Goal: Task Accomplishment & Management: Use online tool/utility

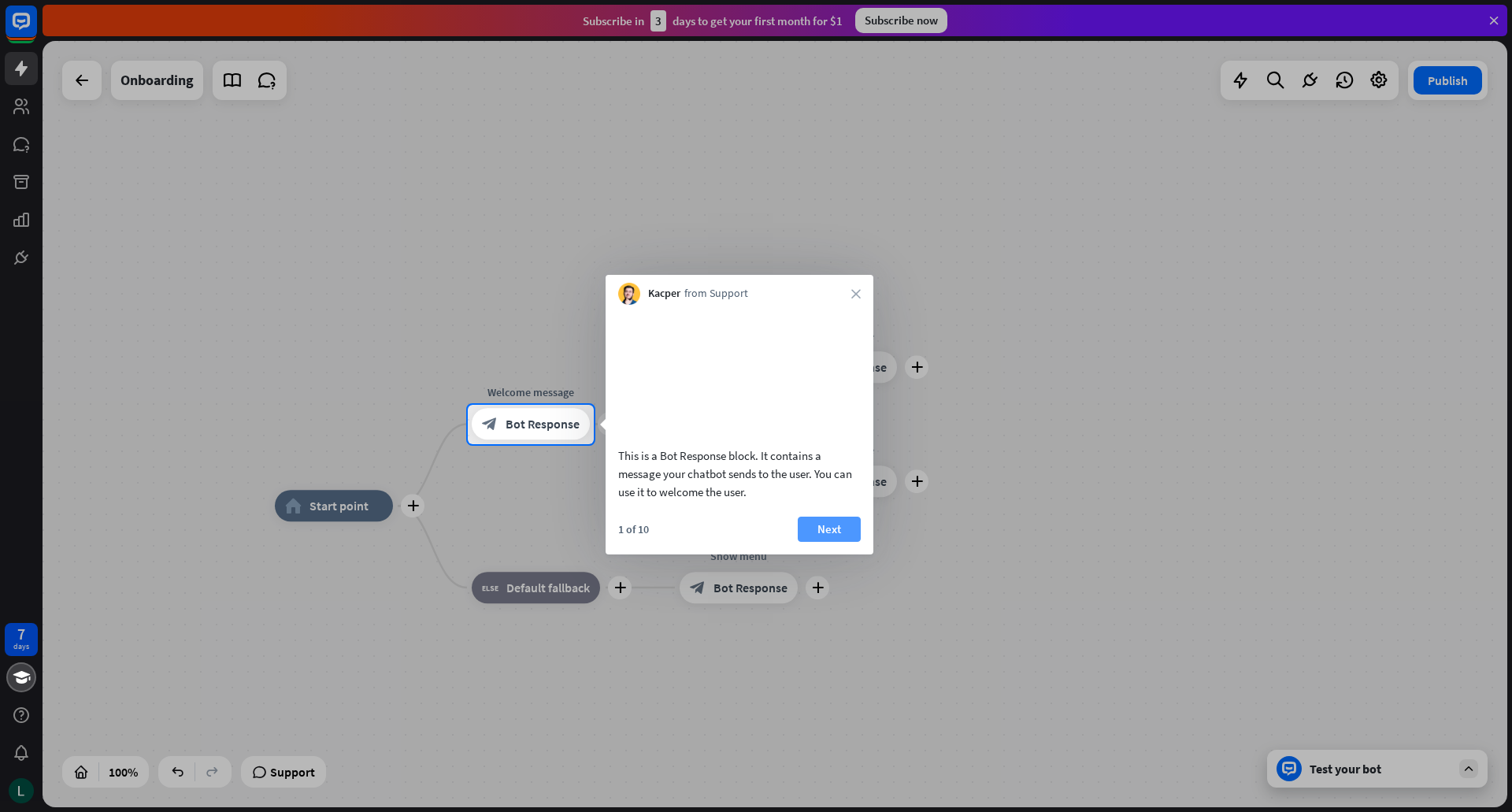
click at [829, 542] on button "Next" at bounding box center [829, 528] width 63 height 26
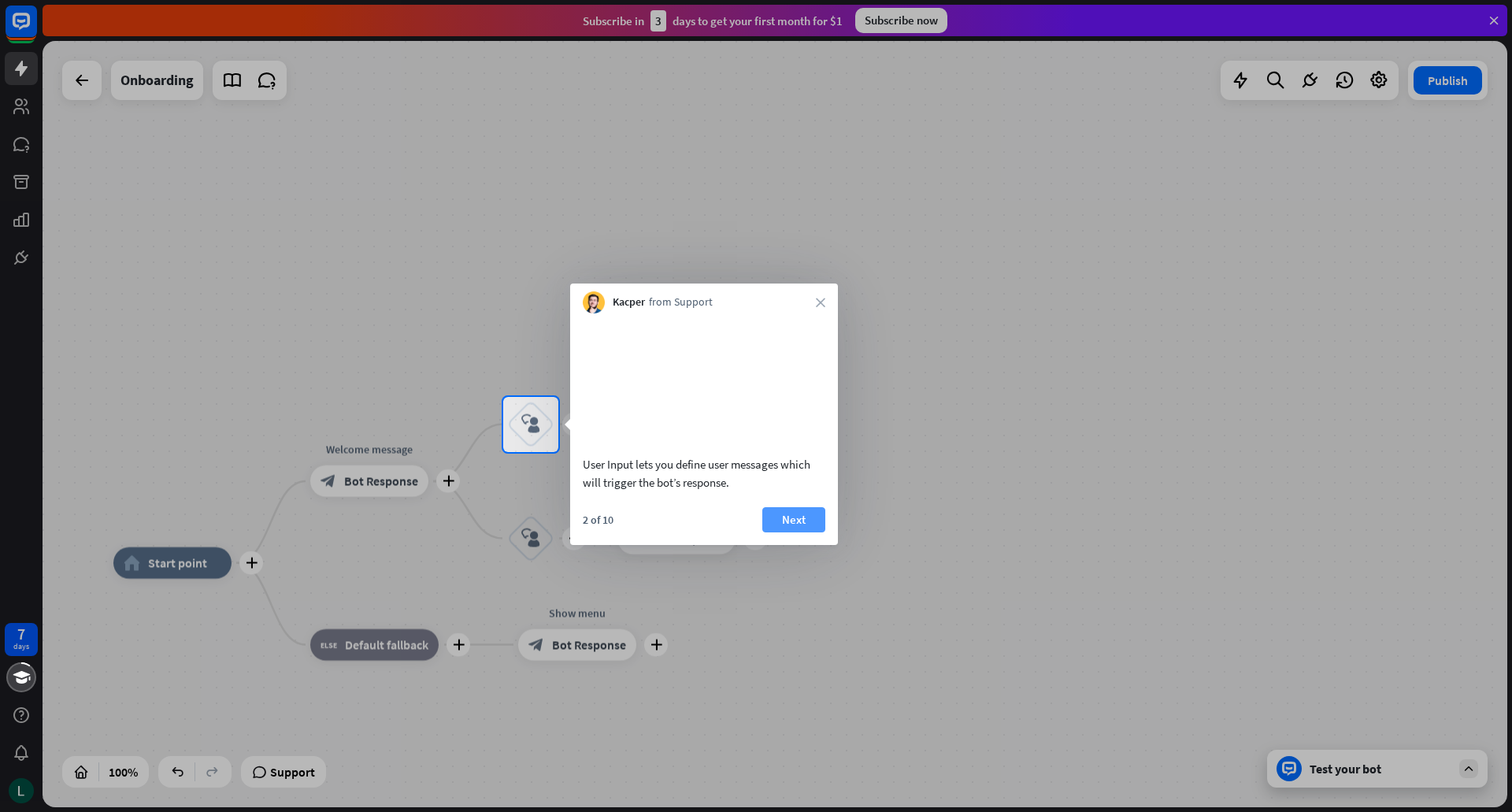
click at [774, 532] on button "Next" at bounding box center [793, 519] width 63 height 26
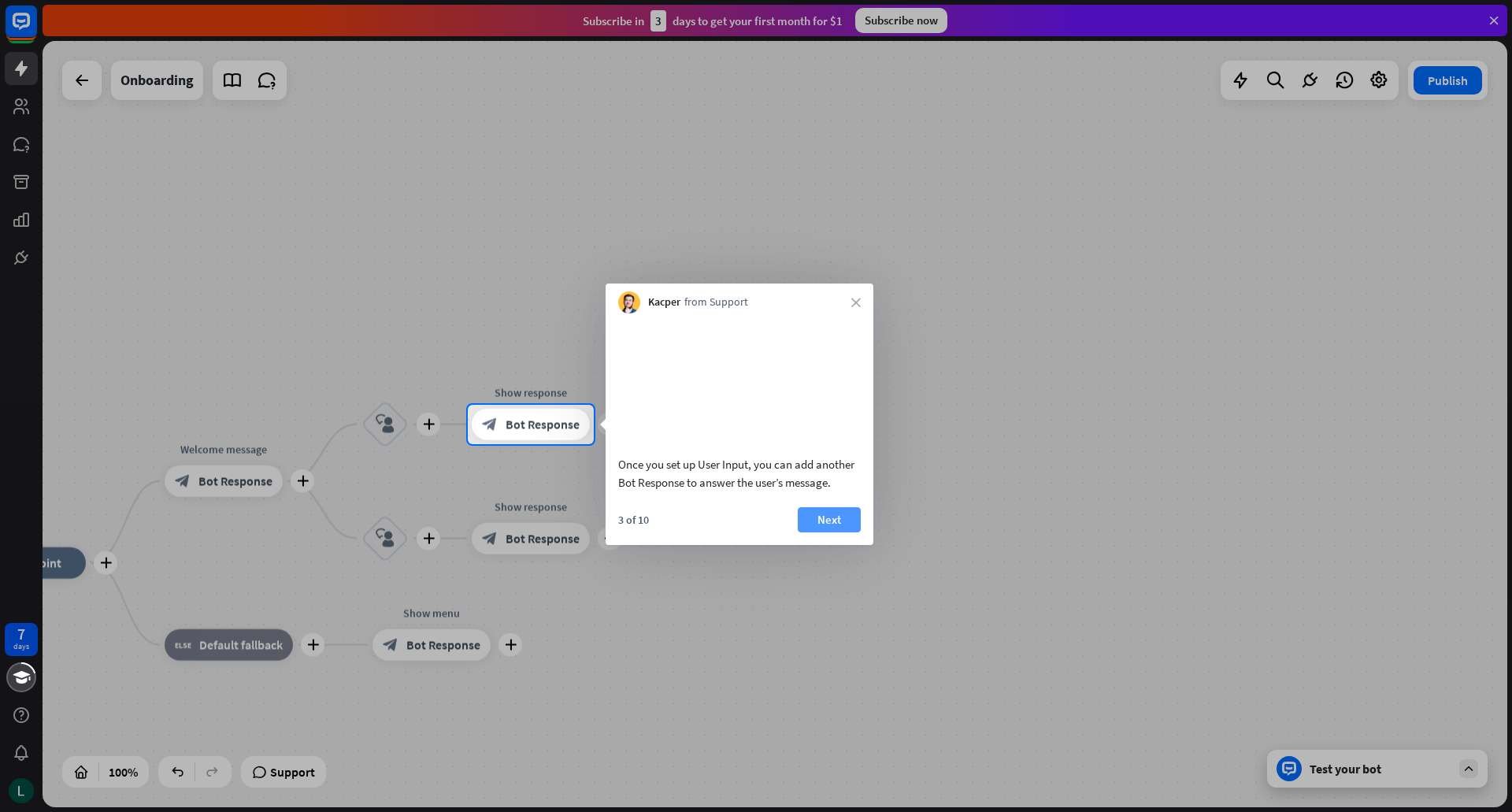
click at [806, 532] on button "Next" at bounding box center [829, 519] width 63 height 26
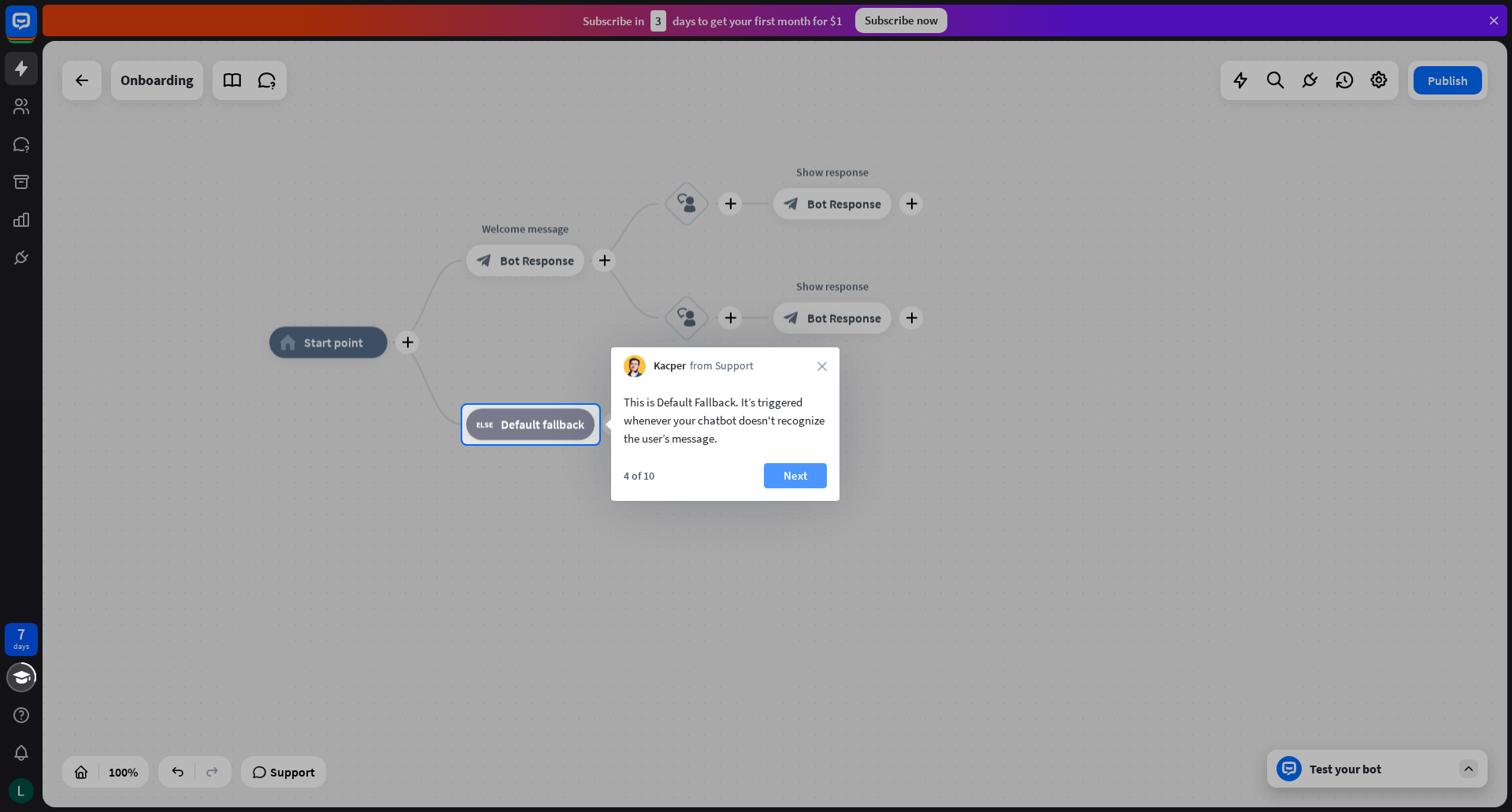
click at [803, 479] on button "Next" at bounding box center [795, 475] width 63 height 26
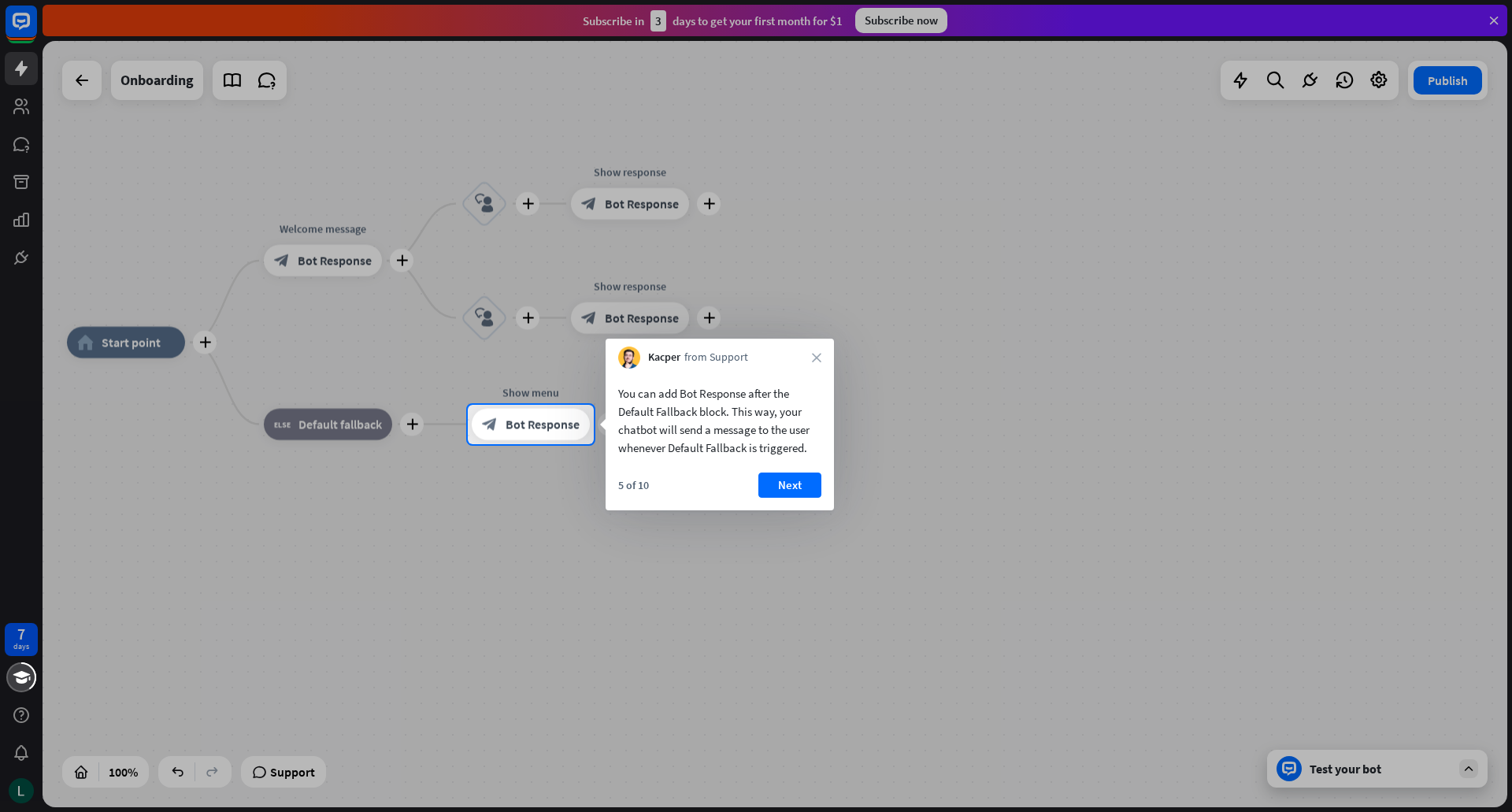
click at [803, 479] on button "Next" at bounding box center [790, 485] width 63 height 26
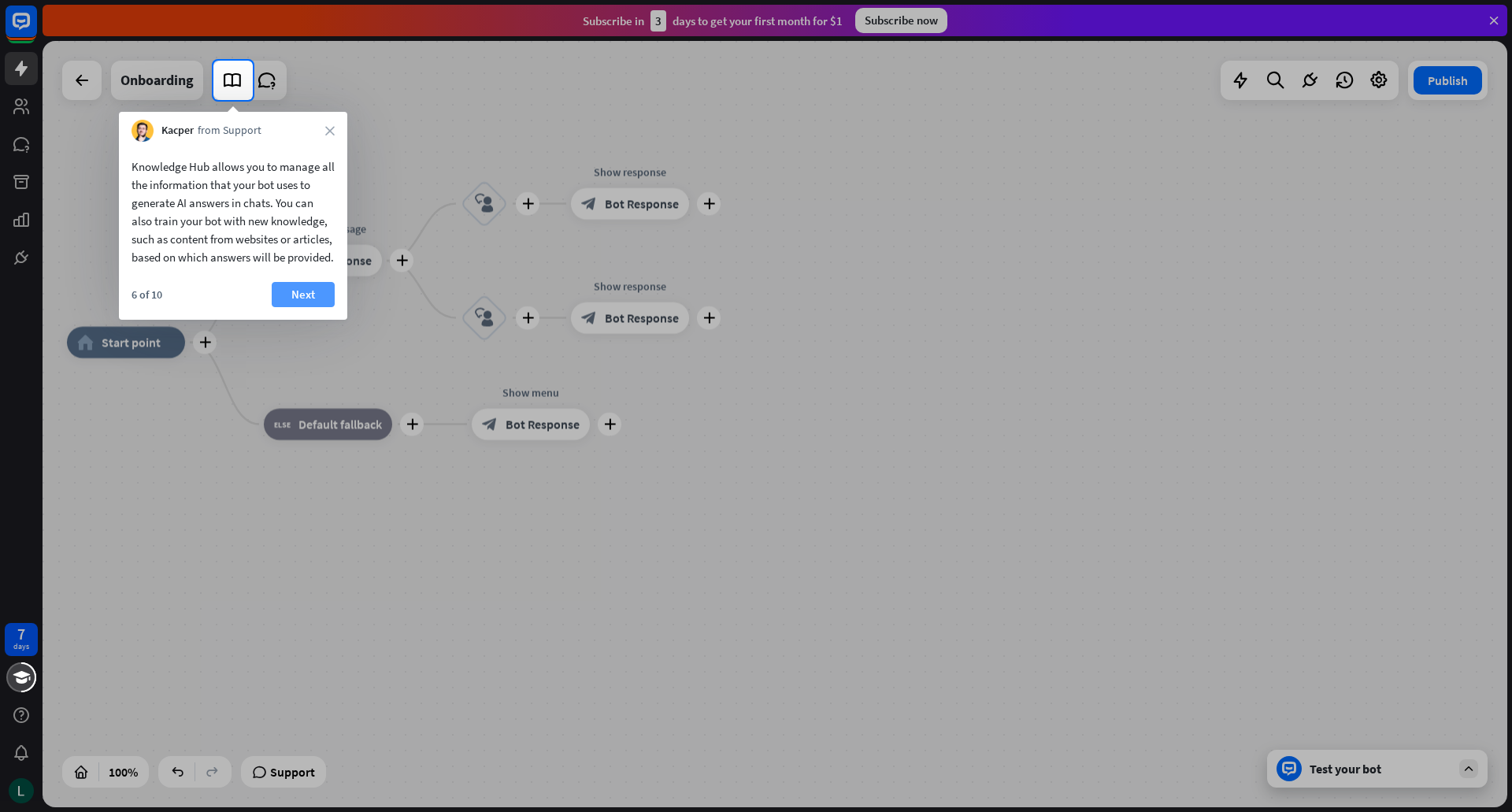
click at [322, 307] on button "Next" at bounding box center [303, 294] width 63 height 26
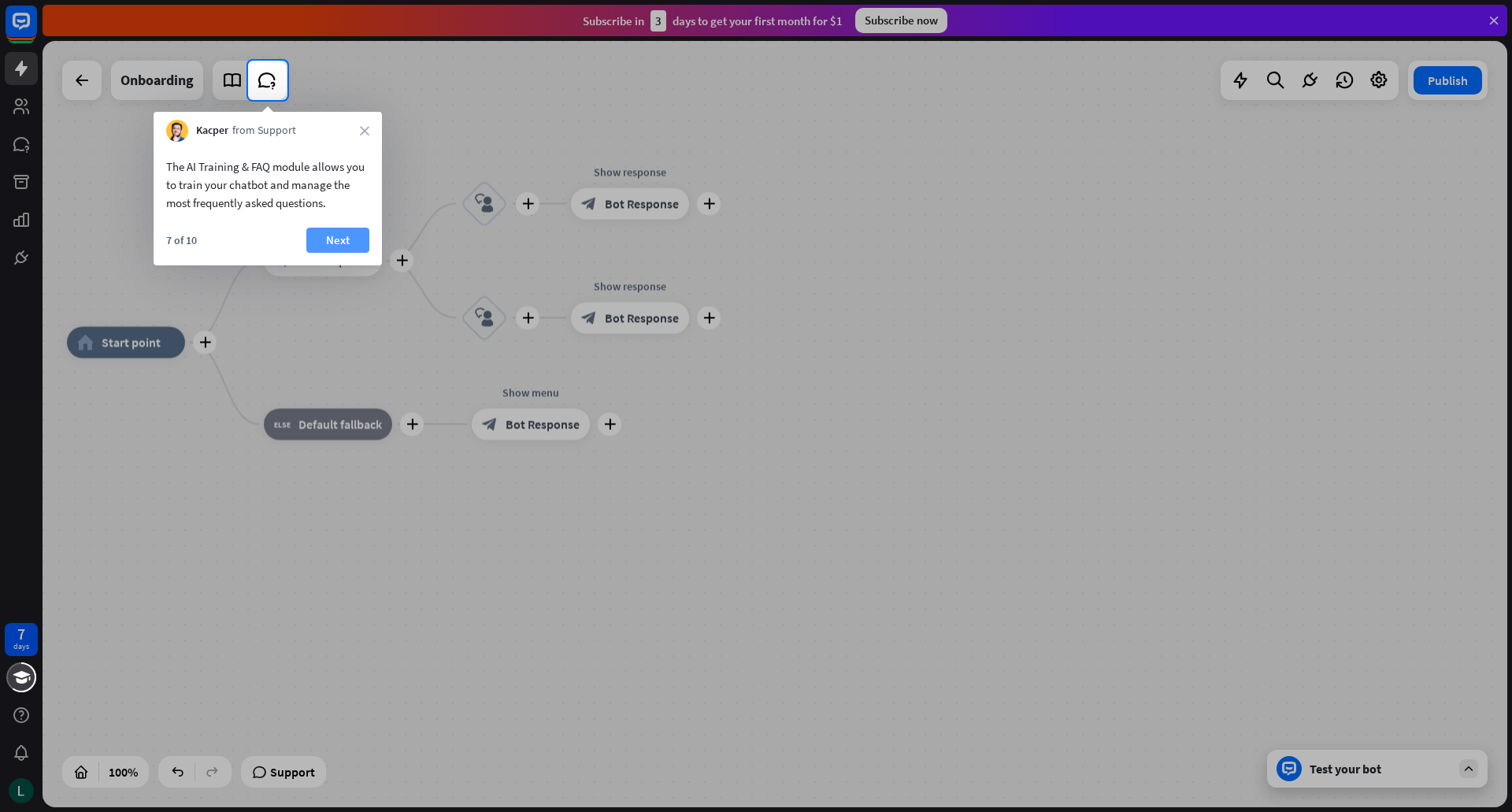
click at [340, 244] on button "Next" at bounding box center [338, 240] width 63 height 26
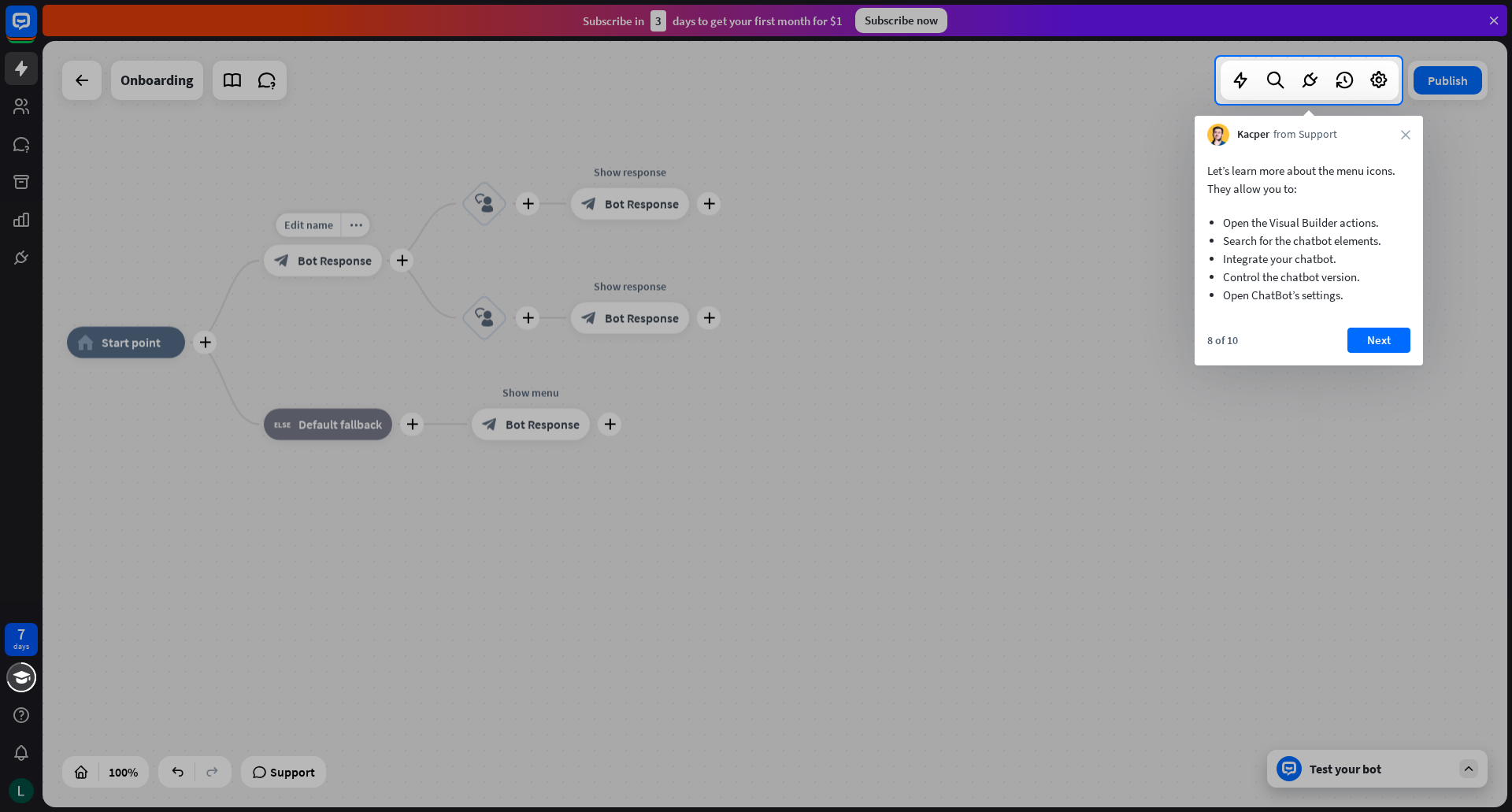
click at [340, 244] on div "7 days close Product Help First steps Get started with ChatBot Help Center Foll…" at bounding box center [756, 406] width 1512 height 812
click at [1386, 341] on button "Next" at bounding box center [1379, 339] width 63 height 26
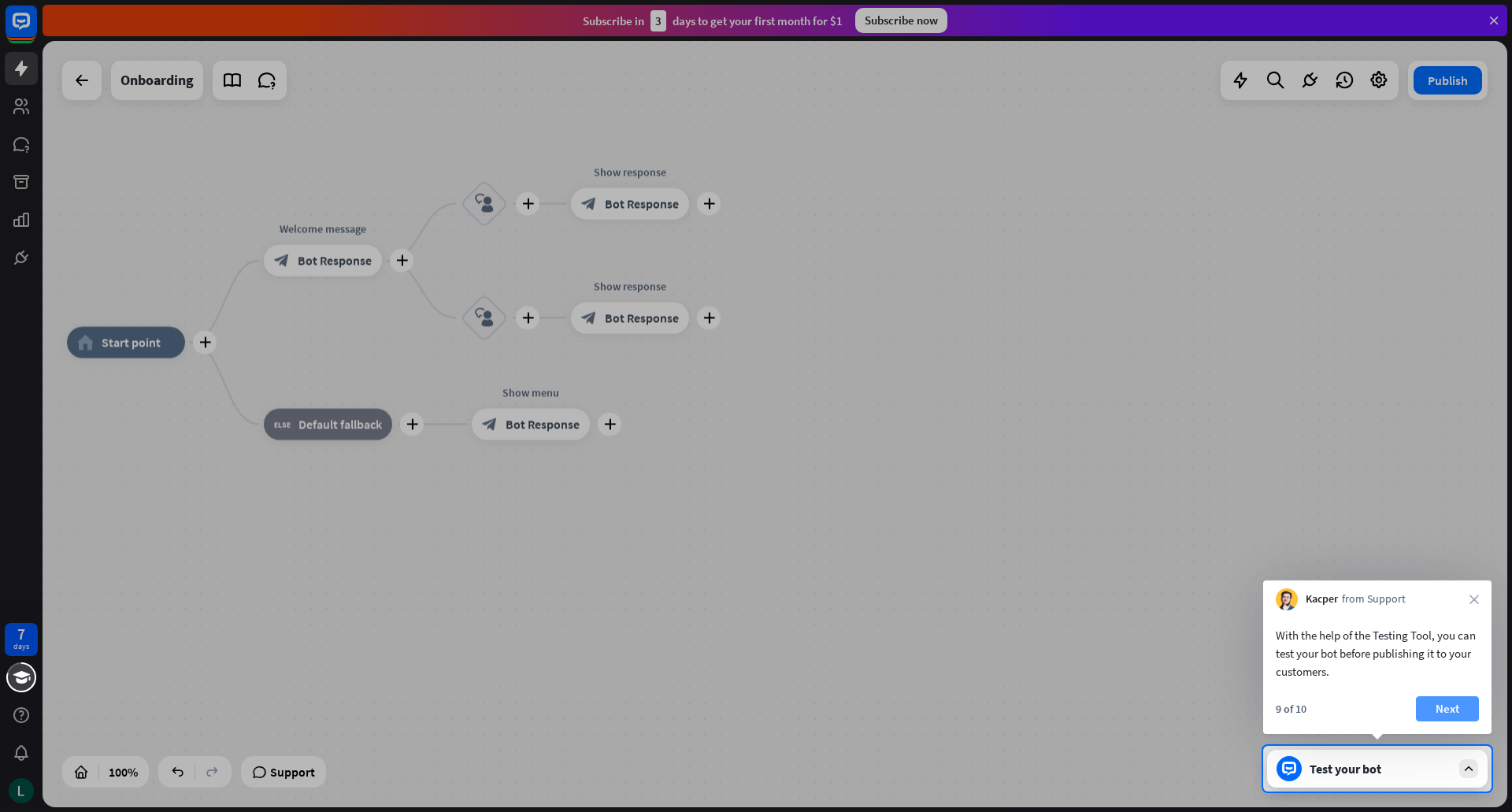
click at [1456, 706] on button "Next" at bounding box center [1447, 708] width 63 height 26
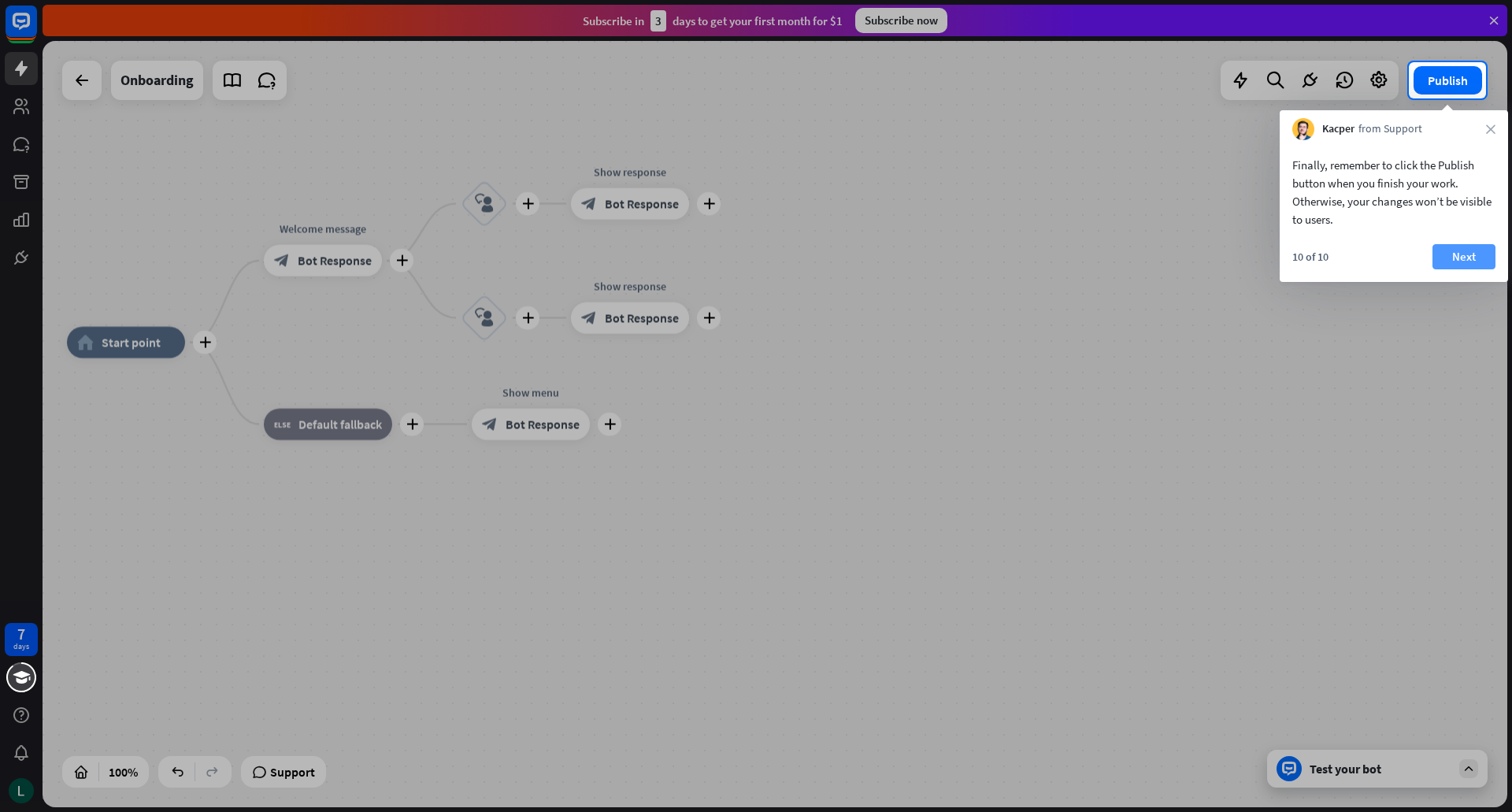
click at [1451, 257] on button "Next" at bounding box center [1464, 256] width 63 height 26
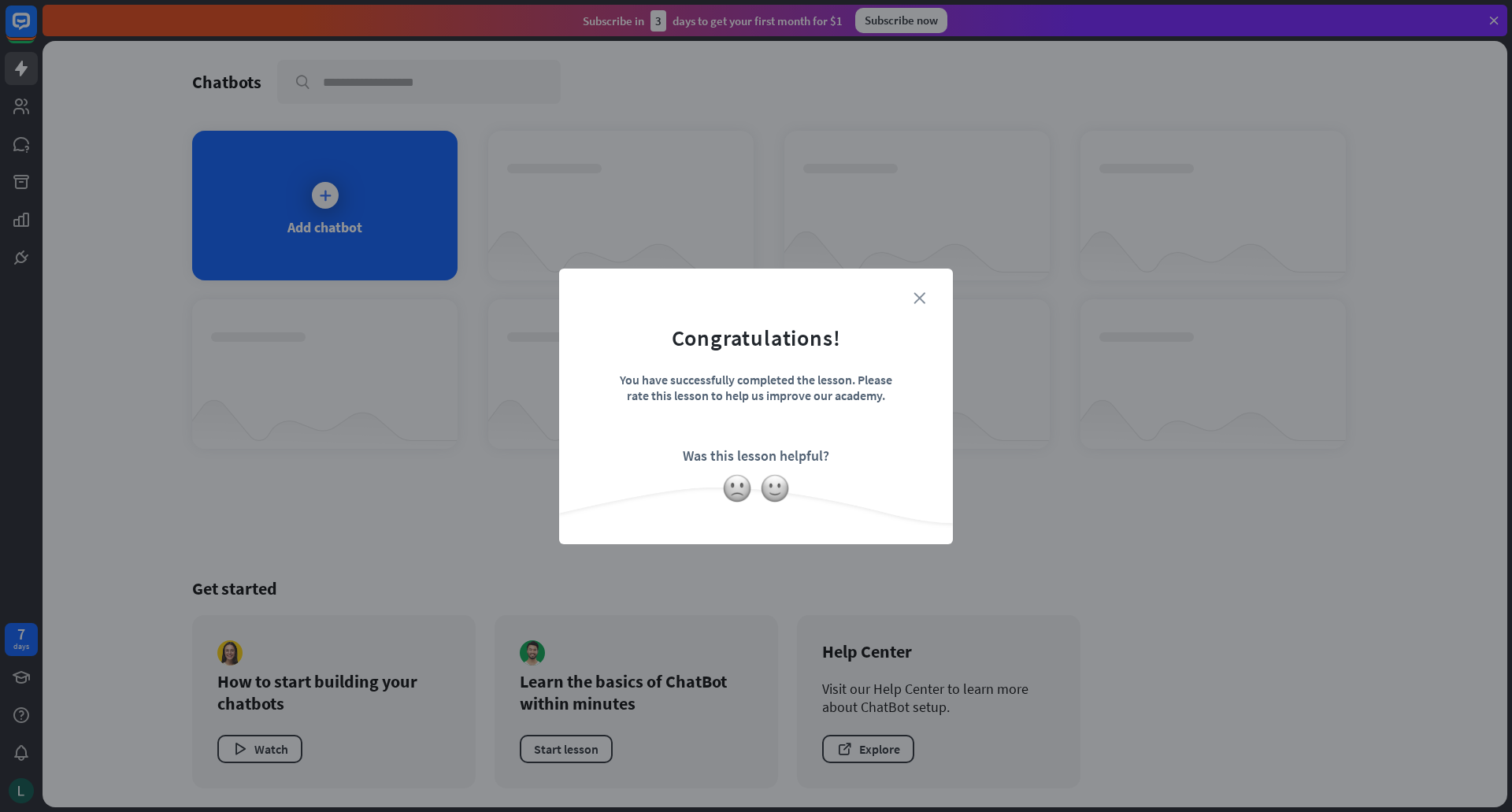
click at [919, 301] on icon "close" at bounding box center [919, 298] width 11 height 11
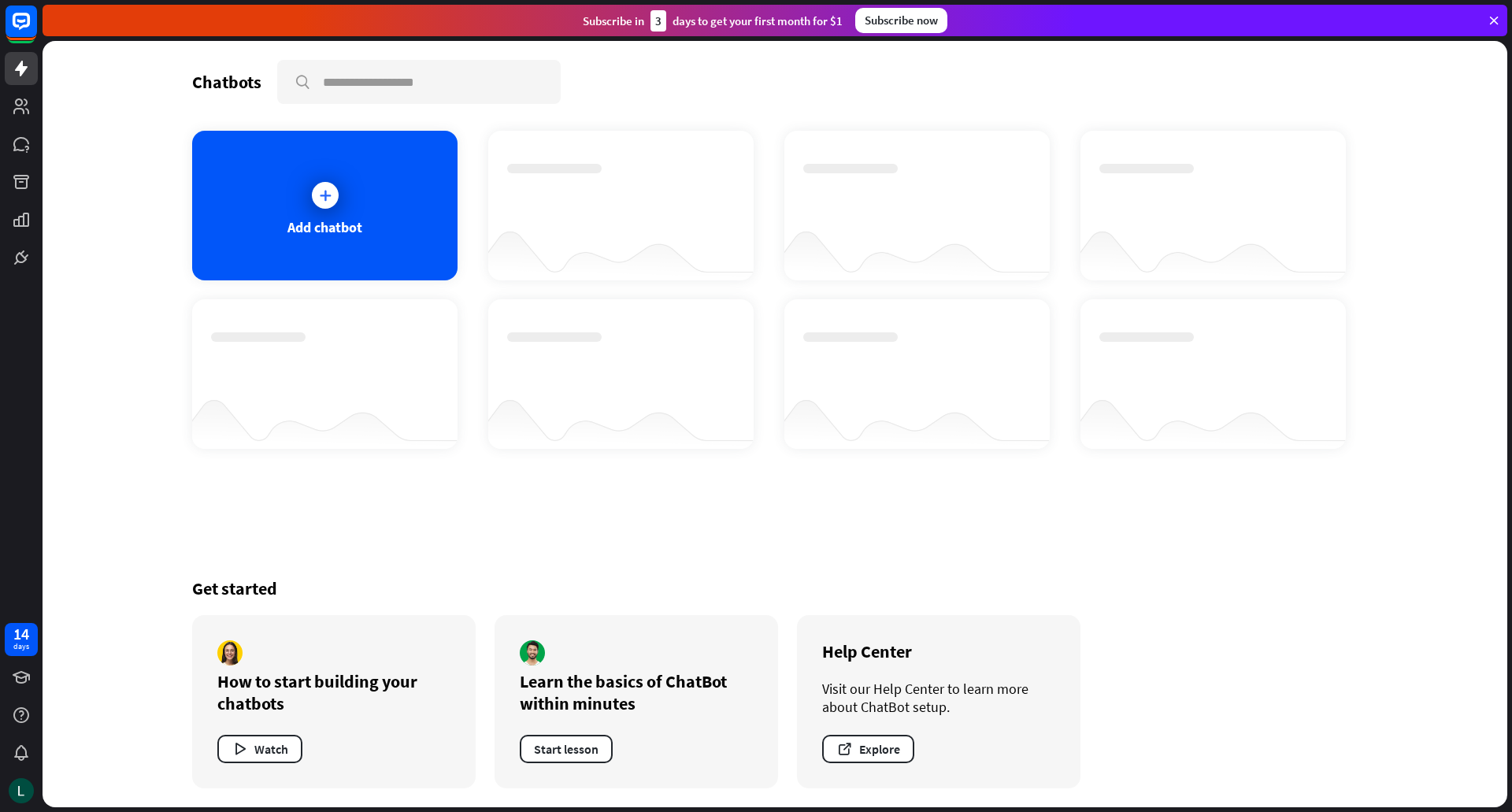
click at [421, 206] on div at bounding box center [774, 423] width 1465 height 766
click at [380, 200] on div "Add chatbot" at bounding box center [324, 205] width 266 height 149
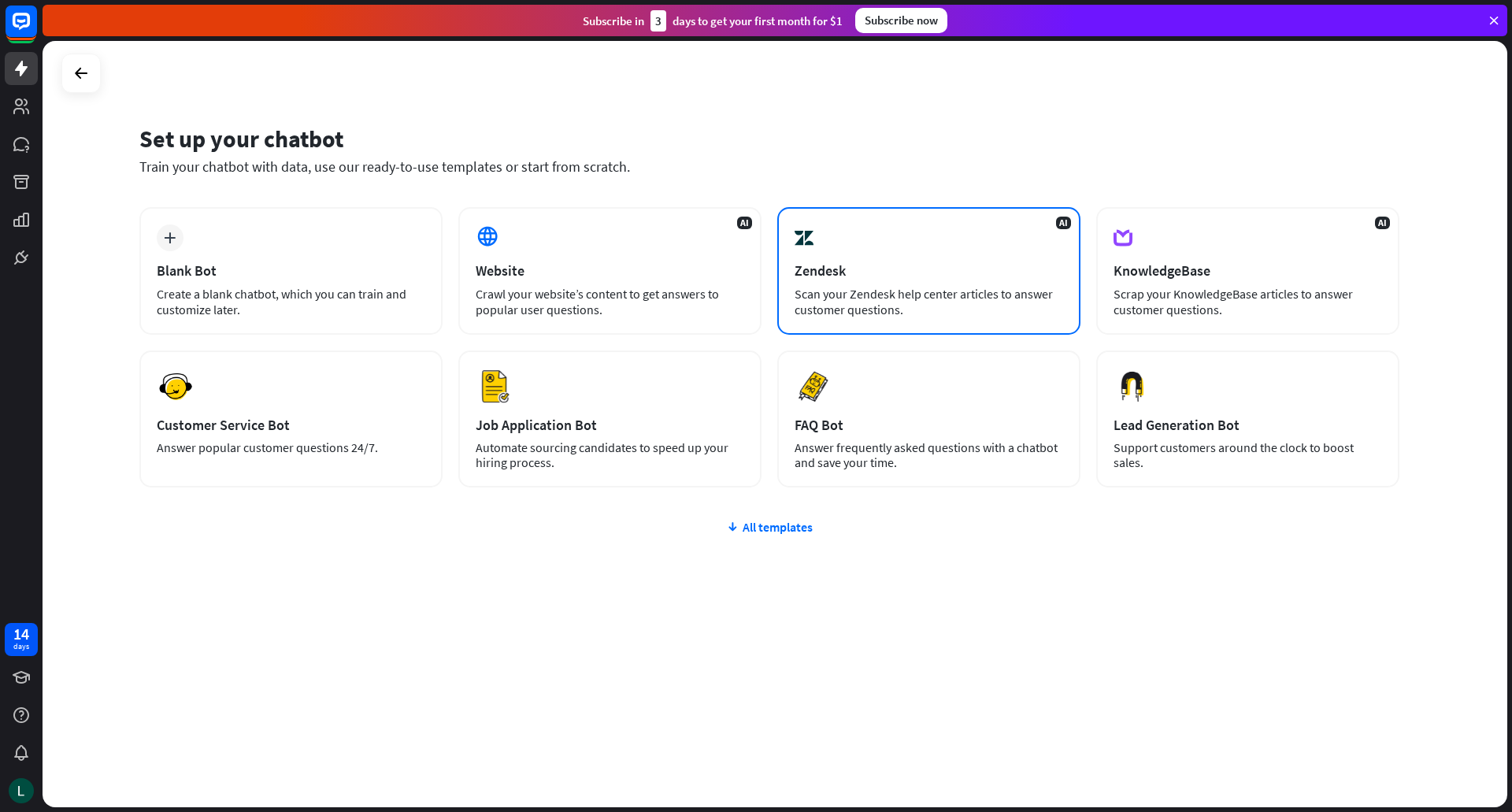
drag, startPoint x: 851, startPoint y: 119, endPoint x: 932, endPoint y: 270, distance: 171.4
click at [932, 270] on div "Set up your chatbot Train your chatbot with data, use our ready-to-use template…" at bounding box center [774, 423] width 1465 height 766
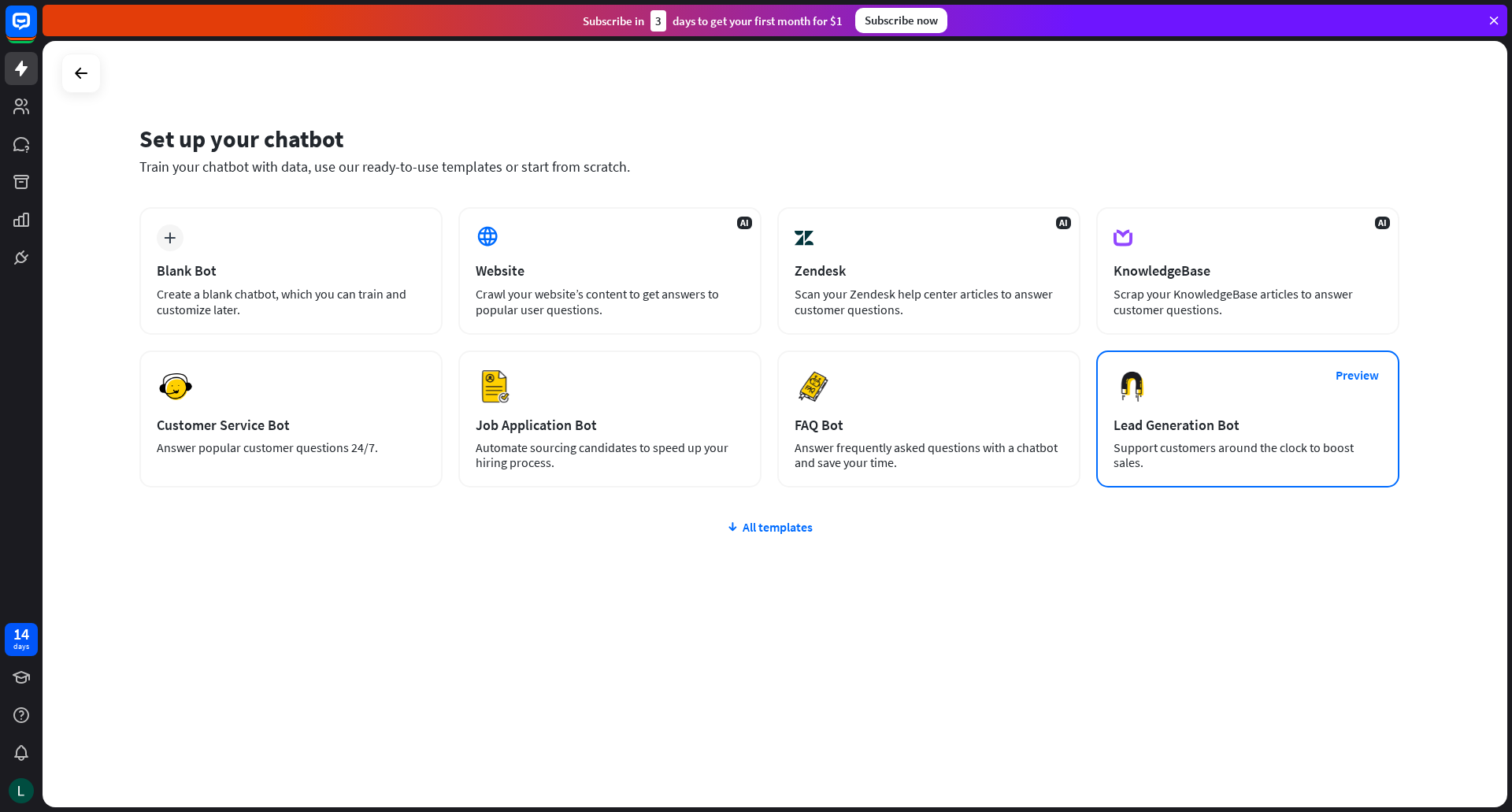
click at [1137, 428] on div "Lead Generation Bot" at bounding box center [1247, 424] width 269 height 18
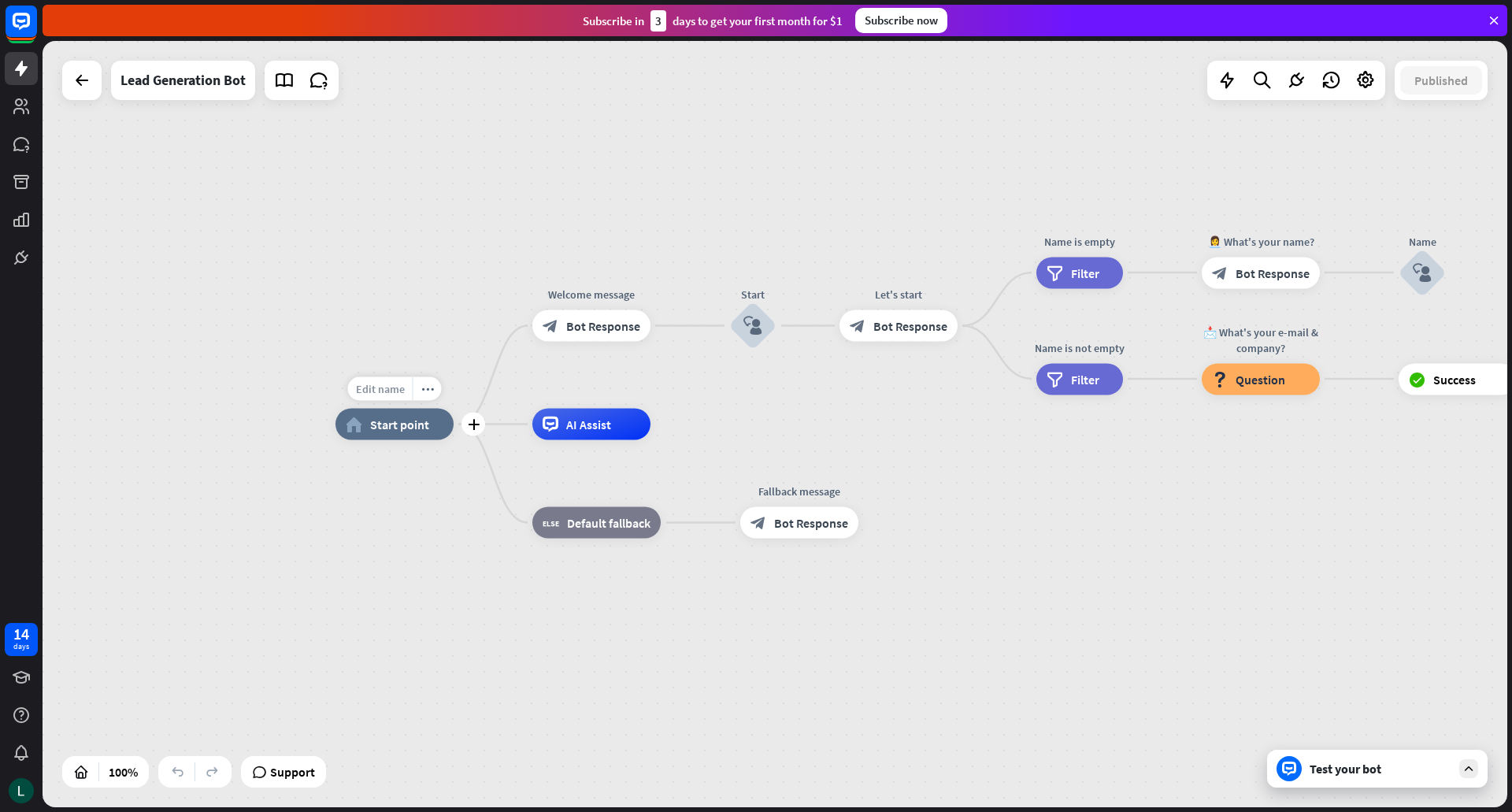
click at [387, 389] on span "Edit name" at bounding box center [380, 389] width 49 height 14
click at [651, 437] on div "Edit name more_horiz plus AI Assist" at bounding box center [591, 423] width 118 height 31
click at [577, 392] on span "Edit name" at bounding box center [578, 389] width 49 height 14
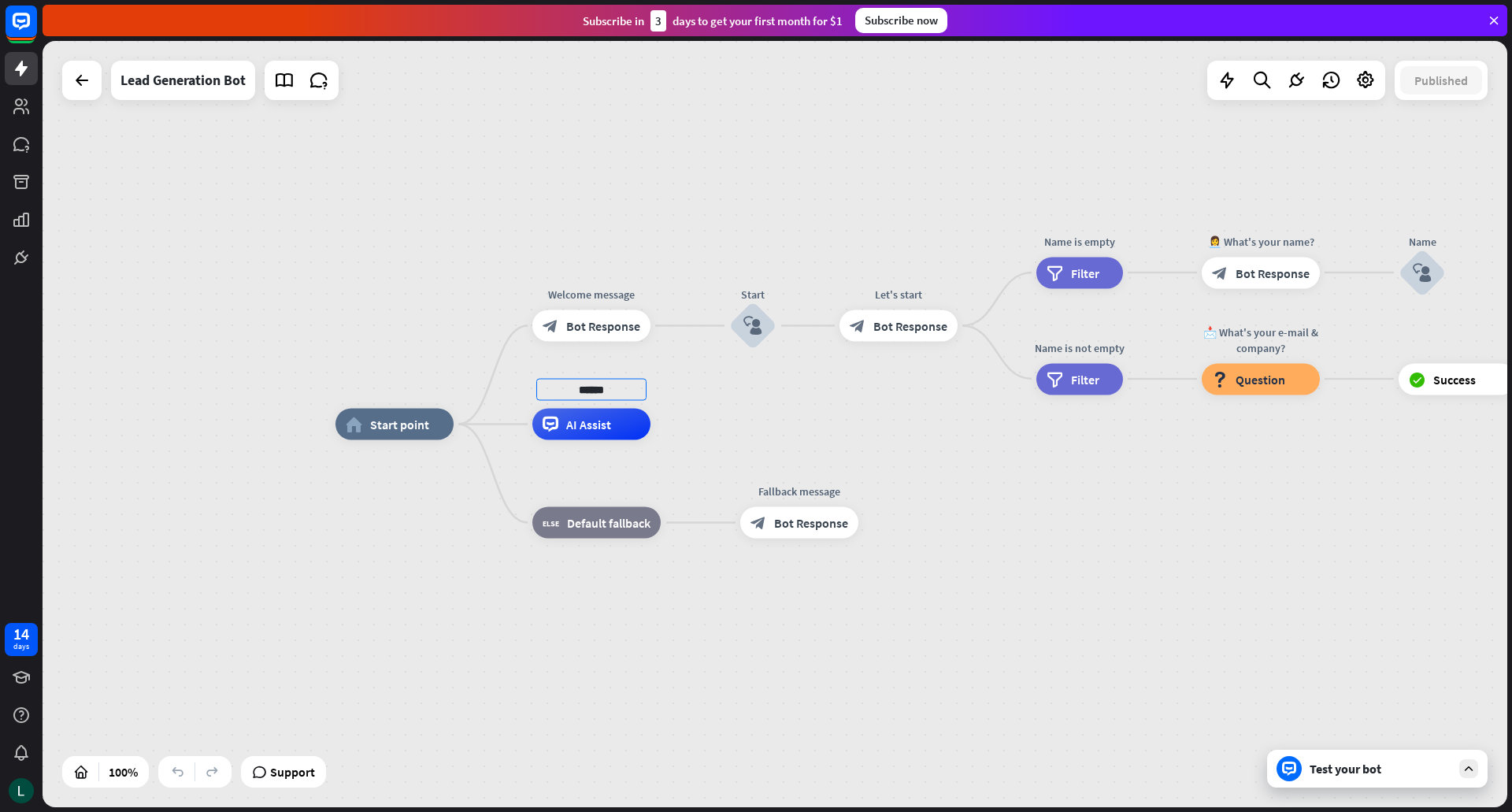
type input "******"
click at [718, 447] on div "home_2 Start point Welcome message block_bot_response Bot Response Start block_…" at bounding box center [774, 423] width 1465 height 766
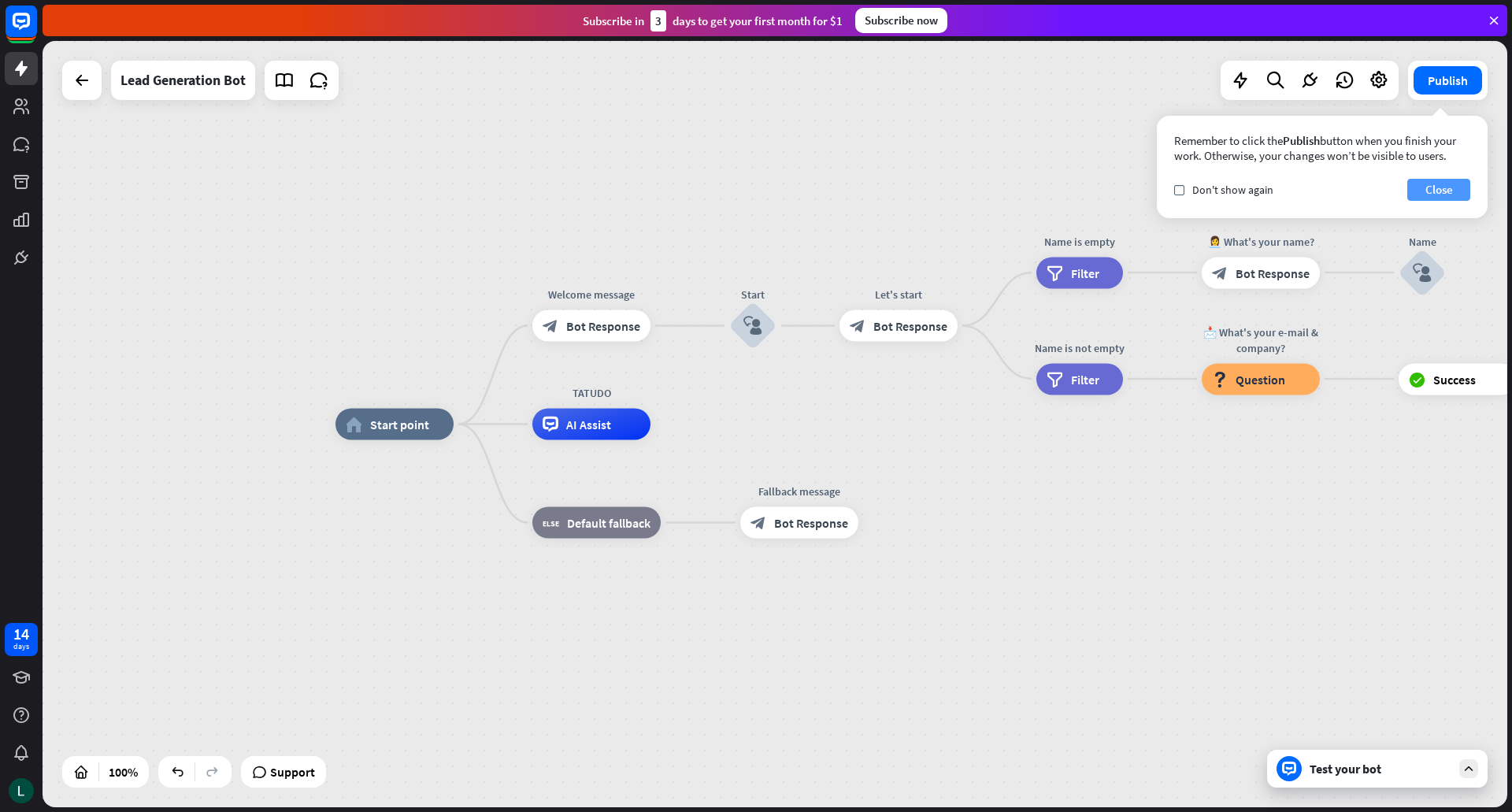
click at [1424, 190] on button "Close" at bounding box center [1438, 189] width 63 height 22
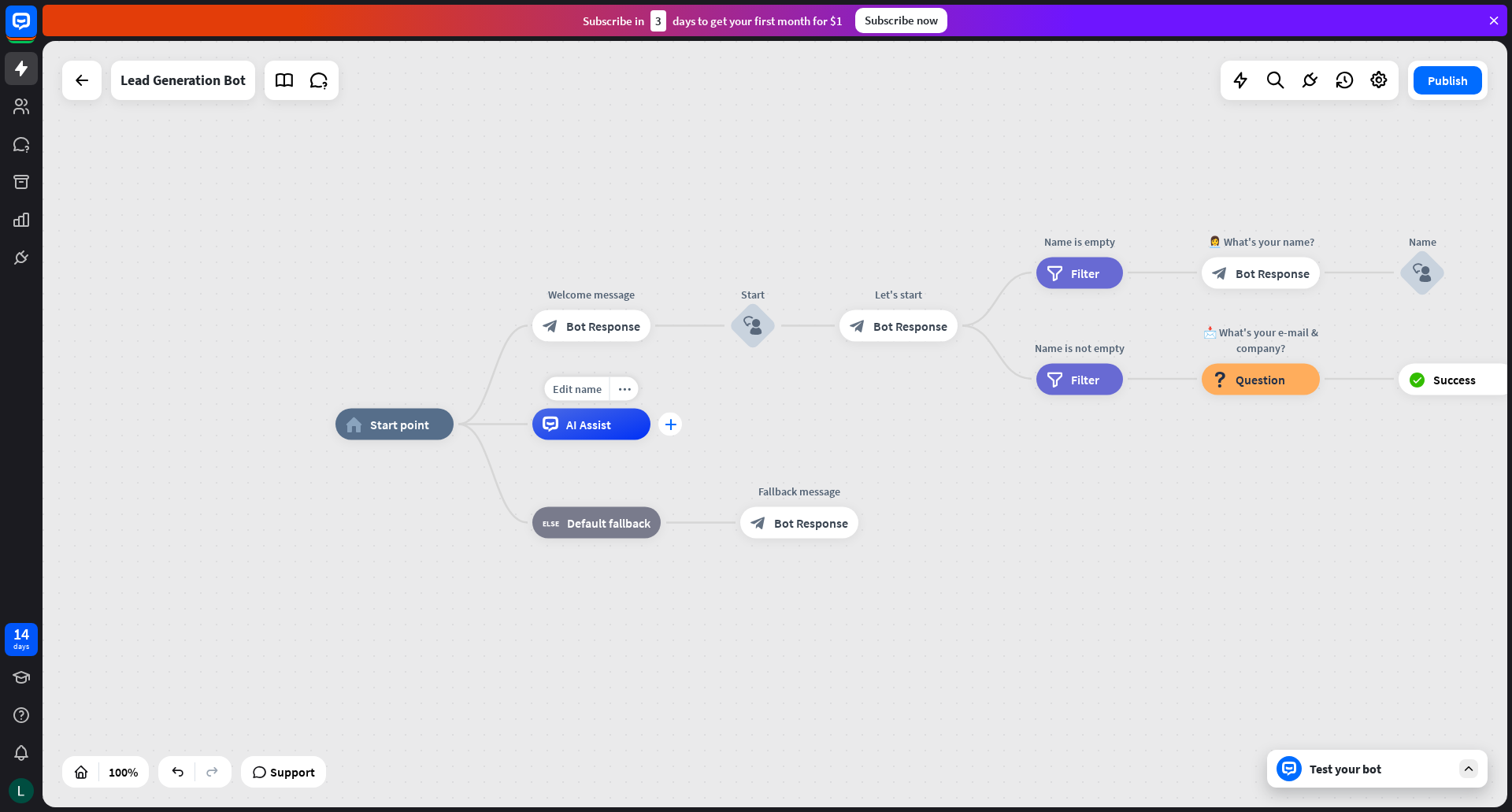
click at [667, 435] on div "plus" at bounding box center [669, 423] width 24 height 24
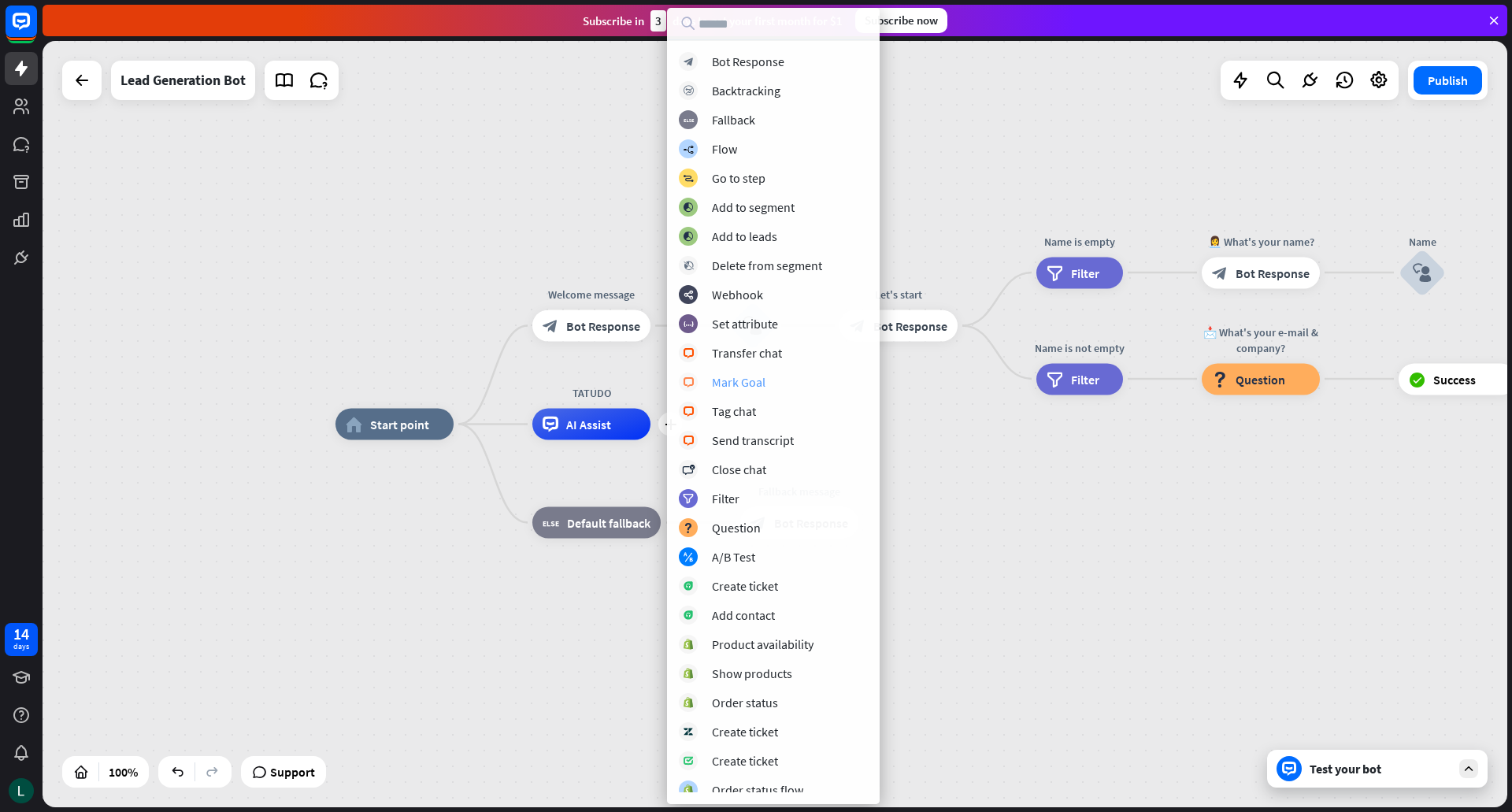
click at [747, 380] on div "Mark Goal" at bounding box center [739, 382] width 54 height 16
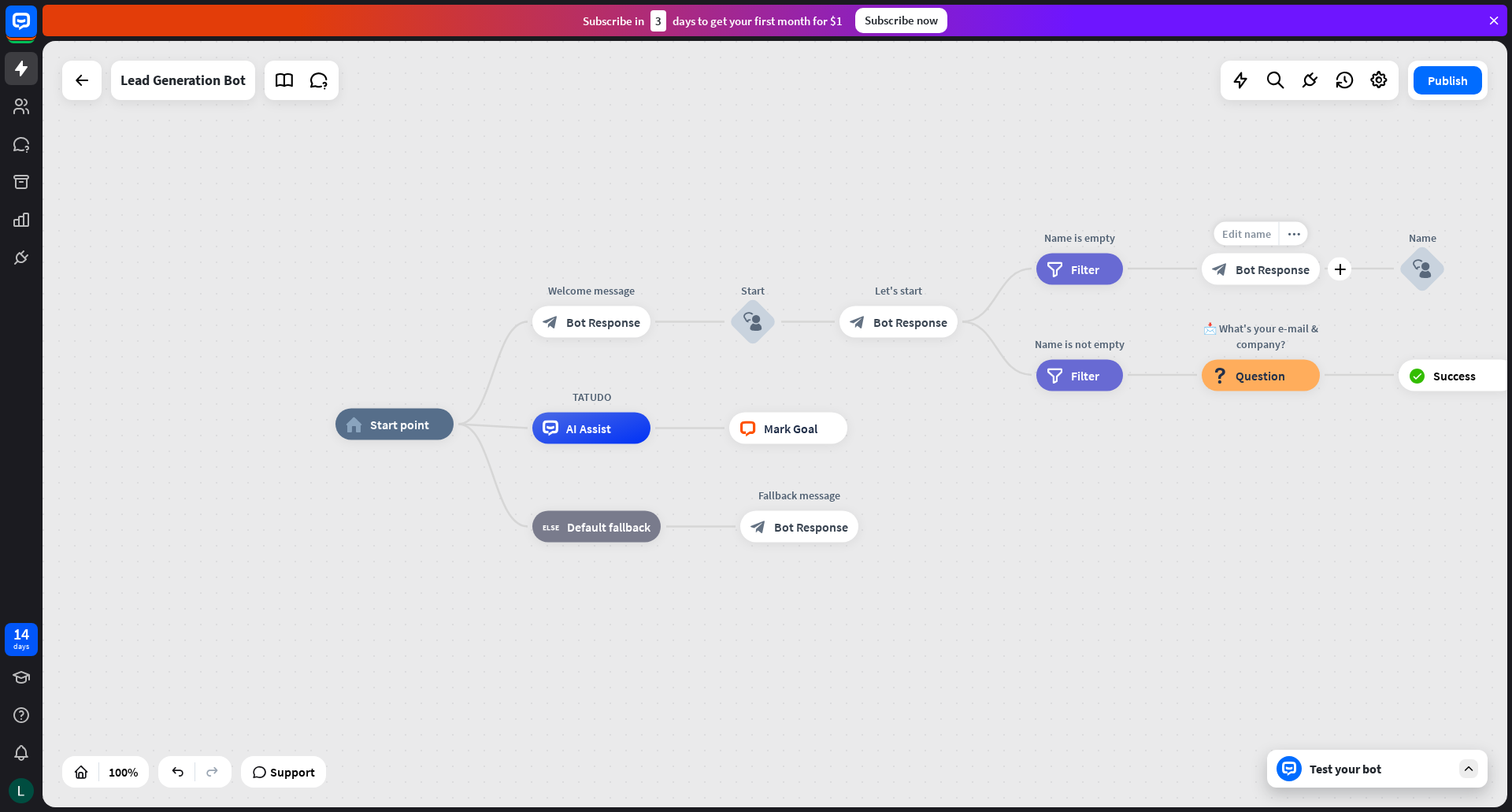
click at [1271, 243] on div "Edit name" at bounding box center [1246, 233] width 64 height 24
click at [868, 436] on div "plus" at bounding box center [866, 427] width 24 height 24
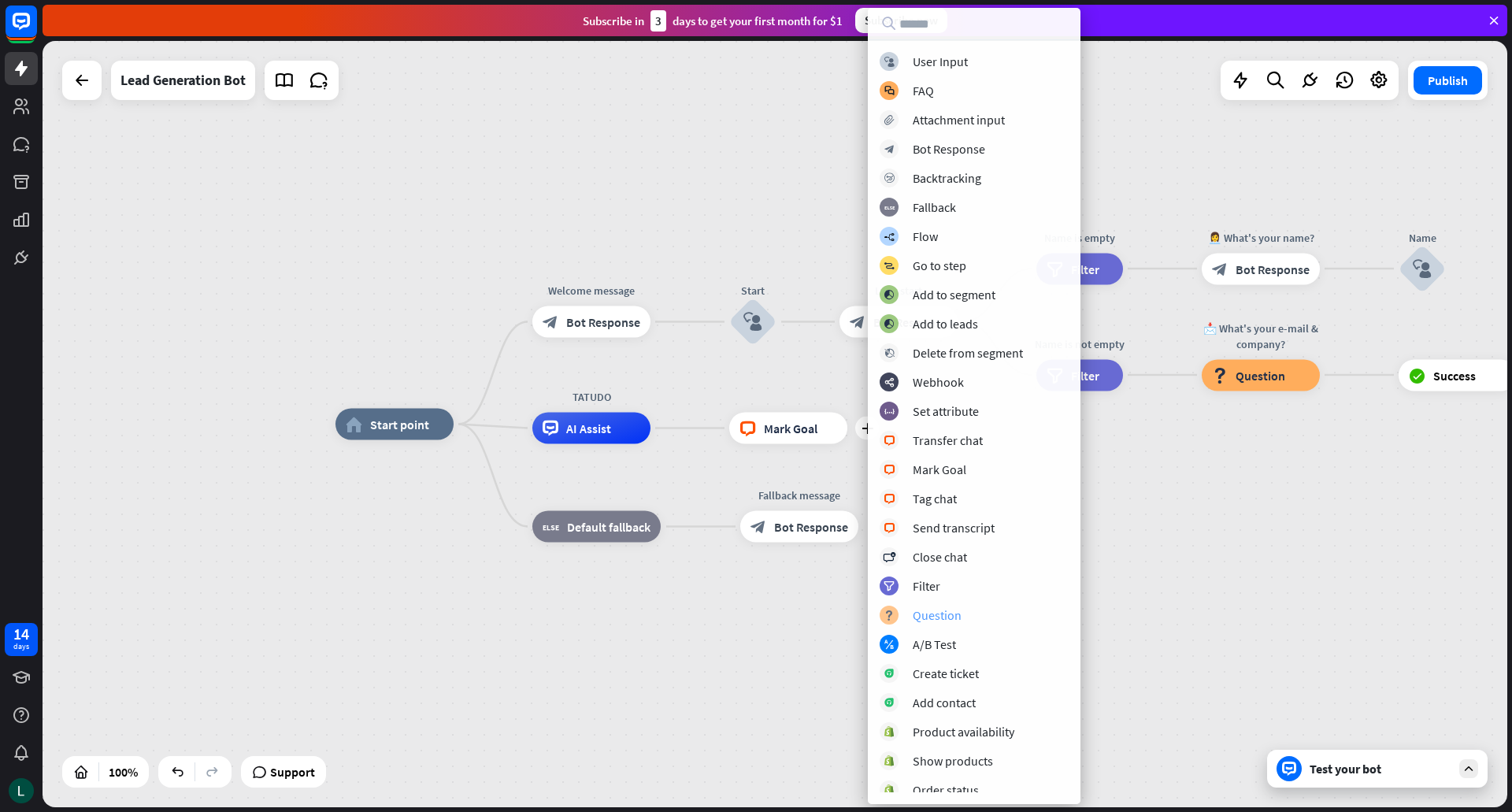
click at [925, 614] on div "Question" at bounding box center [937, 614] width 49 height 16
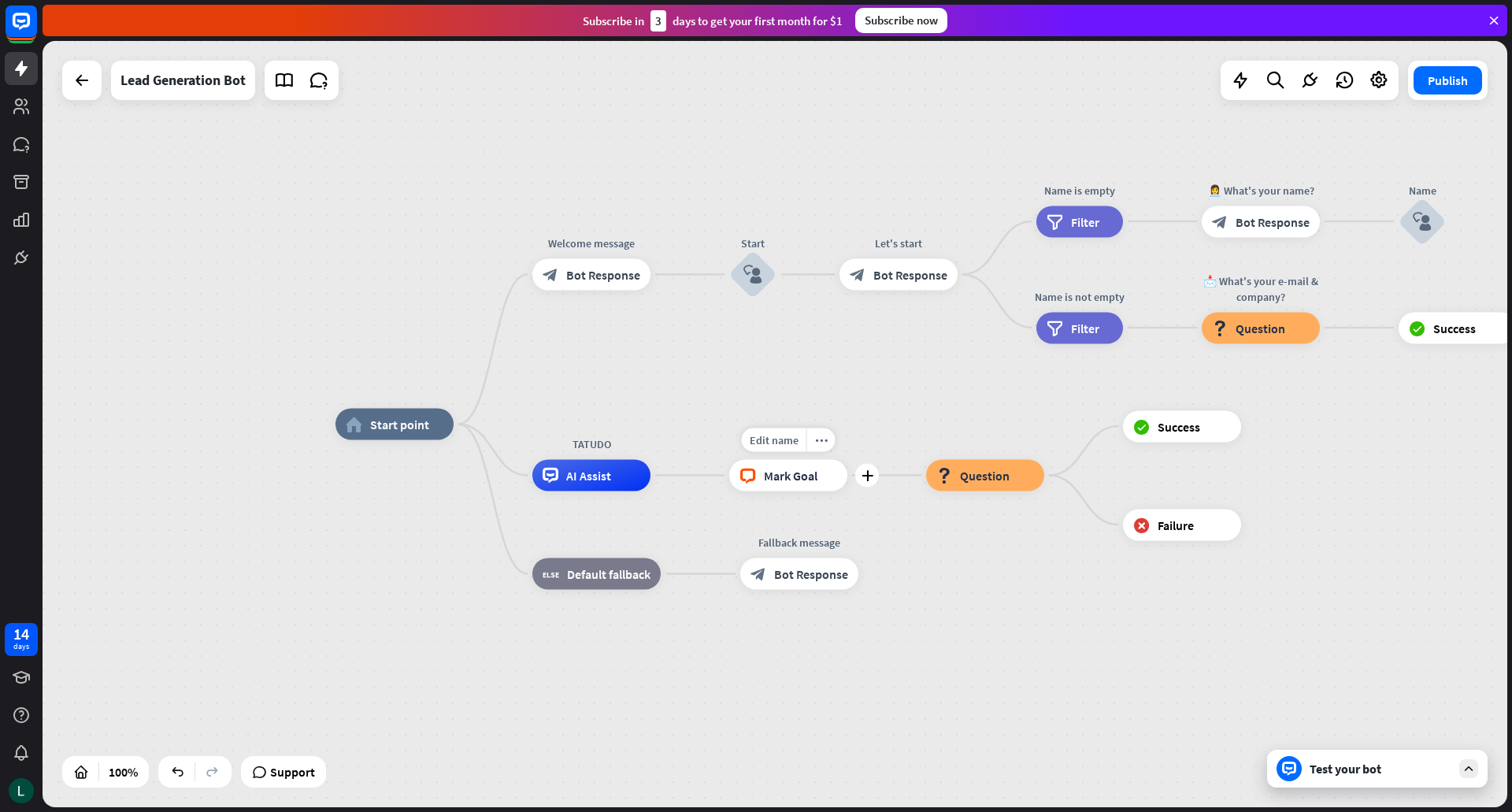
drag, startPoint x: 977, startPoint y: 475, endPoint x: 718, endPoint y: 485, distance: 259.2
click at [718, 485] on div "home_2 Start point Welcome message block_bot_response Bot Response Start block_…" at bounding box center [1068, 807] width 1465 height 766
drag, startPoint x: 787, startPoint y: 487, endPoint x: 1034, endPoint y: 463, distance: 248.2
click at [1034, 463] on div "home_2 Start point Welcome message block_bot_response Bot Response Start block_…" at bounding box center [1068, 807] width 1465 height 766
click at [823, 446] on div "more_horiz" at bounding box center [821, 440] width 29 height 24
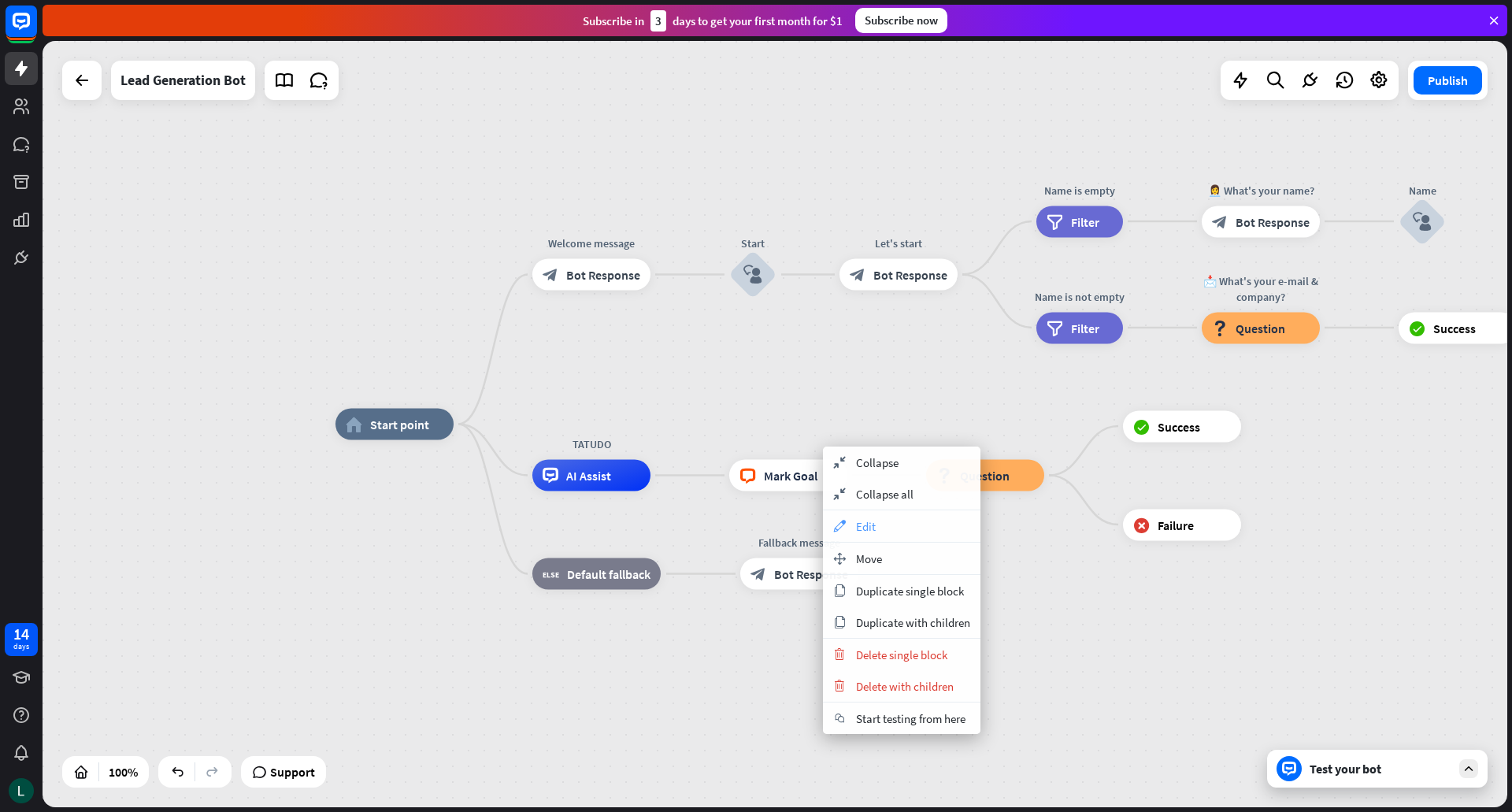
drag, startPoint x: 871, startPoint y: 557, endPoint x: 930, endPoint y: 541, distance: 61.1
click at [930, 541] on div "collapse Collapse collapse Collapse all appearance Edit move_block Move copy Du…" at bounding box center [901, 590] width 158 height 287
click at [876, 557] on span "Move" at bounding box center [868, 559] width 26 height 15
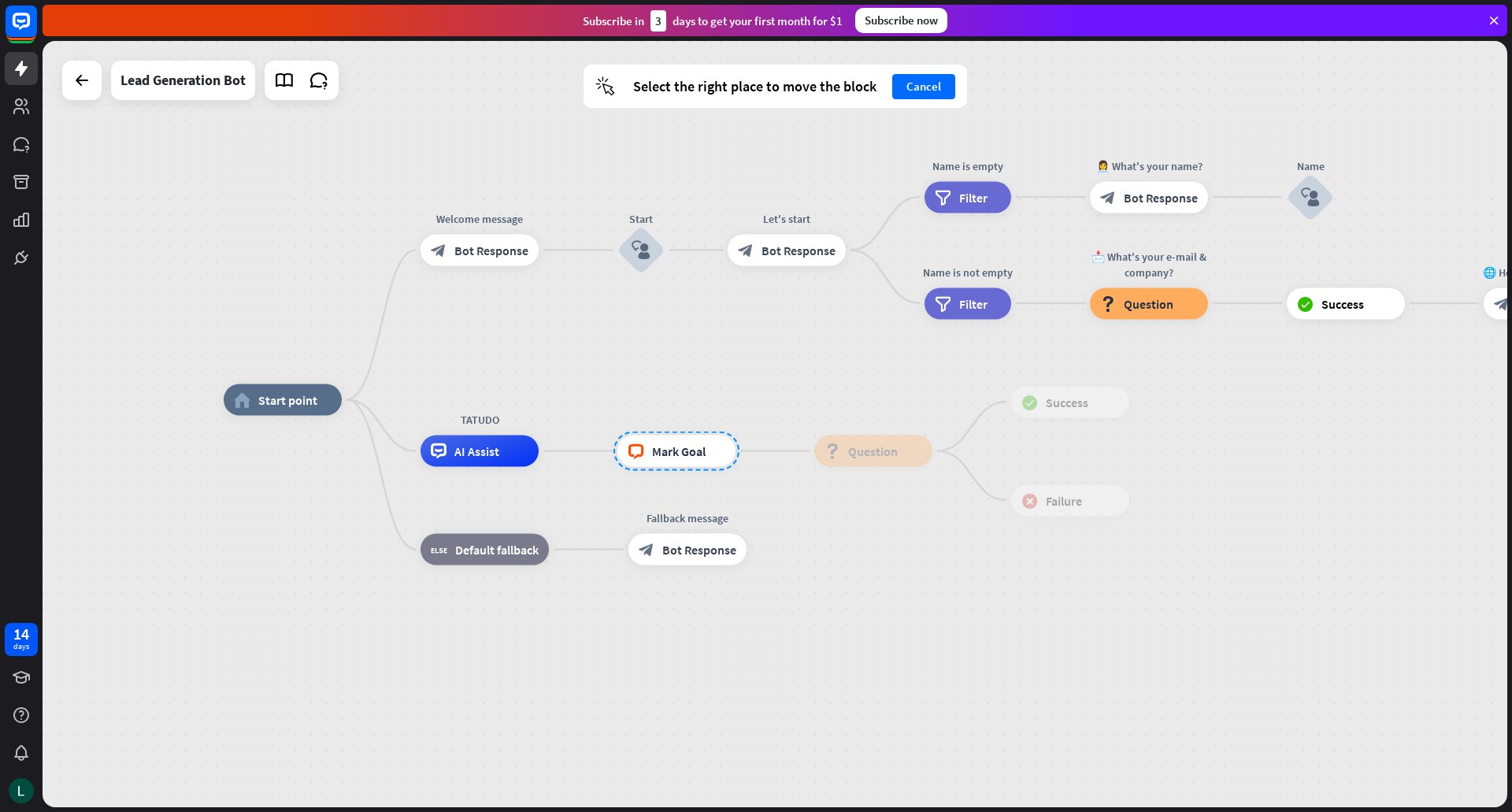
drag, startPoint x: 798, startPoint y: 471, endPoint x: 674, endPoint y: 450, distance: 125.8
click at [674, 450] on div at bounding box center [676, 451] width 126 height 40
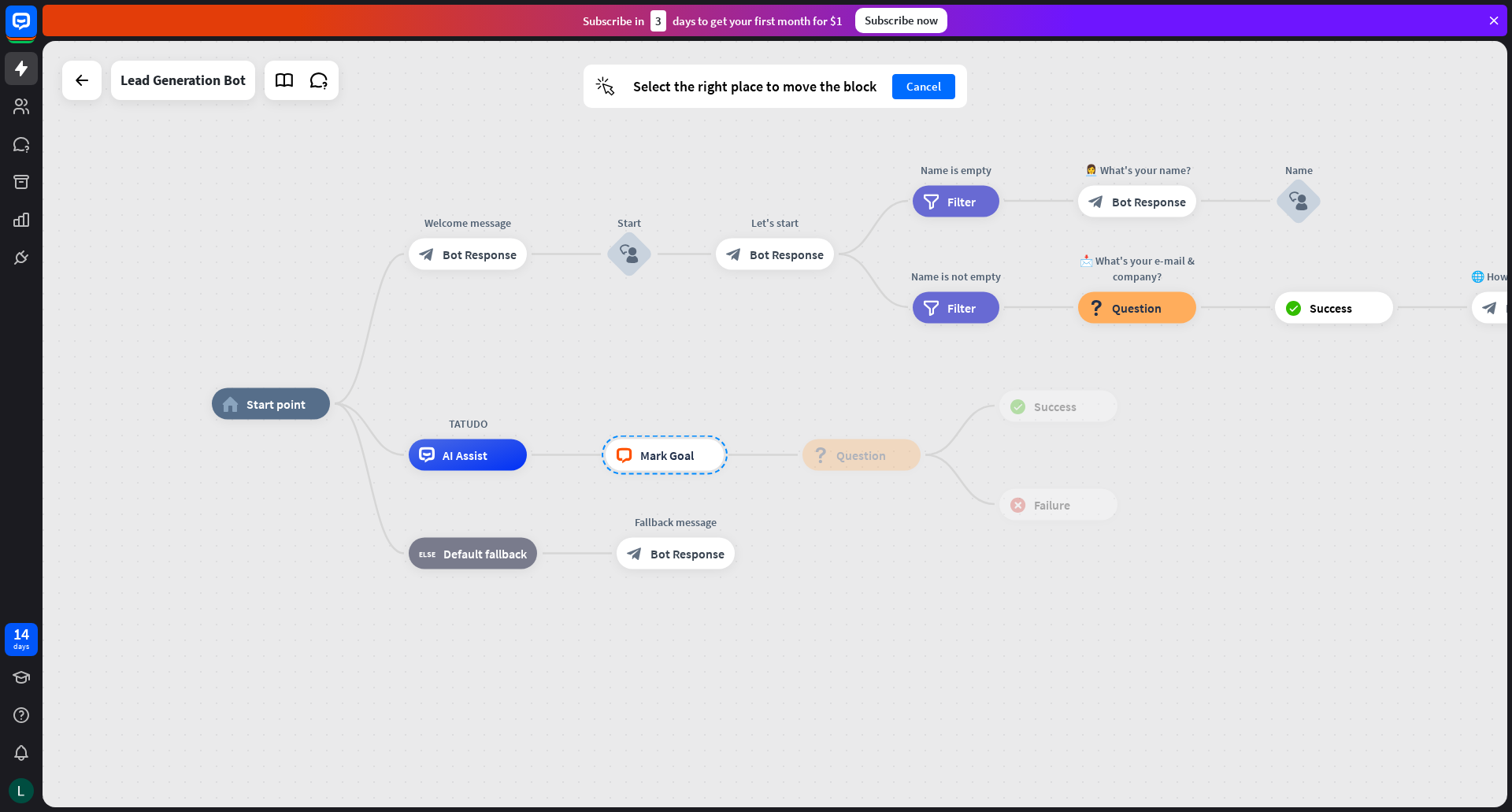
click at [674, 450] on div at bounding box center [664, 455] width 126 height 40
click at [840, 452] on span "Question" at bounding box center [860, 455] width 49 height 16
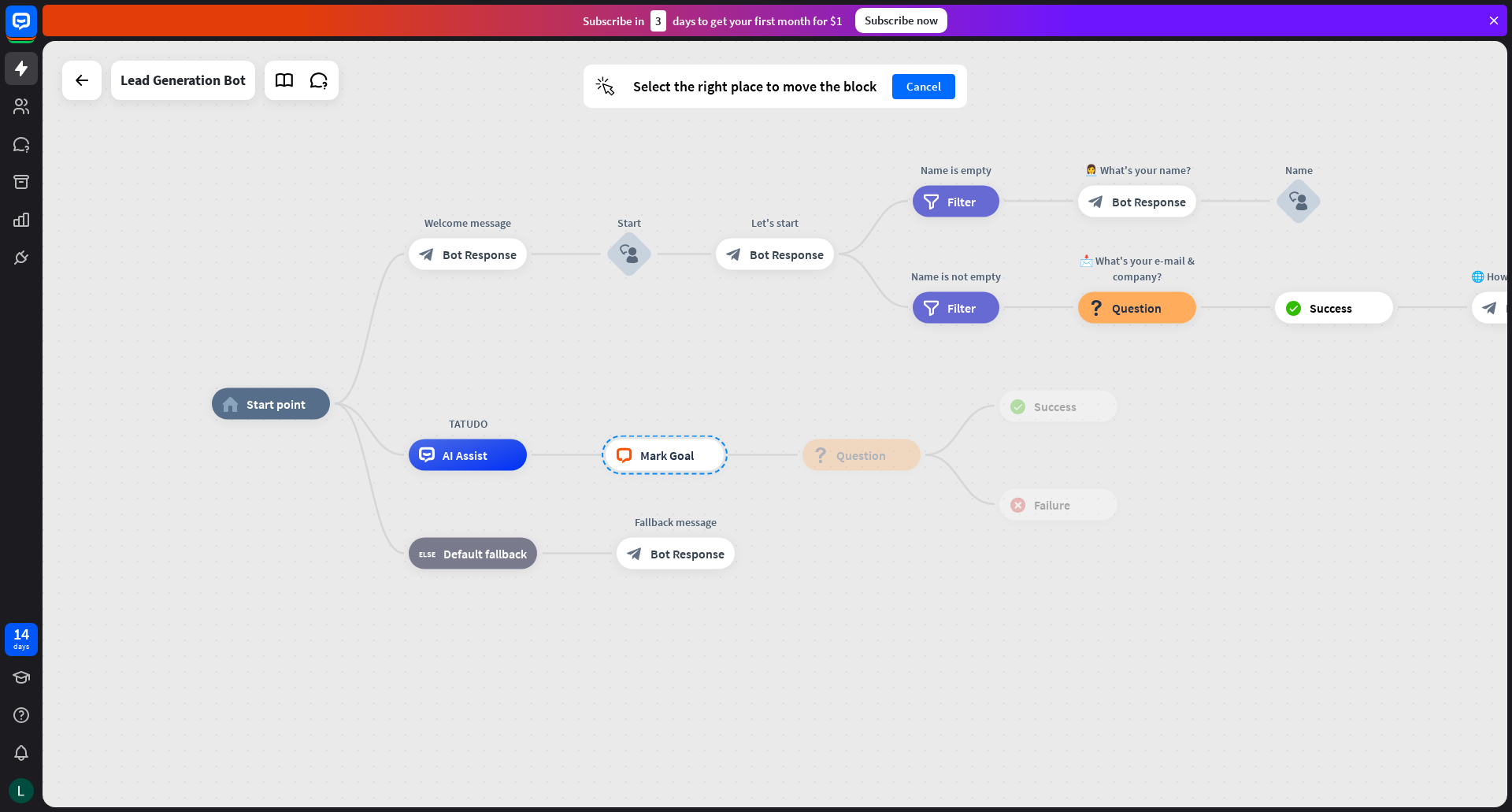
click at [968, 562] on div "home_2 Start point Welcome message block_bot_response Bot Response Start block_…" at bounding box center [944, 786] width 1465 height 766
click at [661, 559] on span "Bot Response" at bounding box center [687, 553] width 74 height 16
click at [756, 557] on icon "plus" at bounding box center [752, 554] width 11 height 11
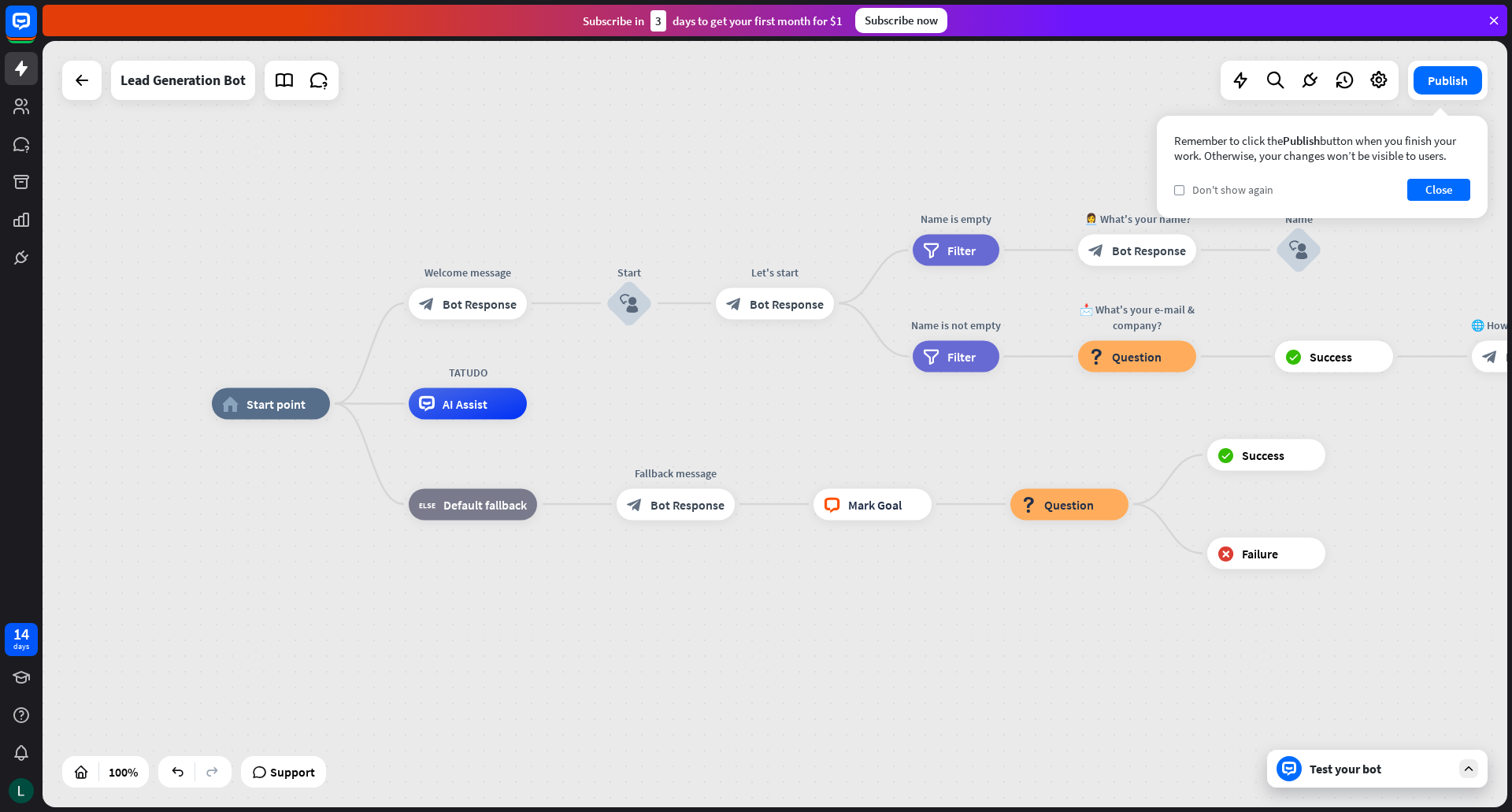
click at [1196, 189] on span "Don't show again" at bounding box center [1233, 189] width 81 height 14
click at [1089, 117] on div "home_2 Start point Welcome message block_bot_response Bot Response Start block_…" at bounding box center [774, 423] width 1465 height 766
click at [1432, 82] on button "Publish" at bounding box center [1448, 80] width 68 height 28
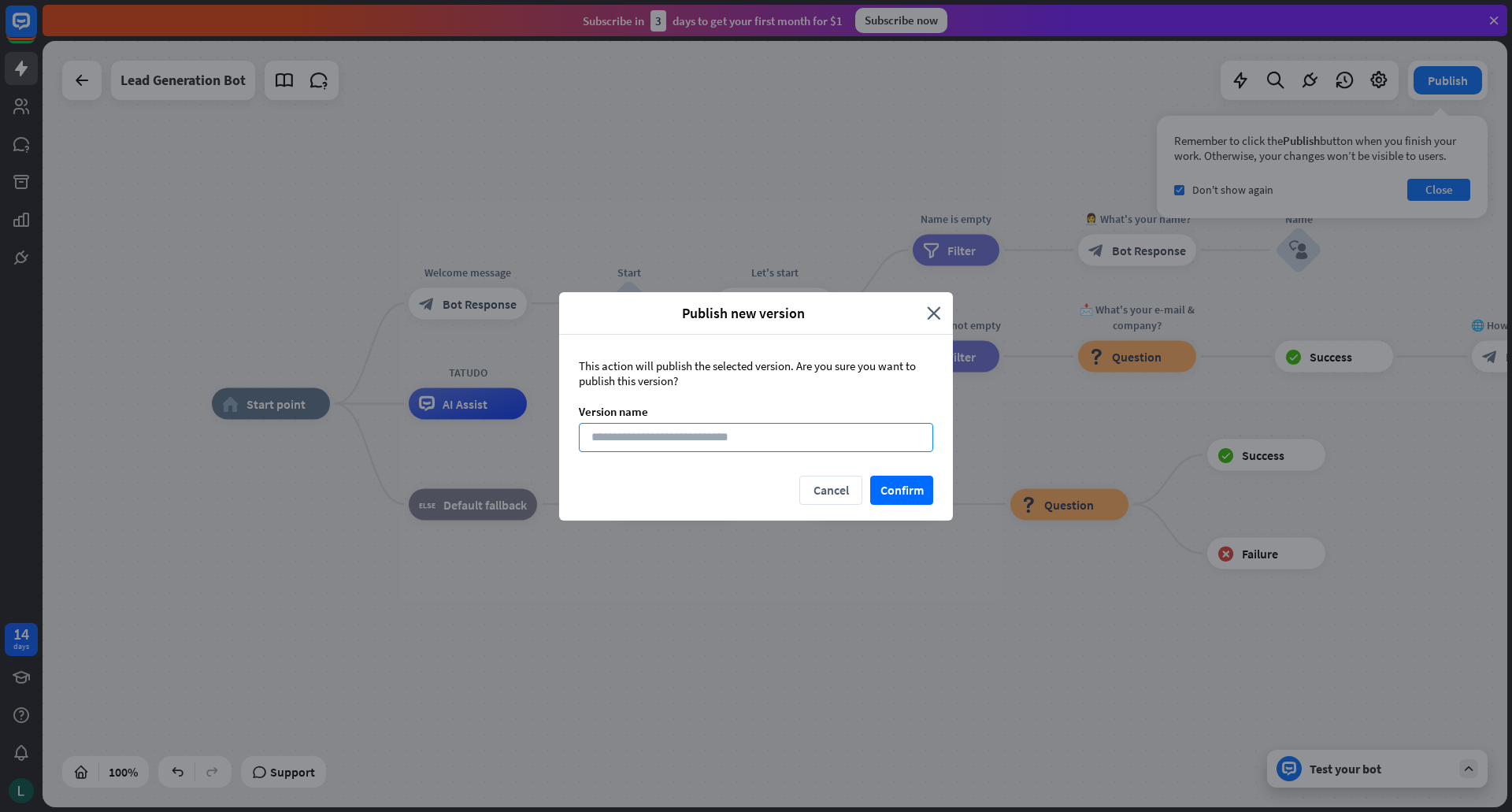
click at [778, 435] on input at bounding box center [756, 437] width 355 height 29
type input "******"
click at [902, 496] on button "Confirm" at bounding box center [901, 490] width 63 height 29
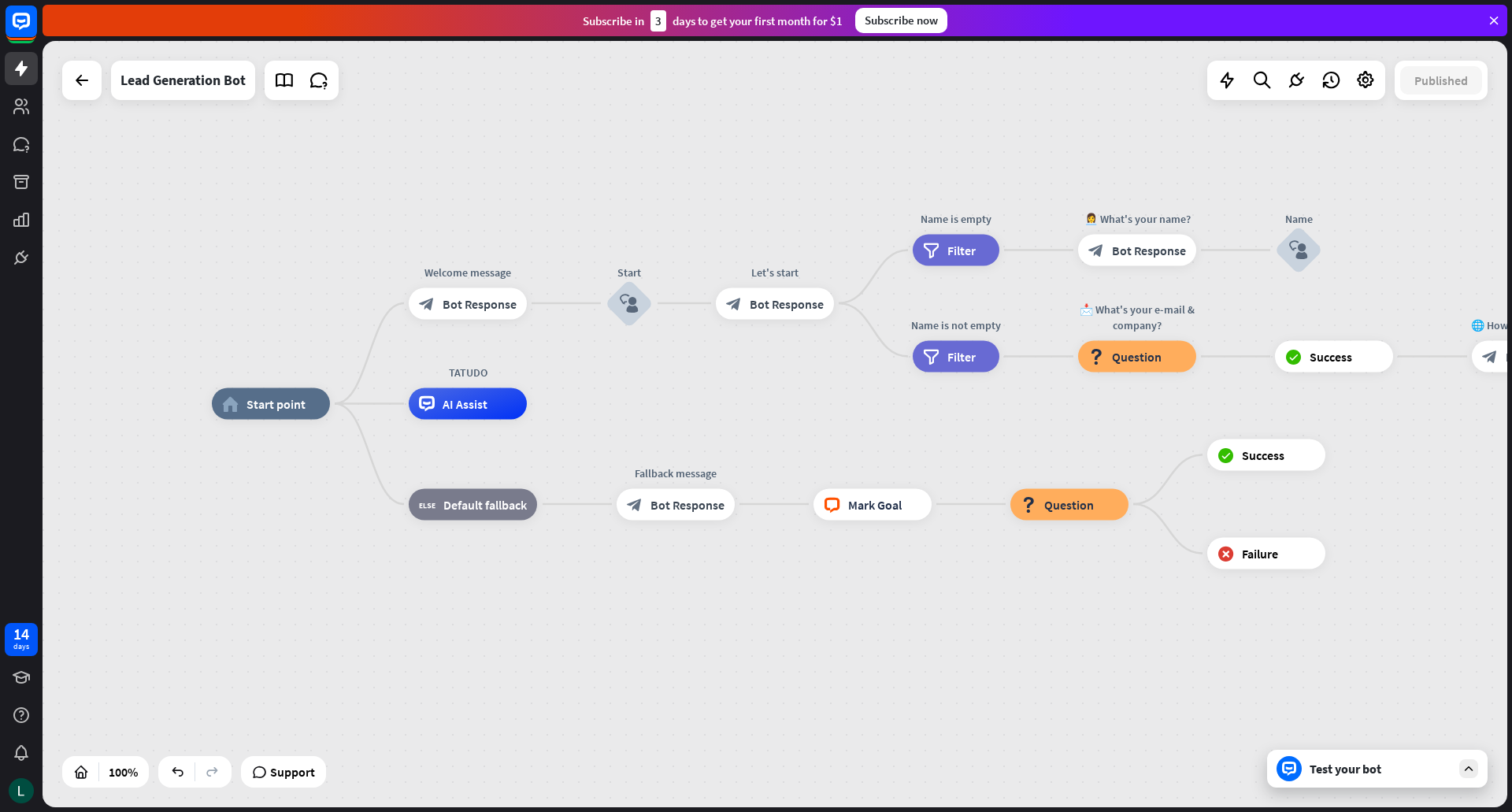
click at [1330, 772] on div "Test your bot" at bounding box center [1381, 768] width 142 height 16
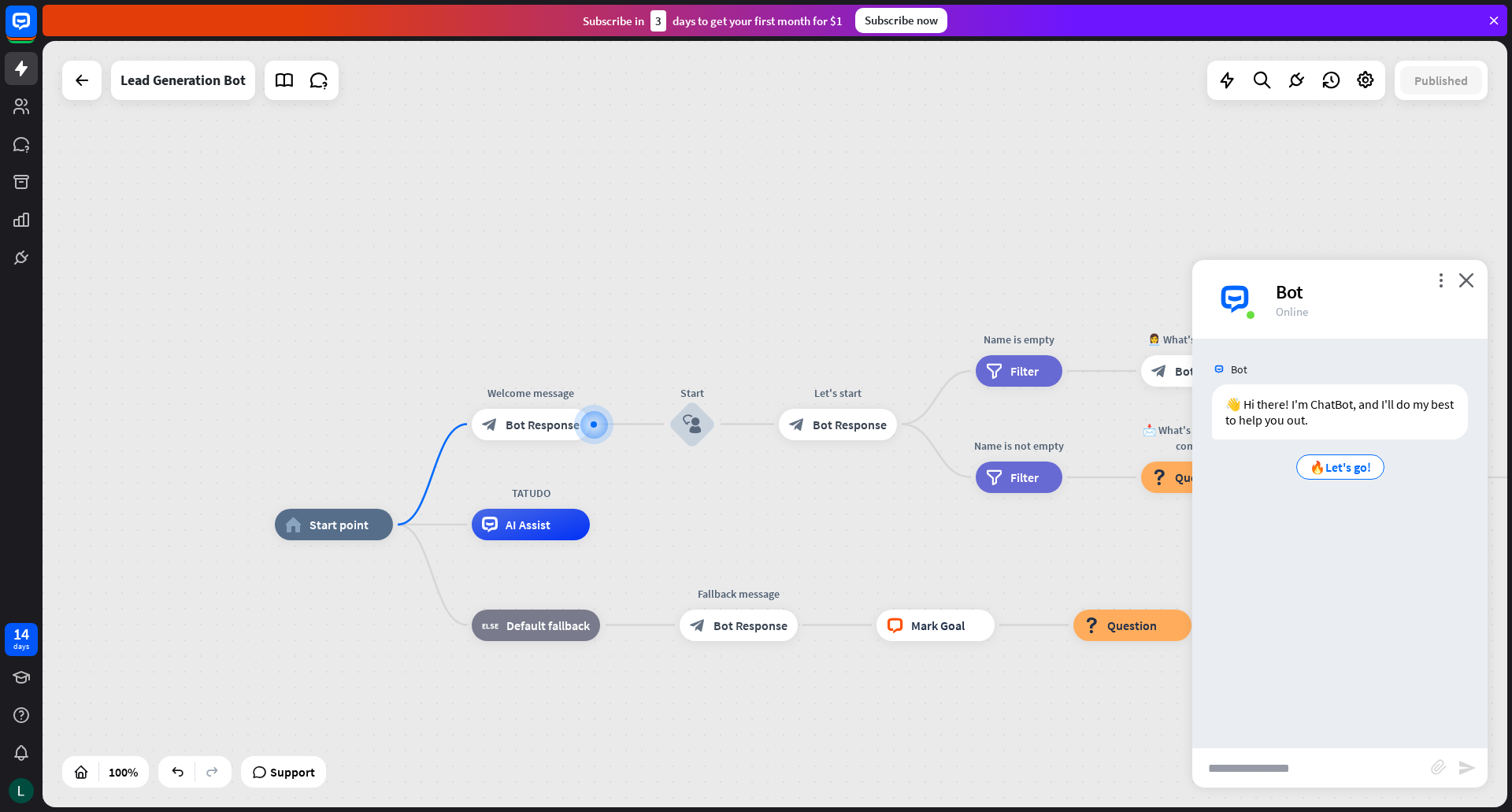
click at [1330, 772] on input "text" at bounding box center [1312, 768] width 238 height 40
type input "**"
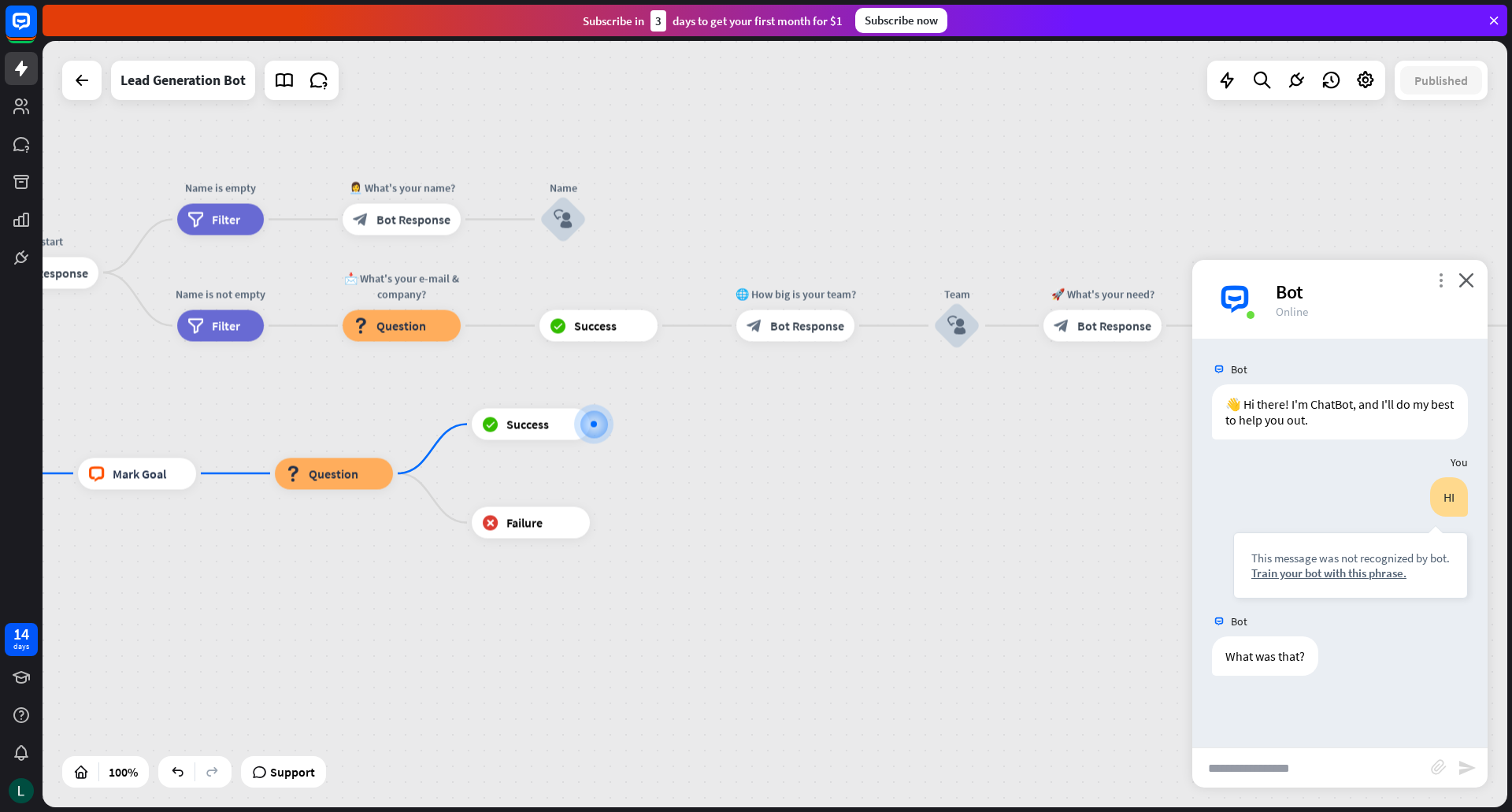
click at [1441, 282] on icon "more_vert" at bounding box center [1441, 280] width 15 height 15
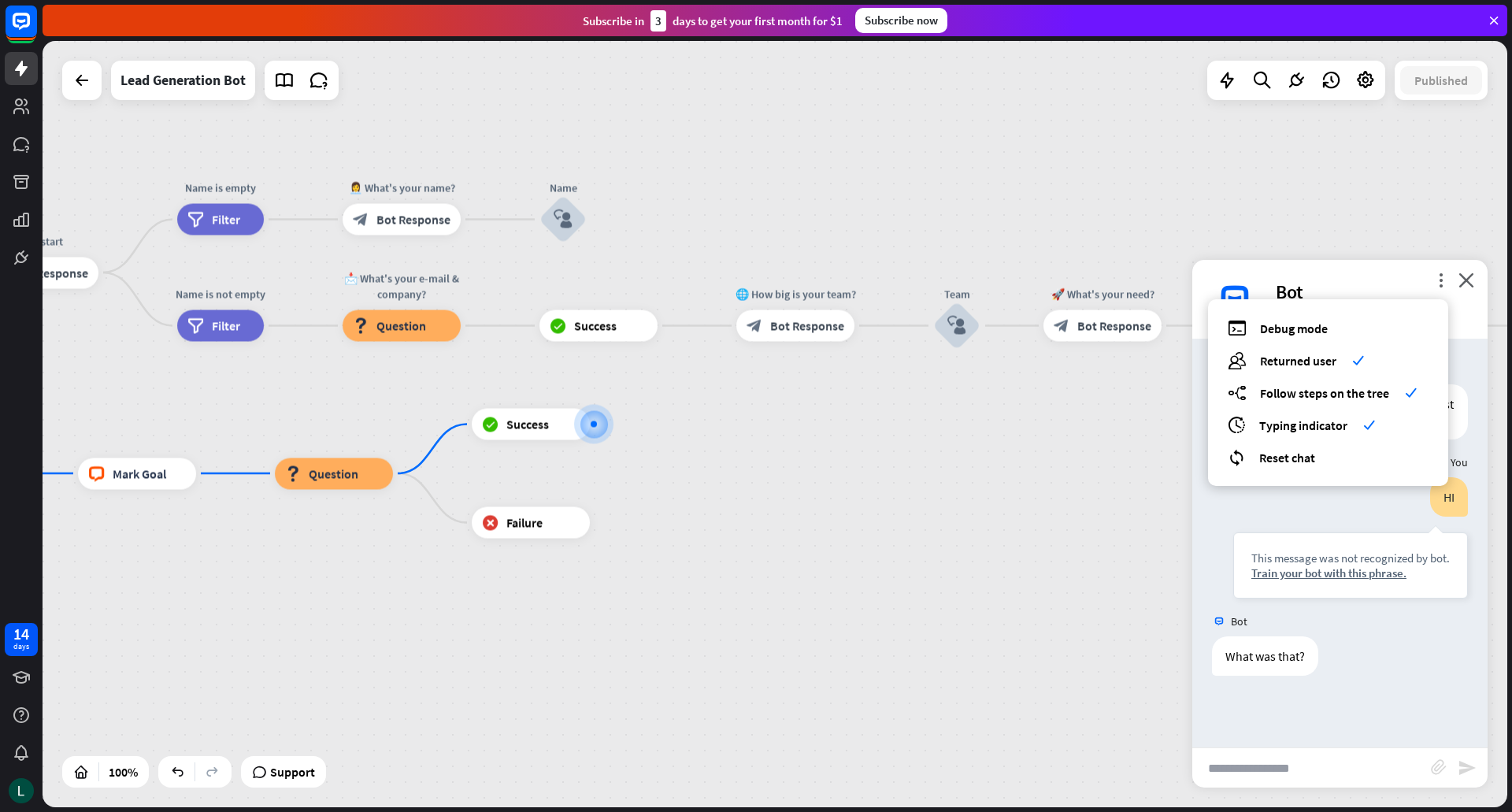
click at [1122, 509] on div "home_2 Start point Welcome message block_bot_response Bot Response Start block_…" at bounding box center [774, 423] width 1465 height 766
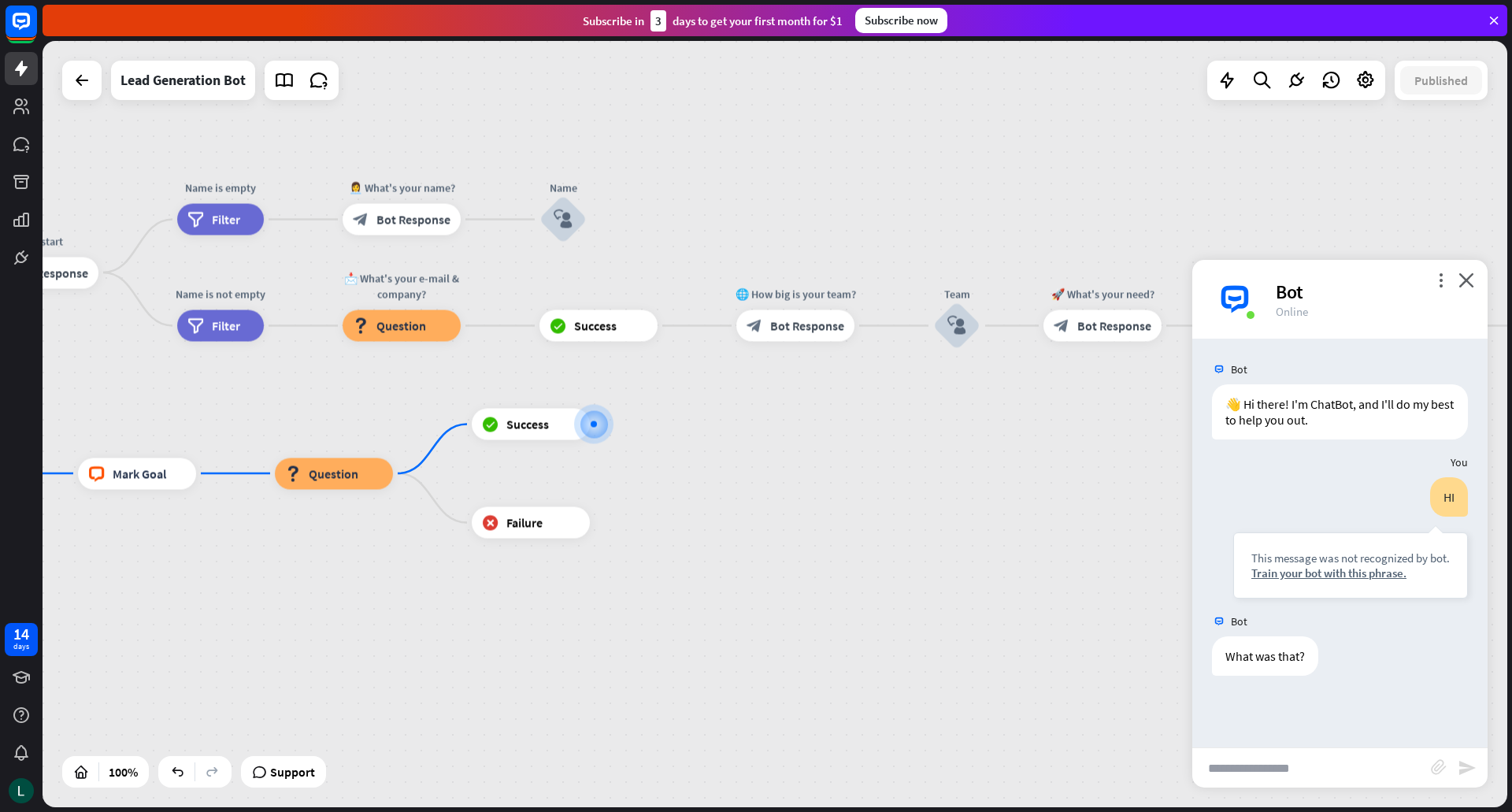
click at [1283, 784] on input "text" at bounding box center [1312, 768] width 238 height 40
type input "******"
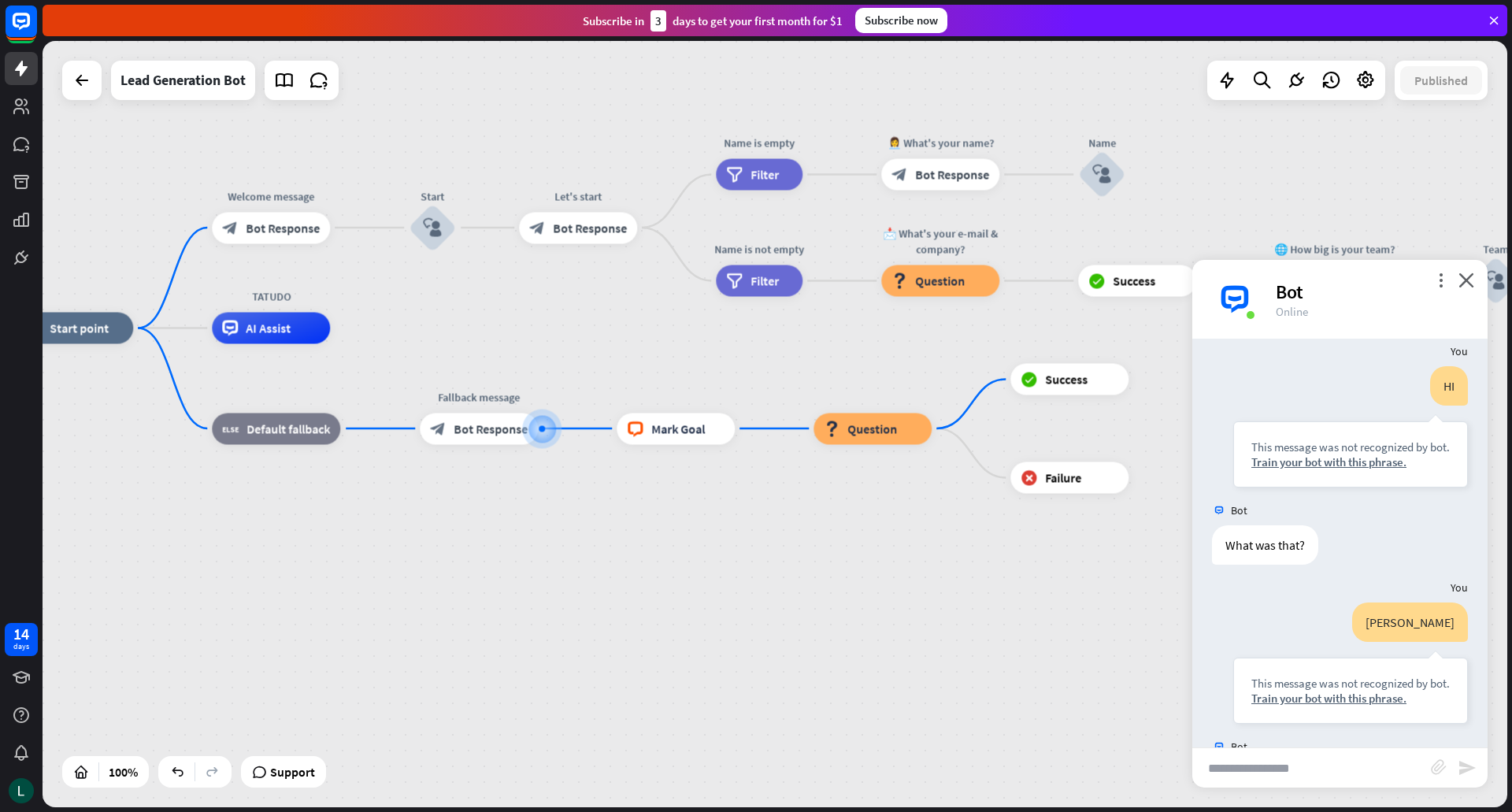
scroll to position [188, 0]
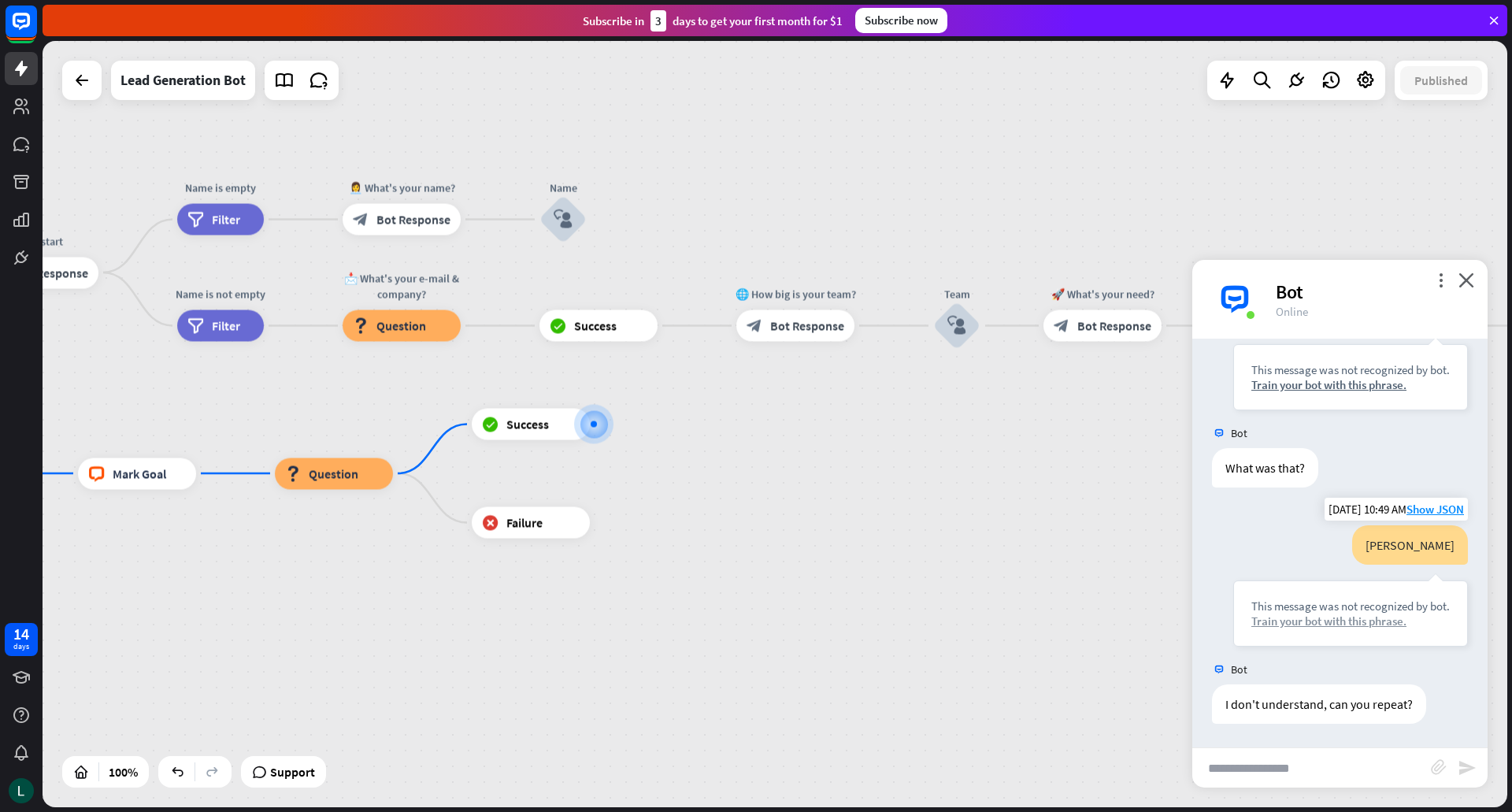
click at [1329, 625] on div "Train your bot with this phrase." at bounding box center [1350, 621] width 199 height 15
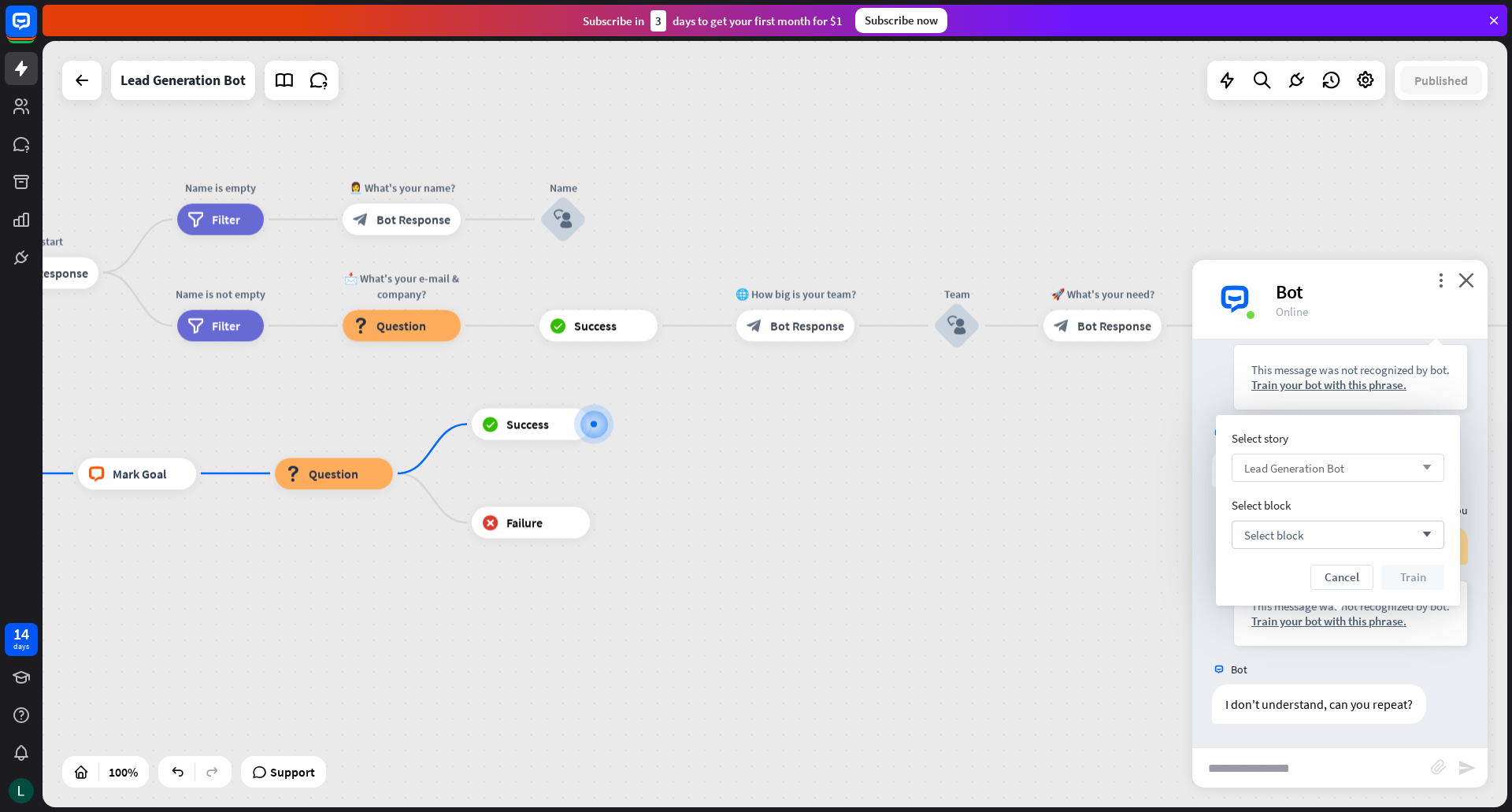
click at [1363, 473] on div "Lead Generation Bot arrow_down" at bounding box center [1337, 468] width 213 height 28
click at [1273, 533] on span "Select block" at bounding box center [1274, 535] width 59 height 15
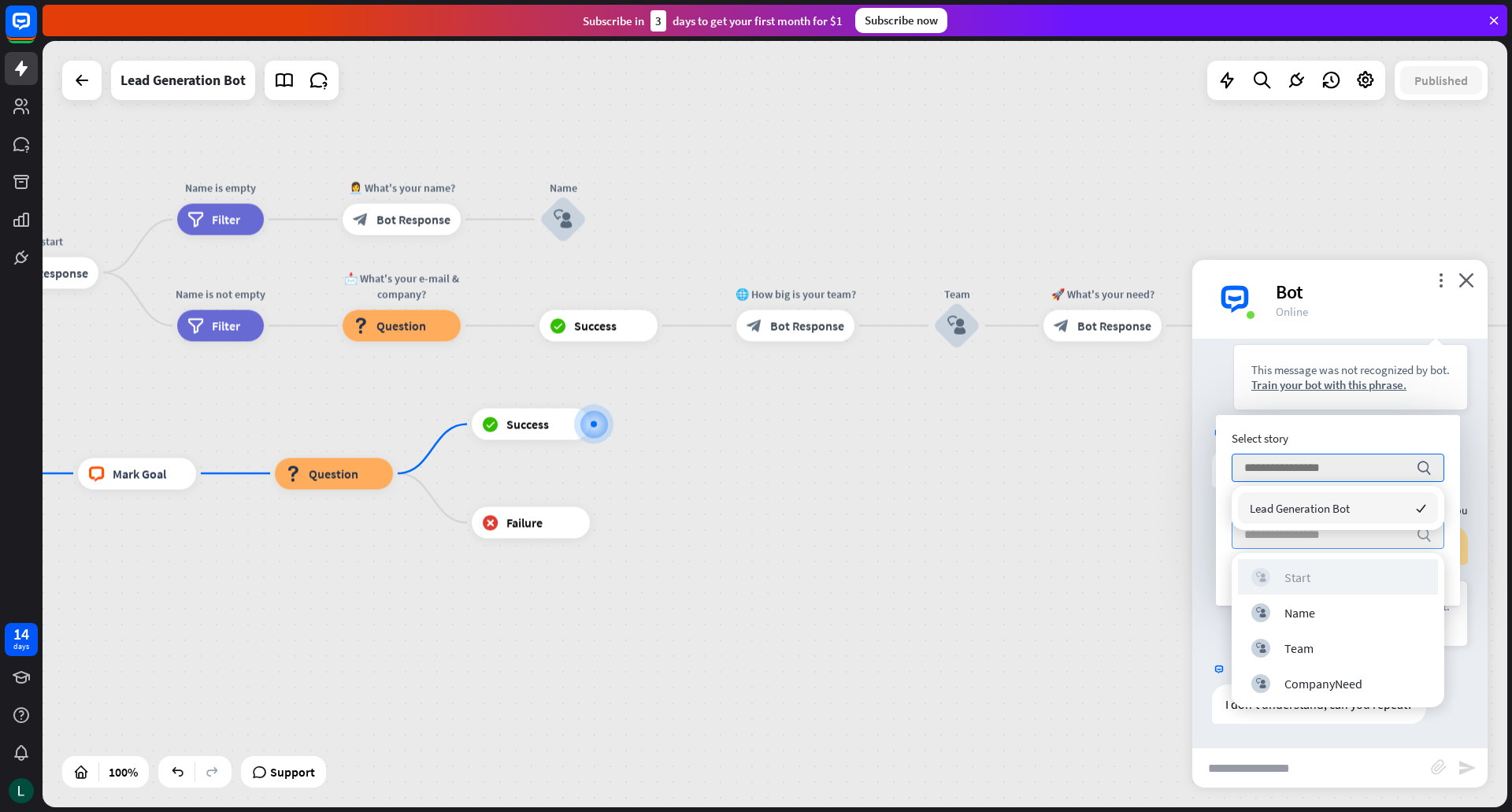
click at [1288, 579] on div "Start" at bounding box center [1296, 577] width 26 height 16
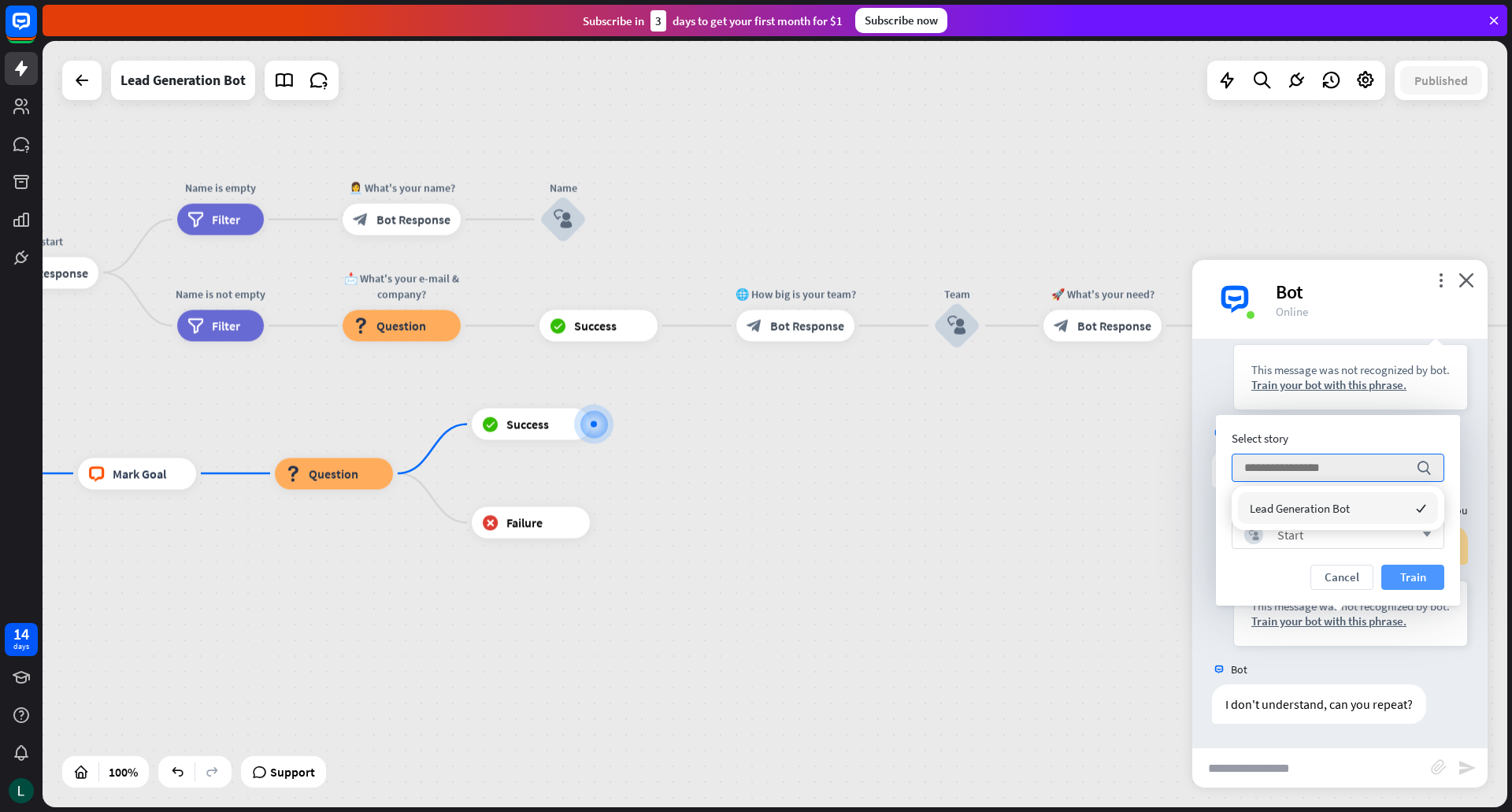
click at [1405, 579] on button "Train" at bounding box center [1413, 577] width 63 height 26
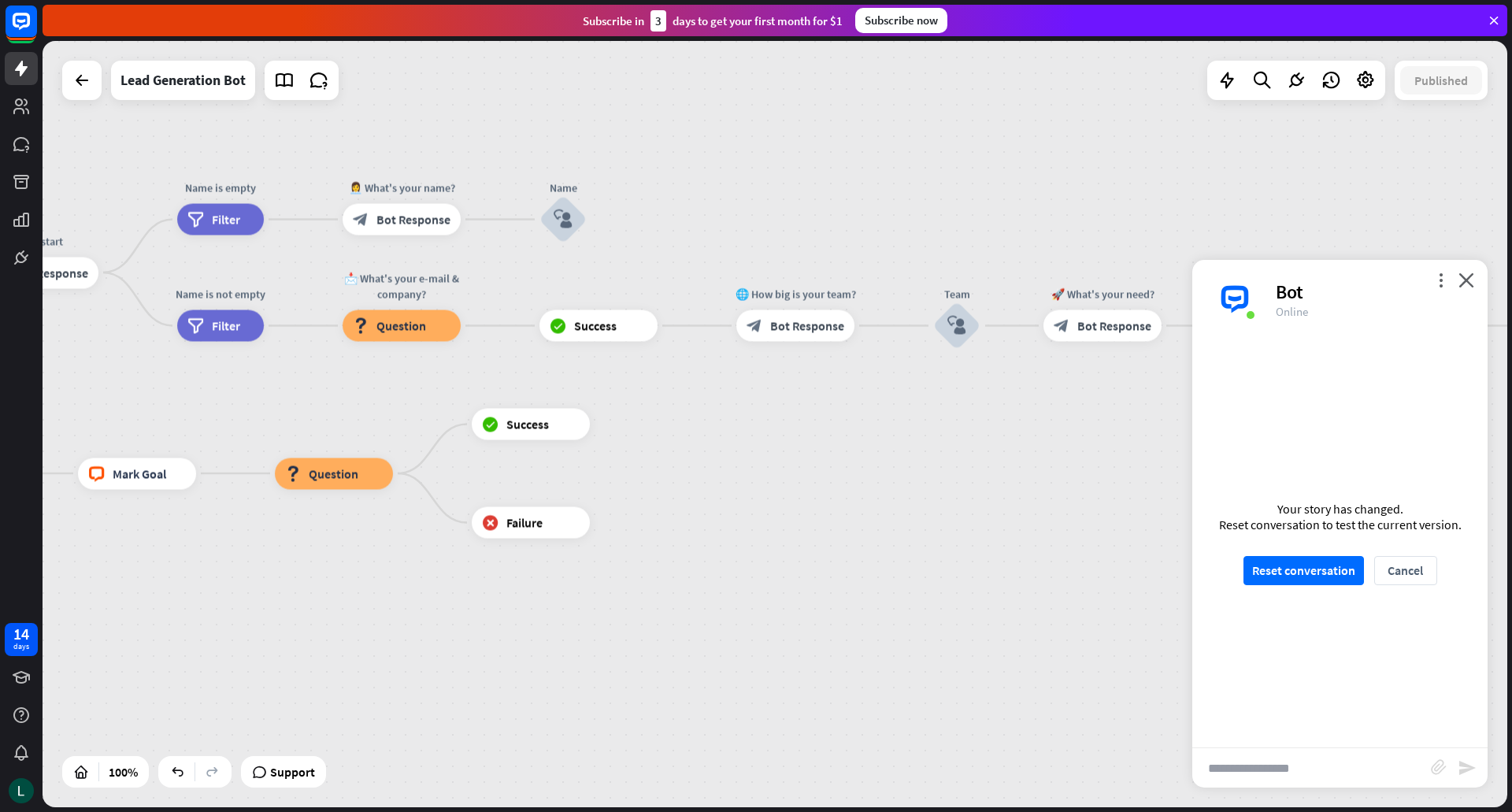
scroll to position [173, 0]
click at [1312, 571] on button "Reset conversation" at bounding box center [1303, 570] width 120 height 29
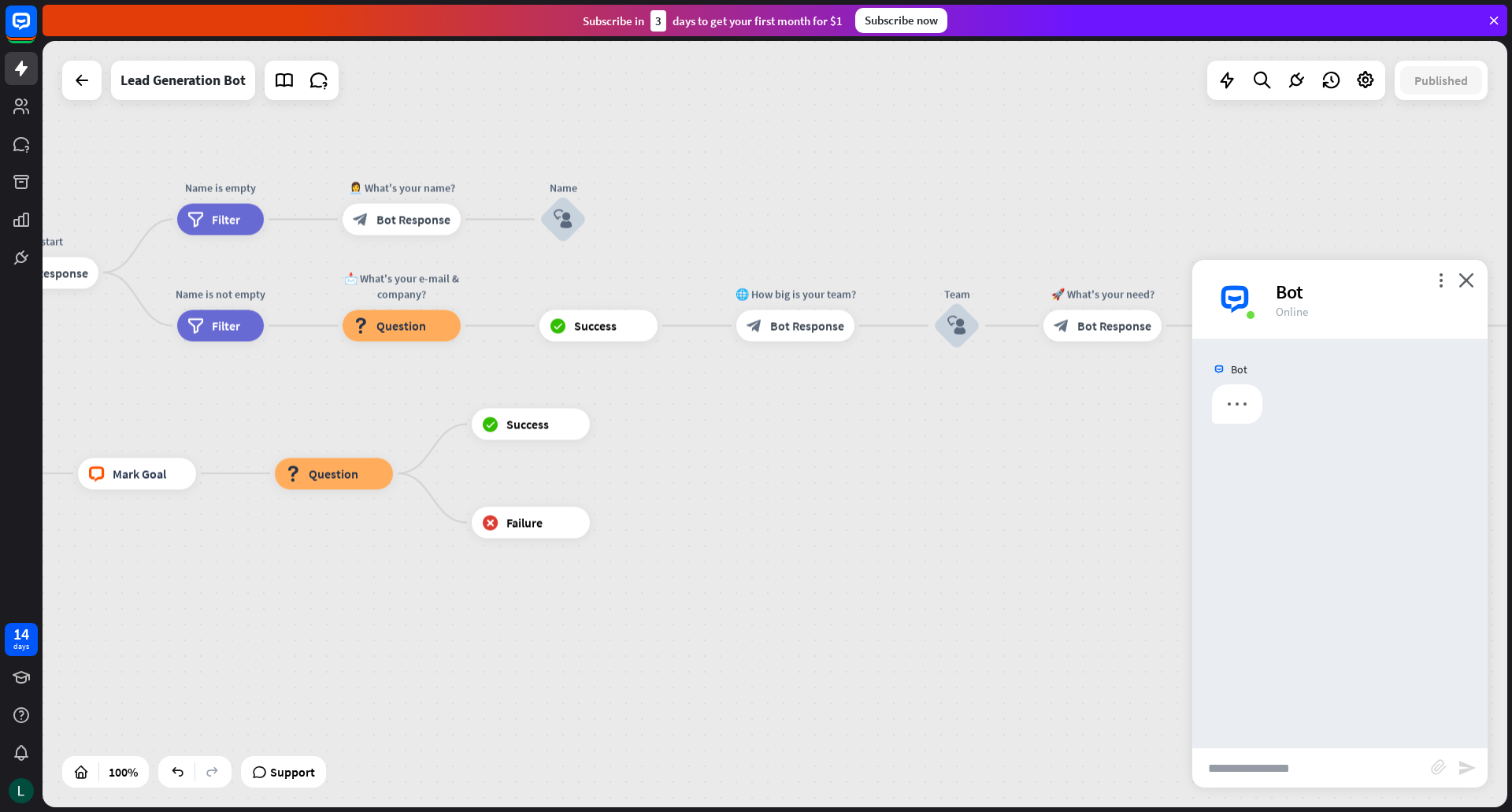
scroll to position [0, 0]
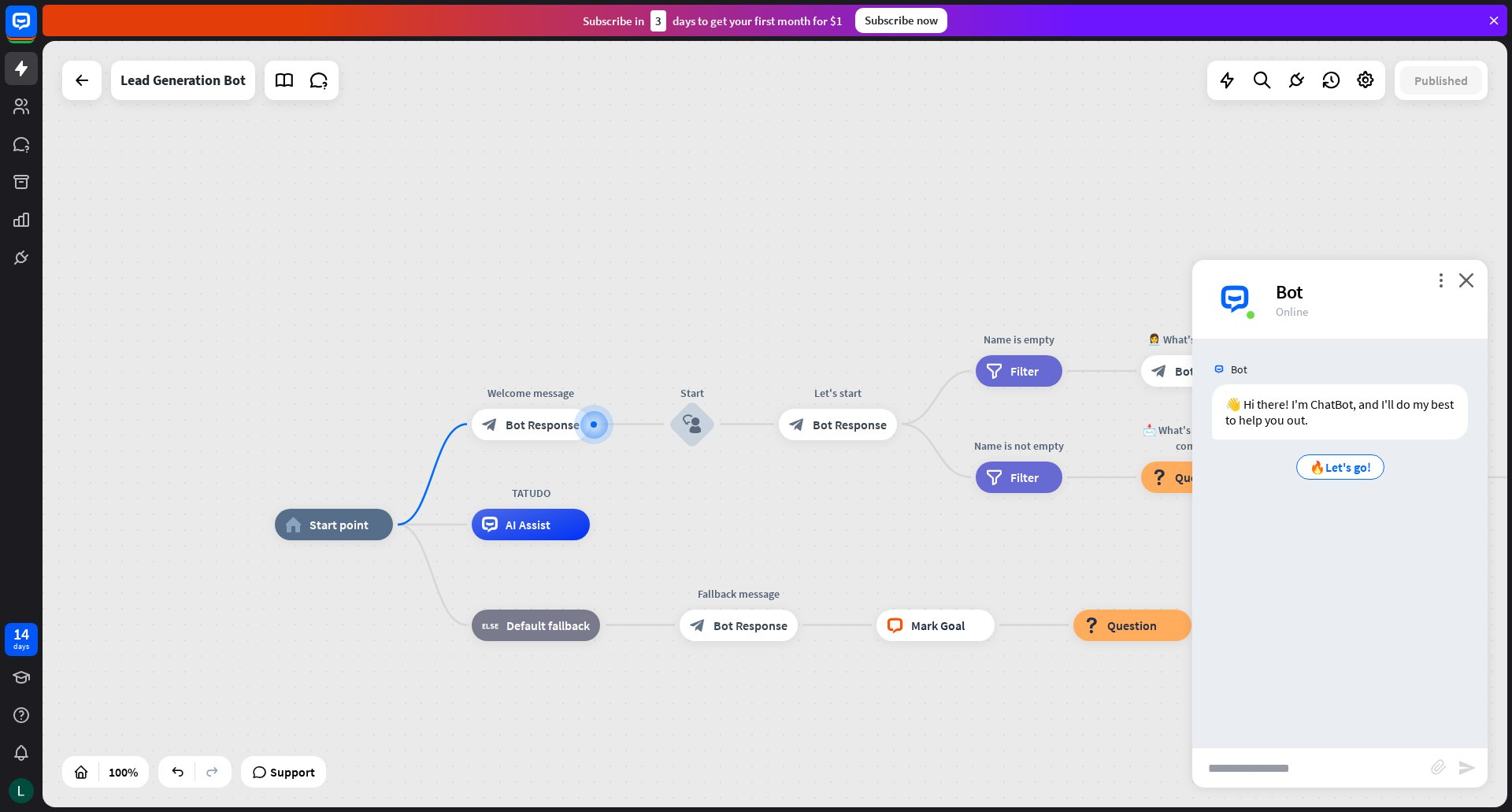
click at [1248, 769] on input "text" at bounding box center [1312, 768] width 238 height 40
type input "**********"
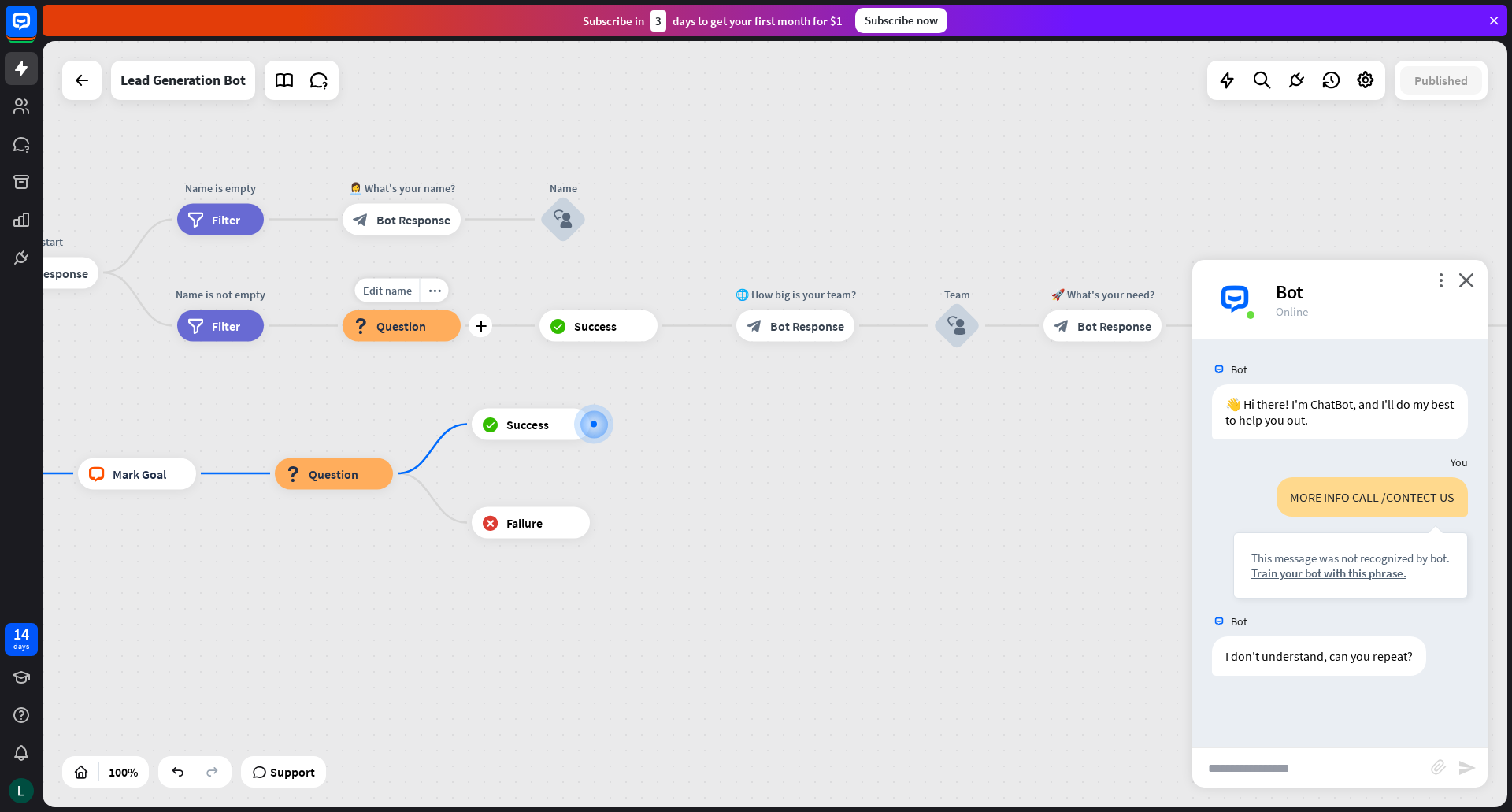
click at [405, 325] on span "Question" at bounding box center [401, 325] width 49 height 16
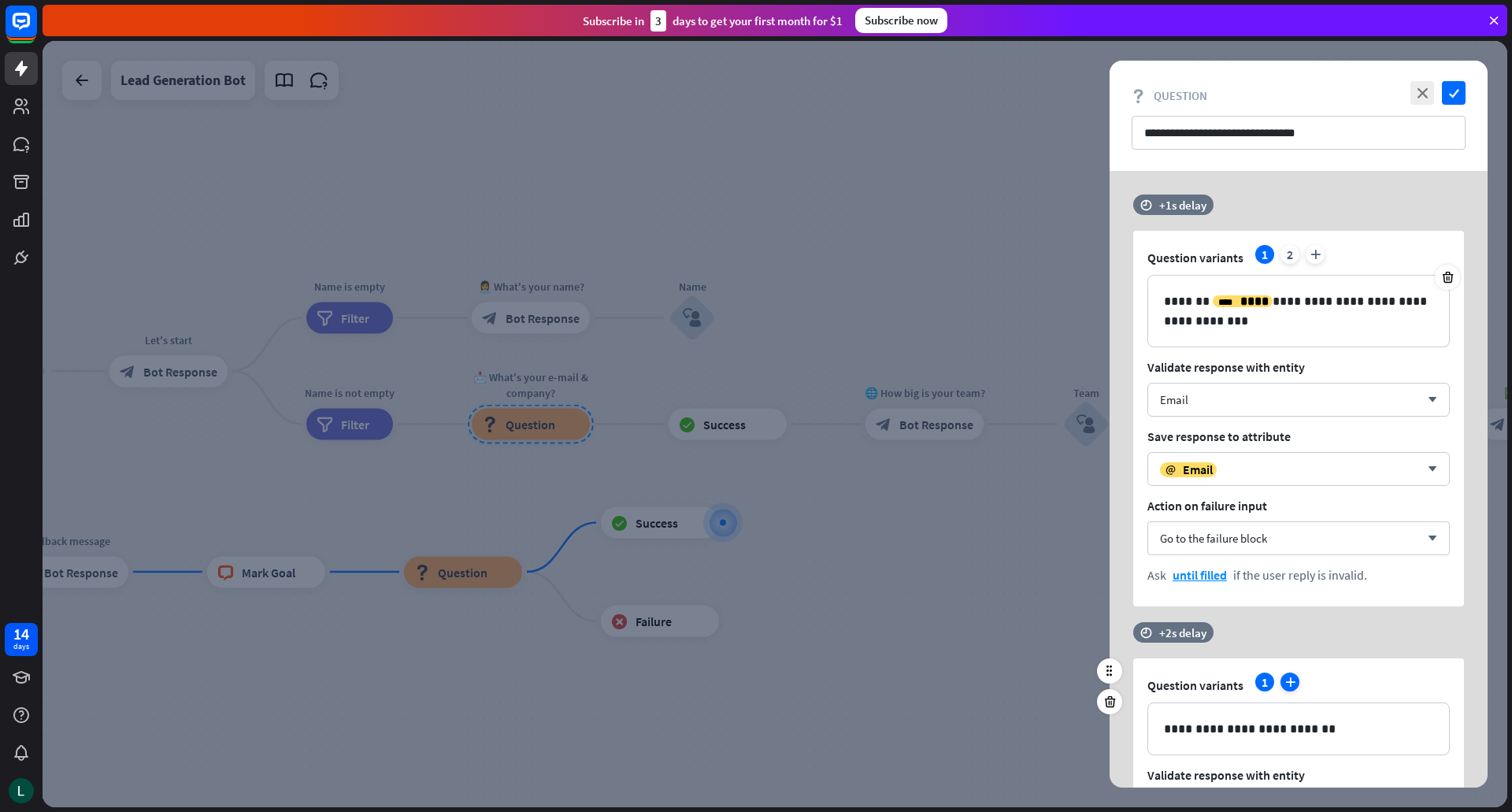
click at [1288, 678] on icon "plus" at bounding box center [1290, 682] width 19 height 19
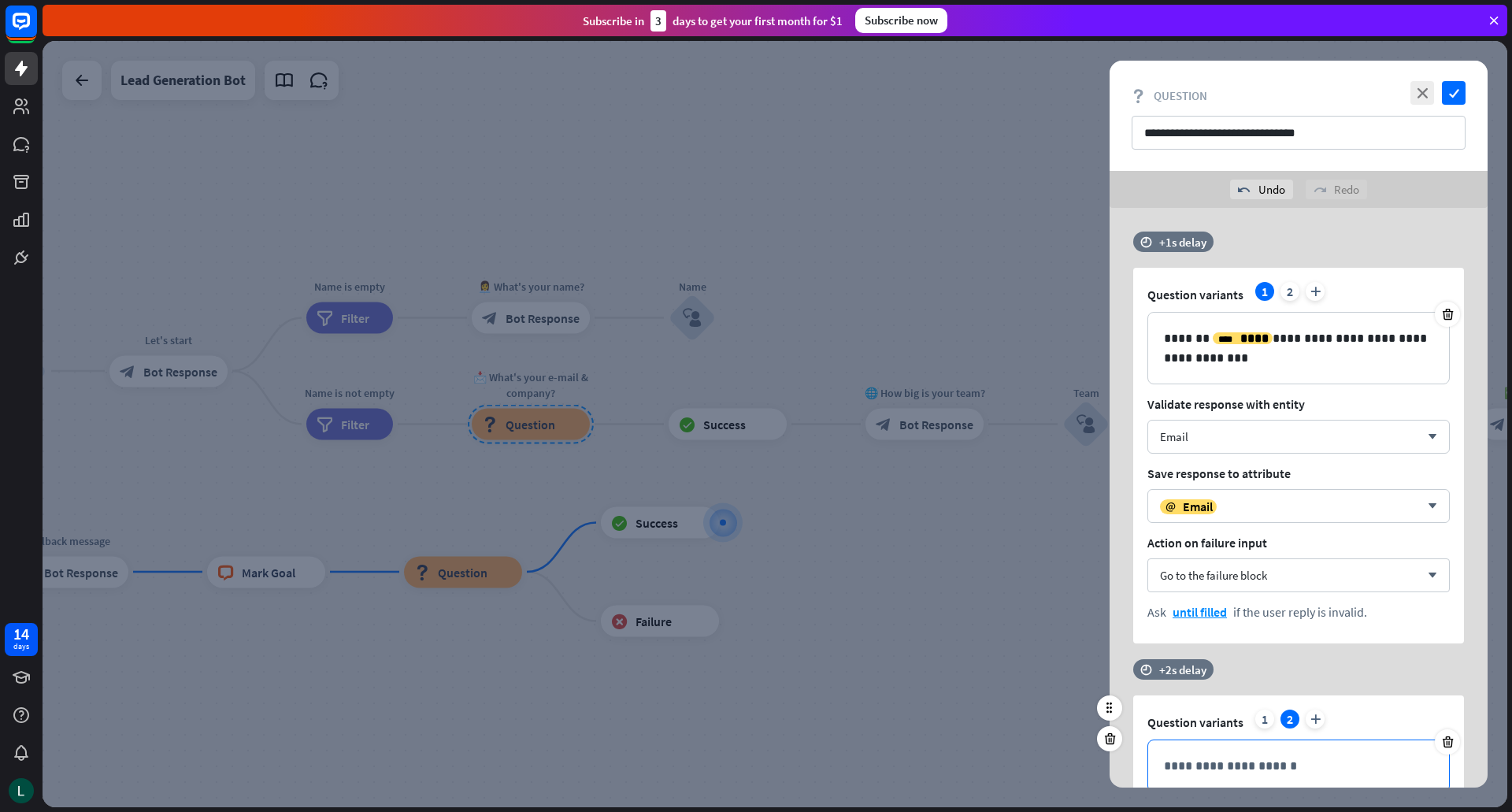
click at [1181, 747] on div "**********" at bounding box center [1298, 766] width 301 height 51
click at [1451, 98] on icon "check" at bounding box center [1453, 93] width 24 height 24
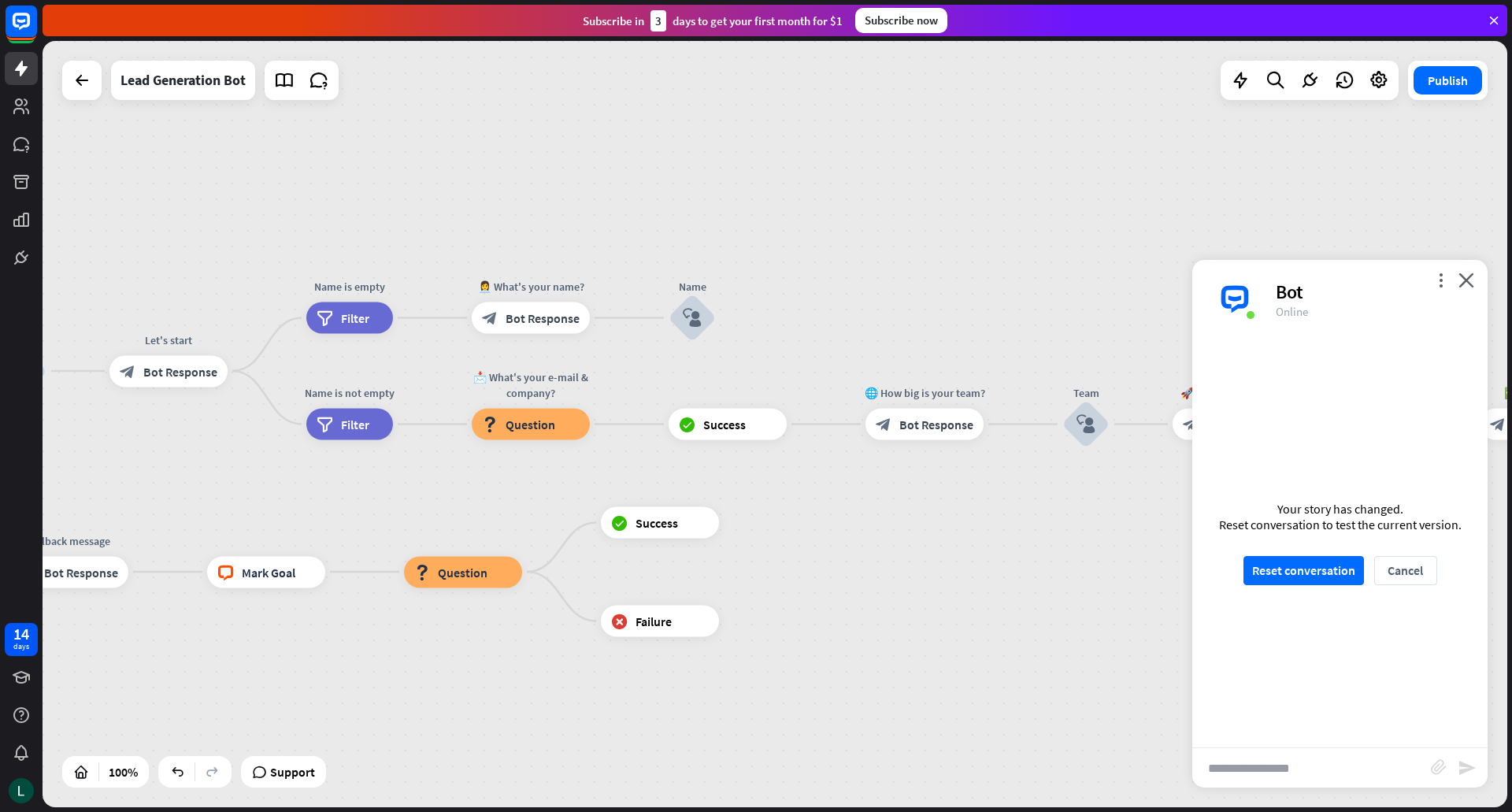
click at [1285, 761] on input "text" at bounding box center [1312, 768] width 238 height 40
type input "**"
click at [1475, 290] on div "more_vert close Bot Online" at bounding box center [1340, 299] width 295 height 78
click at [1470, 288] on div "more_vert close Bot Online" at bounding box center [1340, 299] width 295 height 78
click at [1461, 276] on icon "close" at bounding box center [1466, 280] width 16 height 15
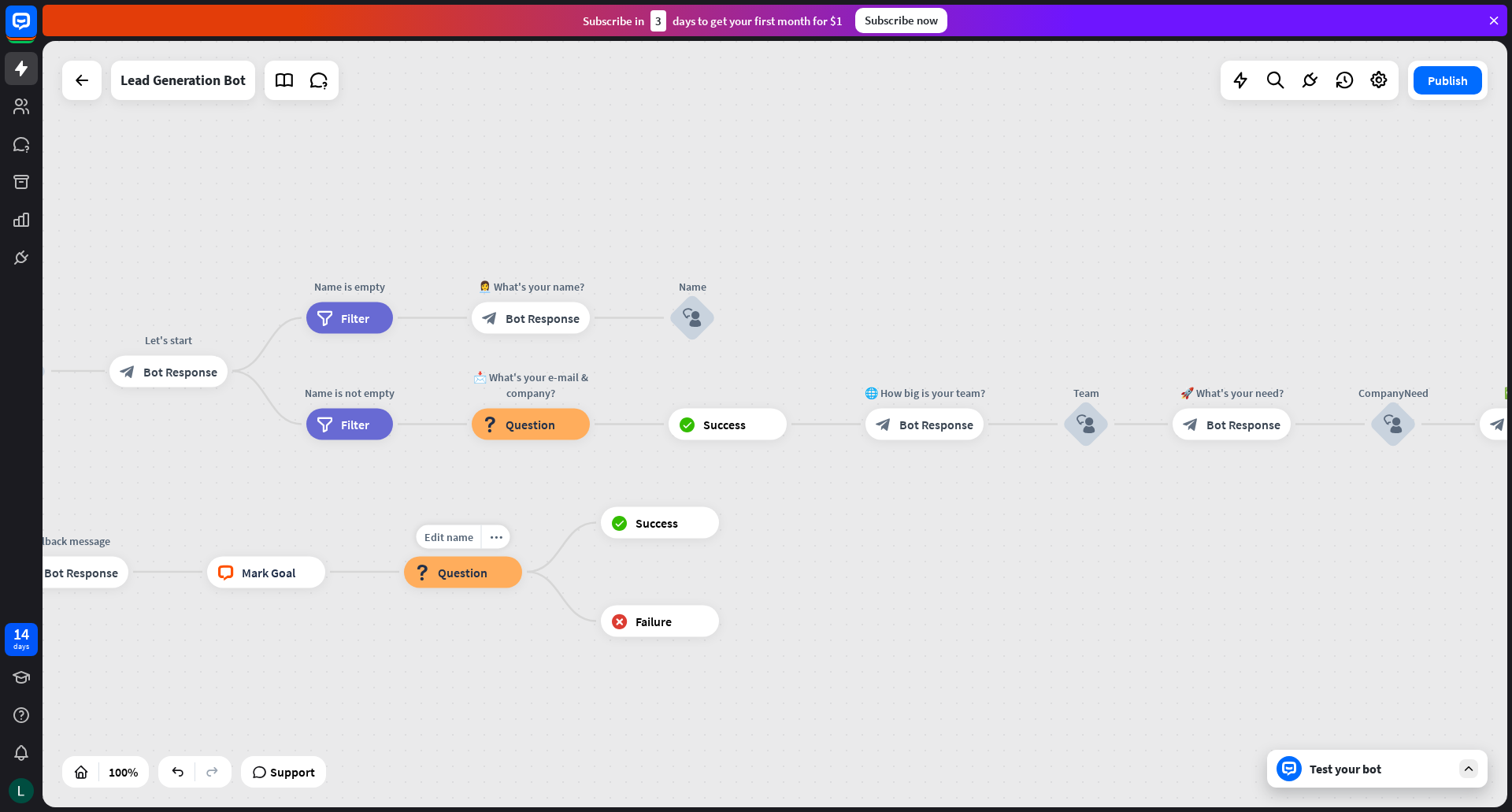
click at [451, 573] on span "Question" at bounding box center [462, 571] width 49 height 16
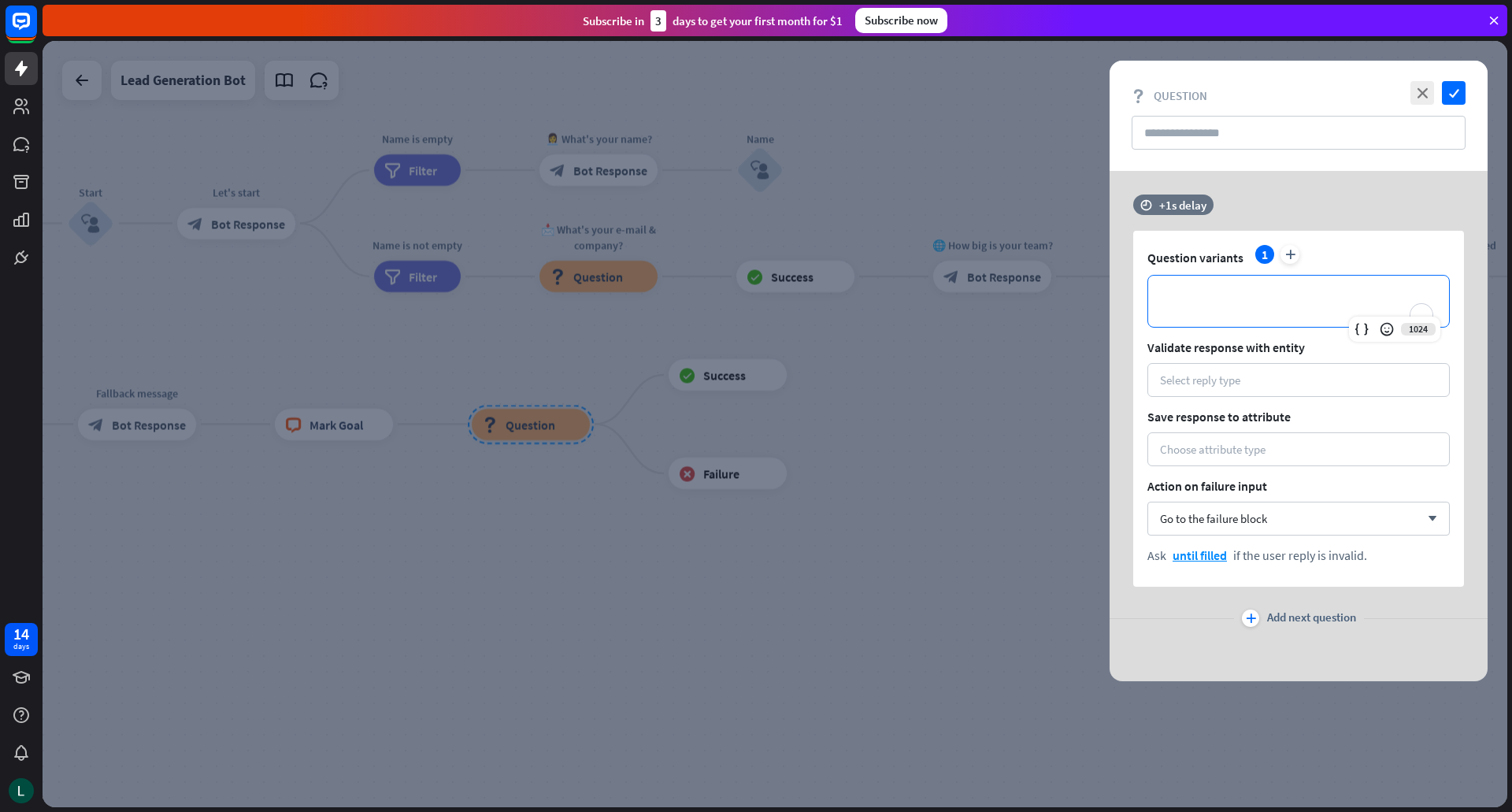
click at [1236, 294] on p "**********" at bounding box center [1298, 301] width 269 height 20
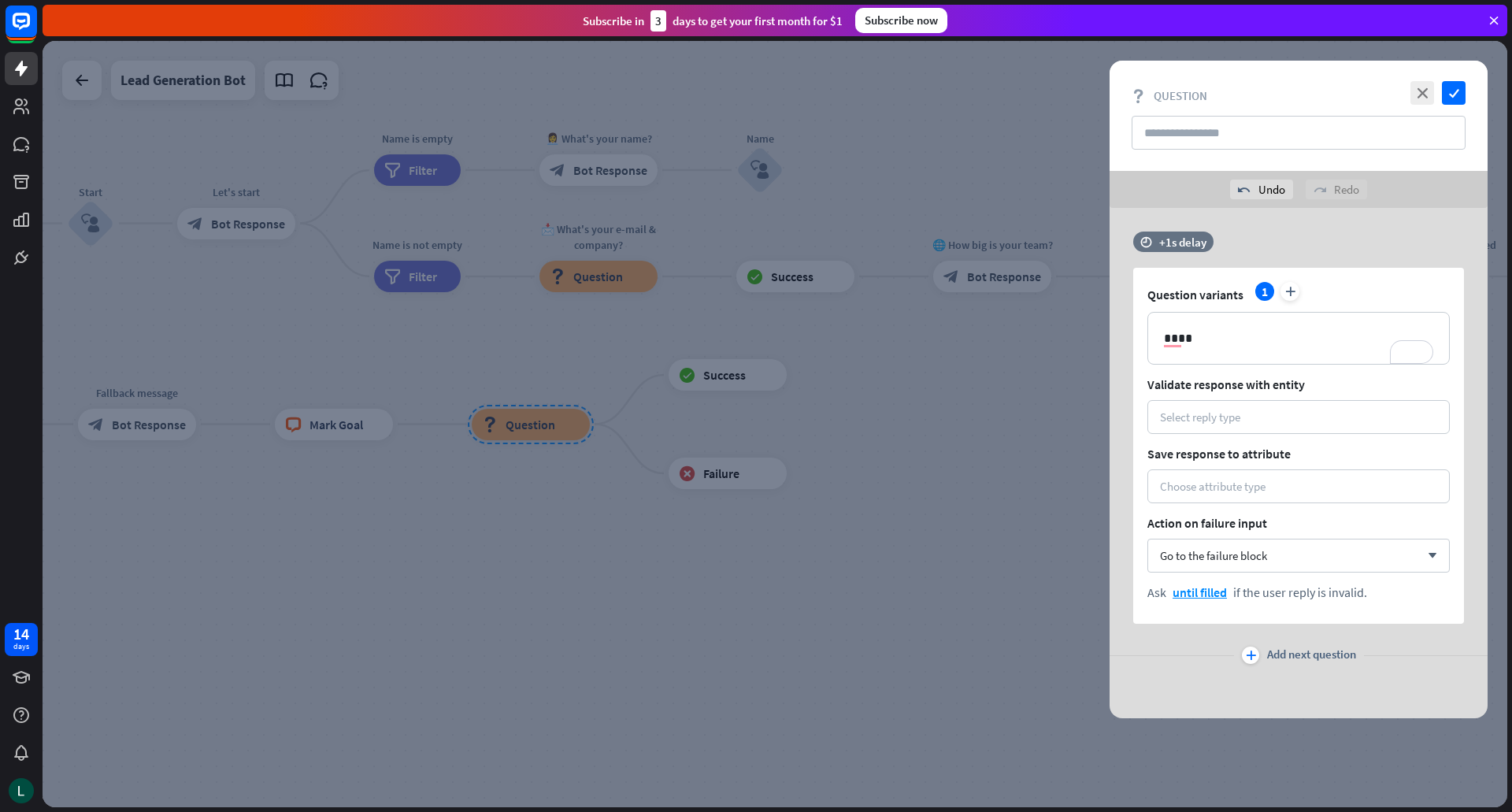
click at [194, 482] on div at bounding box center [774, 423] width 1465 height 766
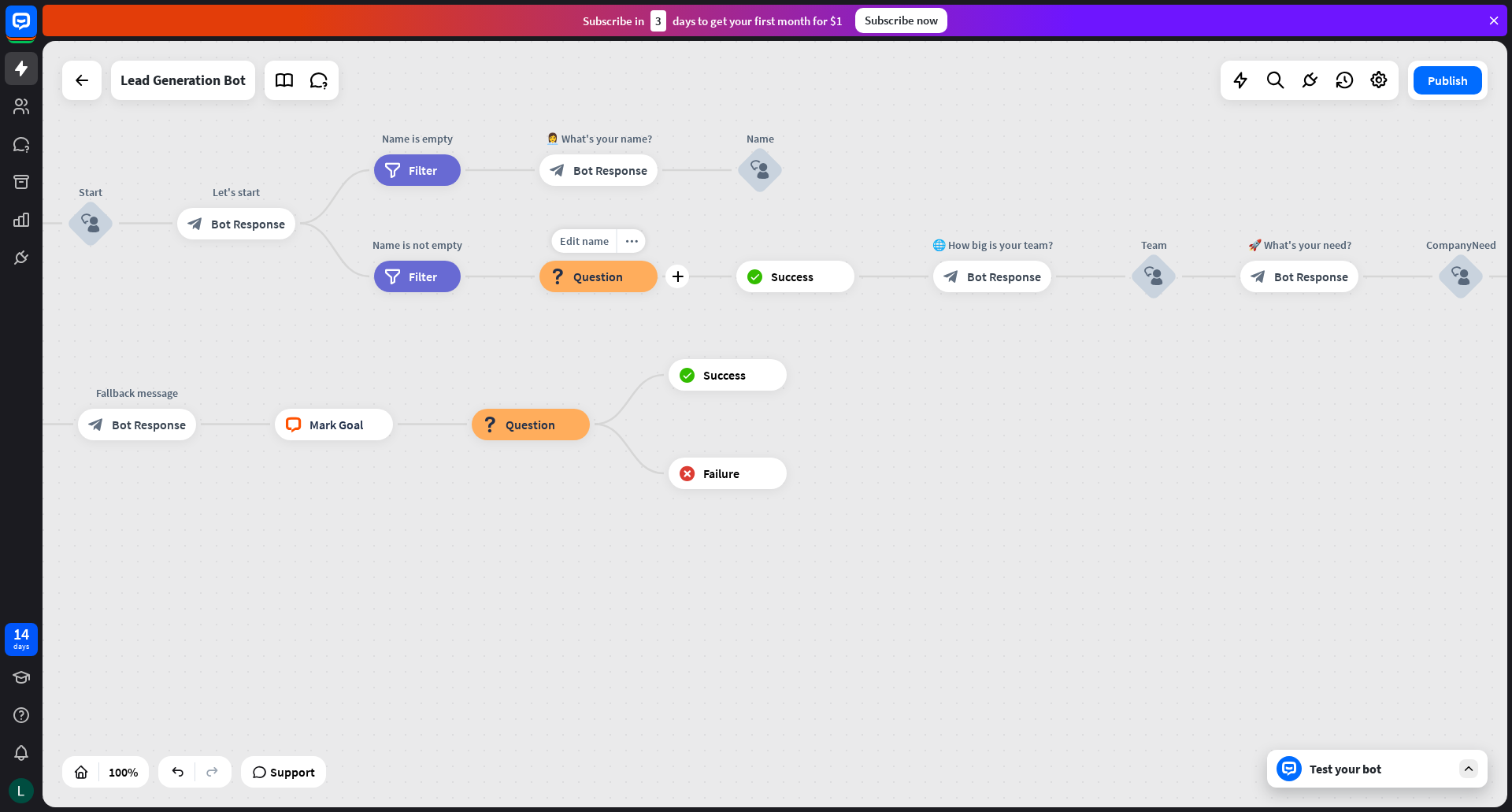
click at [611, 290] on div "block_question Question" at bounding box center [598, 276] width 118 height 31
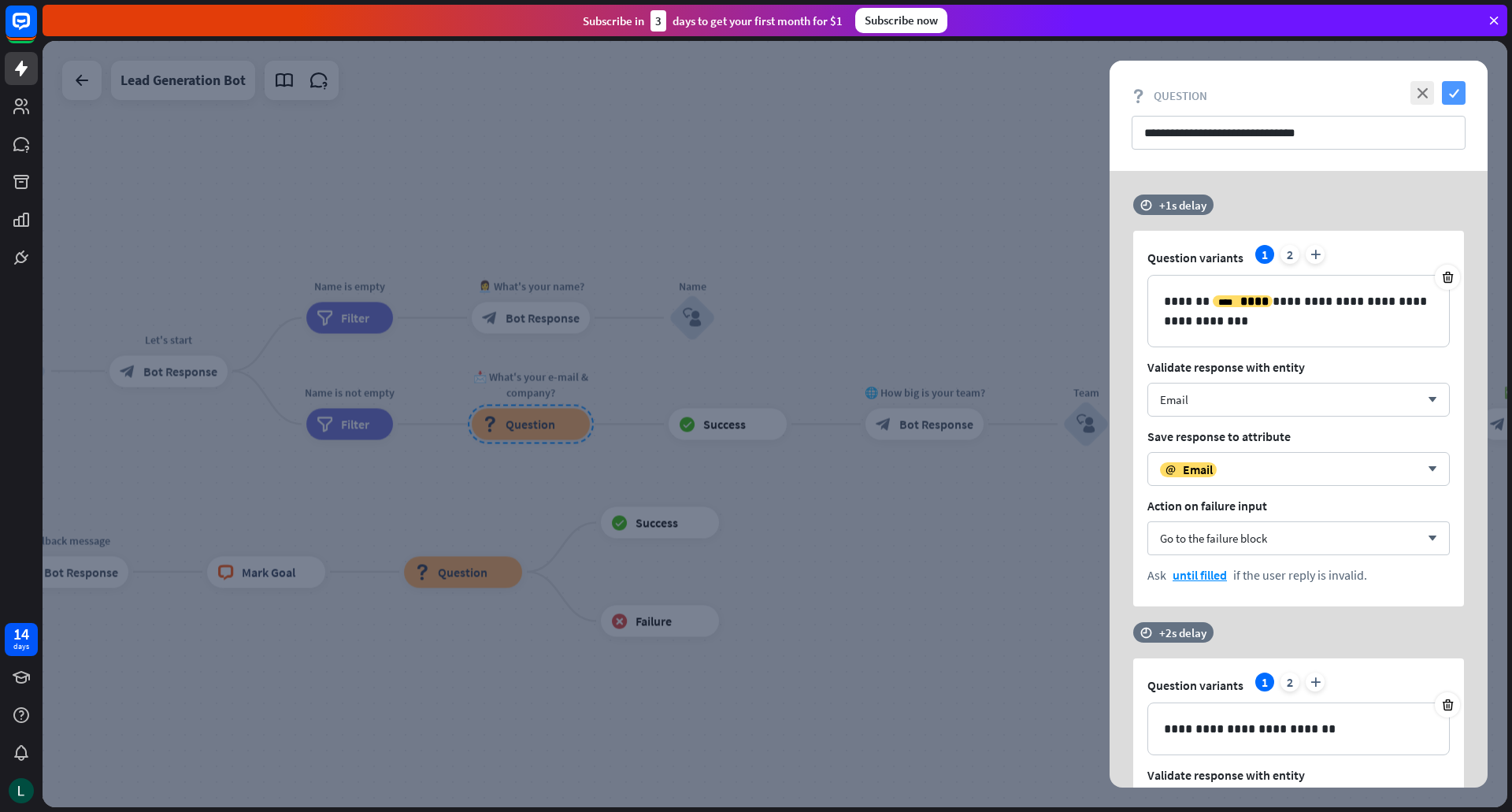
click at [1456, 98] on icon "check" at bounding box center [1453, 93] width 24 height 24
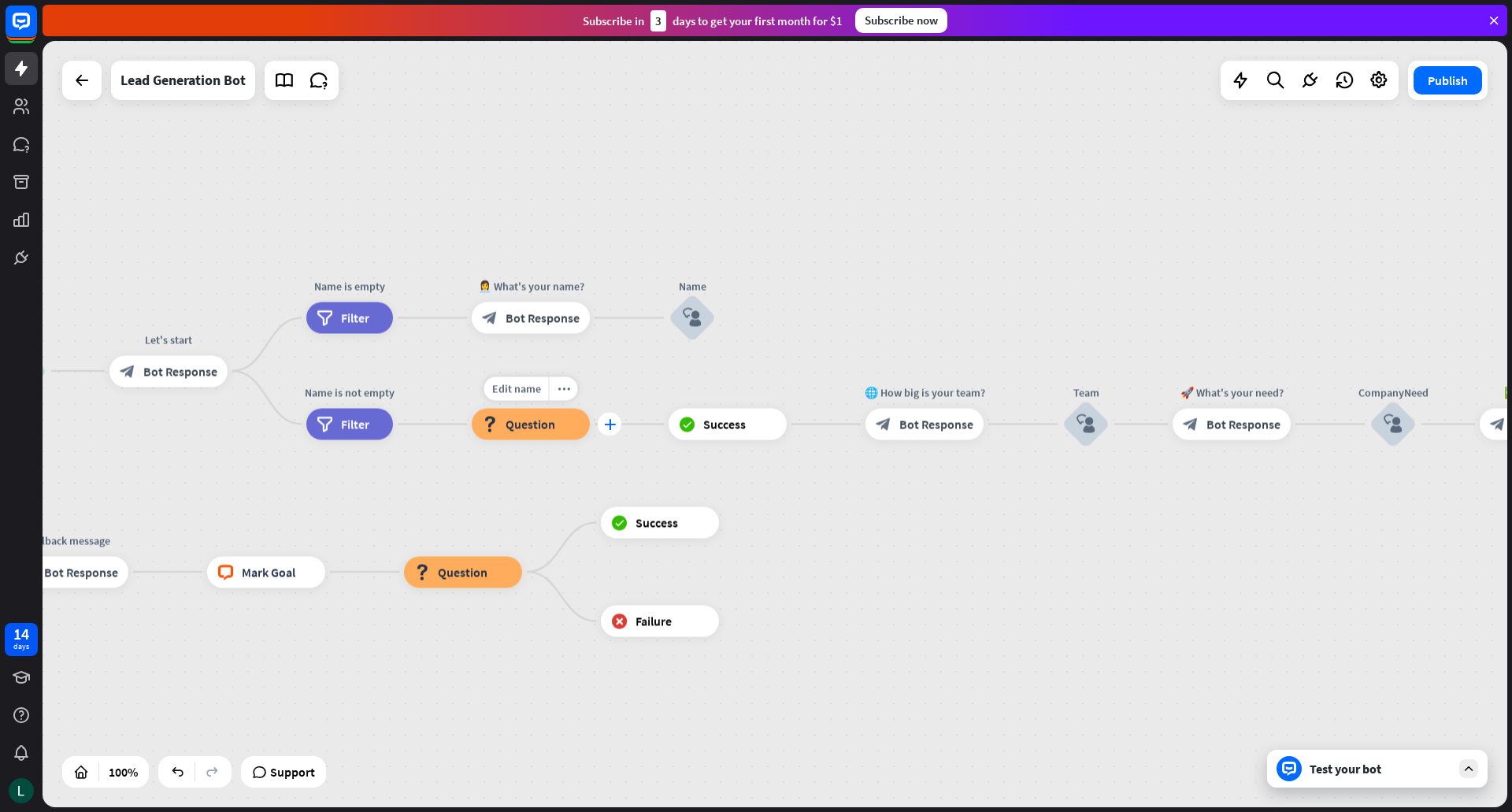
click at [618, 425] on div "plus" at bounding box center [609, 423] width 24 height 24
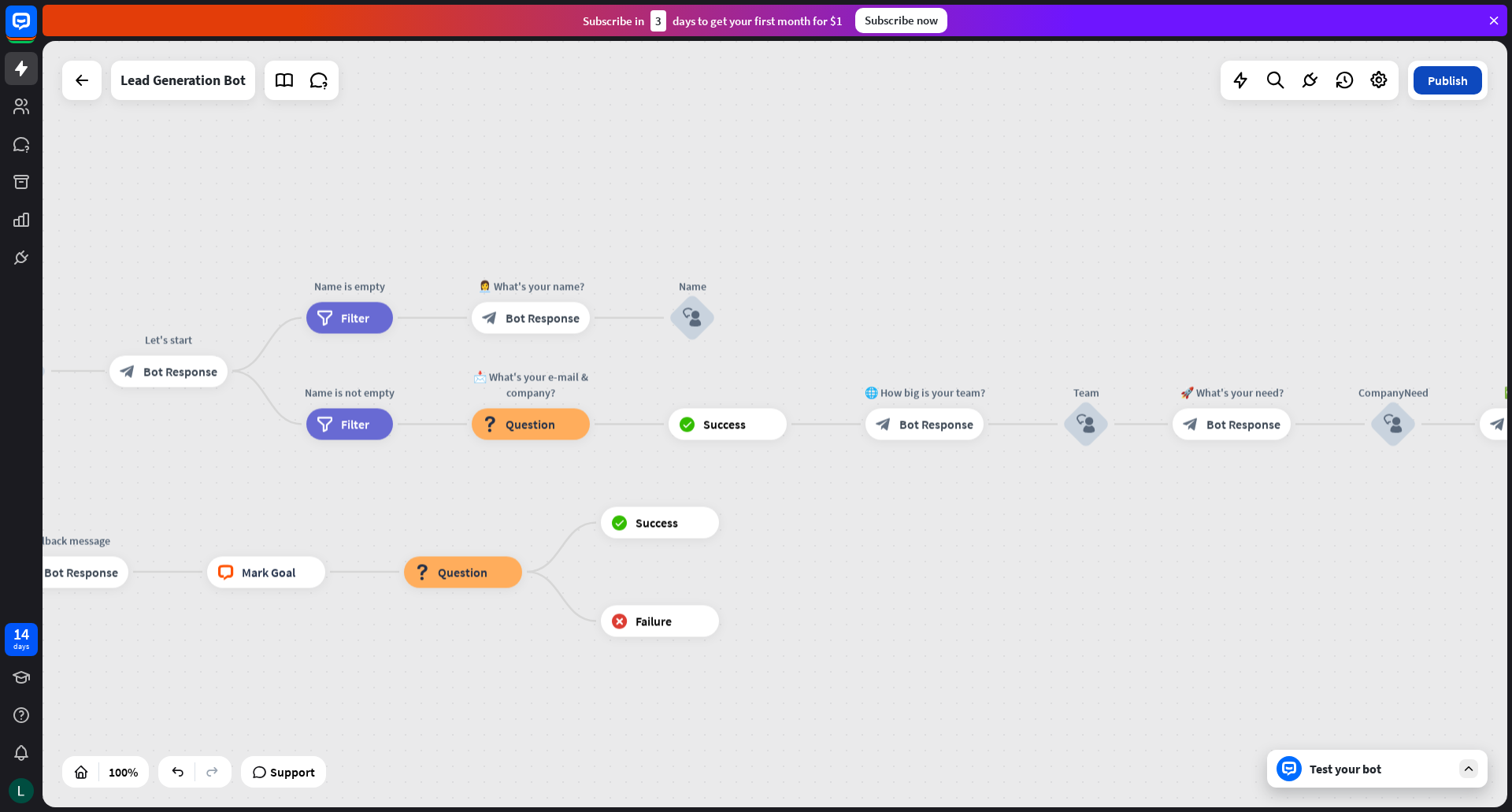
click at [1455, 72] on button "Publish" at bounding box center [1448, 80] width 68 height 28
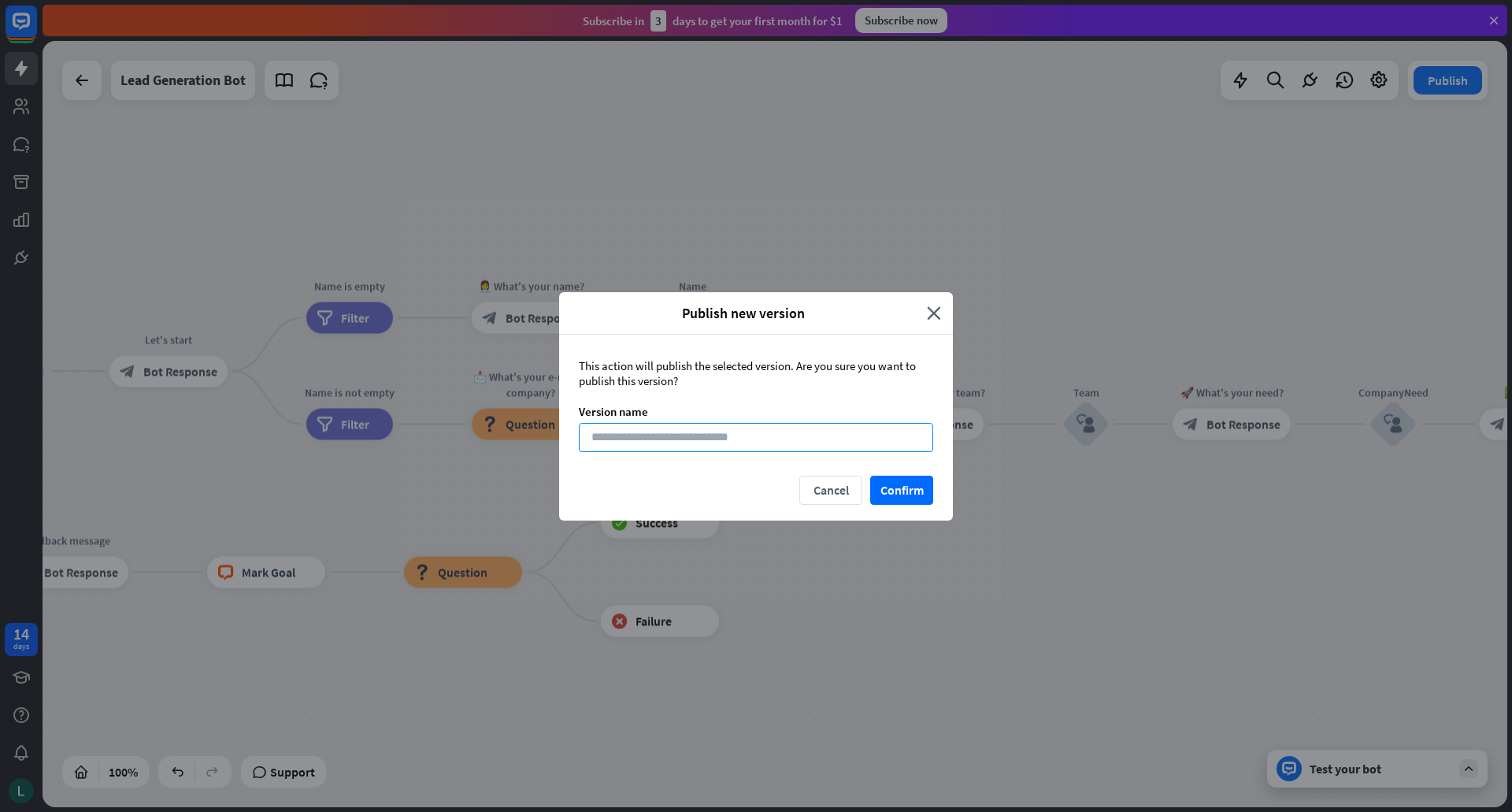
click at [760, 447] on input at bounding box center [756, 437] width 355 height 29
type input "*******"
click at [914, 494] on button "Confirm" at bounding box center [901, 490] width 63 height 29
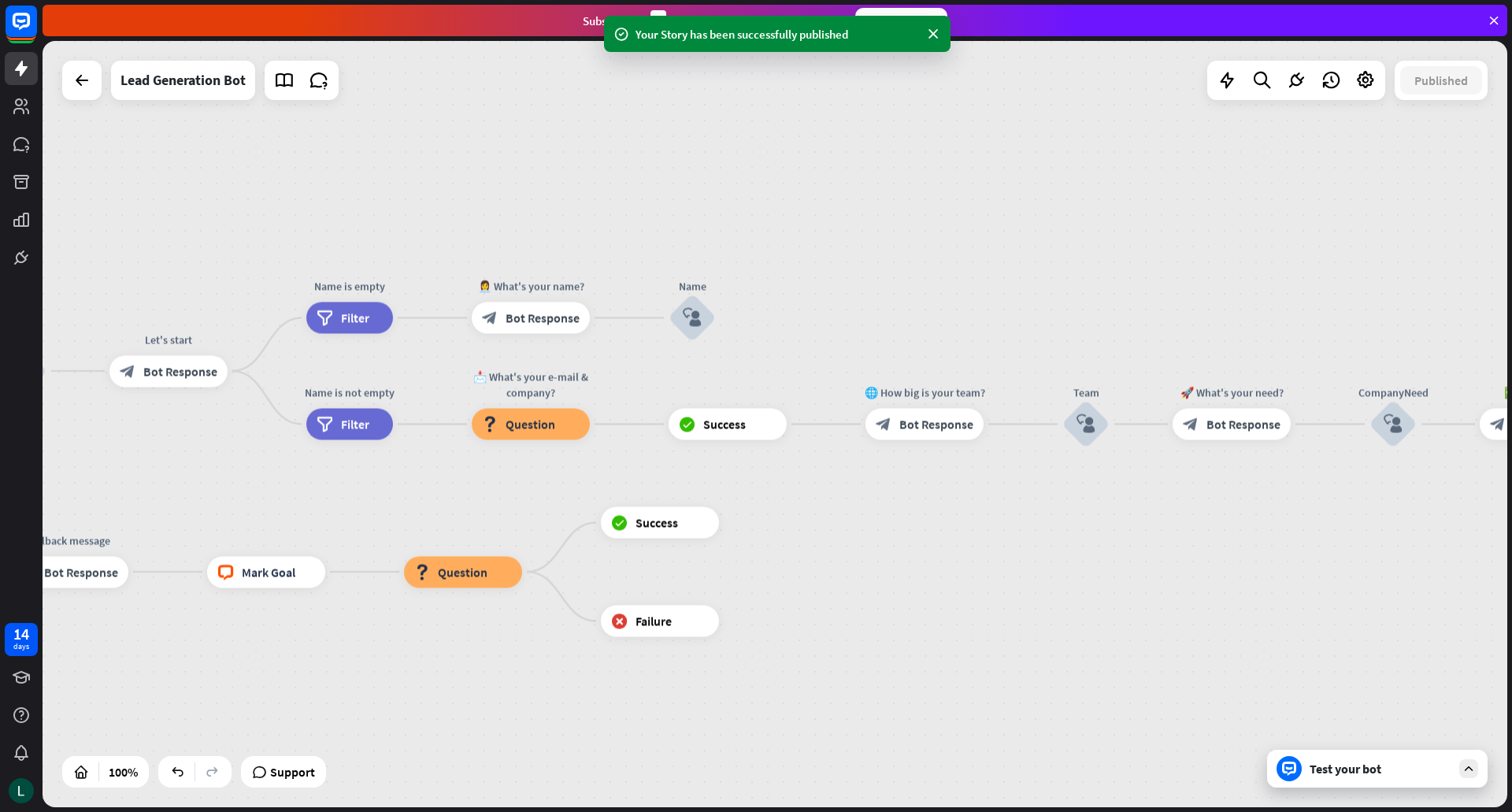
click at [1295, 757] on div at bounding box center [1289, 768] width 26 height 26
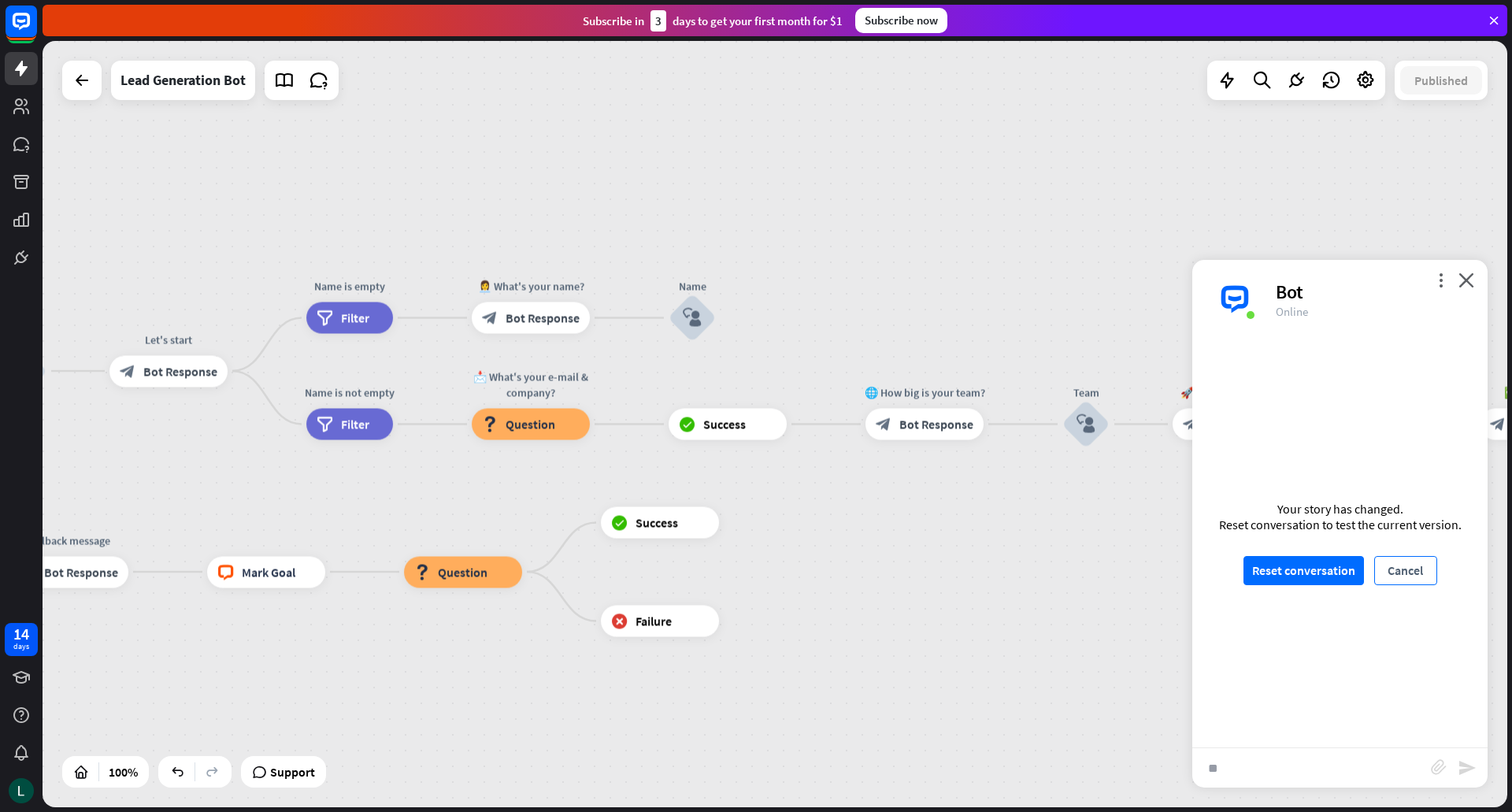
click at [1419, 576] on button "Cancel" at bounding box center [1405, 570] width 63 height 29
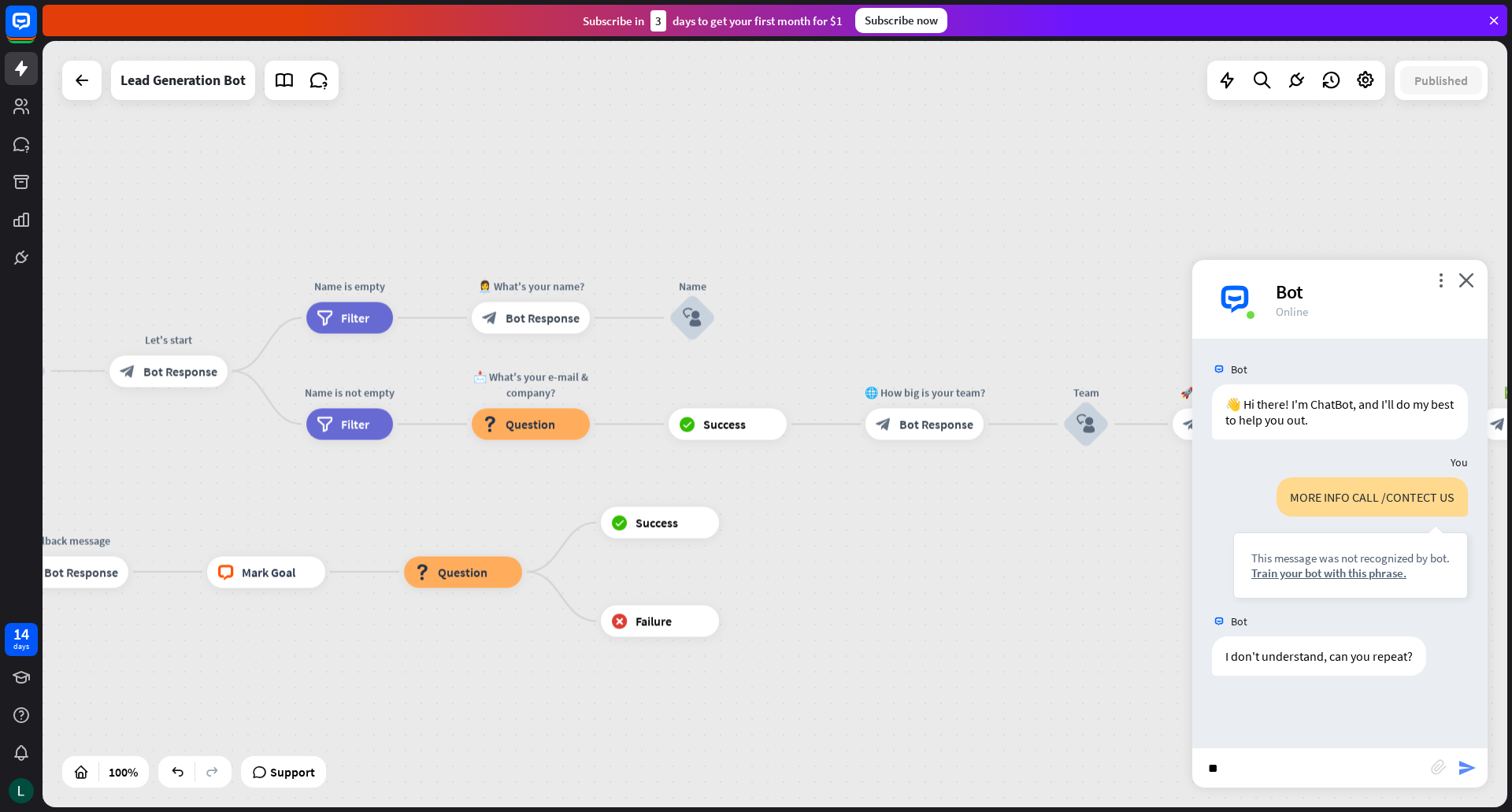
click at [1471, 768] on icon "send" at bounding box center [1467, 768] width 19 height 19
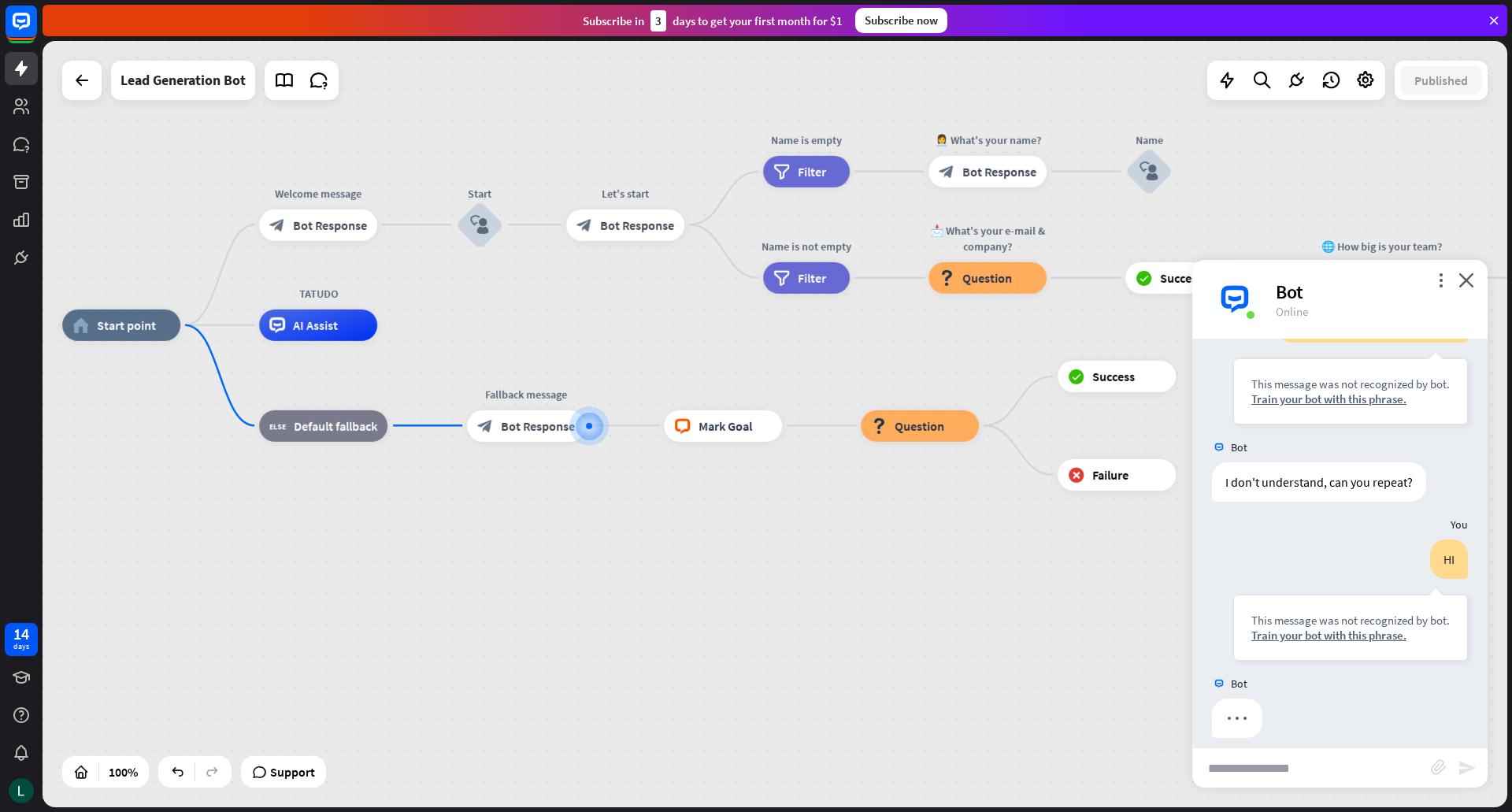
scroll to position [188, 0]
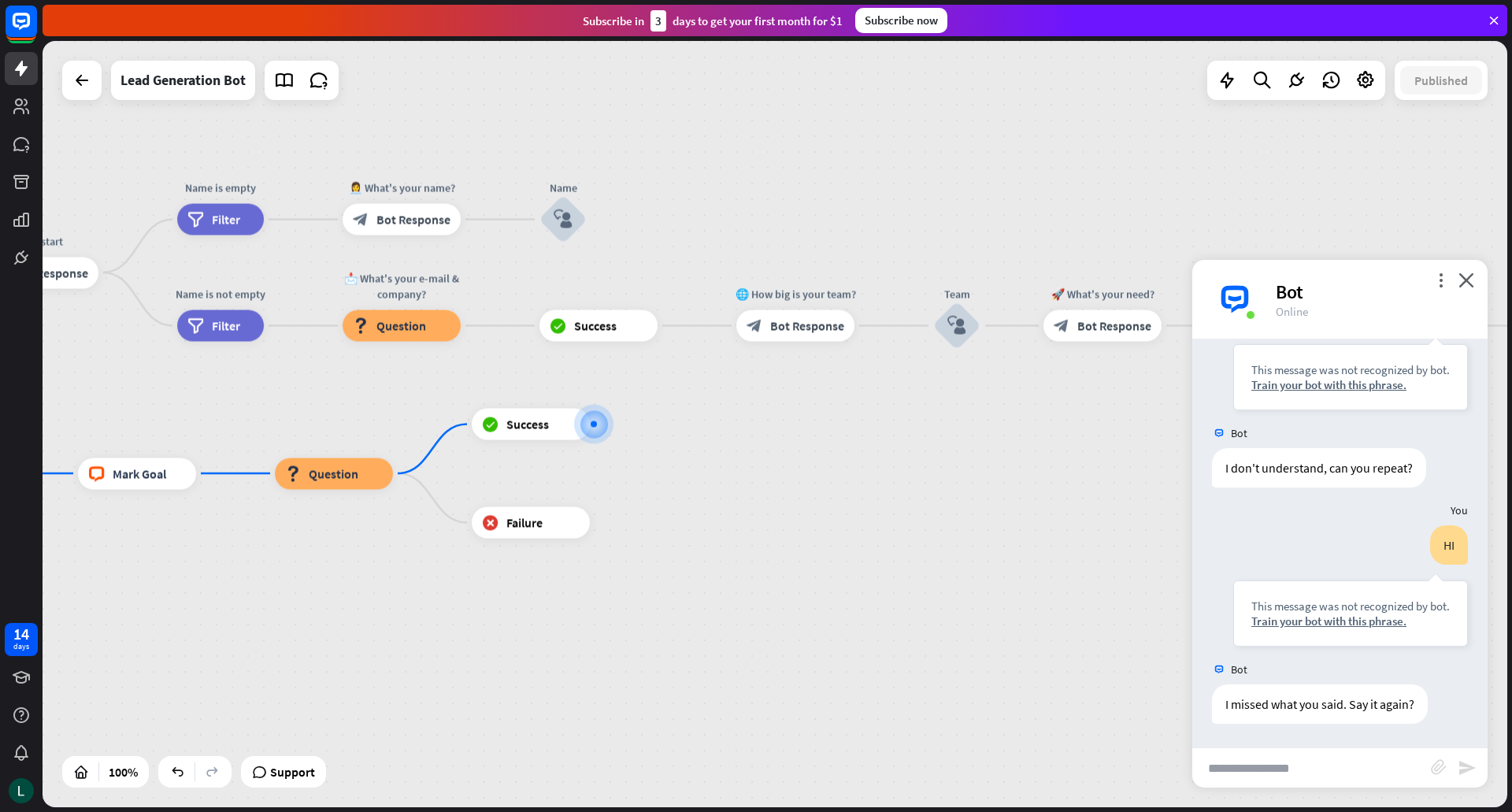
click at [1314, 774] on input "text" at bounding box center [1312, 768] width 238 height 40
type input "**********"
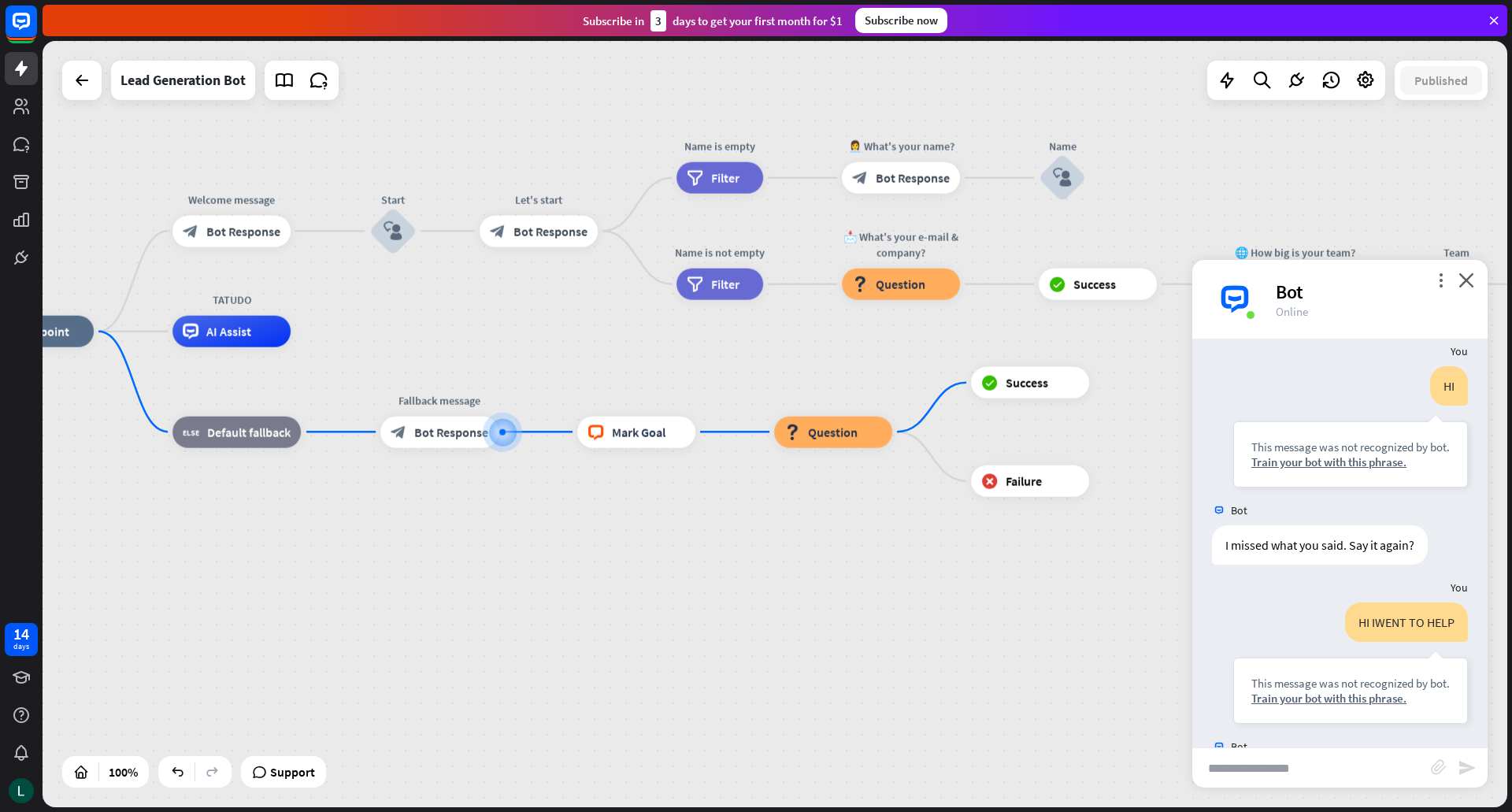
scroll to position [424, 0]
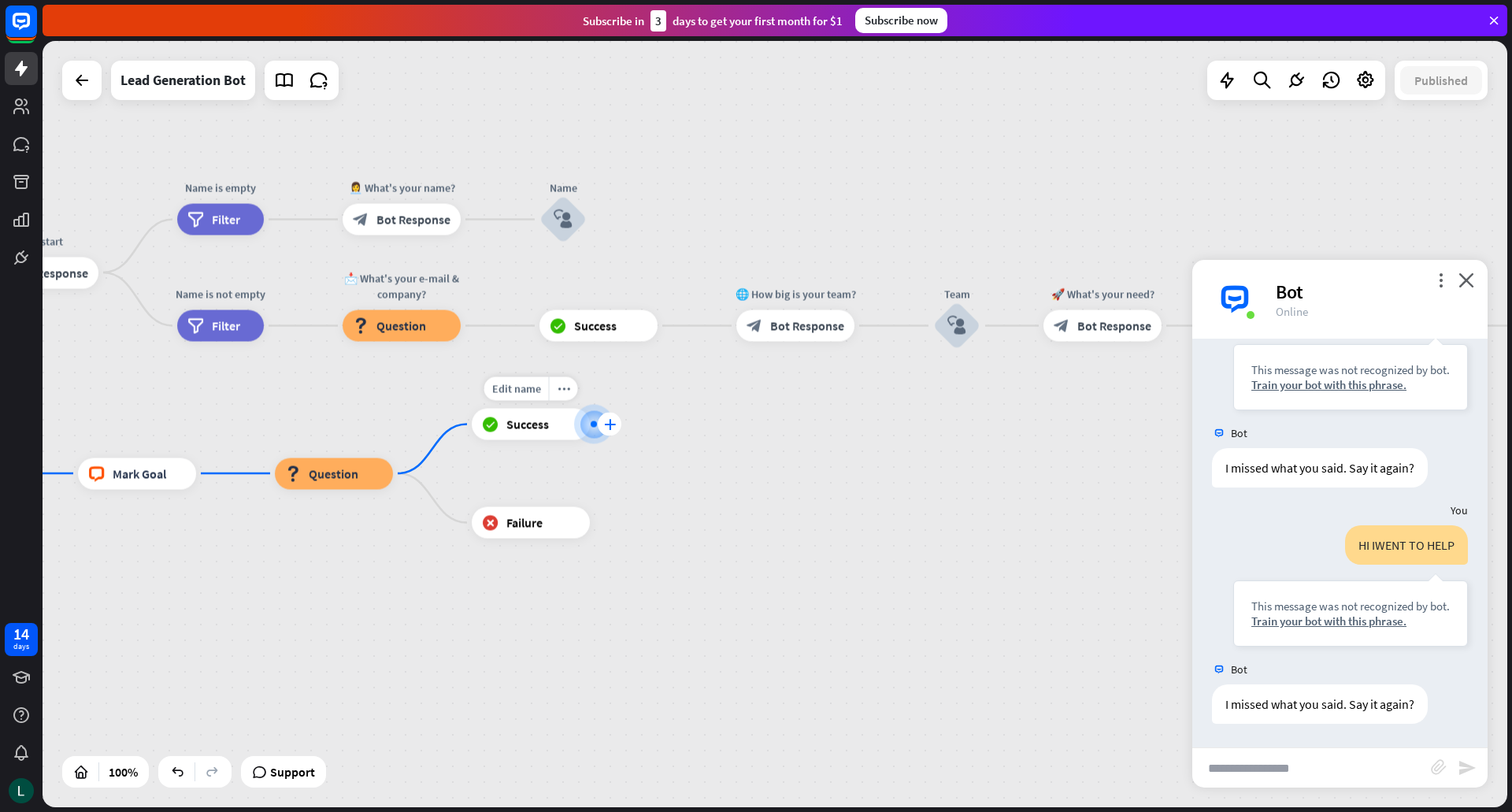
click at [614, 427] on icon "plus" at bounding box center [610, 424] width 11 height 11
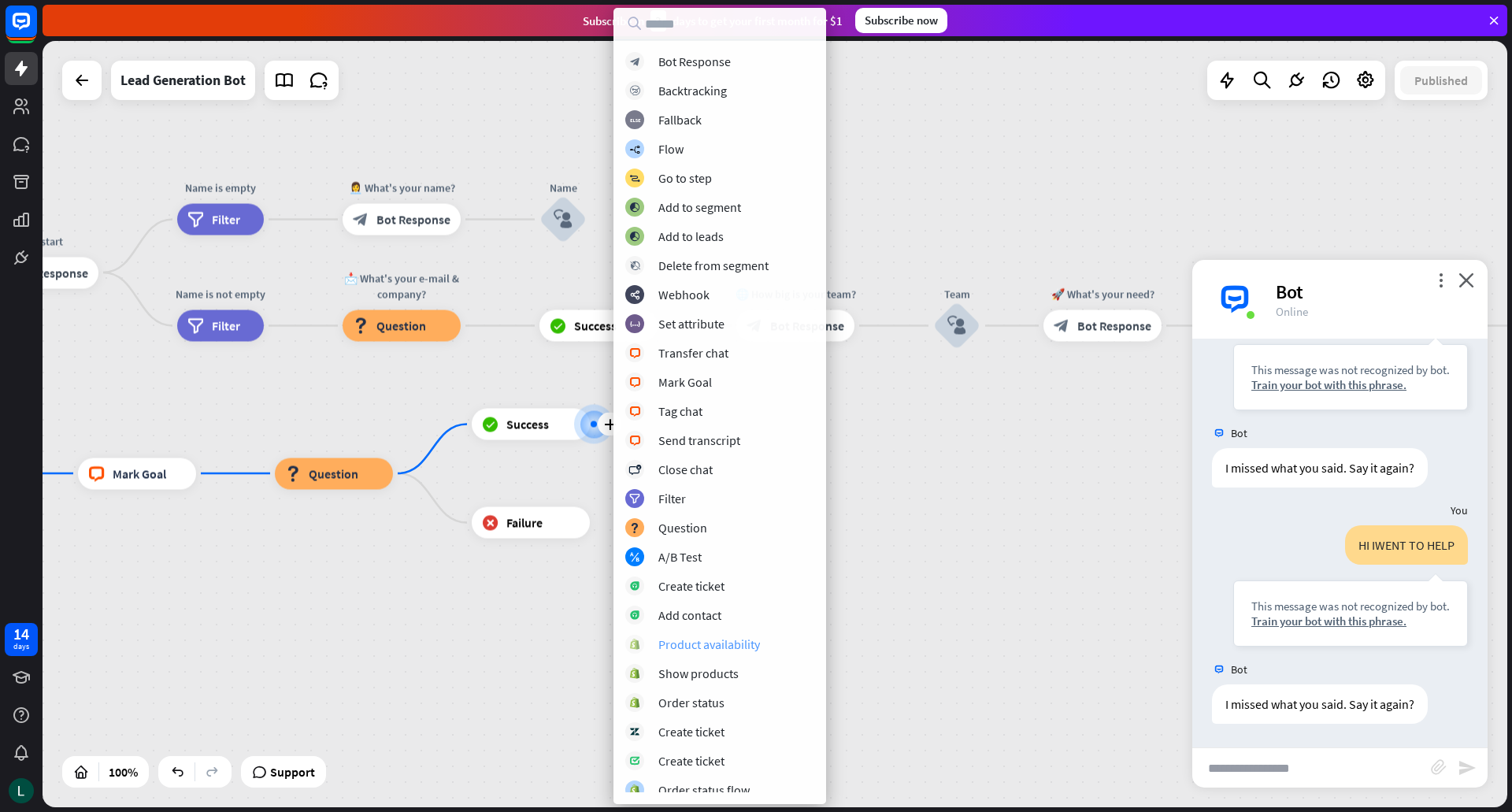
drag, startPoint x: 669, startPoint y: 559, endPoint x: 693, endPoint y: 647, distance: 91.2
click at [693, 647] on div "block_bot_response Bot Response block_backtracking Backtracking block_fallback …" at bounding box center [720, 422] width 213 height 740
click at [693, 647] on div "Product availability" at bounding box center [708, 644] width 101 height 16
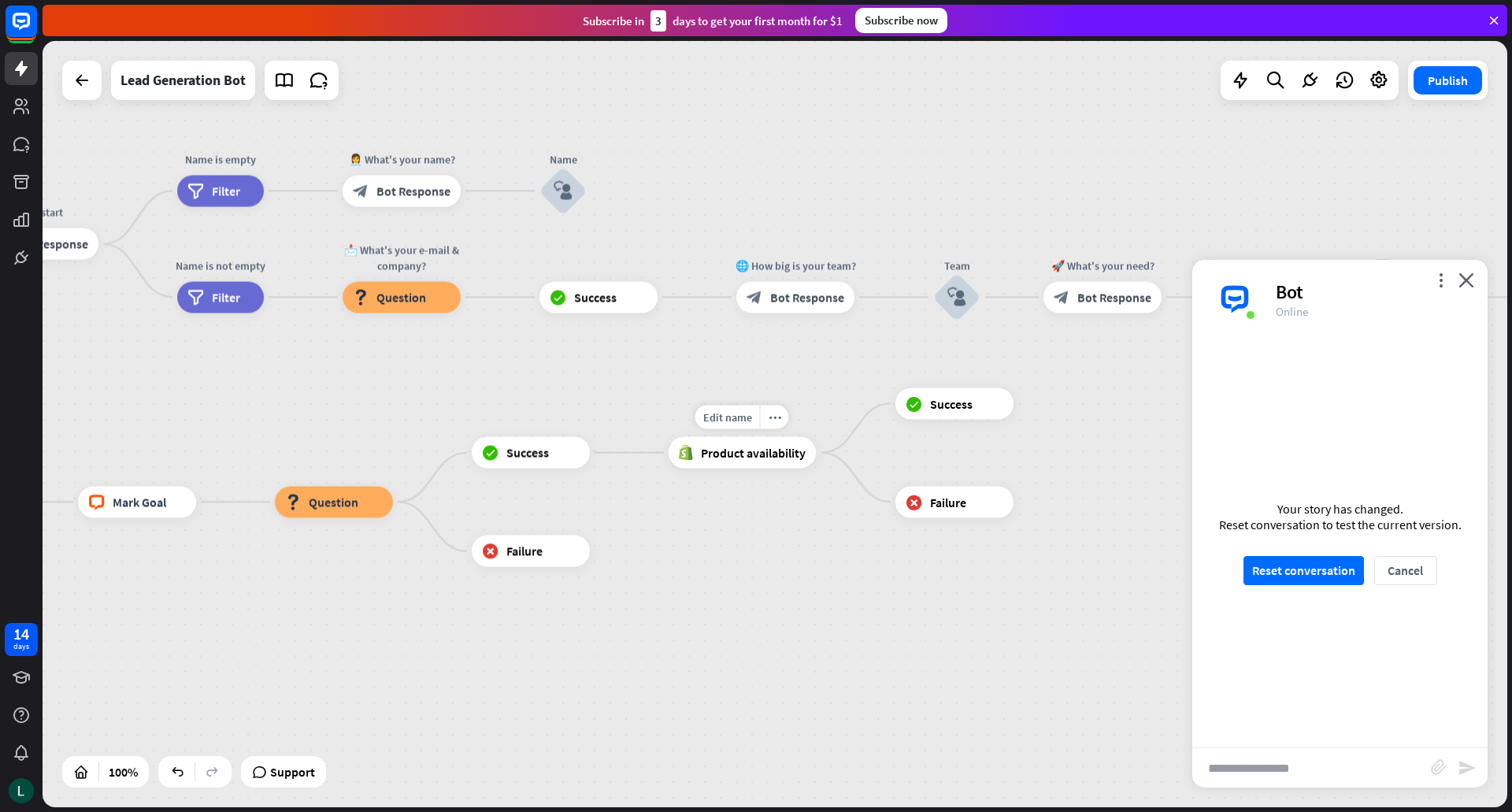
click at [714, 450] on span "Product availability" at bounding box center [753, 452] width 105 height 16
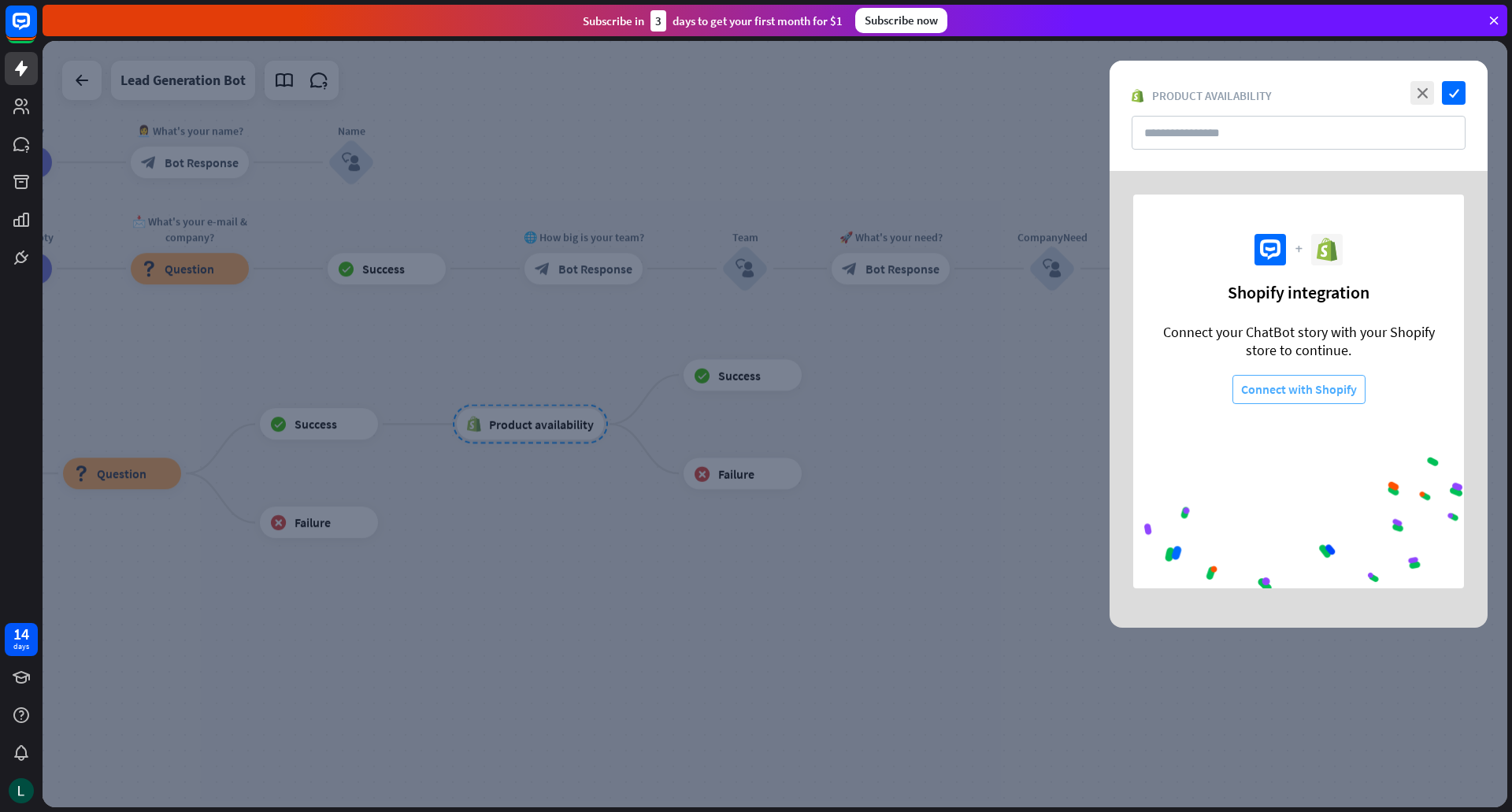
click at [1270, 393] on button "Connect with Shopify" at bounding box center [1298, 389] width 133 height 29
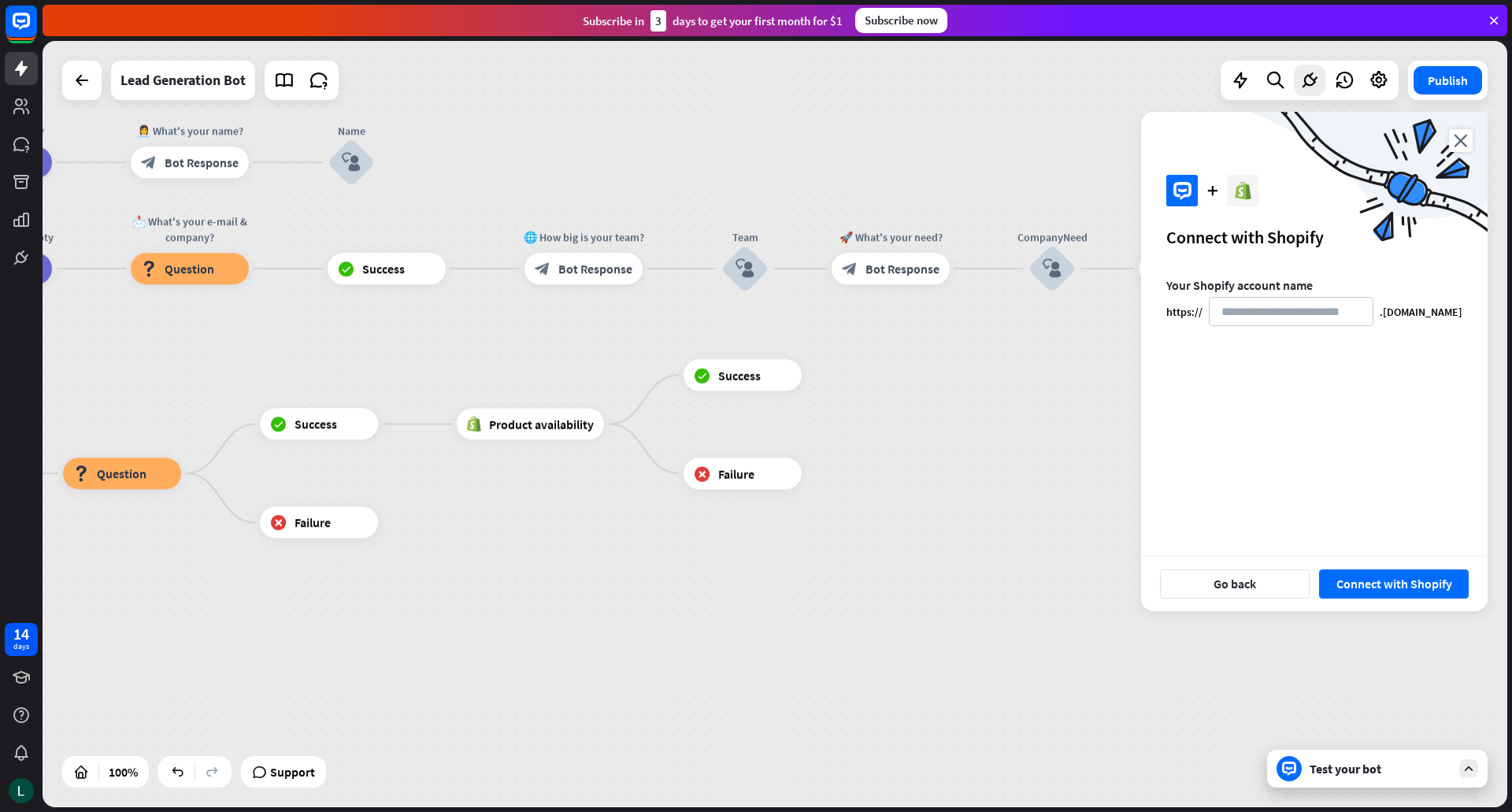
type input "*"
click at [1469, 144] on icon "close" at bounding box center [1460, 141] width 24 height 23
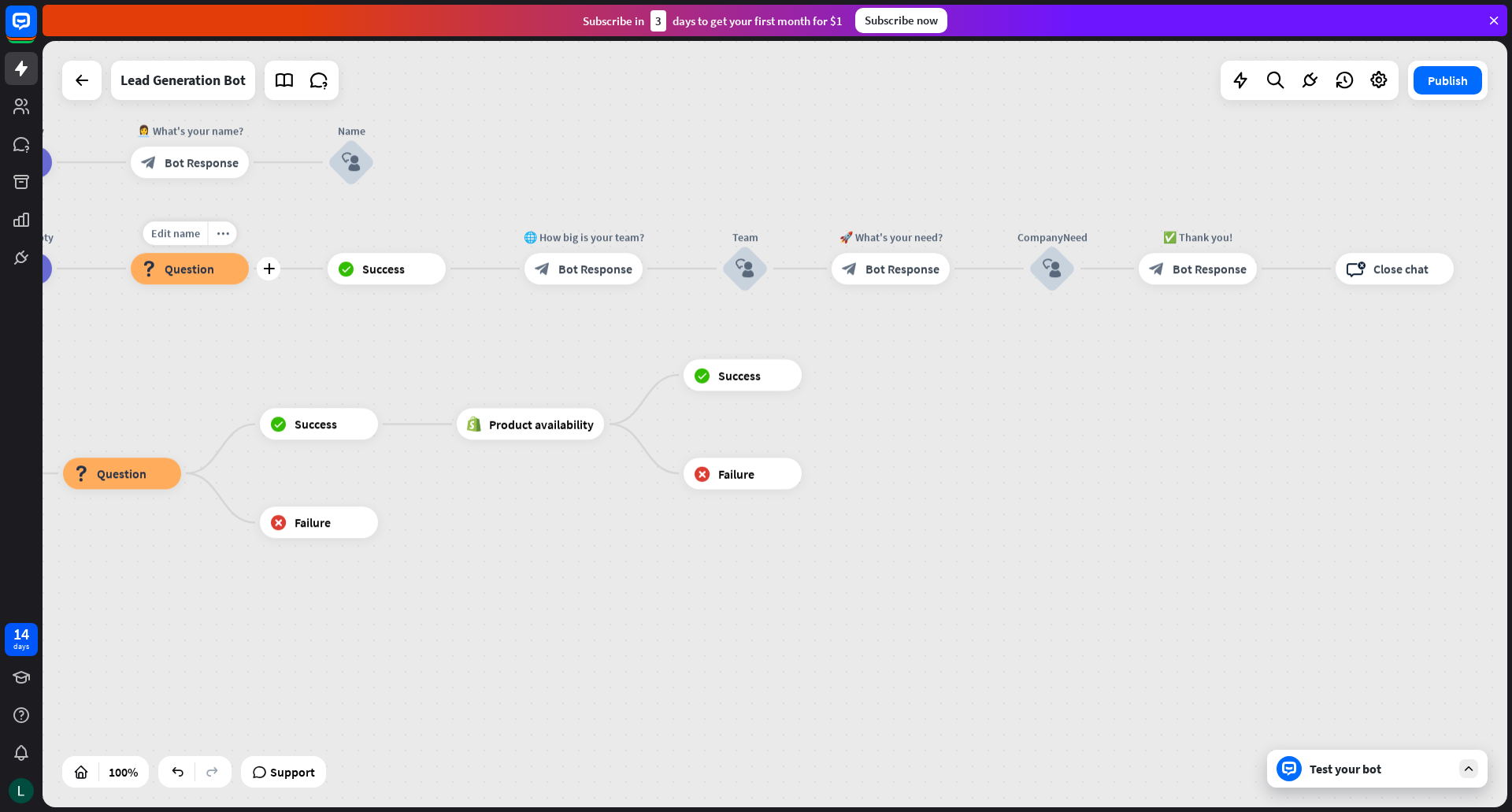
click at [200, 275] on span "Question" at bounding box center [189, 268] width 49 height 16
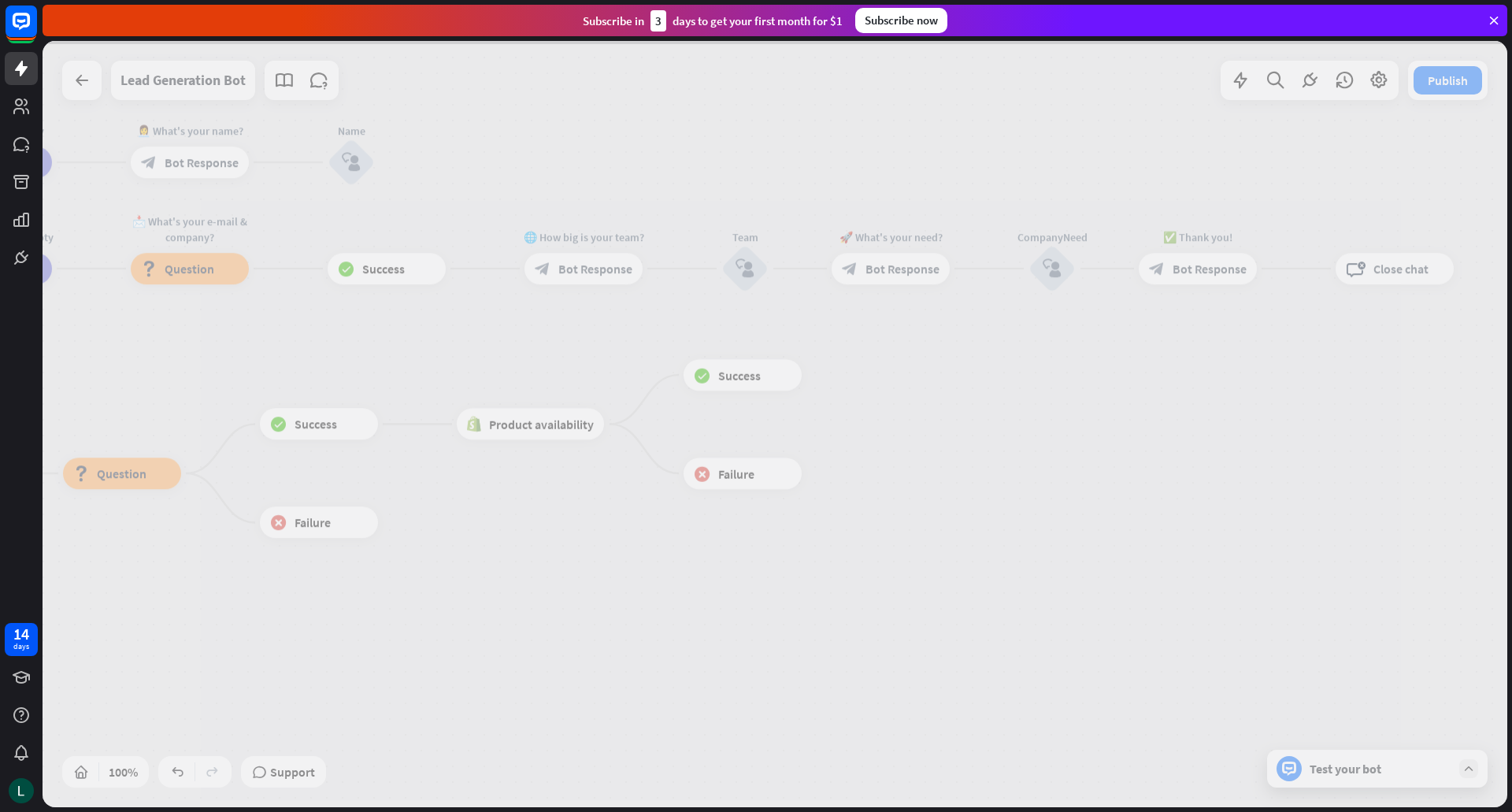
click at [200, 275] on div at bounding box center [774, 423] width 1465 height 766
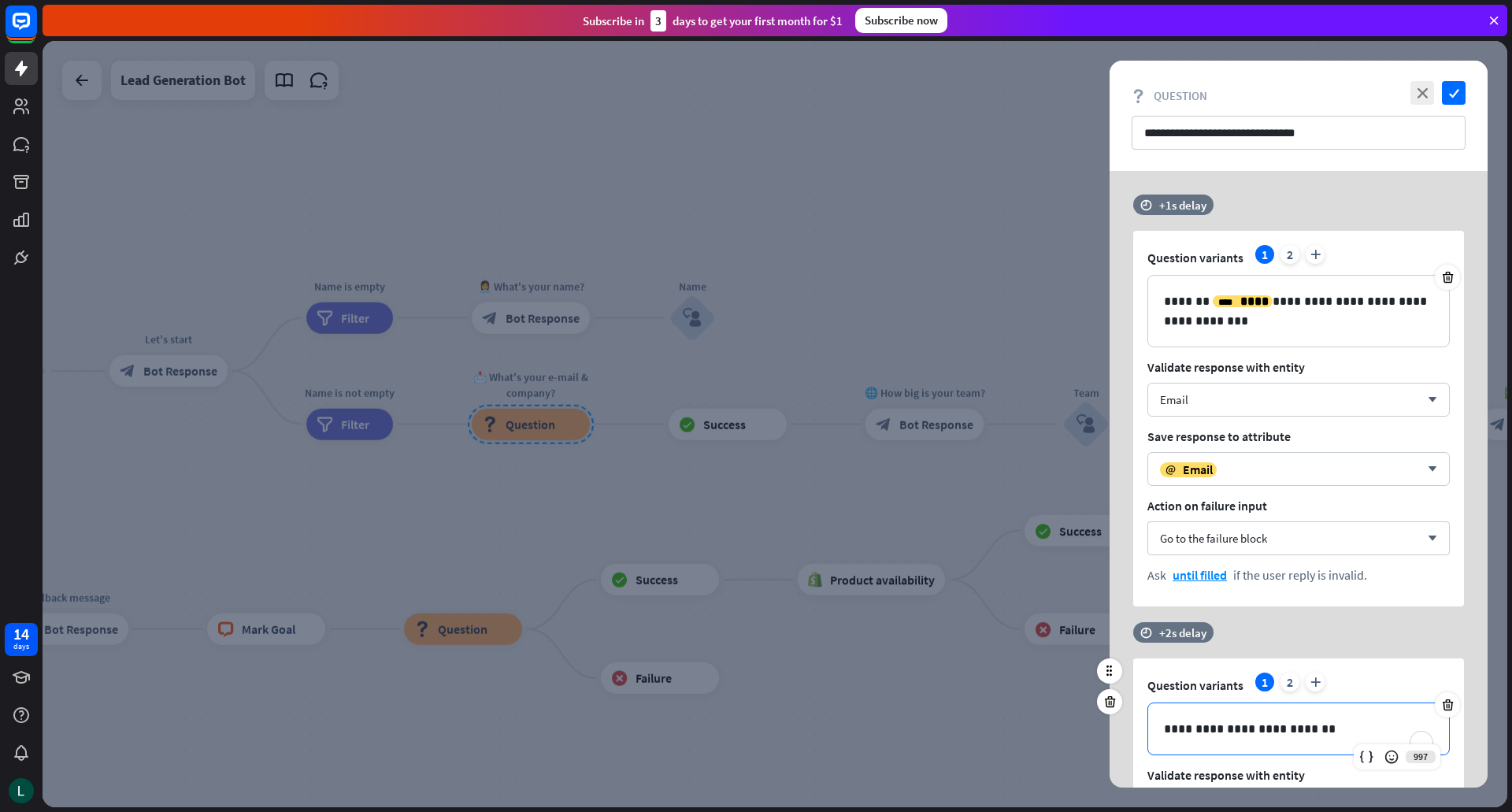
click at [1188, 743] on div "**********" at bounding box center [1298, 729] width 301 height 51
drag, startPoint x: 1318, startPoint y: 134, endPoint x: 1154, endPoint y: 163, distance: 166.5
click at [1154, 163] on div "**********" at bounding box center [1298, 115] width 378 height 111
click at [944, 200] on div at bounding box center [774, 423] width 1465 height 766
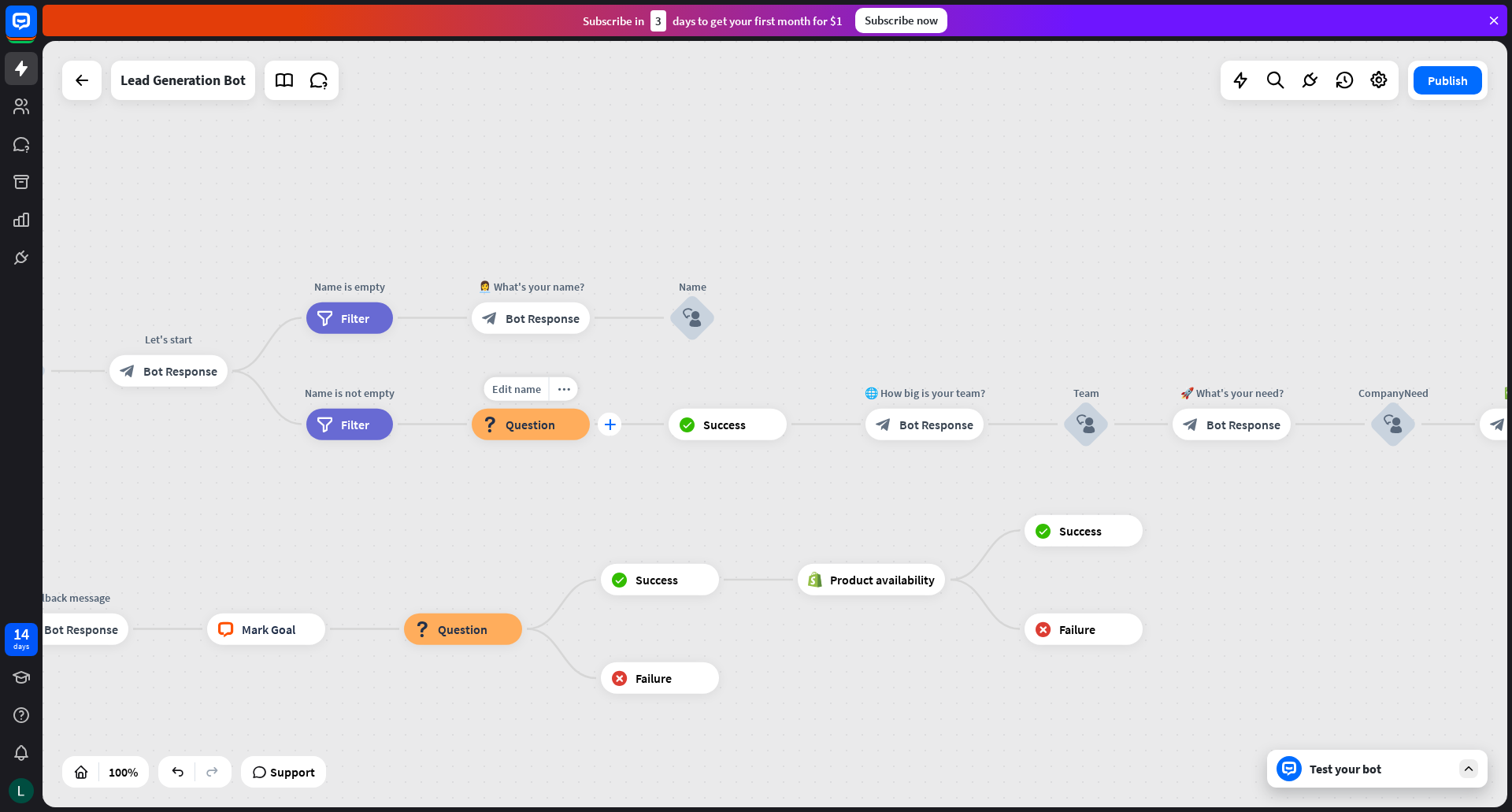
click at [603, 432] on div "plus" at bounding box center [609, 423] width 24 height 24
click at [525, 398] on div "Edit name" at bounding box center [516, 389] width 64 height 24
click at [538, 477] on div "**********" at bounding box center [774, 423] width 1465 height 766
click at [567, 391] on icon "more_horiz" at bounding box center [564, 389] width 12 height 11
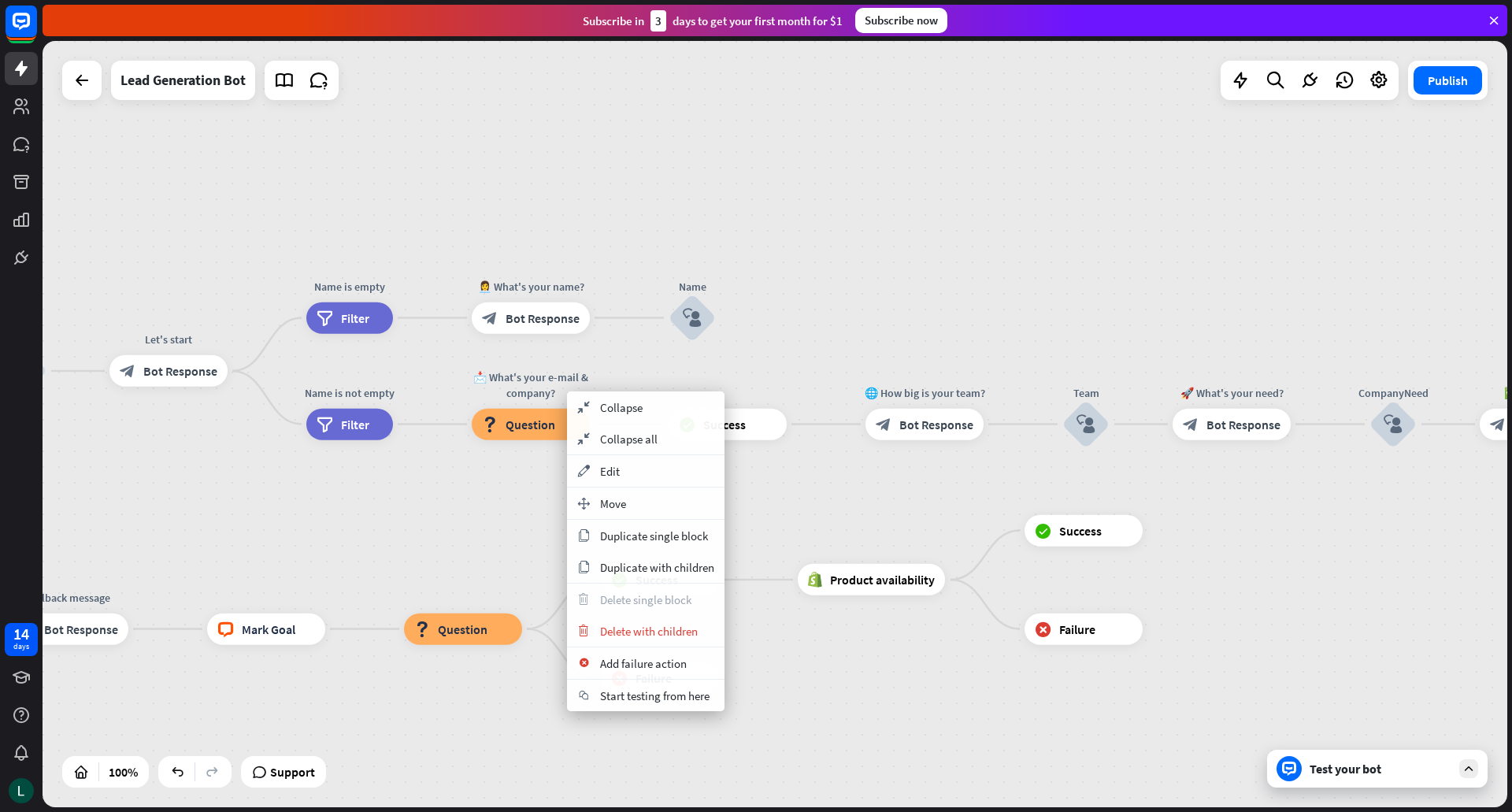
click at [522, 483] on div "home_2 Start point Welcome message block_bot_response Bot Response Start block_…" at bounding box center [774, 423] width 1465 height 766
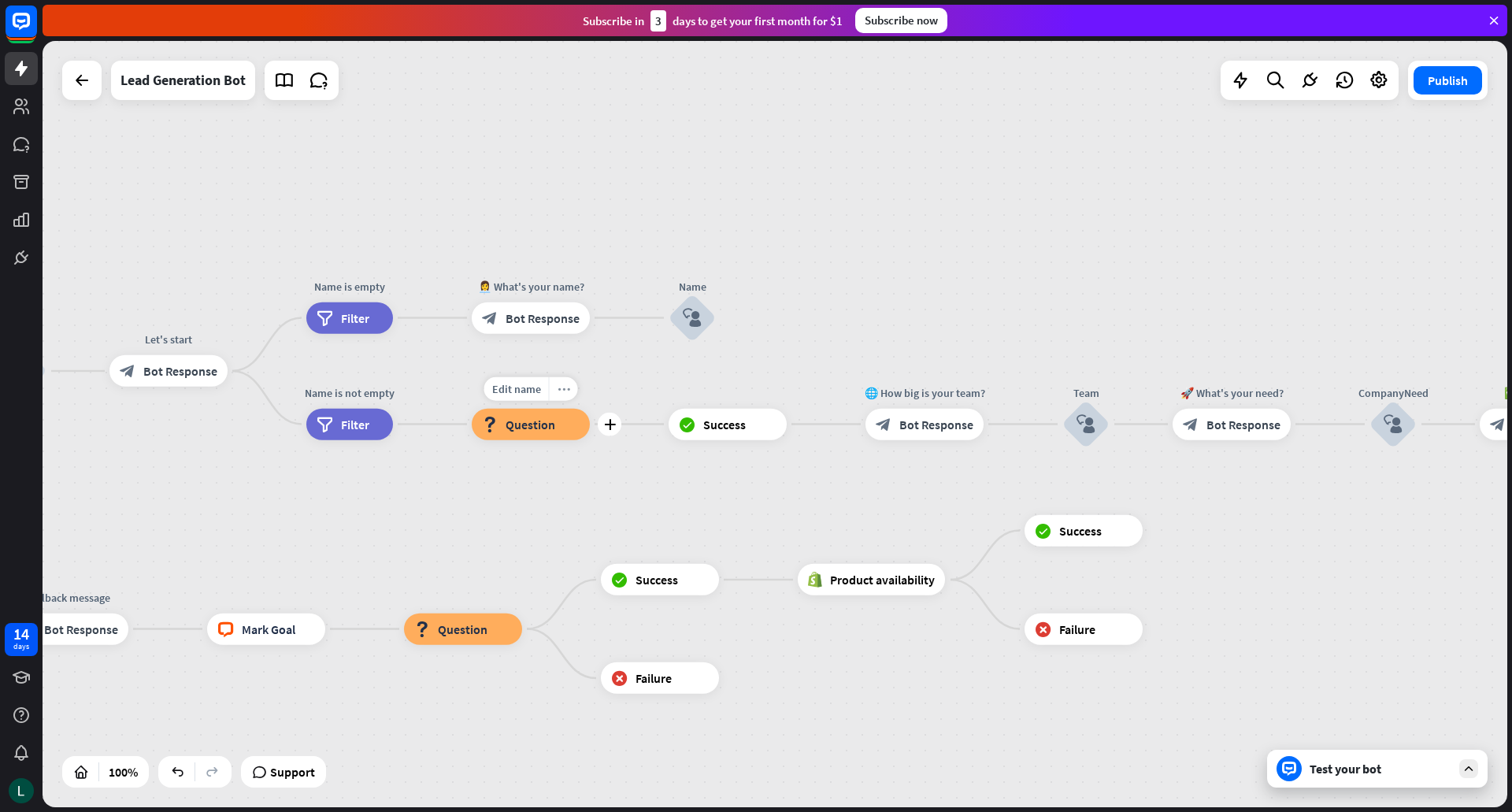
click at [563, 391] on icon "more_horiz" at bounding box center [564, 389] width 12 height 11
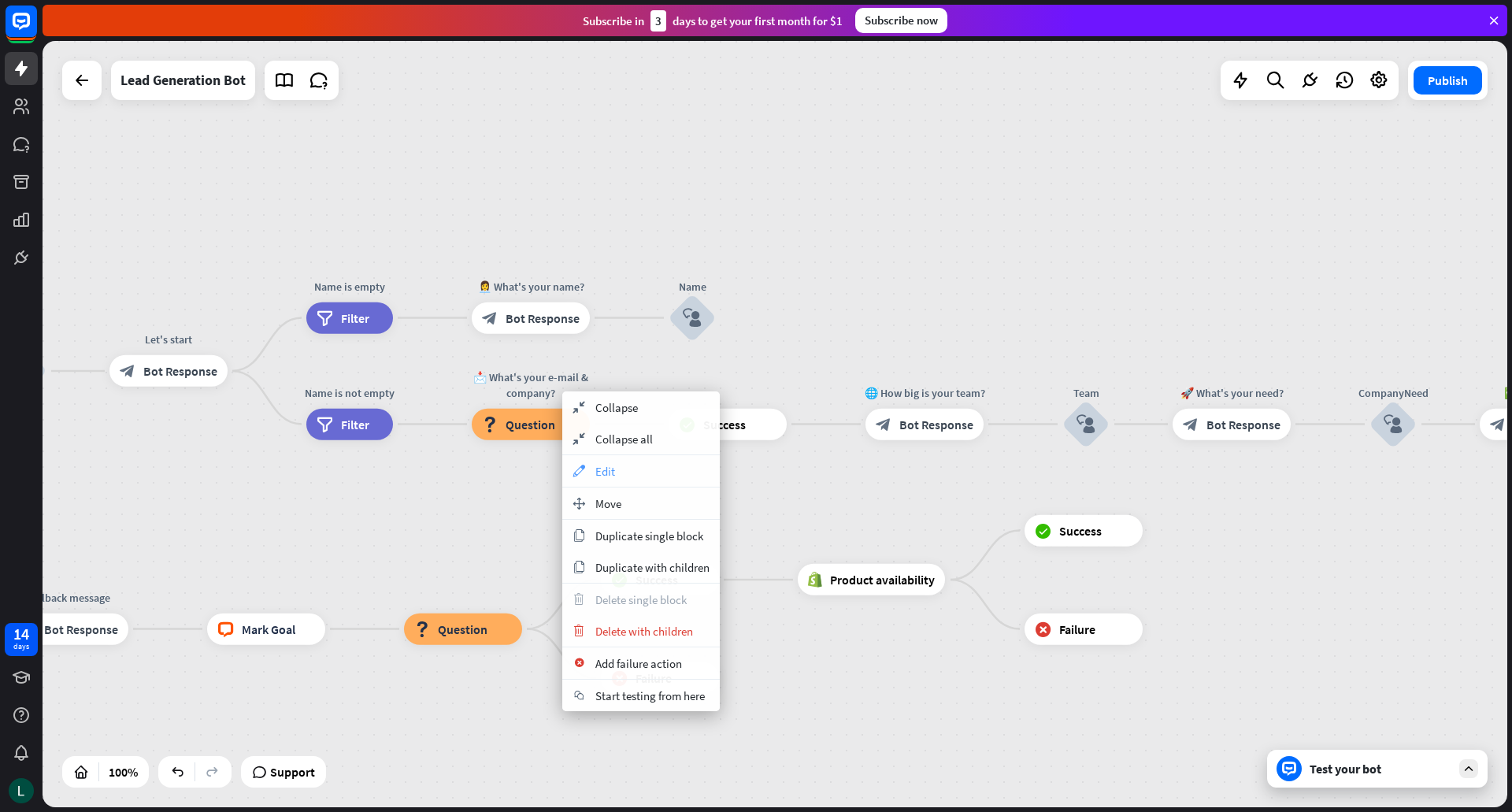
click at [641, 472] on div "appearance Edit" at bounding box center [641, 470] width 158 height 31
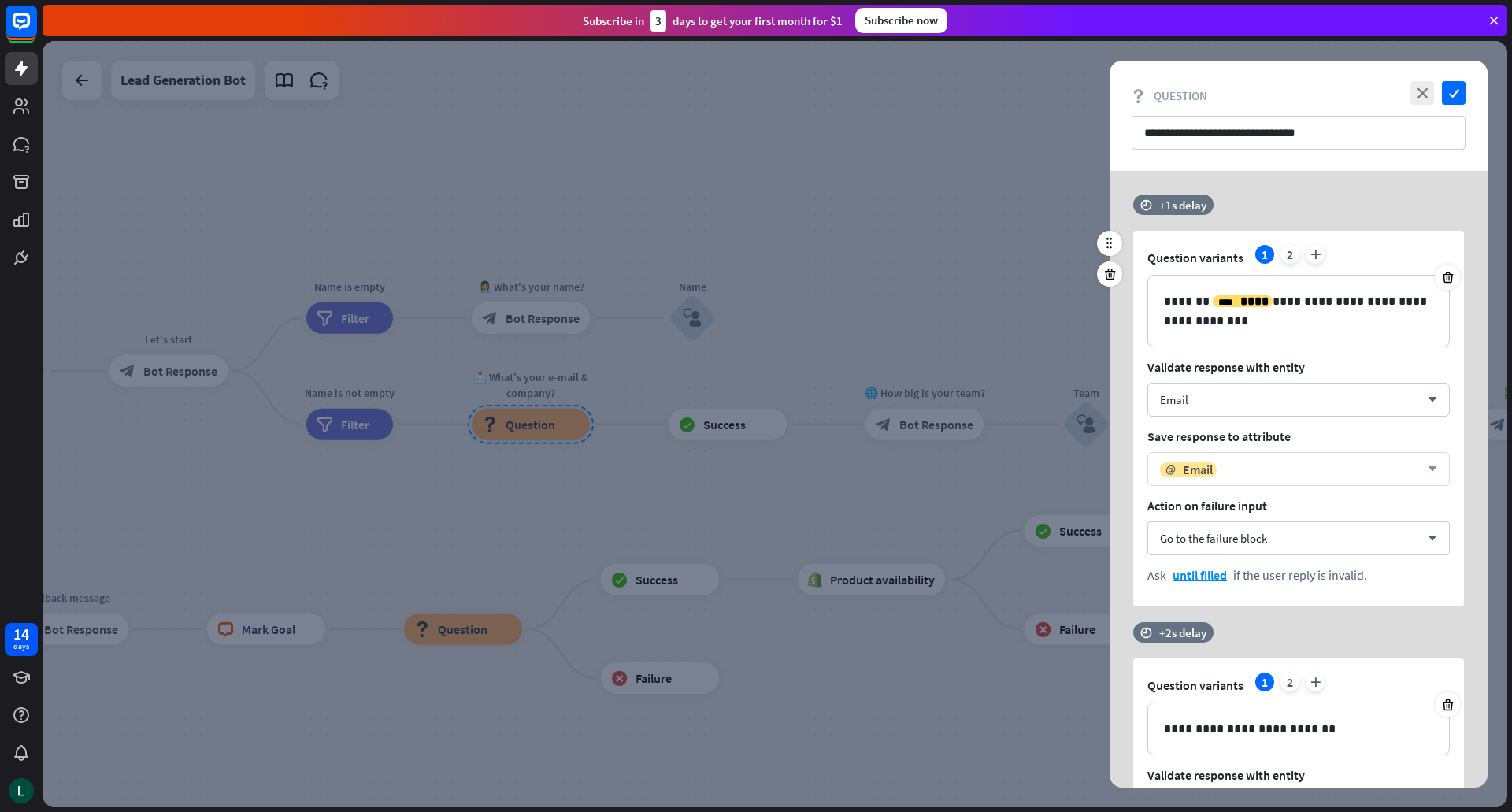
click at [1243, 468] on div "email Email" at bounding box center [1290, 469] width 260 height 16
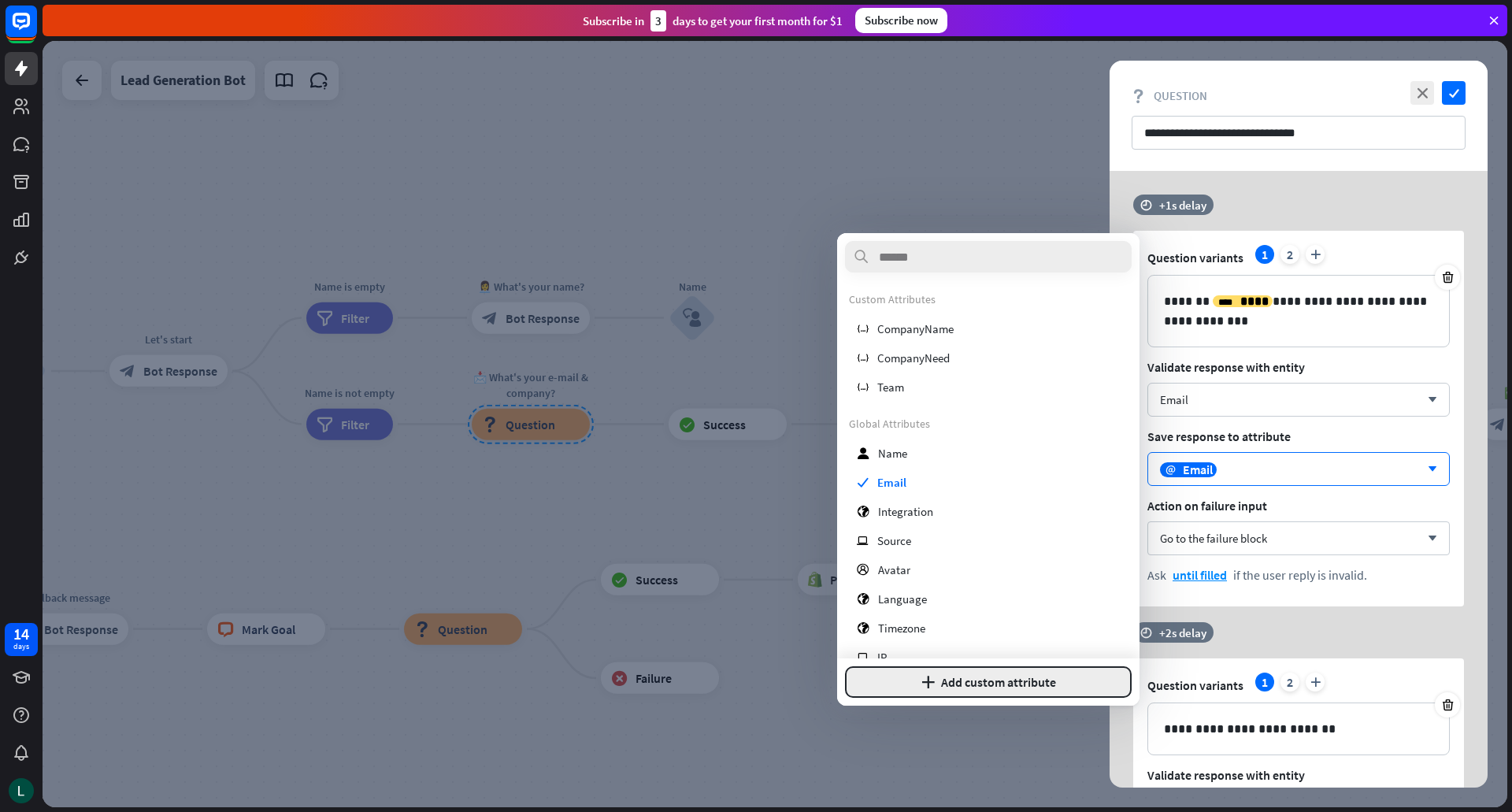
click at [906, 689] on button "plus Add custom attribute" at bounding box center [987, 681] width 287 height 31
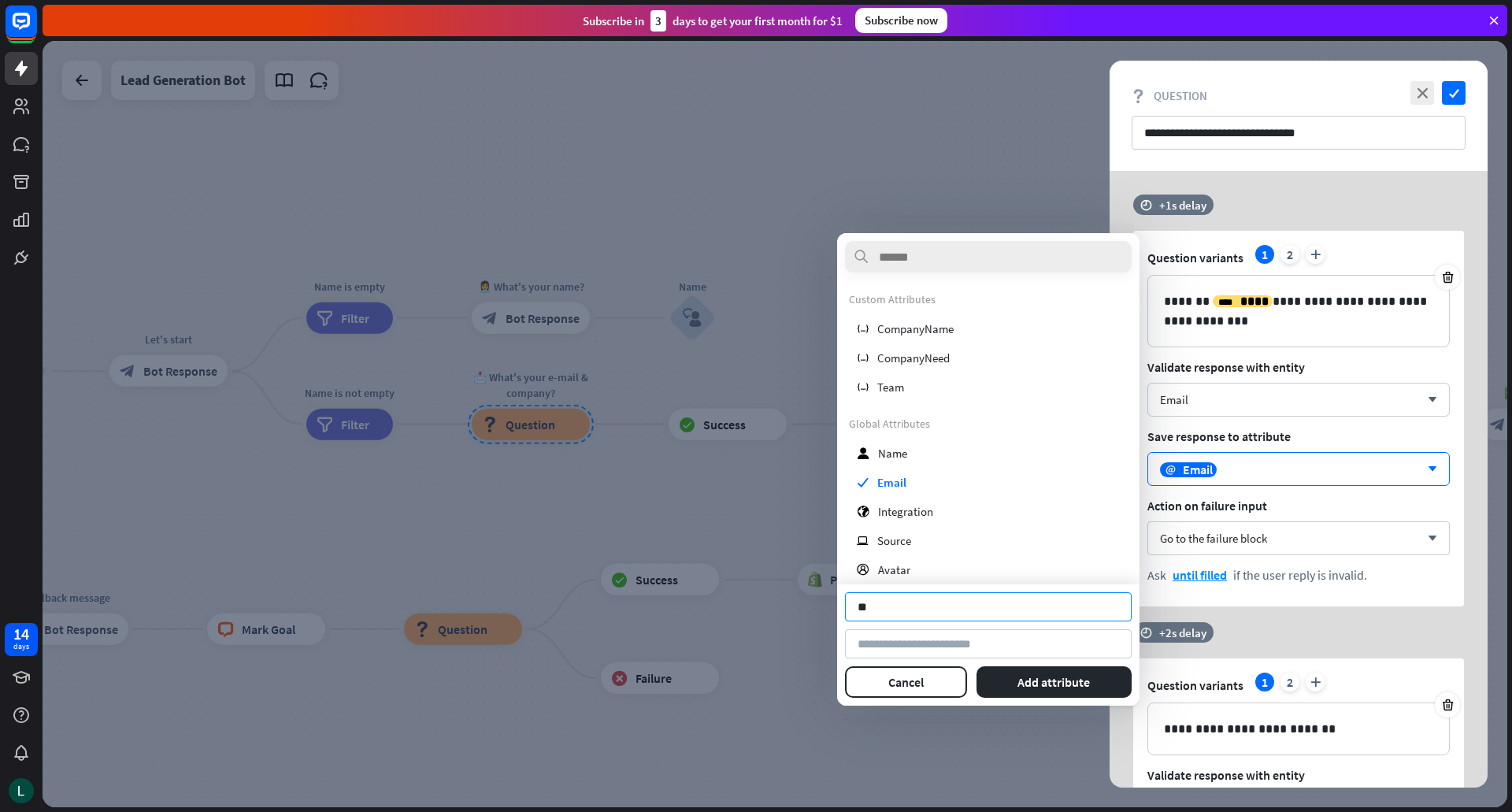
type input "*"
click at [923, 325] on span "CompanyName" at bounding box center [915, 329] width 77 height 15
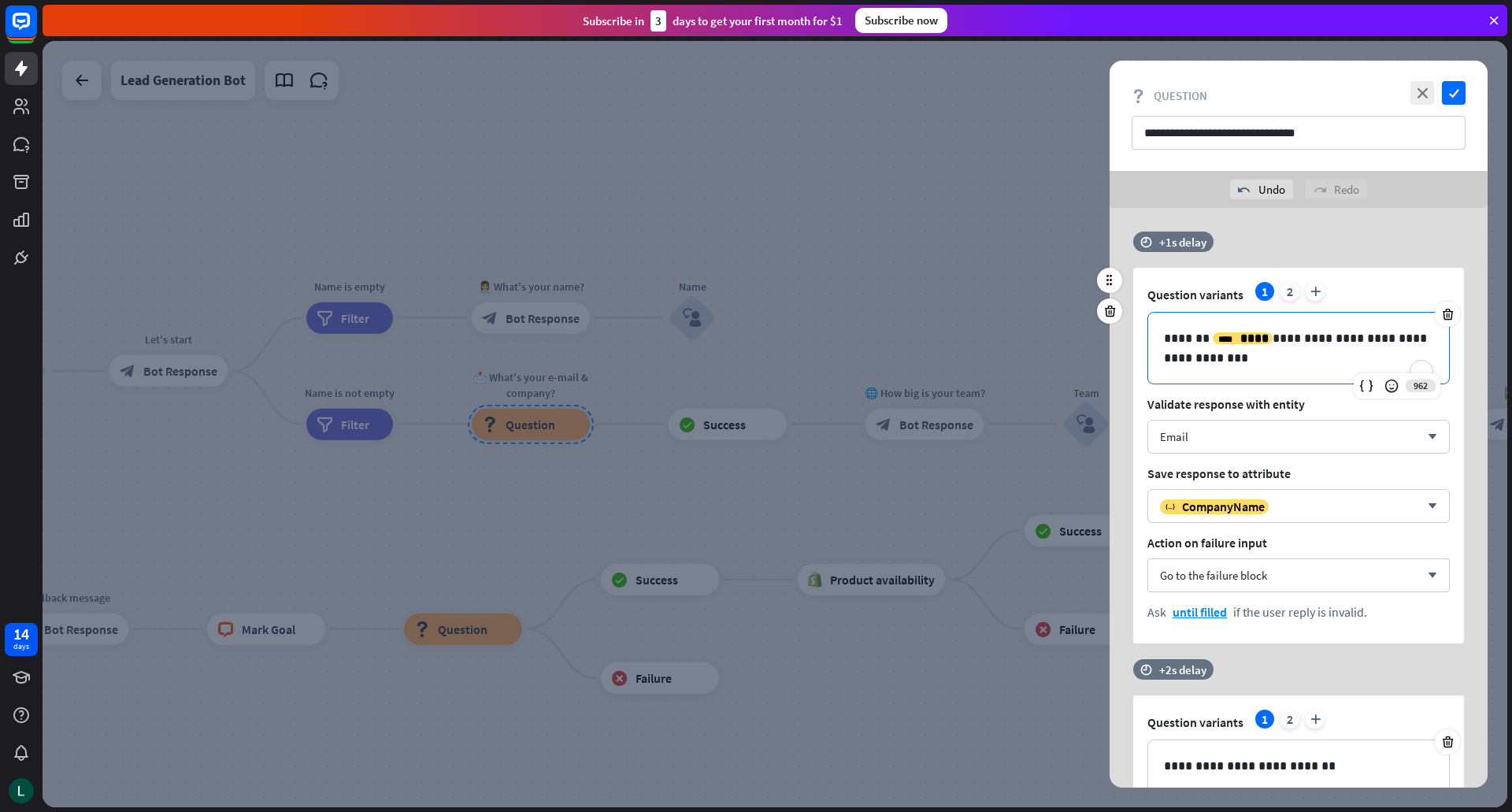
click at [1234, 379] on div "**********" at bounding box center [1298, 348] width 301 height 71
click at [1279, 146] on input "**********" at bounding box center [1298, 132] width 334 height 34
click at [1312, 295] on icon "plus" at bounding box center [1315, 291] width 19 height 19
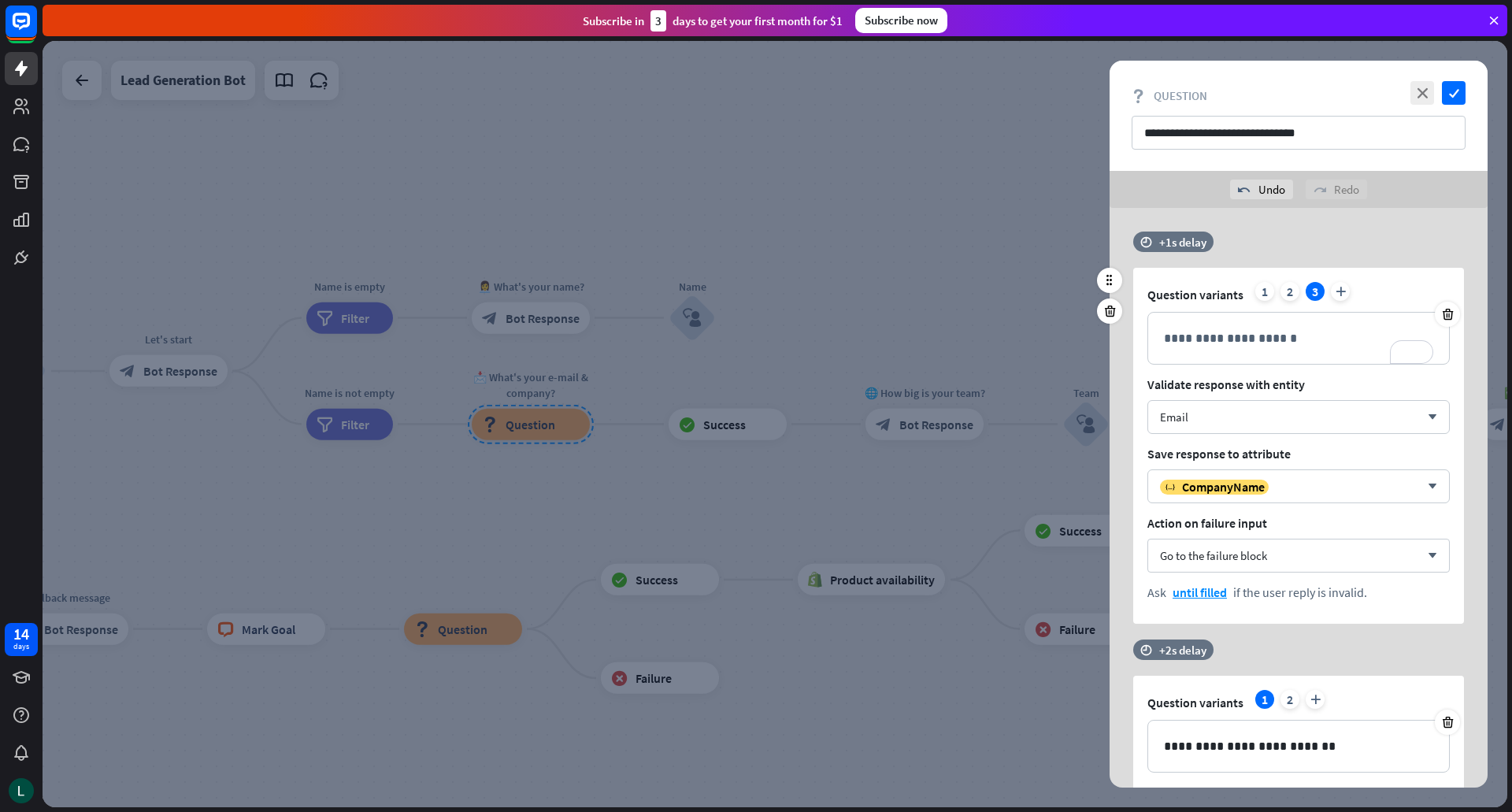
click at [1254, 436] on div "**********" at bounding box center [1298, 445] width 331 height 355
click at [1434, 412] on icon "arrow_down" at bounding box center [1428, 417] width 17 height 9
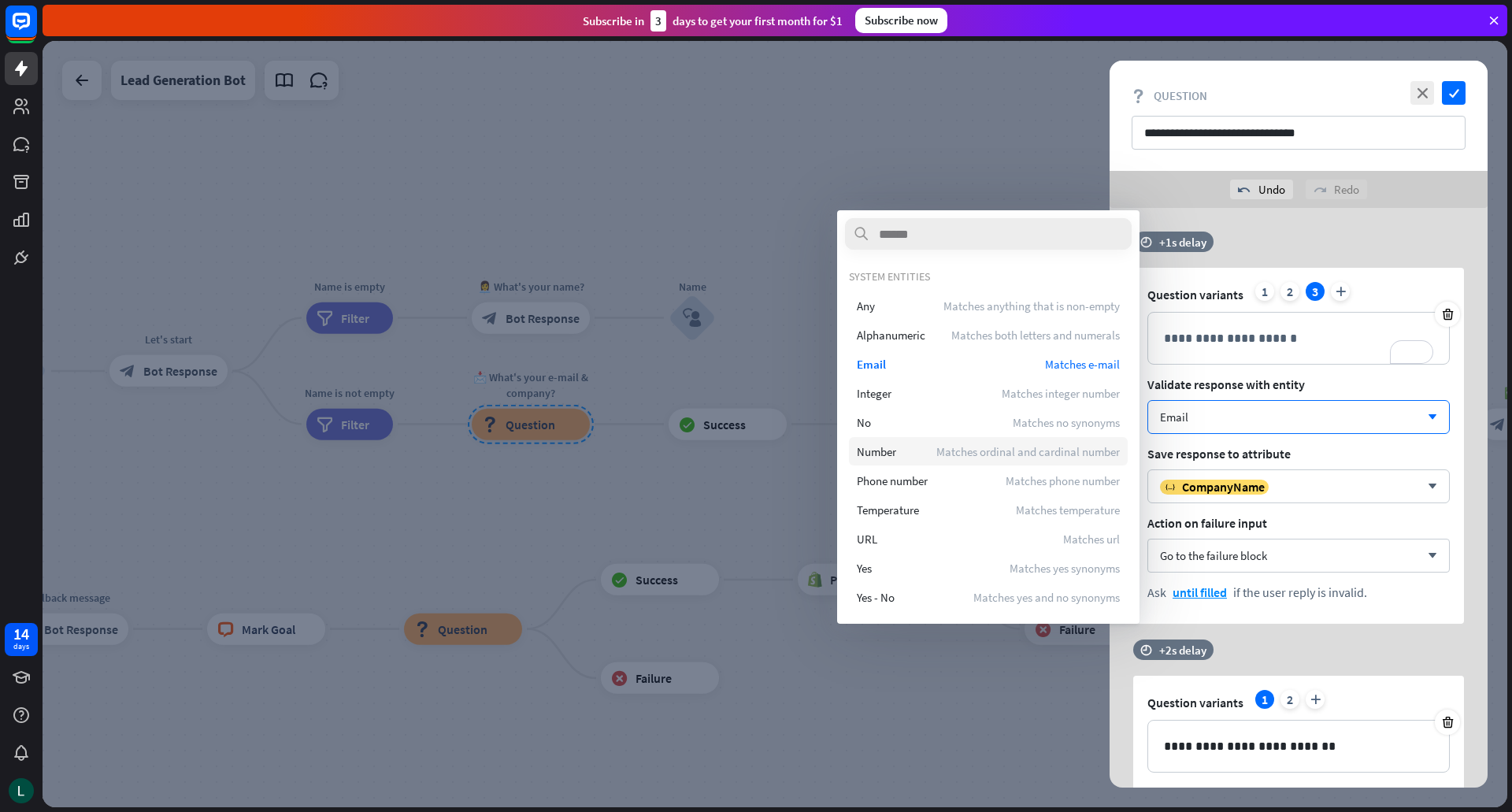
click at [936, 454] on span "Matches ordinal and cardinal number" at bounding box center [1028, 452] width 183 height 15
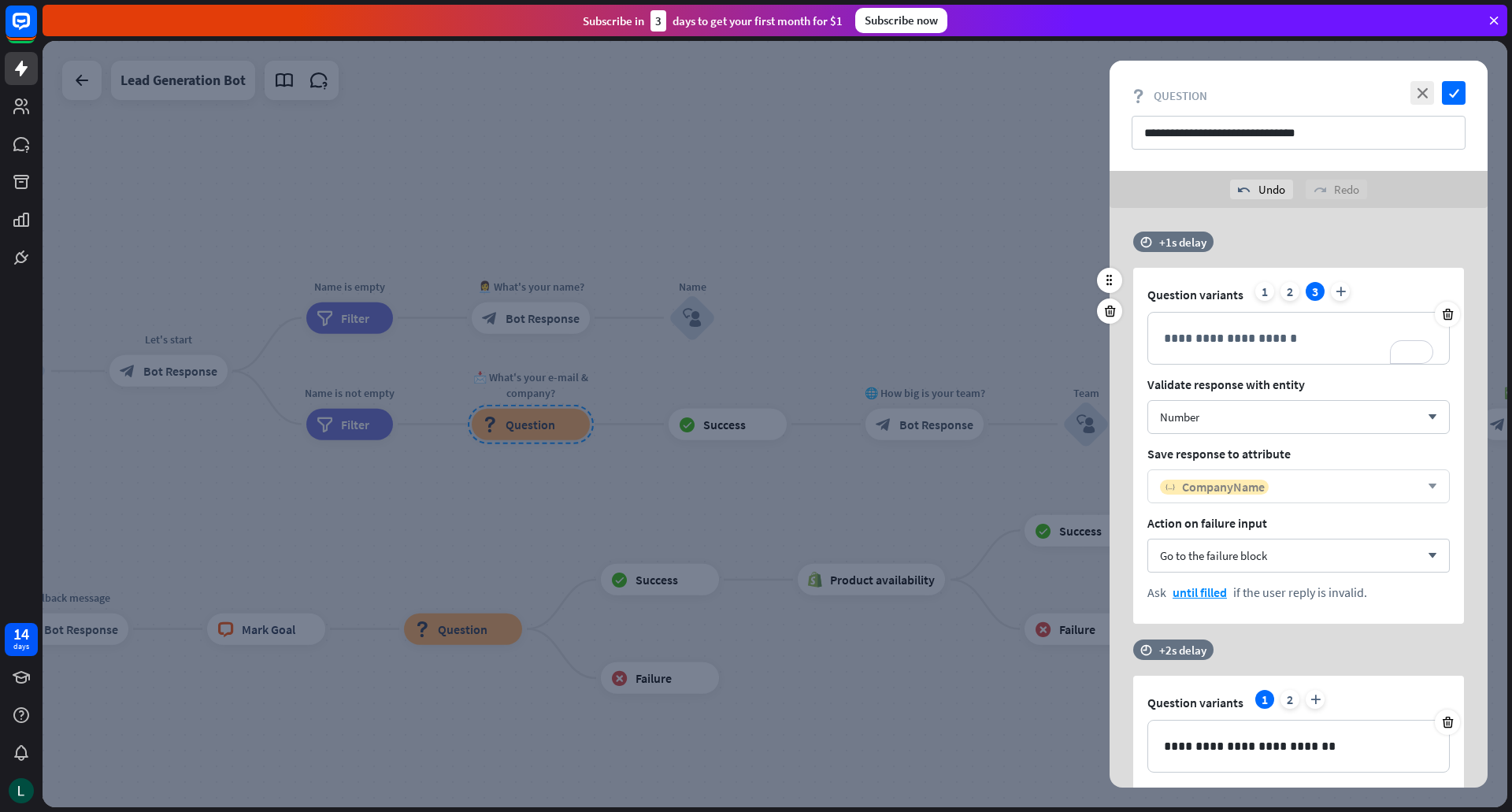
click at [1259, 480] on span "CompanyName" at bounding box center [1223, 486] width 82 height 16
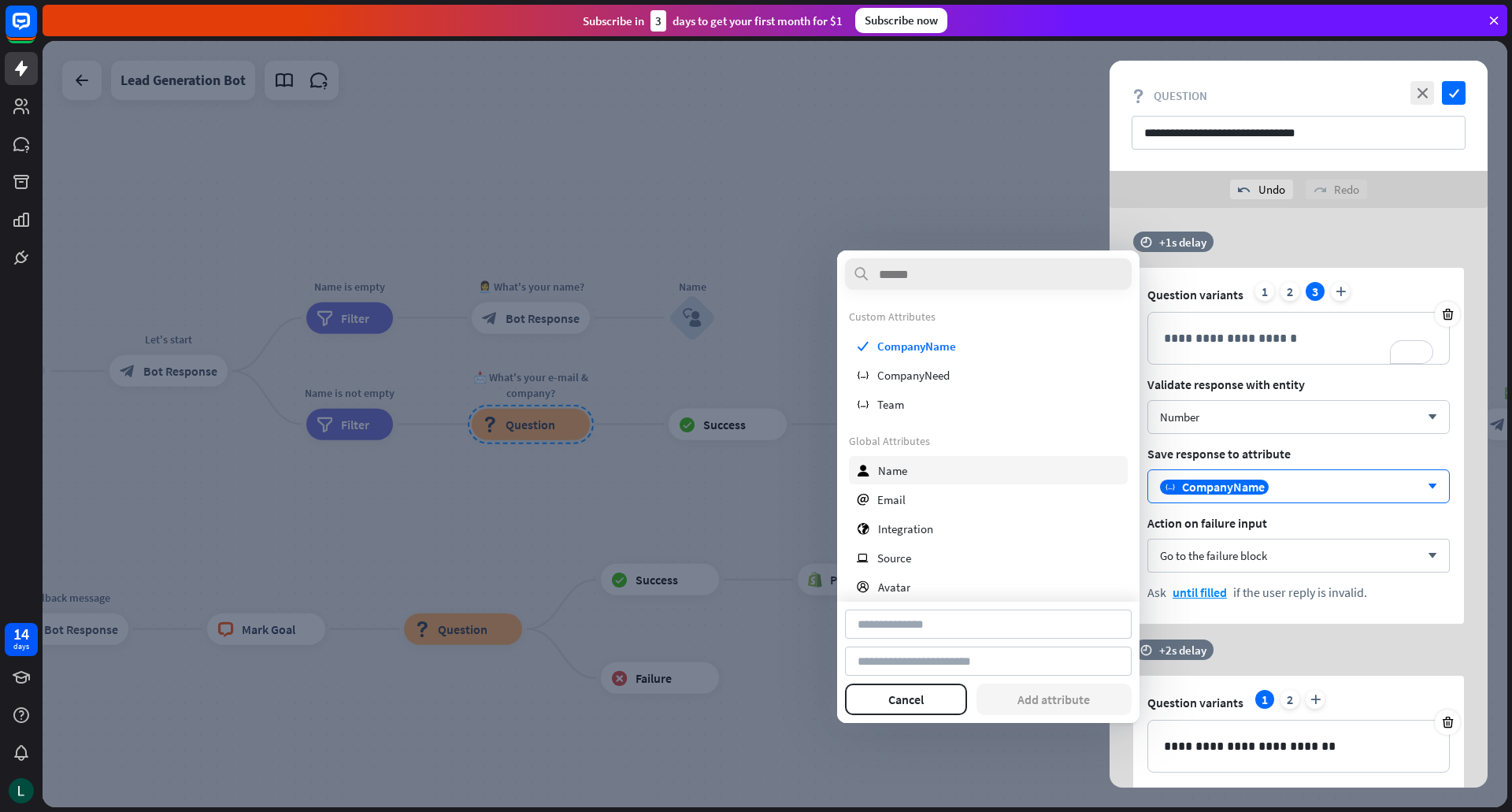
click at [920, 478] on div "user Name" at bounding box center [988, 470] width 279 height 28
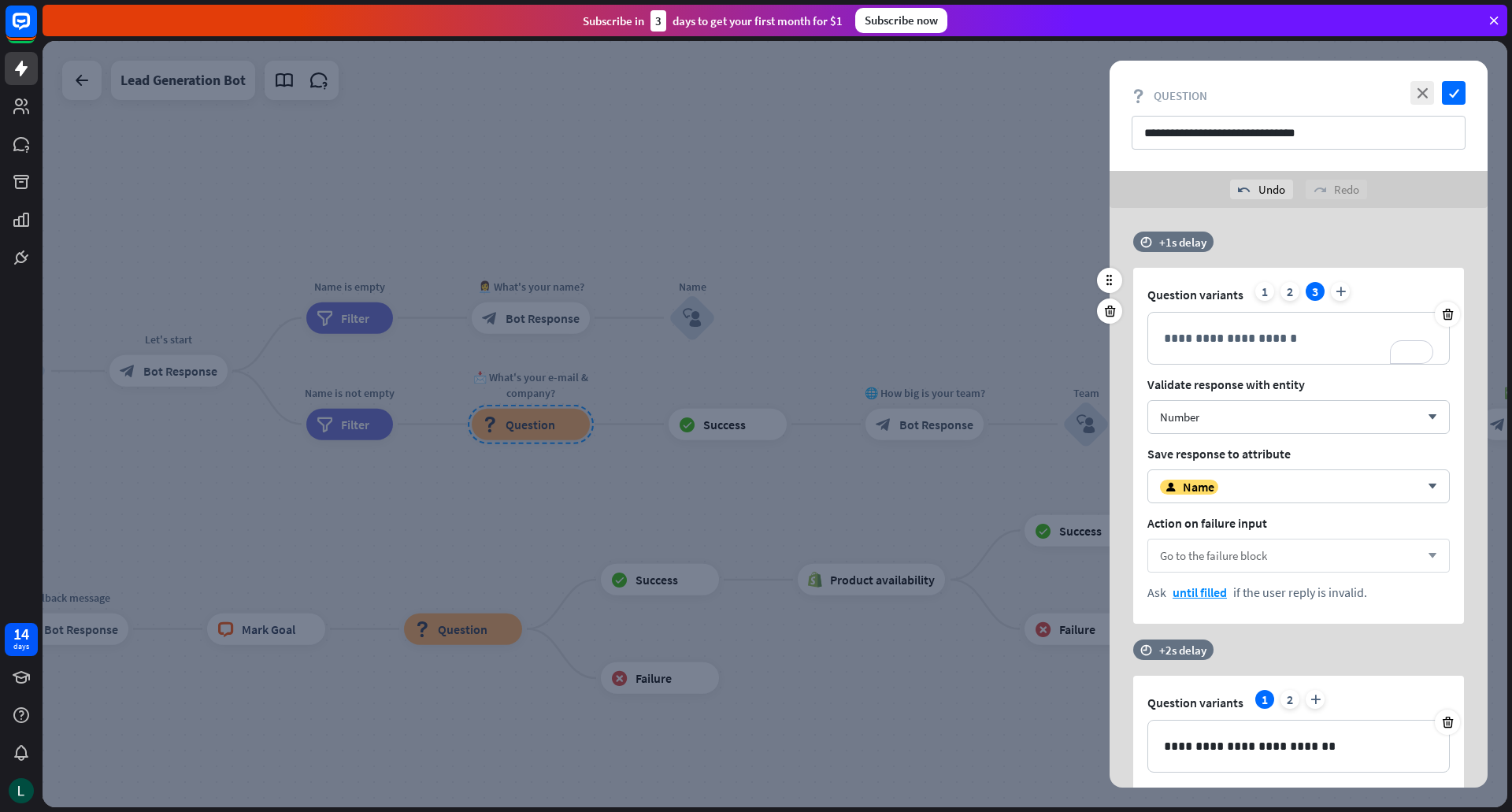
click at [1294, 553] on div "Go to the failure block arrow_down" at bounding box center [1298, 556] width 303 height 34
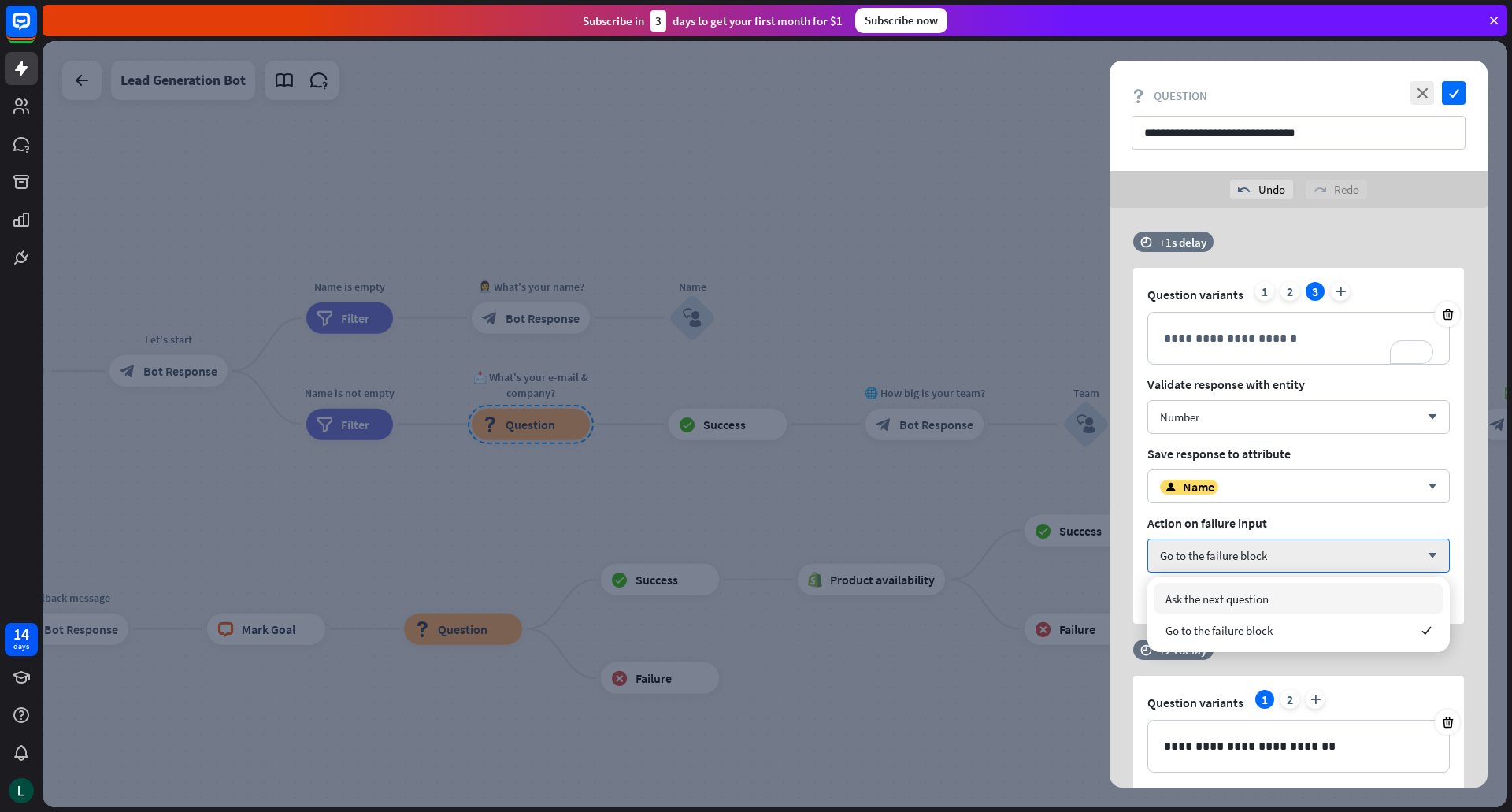
click at [1259, 602] on span "Ask the next question" at bounding box center [1216, 598] width 103 height 15
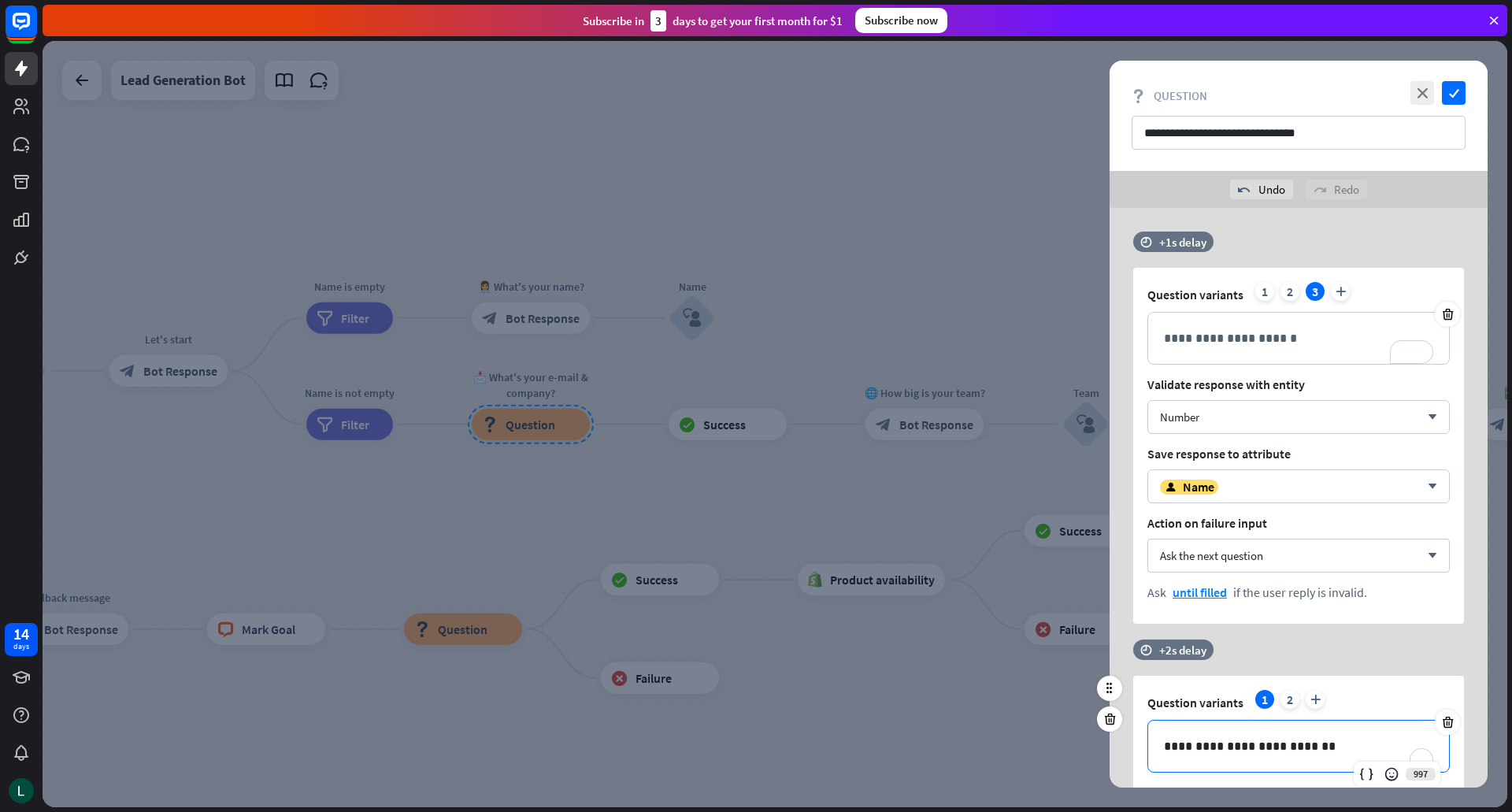
click at [1201, 742] on p "**********" at bounding box center [1298, 746] width 269 height 20
click at [1317, 706] on icon "plus" at bounding box center [1315, 699] width 19 height 19
click at [1333, 700] on icon "plus" at bounding box center [1340, 699] width 19 height 19
click at [1269, 699] on div "1" at bounding box center [1264, 699] width 19 height 19
click at [1447, 553] on div "Ask the next question arrow_down" at bounding box center [1298, 556] width 303 height 34
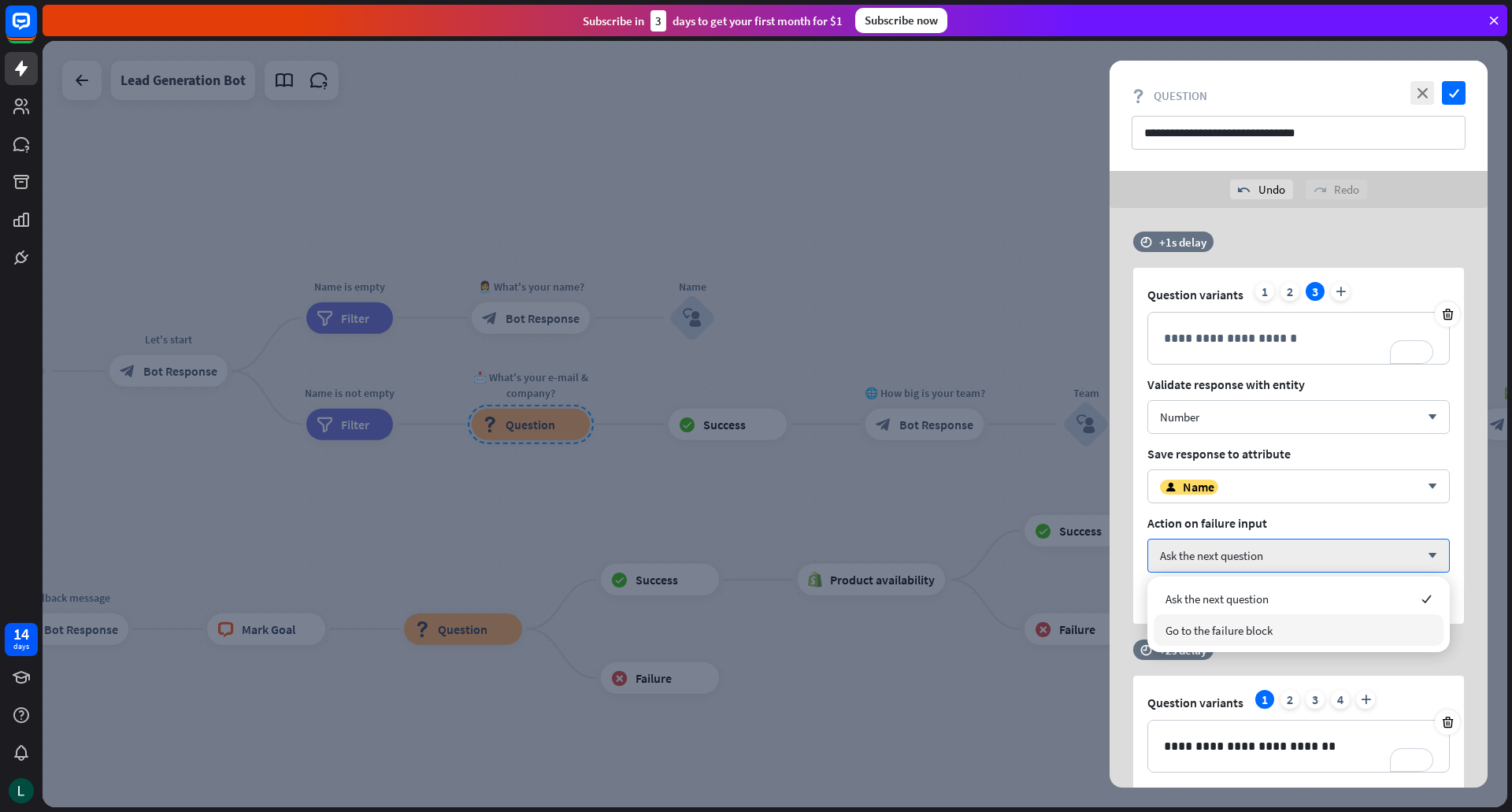
click at [1044, 725] on div at bounding box center [774, 423] width 1465 height 766
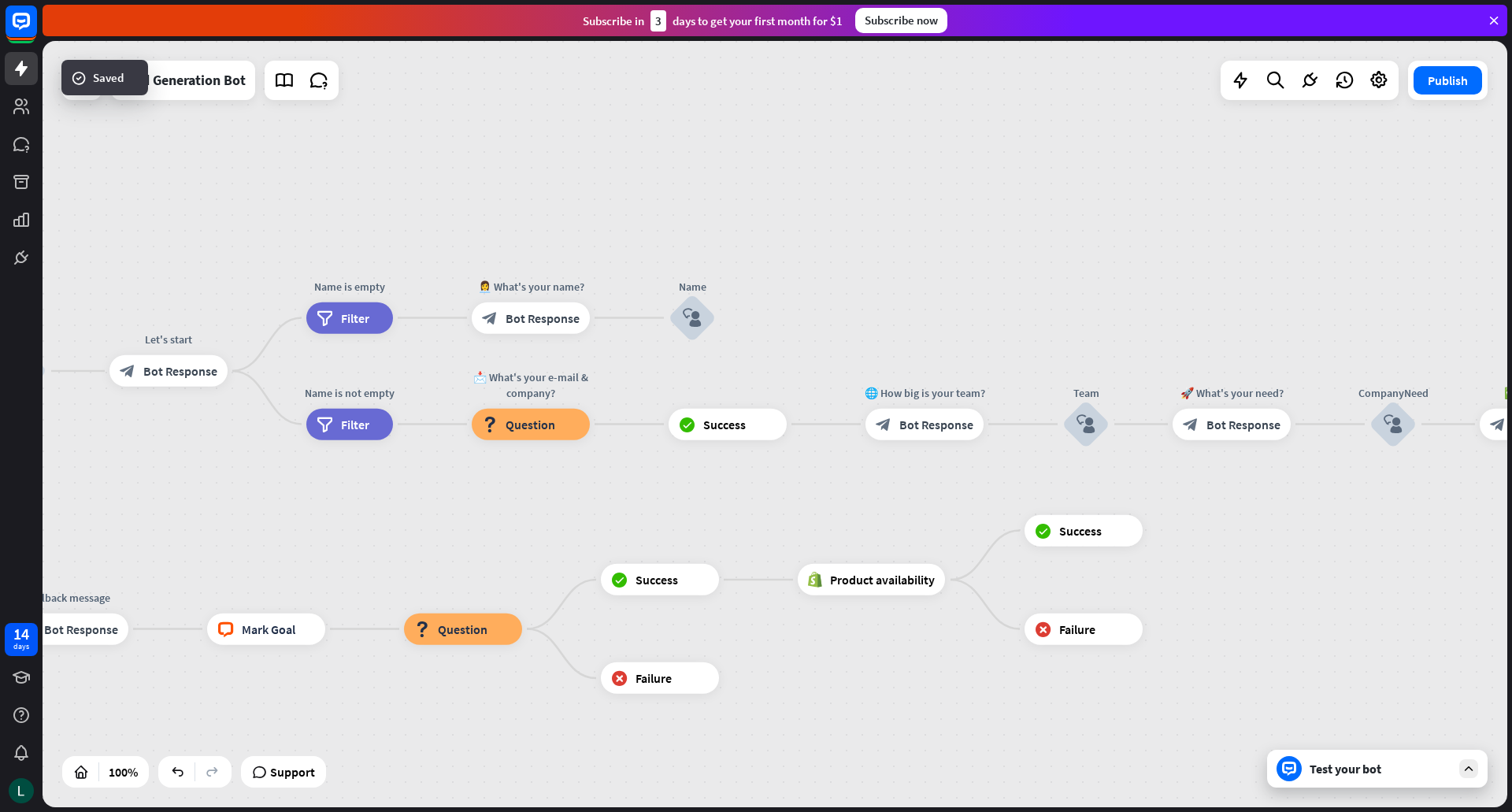
click at [1327, 775] on div "Test your bot" at bounding box center [1381, 768] width 142 height 16
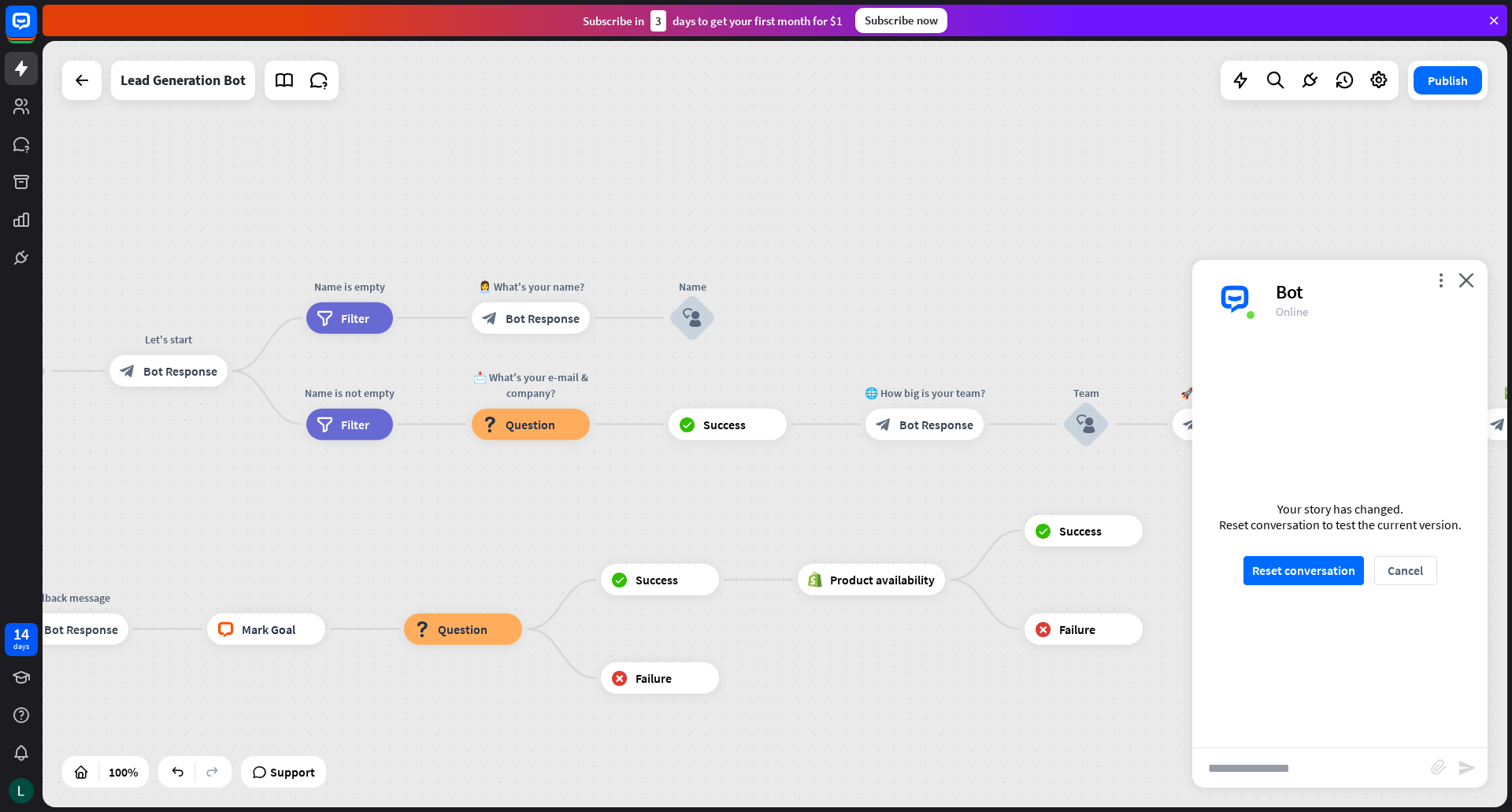
click at [1268, 779] on input "text" at bounding box center [1312, 768] width 238 height 40
type input "**"
click at [1417, 567] on button "Cancel" at bounding box center [1405, 570] width 63 height 29
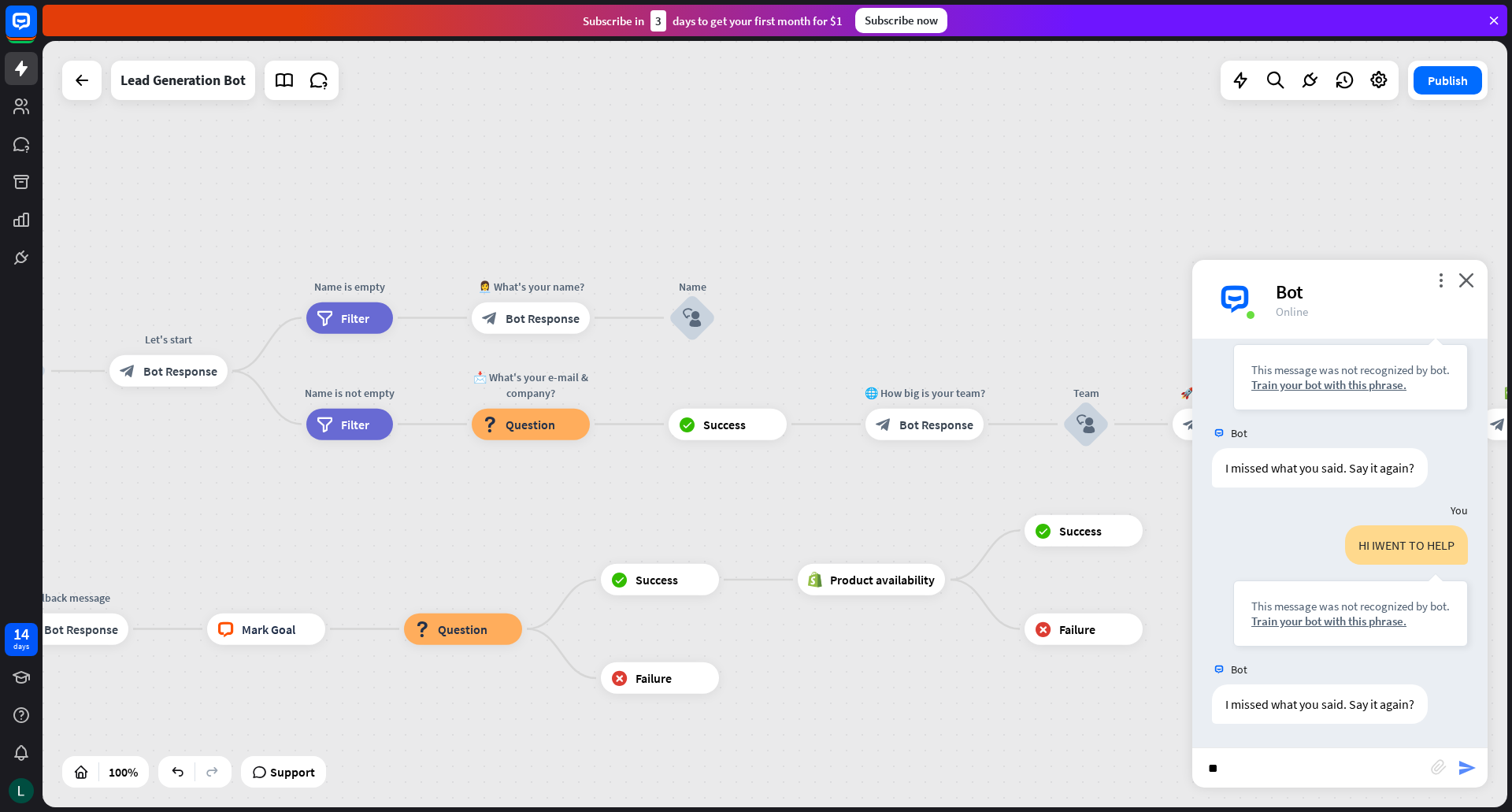
click at [1469, 762] on icon "send" at bounding box center [1467, 768] width 19 height 19
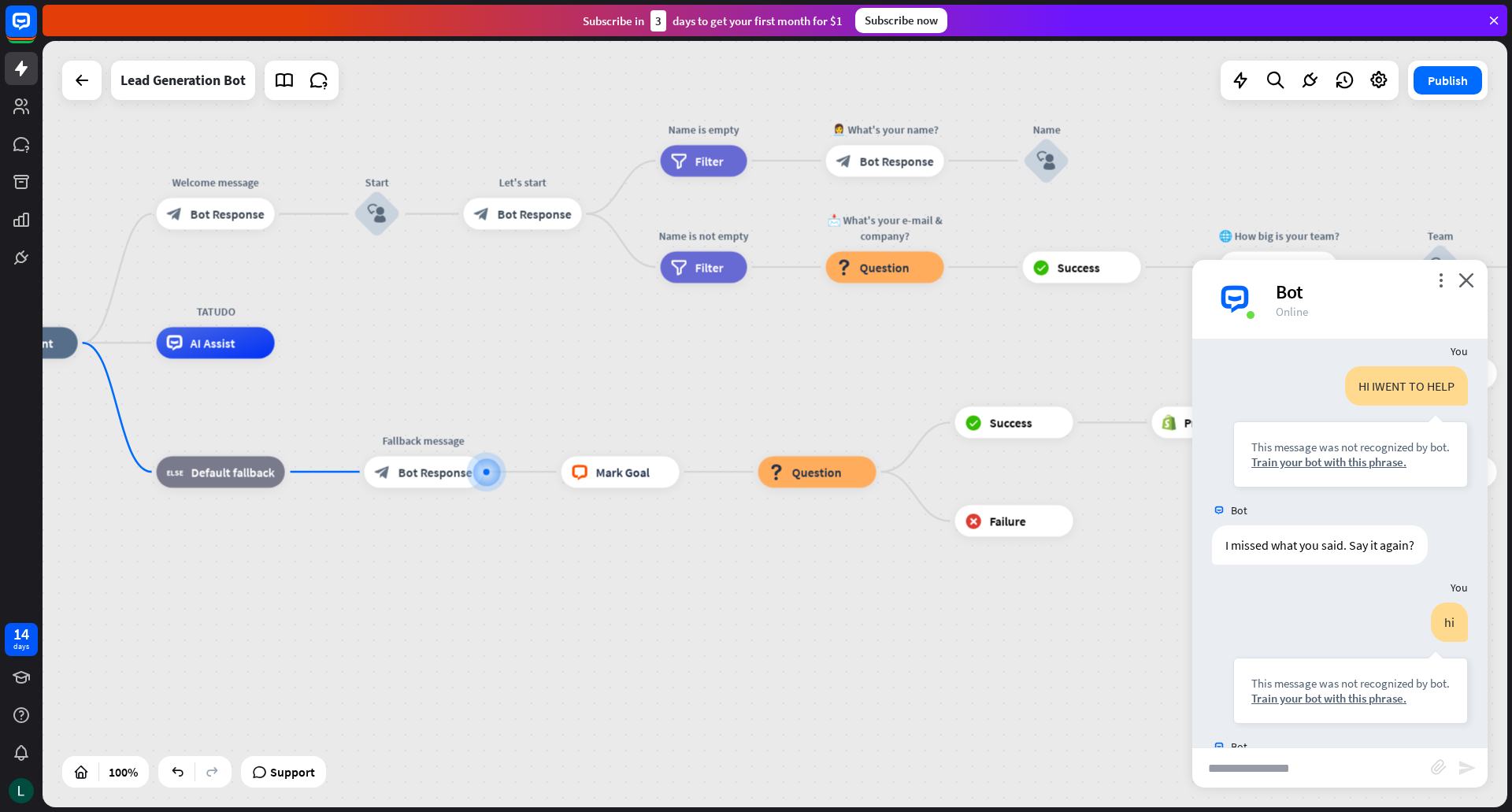
scroll to position [661, 0]
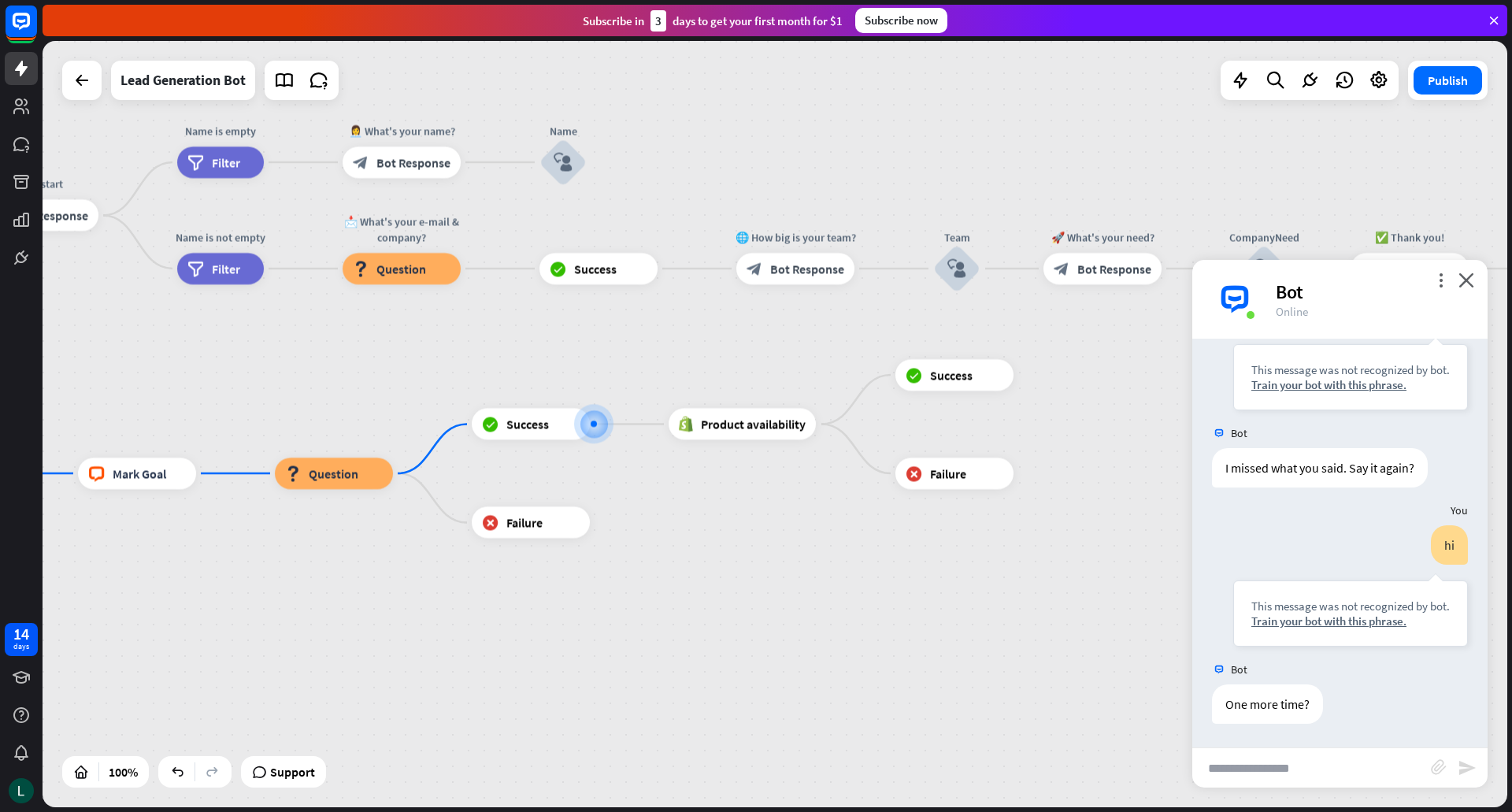
click at [1480, 285] on div "more_vert close Bot Online" at bounding box center [1340, 299] width 295 height 78
click at [1469, 275] on icon "close" at bounding box center [1466, 280] width 16 height 15
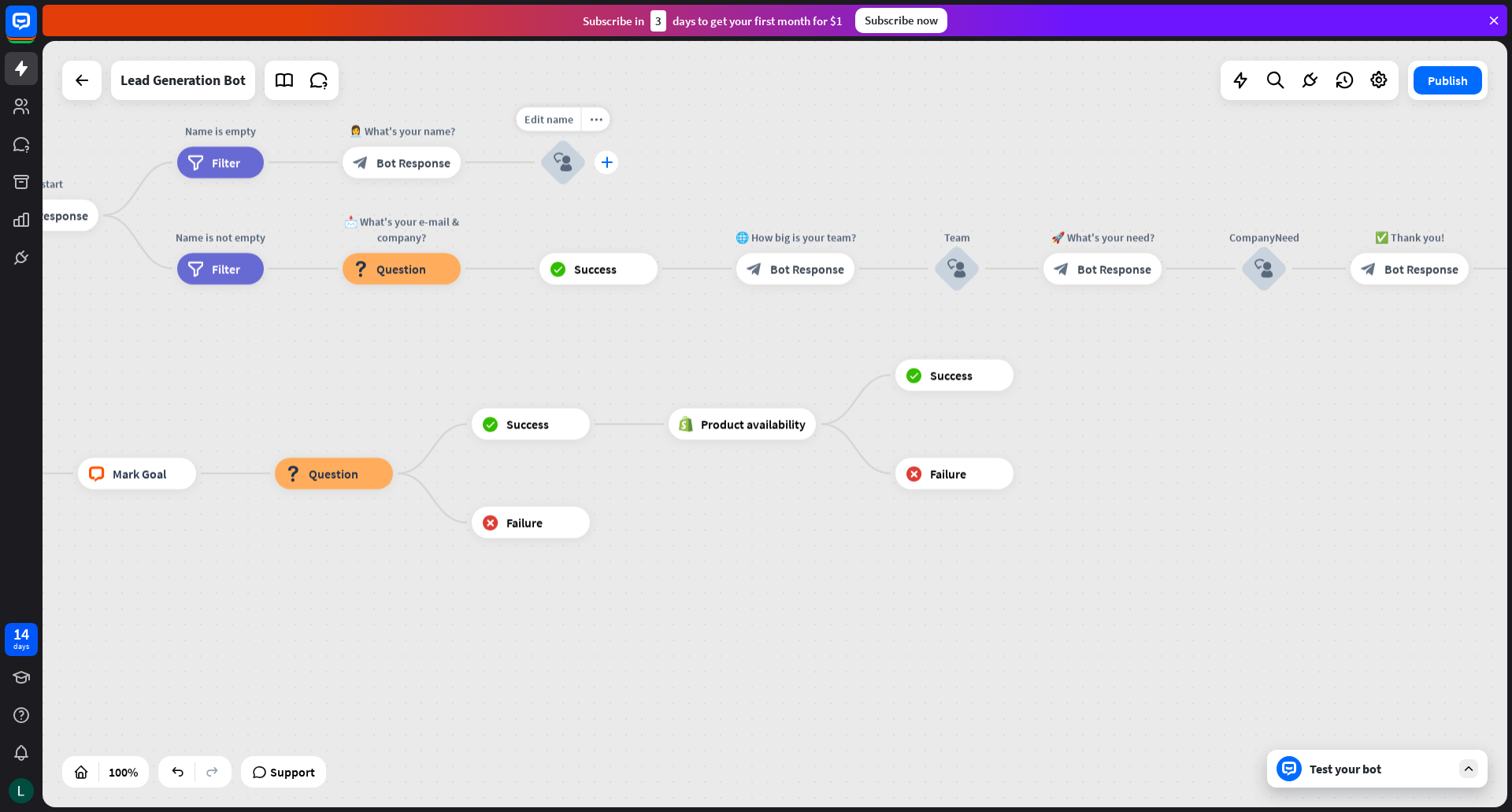
click at [607, 163] on icon "plus" at bounding box center [606, 163] width 11 height 11
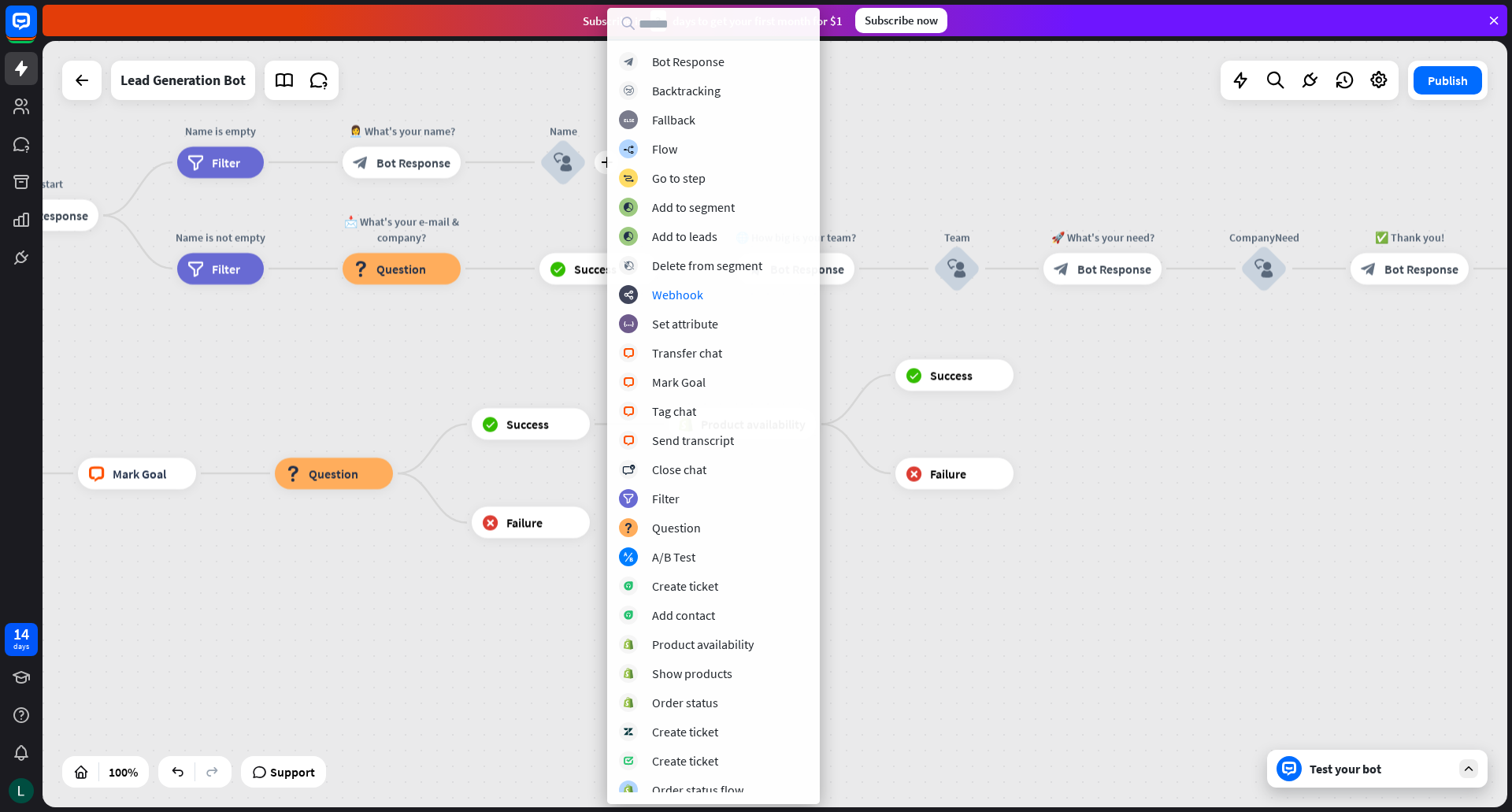
click at [486, 354] on div "home_2 Start point Welcome message block_bot_response Bot Response Start block_…" at bounding box center [208, 727] width 1465 height 766
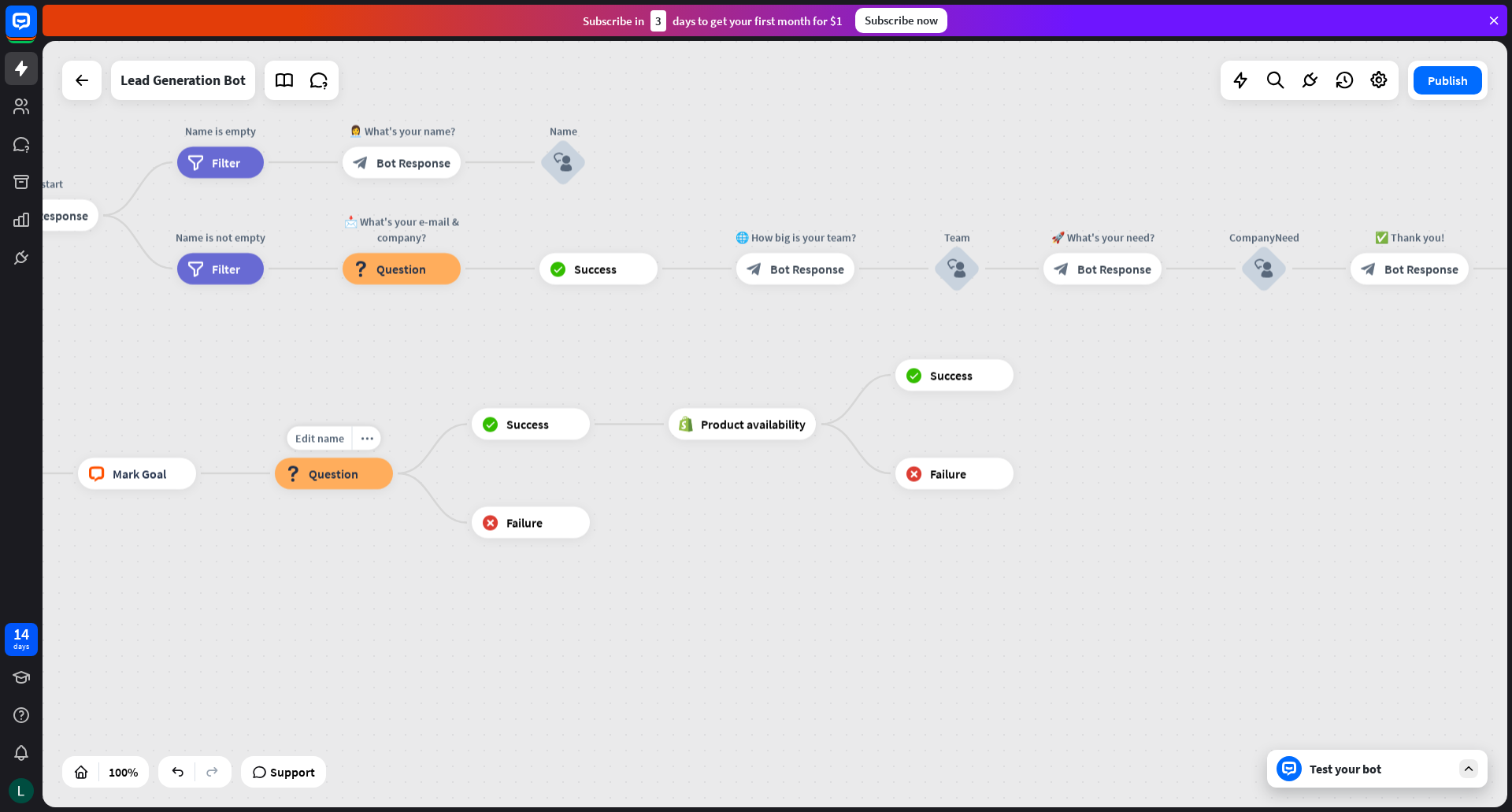
click at [385, 473] on div "block_question Question" at bounding box center [334, 473] width 118 height 31
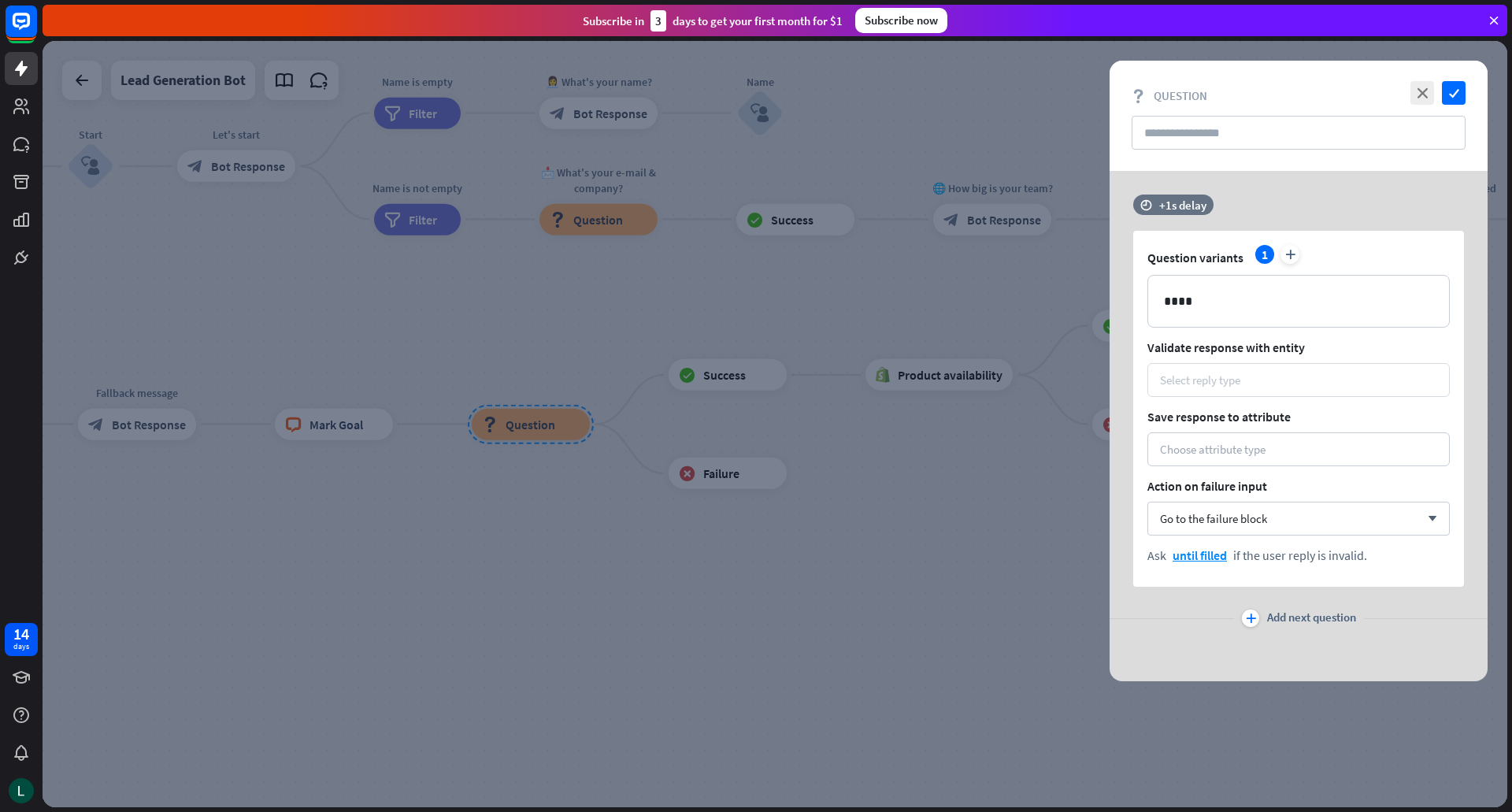
click at [1295, 378] on div "Select reply type" at bounding box center [1298, 380] width 277 height 15
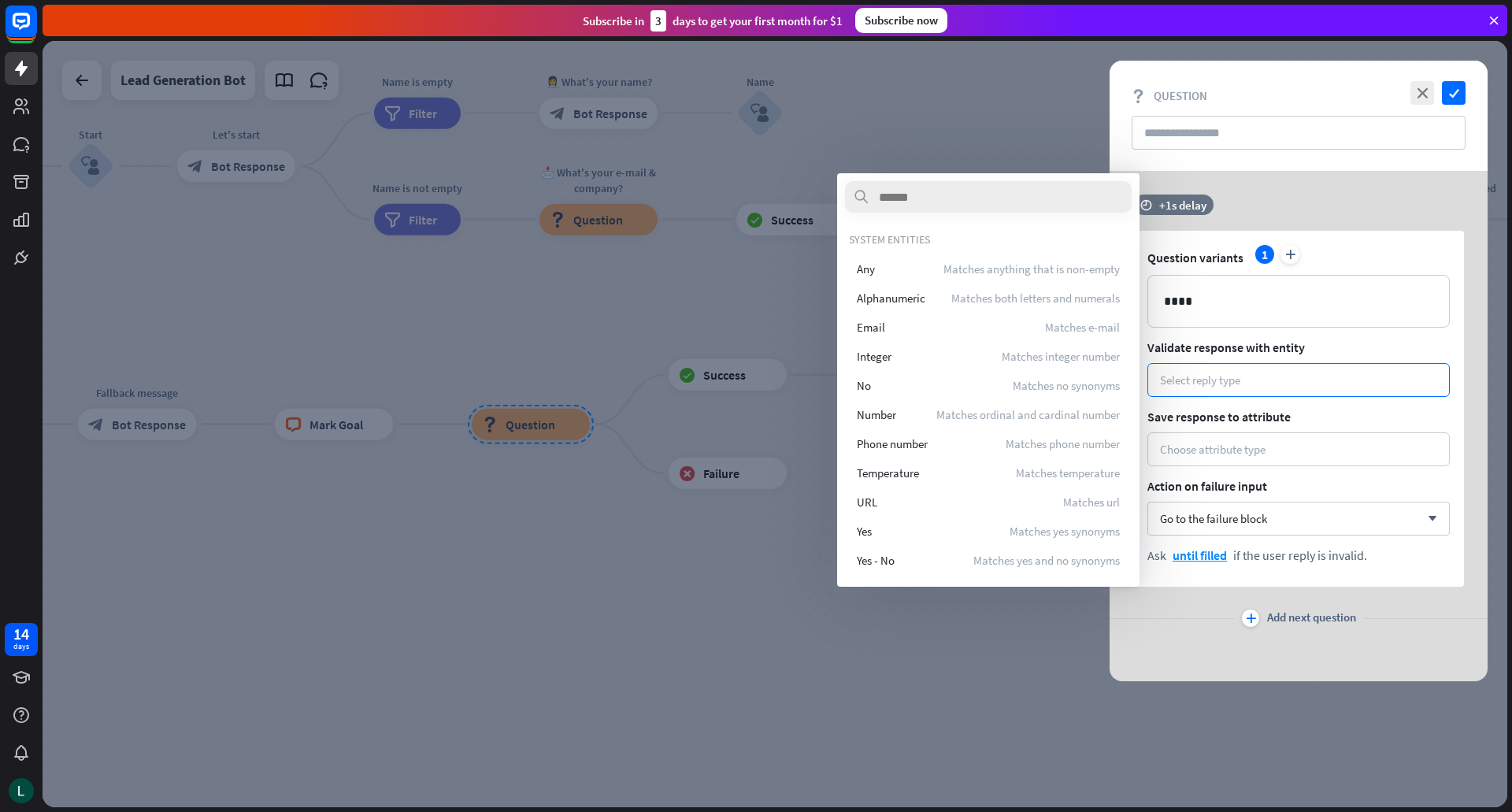
click at [1359, 162] on div "close check block_question Question" at bounding box center [1298, 115] width 378 height 111
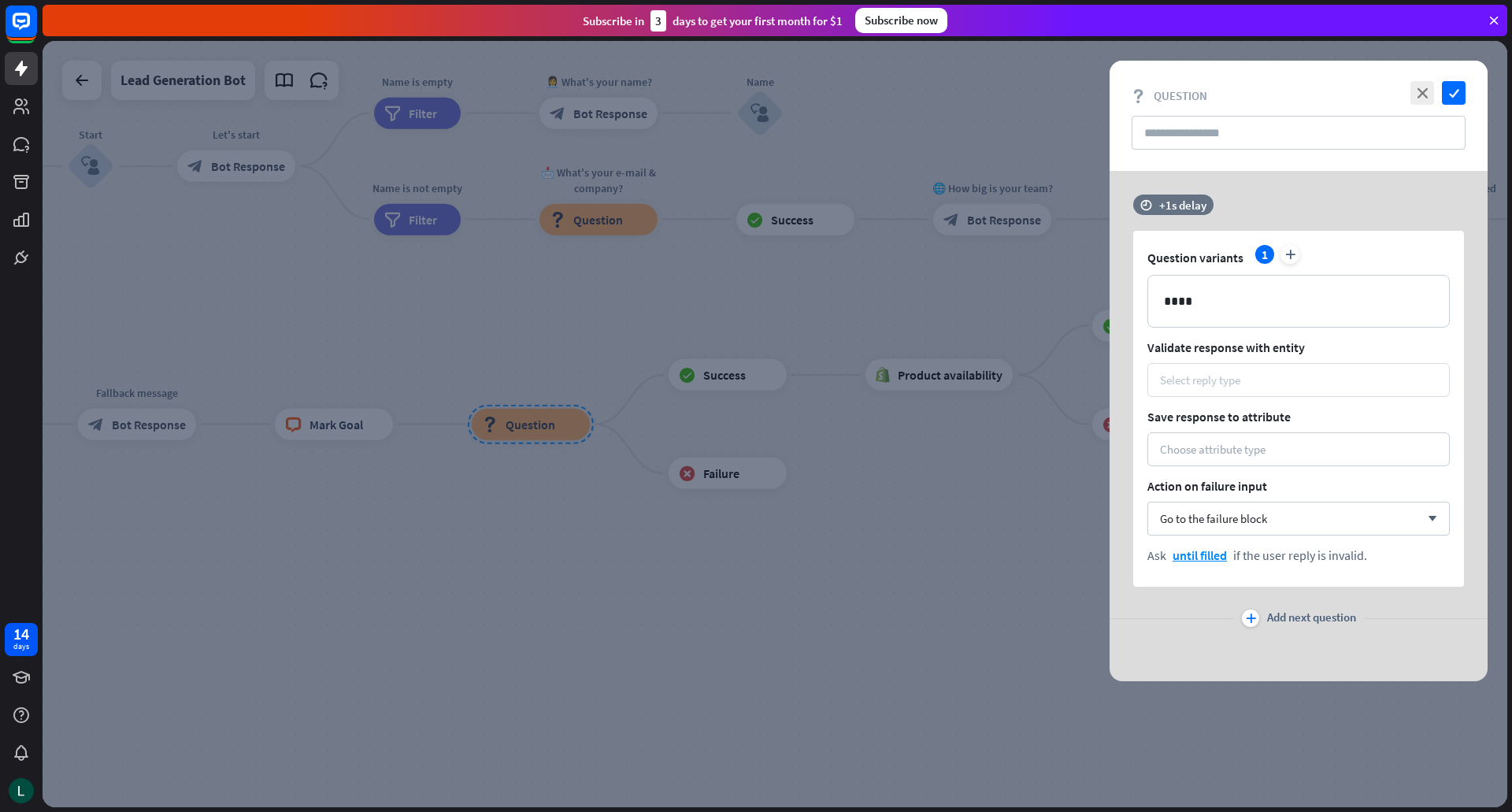
click at [1242, 387] on div "Select reply type" at bounding box center [1298, 380] width 277 height 15
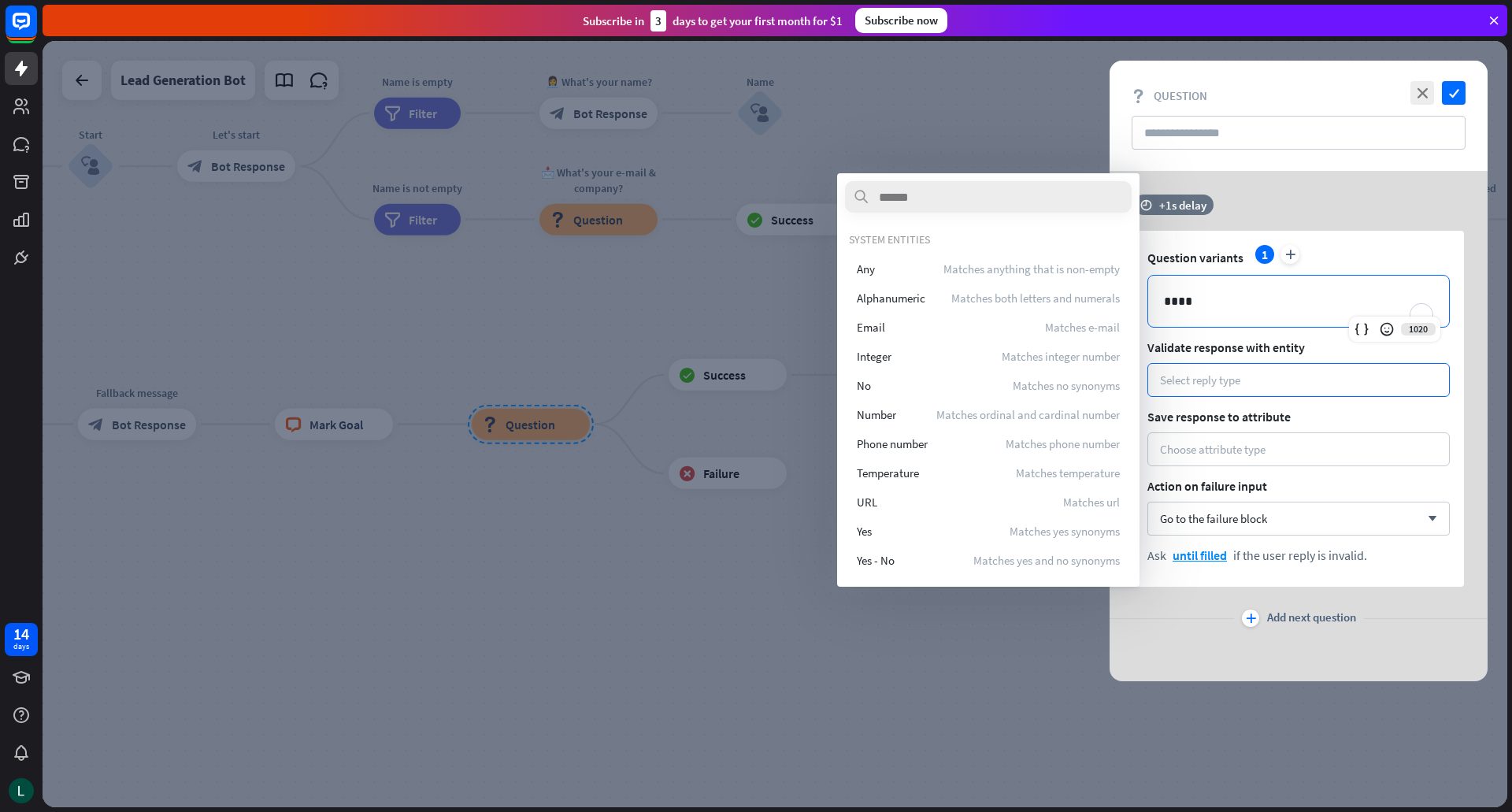
click at [1259, 294] on p "****" at bounding box center [1298, 301] width 269 height 20
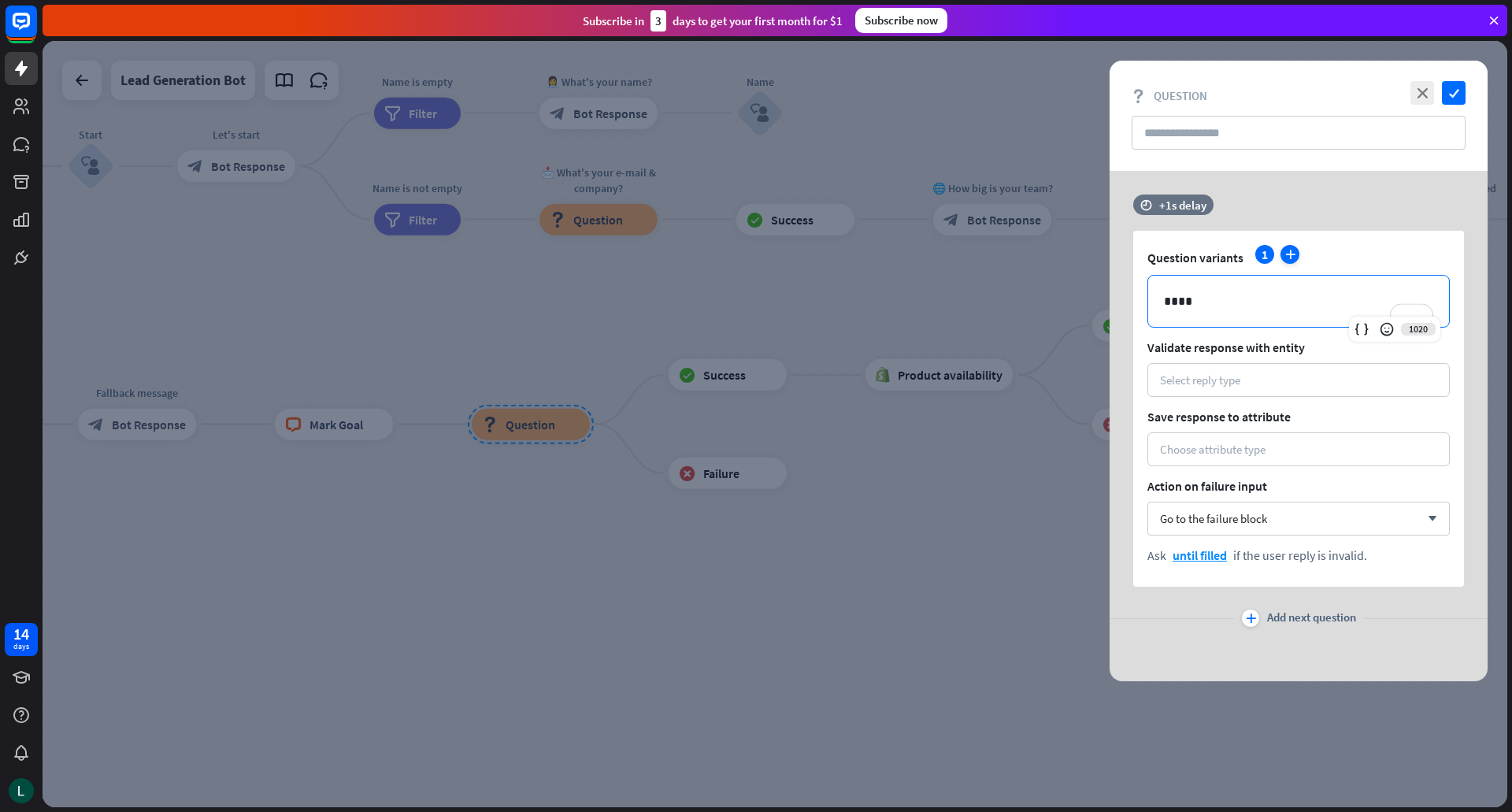
click at [1295, 251] on icon "plus" at bounding box center [1290, 254] width 19 height 19
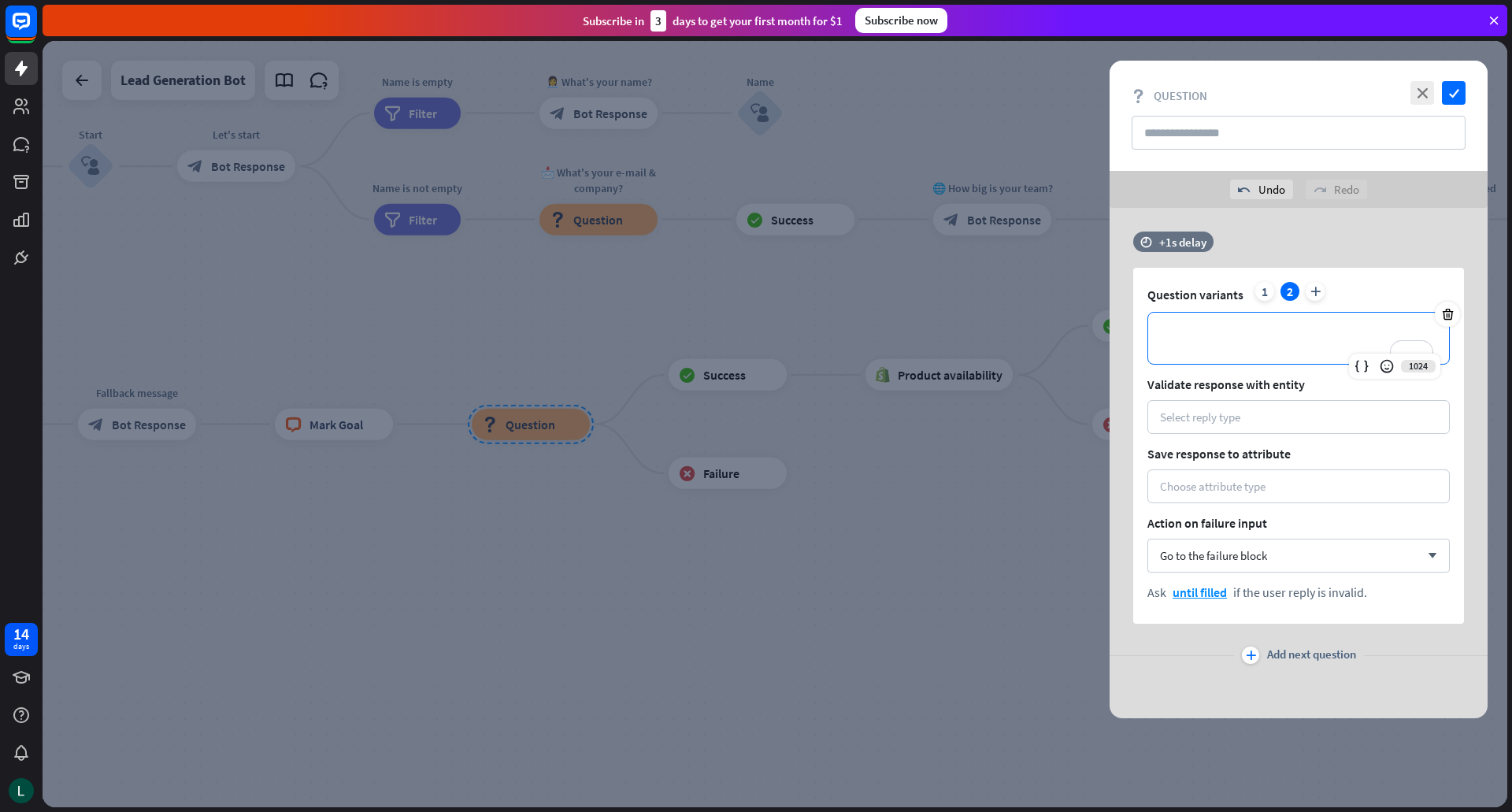
click at [1355, 352] on div "**********" at bounding box center [1298, 338] width 301 height 51
click at [1309, 279] on div "**********" at bounding box center [1298, 445] width 331 height 355
click at [1397, 124] on input "text" at bounding box center [1298, 132] width 334 height 34
drag, startPoint x: 1397, startPoint y: 124, endPoint x: 1238, endPoint y: 320, distance: 252.4
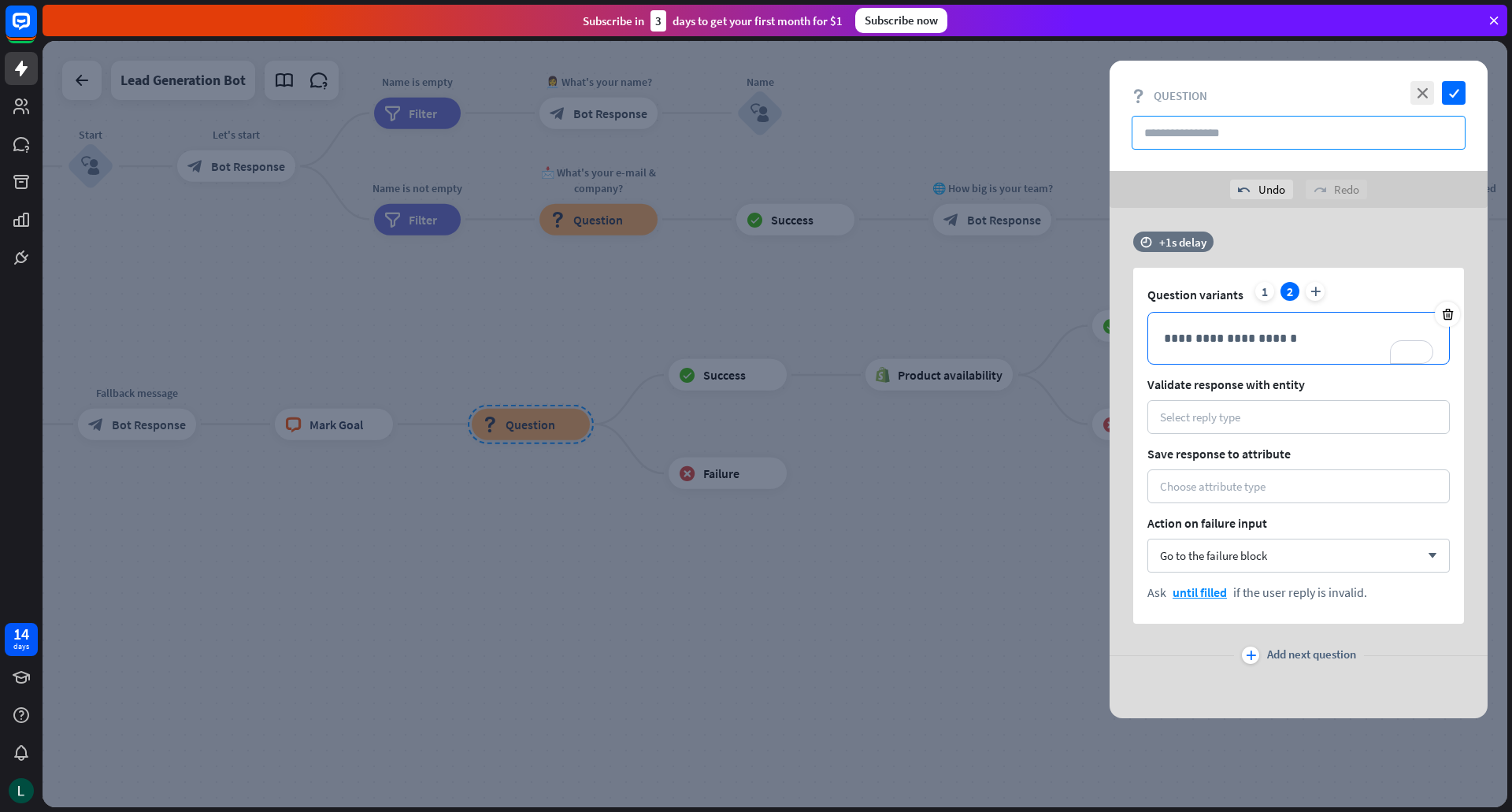
click at [1238, 320] on div "**********" at bounding box center [1298, 389] width 378 height 657
click at [1238, 320] on div "**********" at bounding box center [1298, 338] width 301 height 51
click at [1146, 242] on icon "time" at bounding box center [1146, 242] width 11 height 11
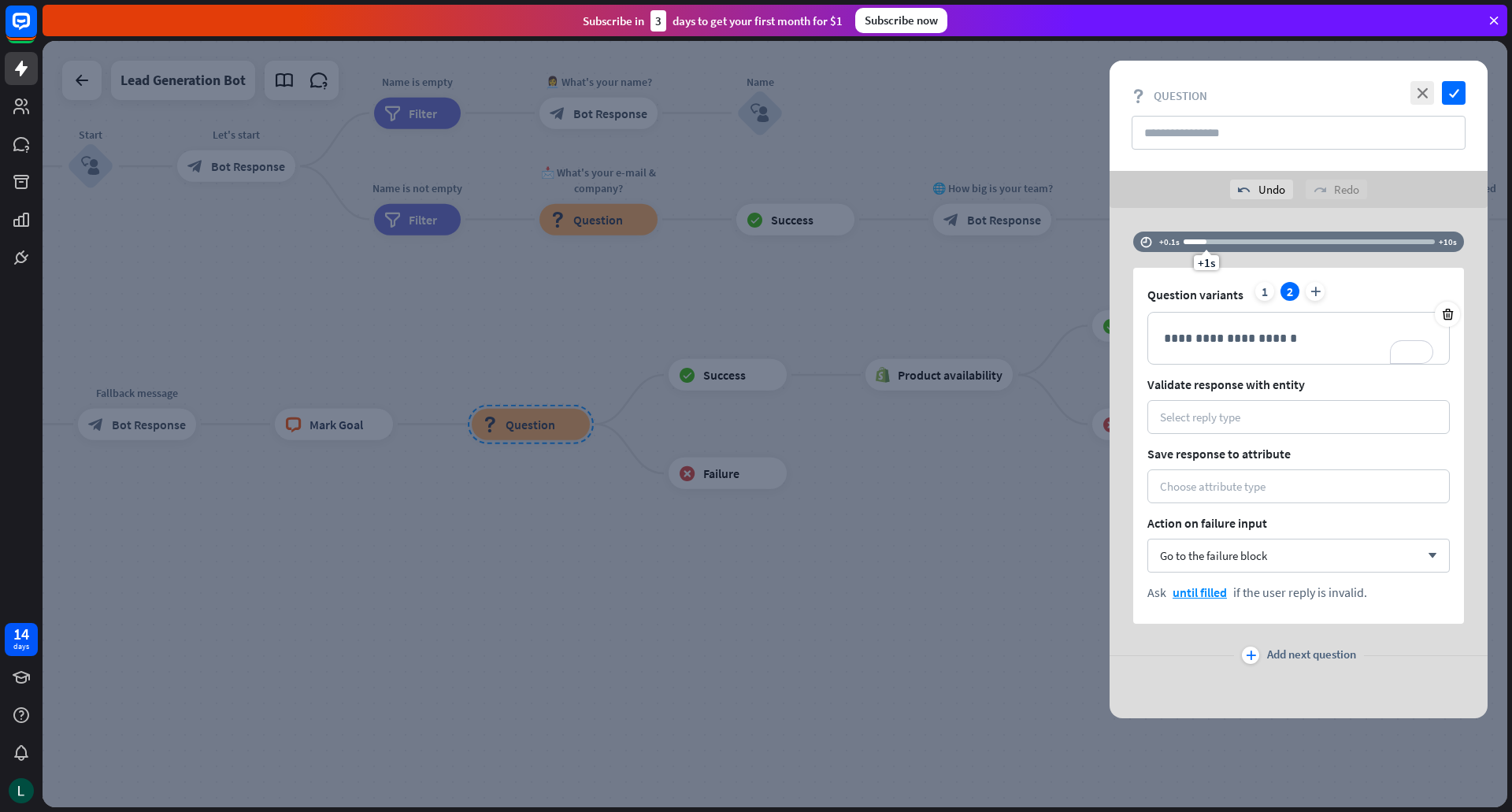
click at [1259, 233] on div "+1s" at bounding box center [1310, 241] width 252 height 16
drag, startPoint x: 1259, startPoint y: 233, endPoint x: 1147, endPoint y: 237, distance: 112.1
click at [1147, 237] on div "time +0.1s +3.1s +10s" at bounding box center [1298, 242] width 331 height 21
click at [1147, 237] on icon "time" at bounding box center [1146, 242] width 11 height 11
click at [1051, 317] on div at bounding box center [774, 423] width 1465 height 766
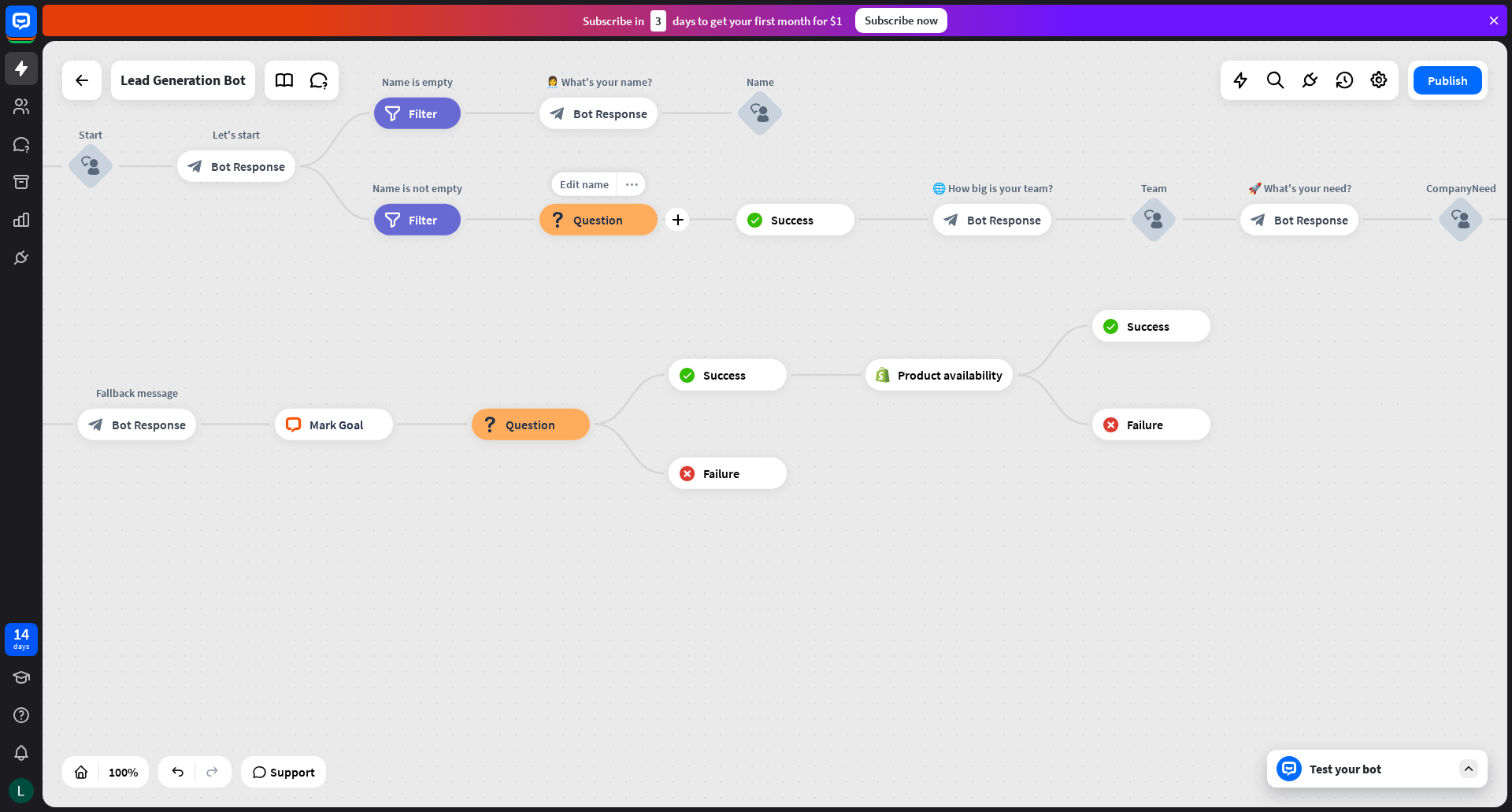
click at [629, 185] on icon "more_horiz" at bounding box center [631, 183] width 12 height 11
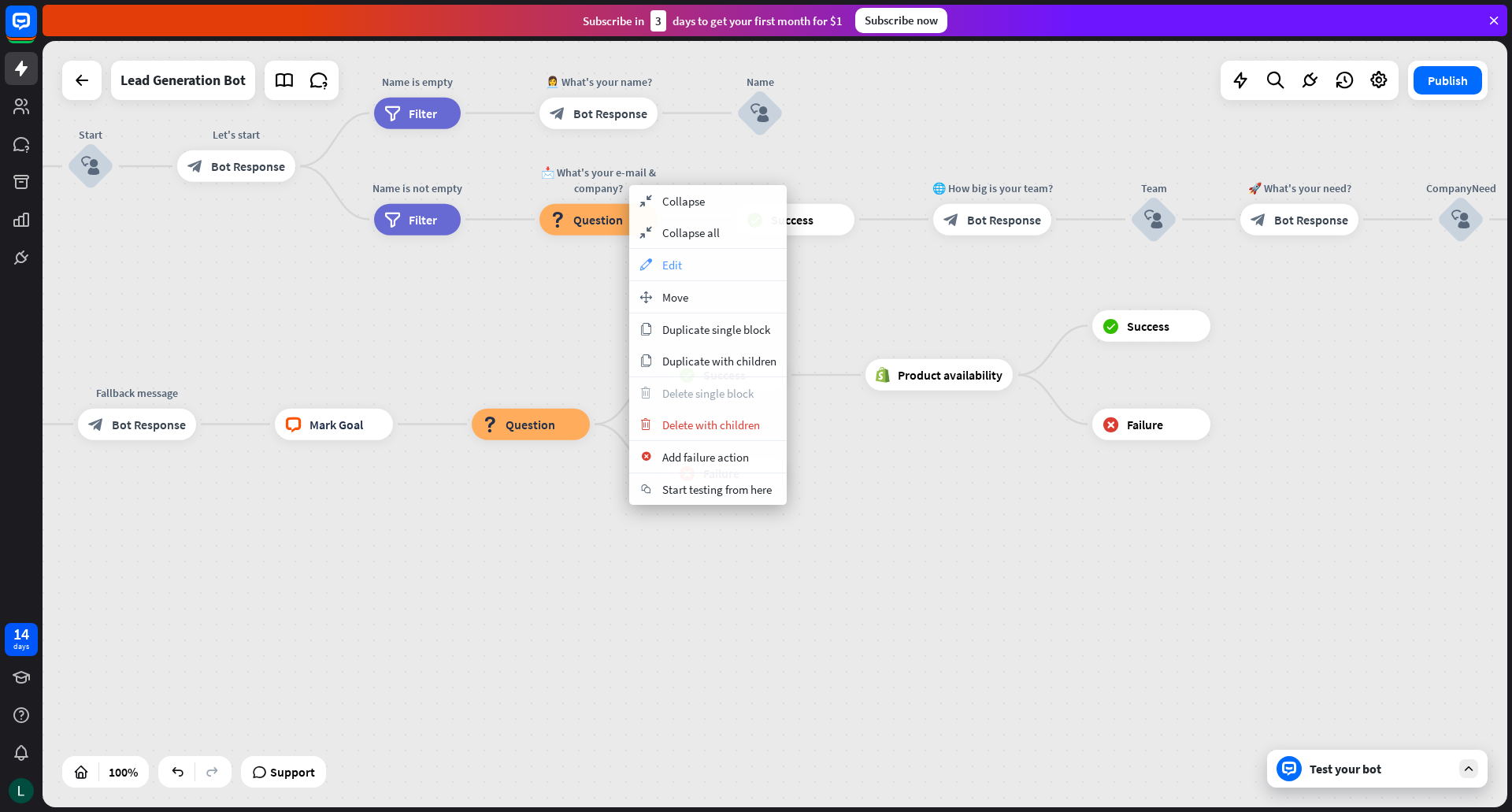
click at [674, 261] on span "Edit" at bounding box center [671, 265] width 20 height 15
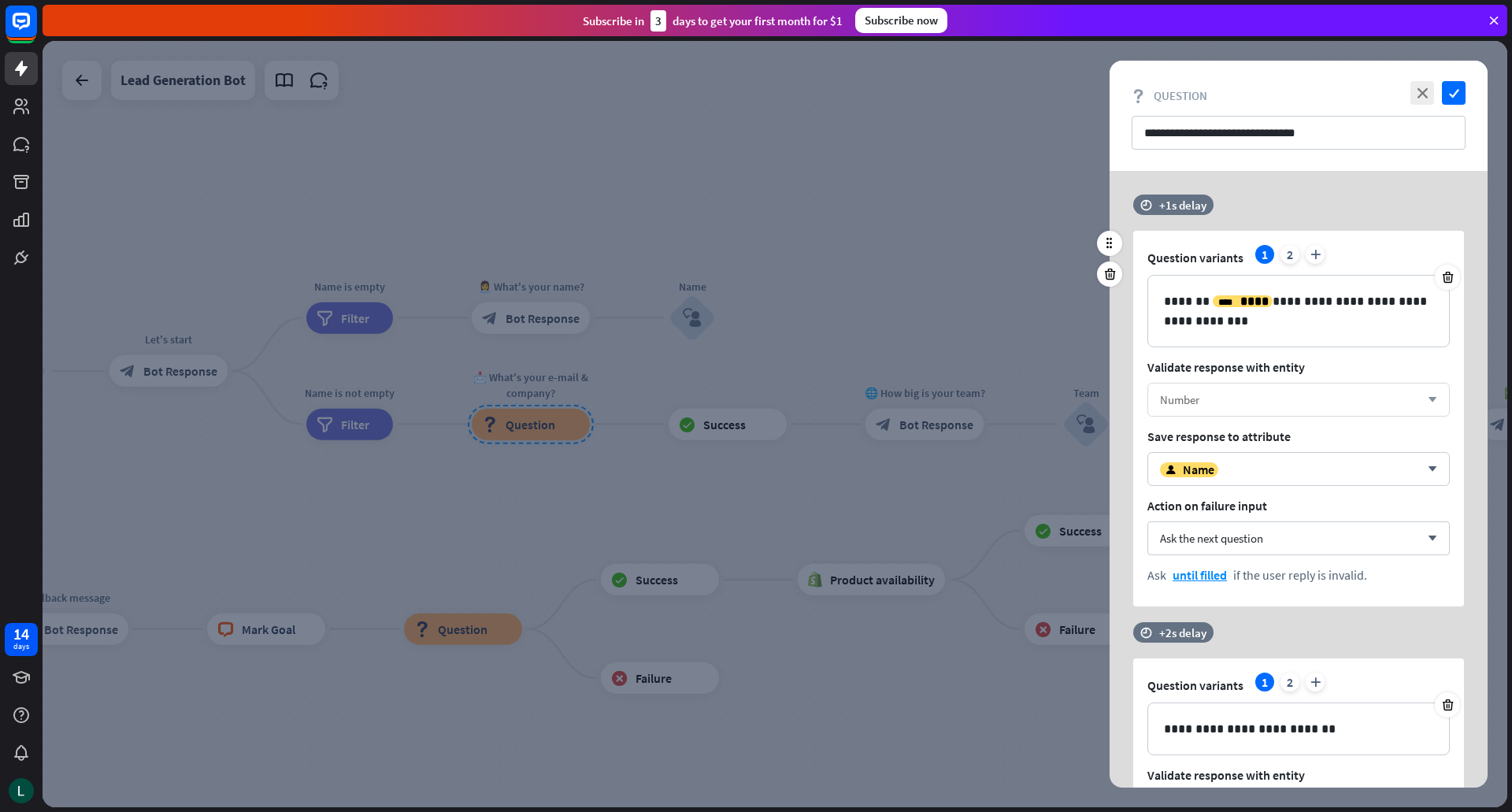
click at [1230, 393] on div "Number" at bounding box center [1290, 400] width 260 height 15
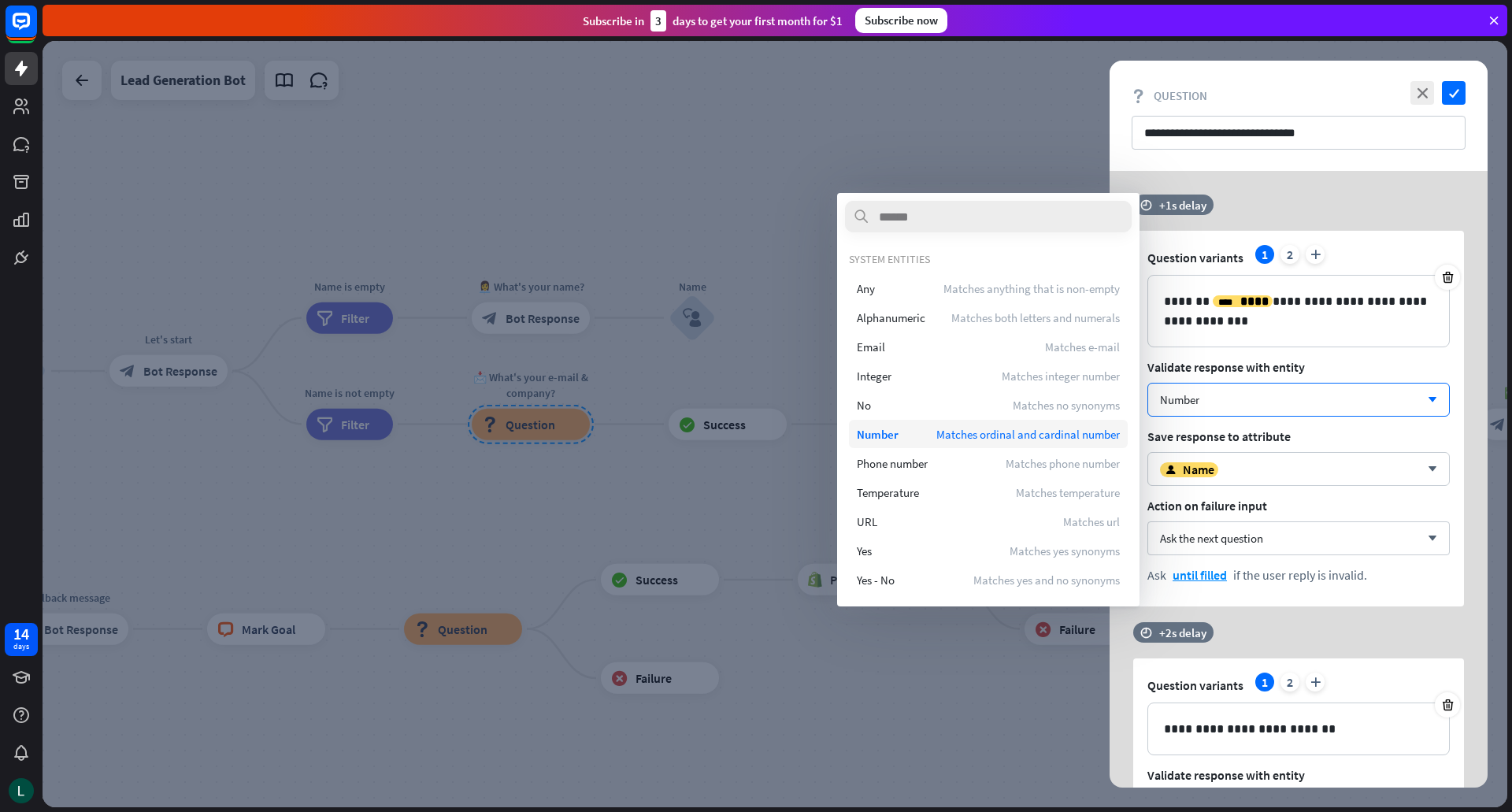
click at [965, 440] on span "Matches ordinal and cardinal number" at bounding box center [1028, 434] width 183 height 15
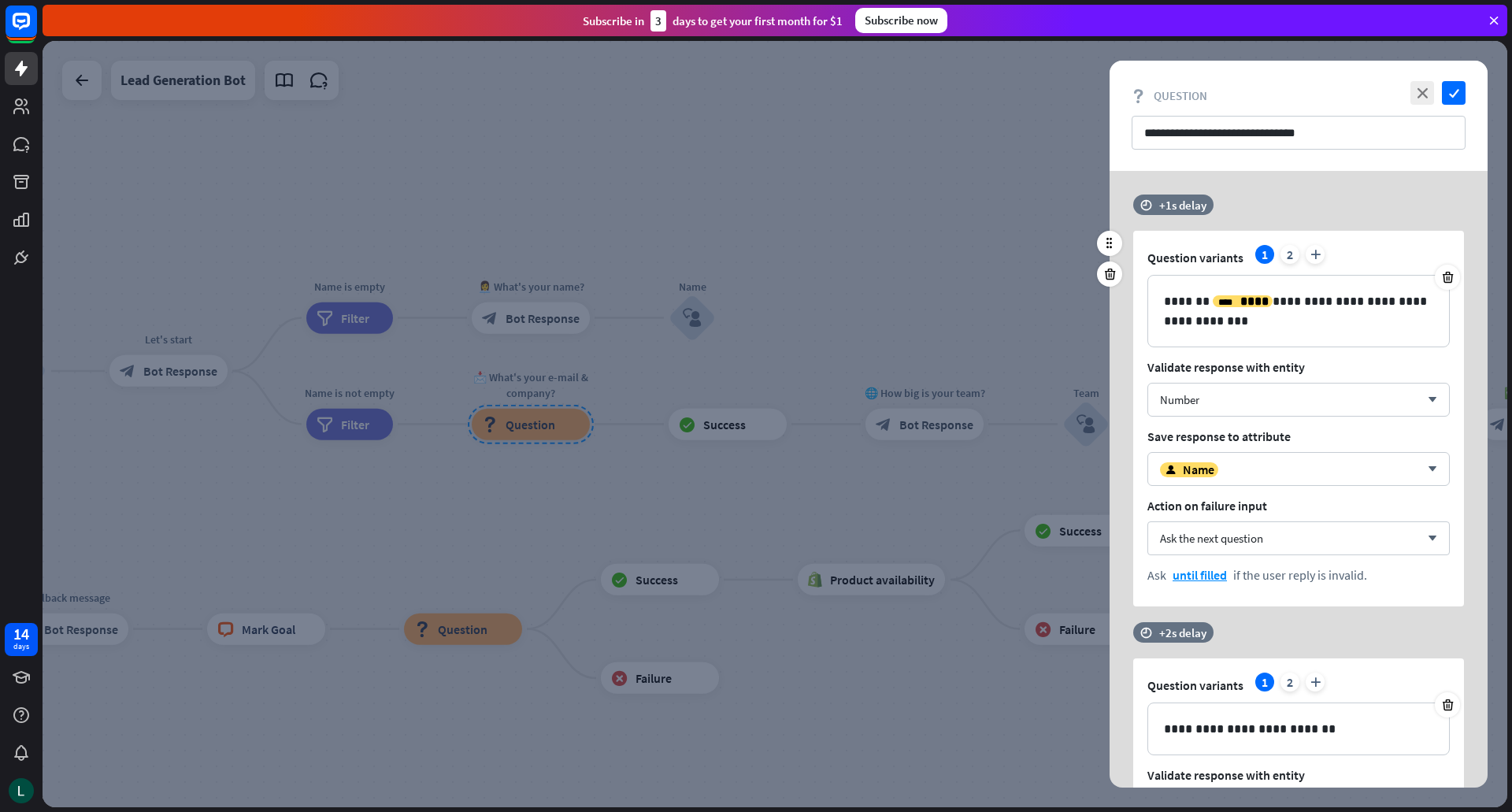
click at [1320, 261] on div "Question variants 1 2 plus" at bounding box center [1298, 257] width 303 height 26
click at [1306, 251] on icon "plus" at bounding box center [1315, 254] width 19 height 19
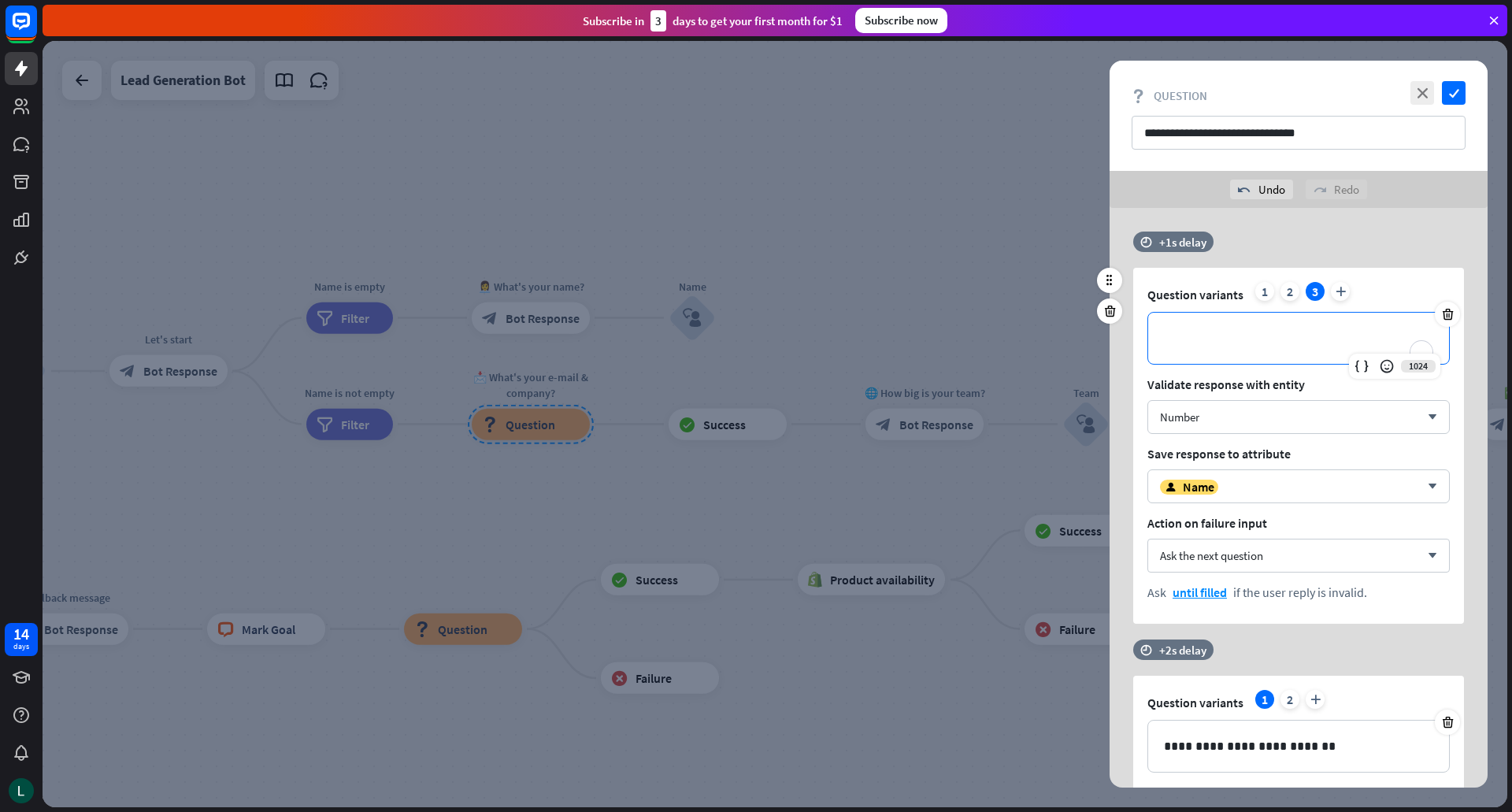
click at [1327, 332] on p "**********" at bounding box center [1298, 337] width 269 height 20
click at [1106, 316] on icon at bounding box center [1110, 310] width 15 height 14
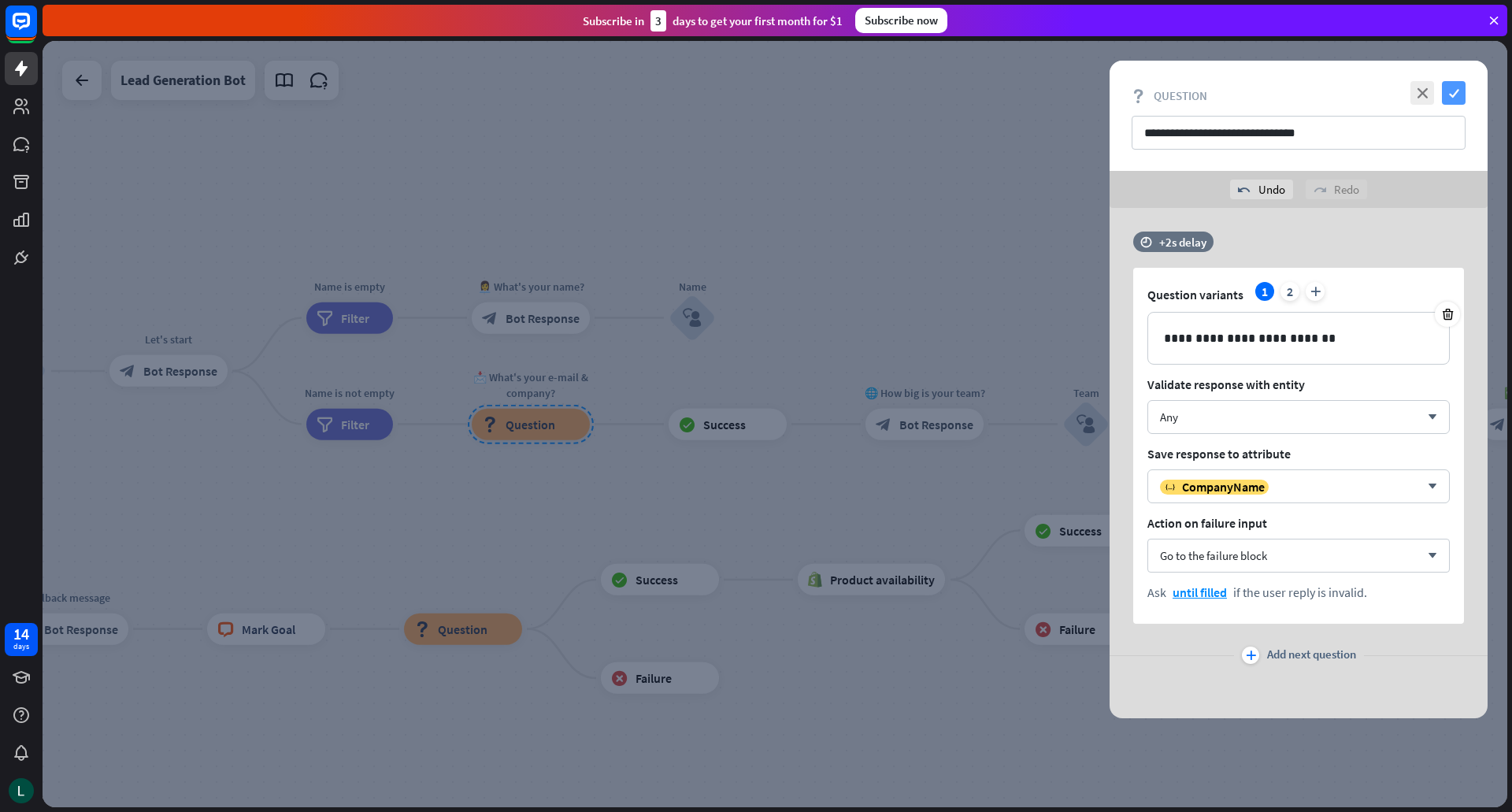
click at [1461, 87] on icon "check" at bounding box center [1453, 93] width 24 height 24
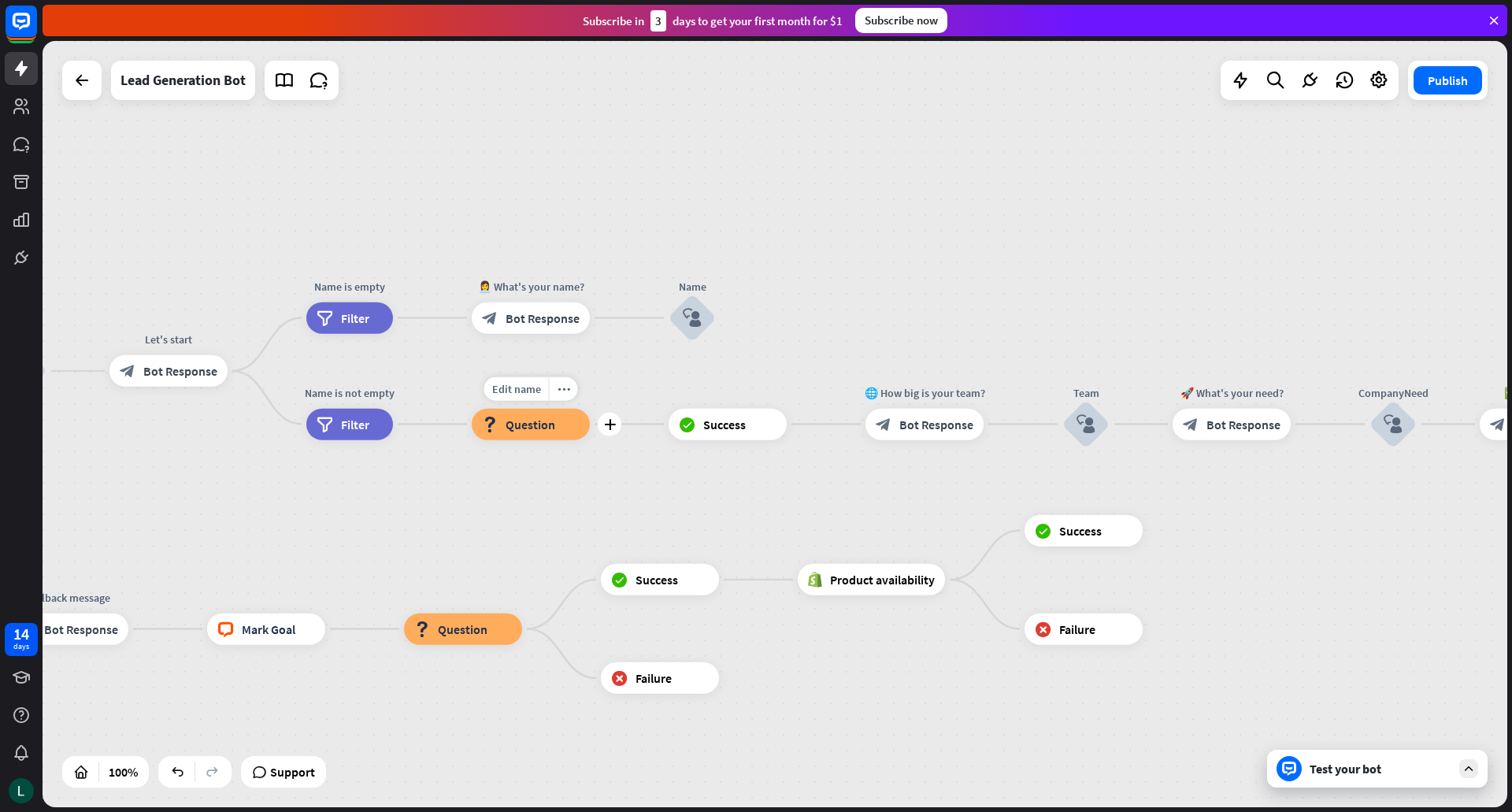
click at [554, 440] on div "Edit name more_horiz plus block_question Question" at bounding box center [530, 423] width 118 height 31
click at [520, 430] on span "Question" at bounding box center [530, 423] width 49 height 16
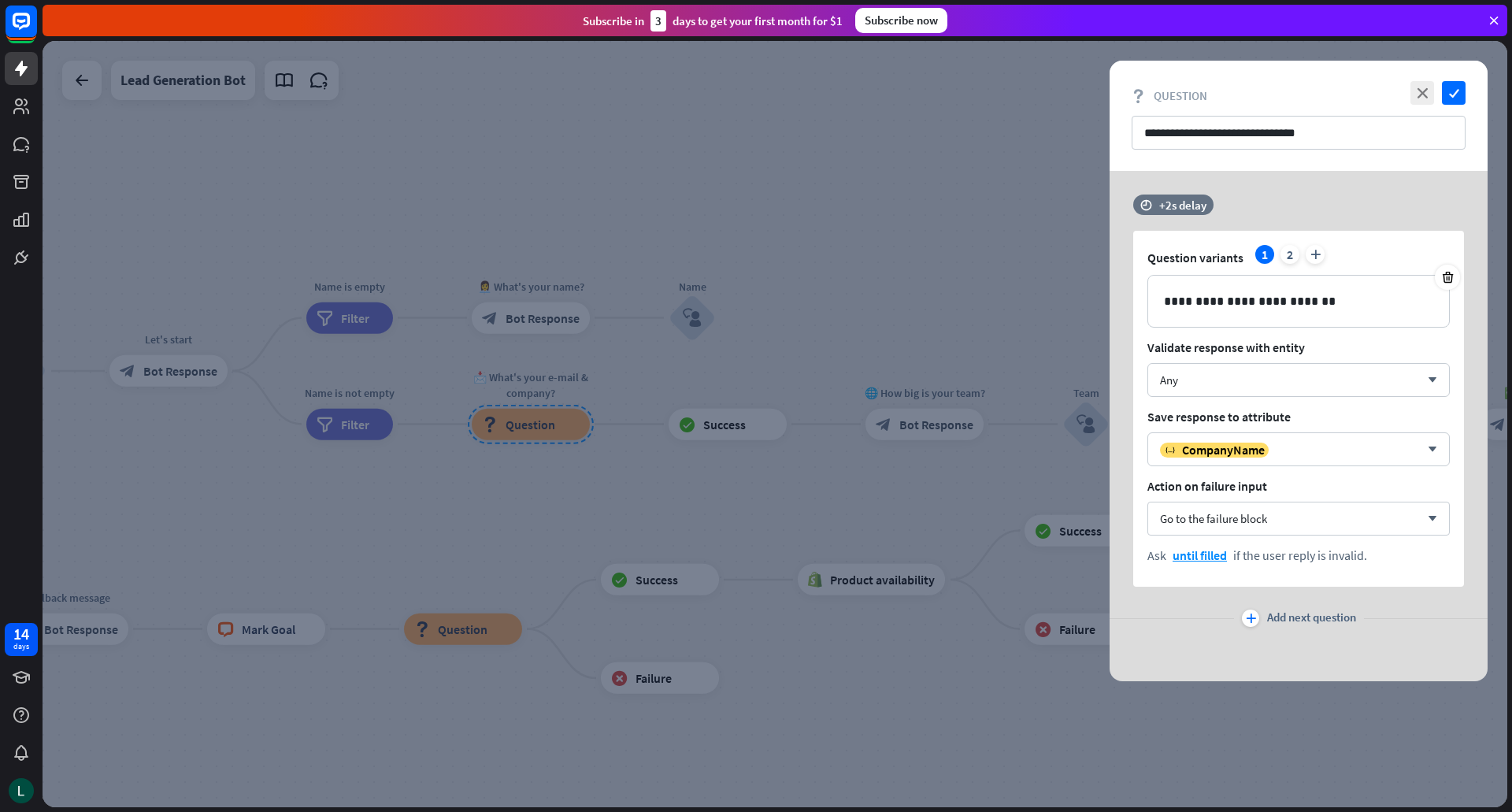
click at [1249, 621] on icon "plus" at bounding box center [1250, 618] width 10 height 9
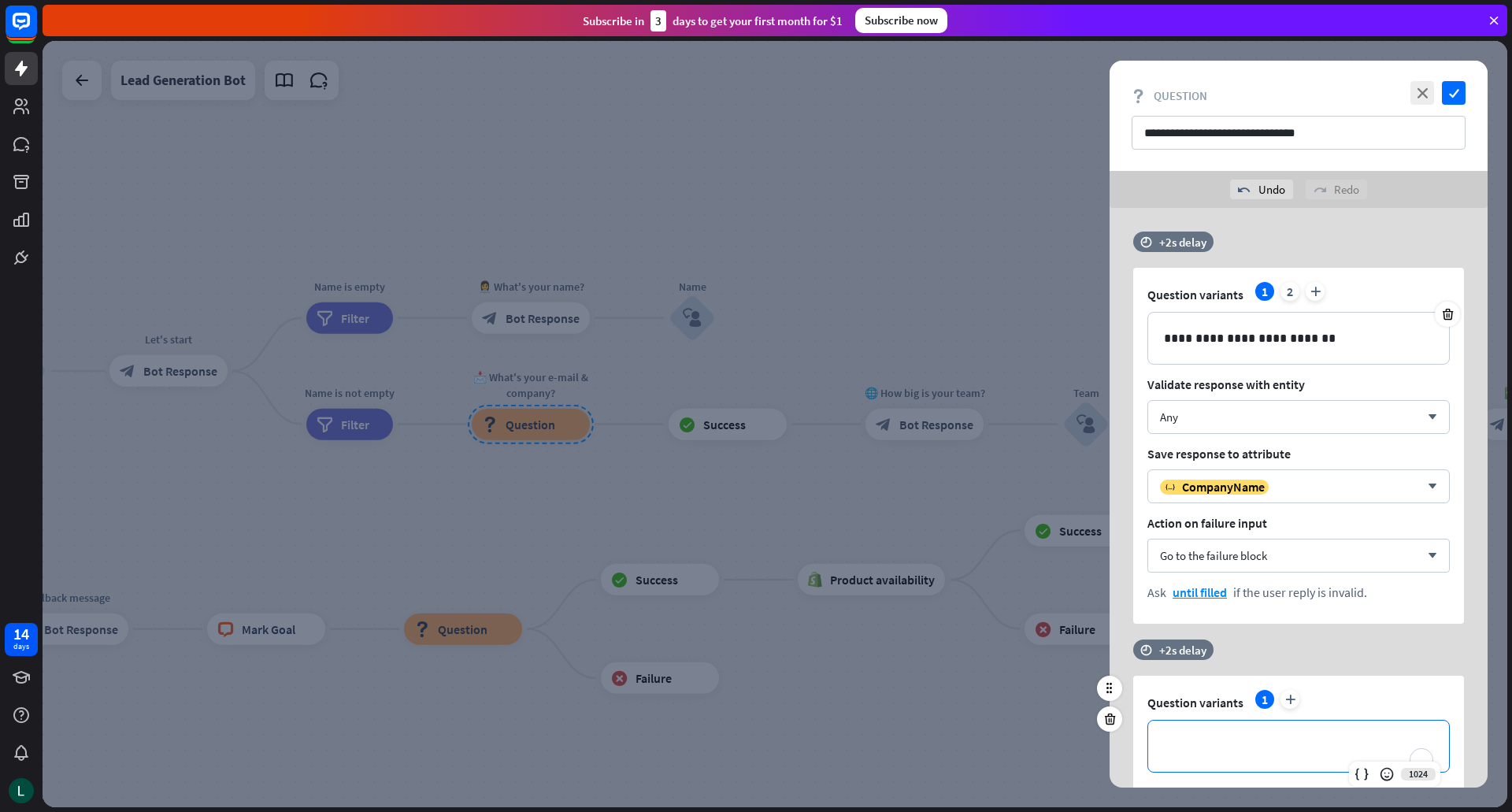
click at [1190, 764] on div "**********" at bounding box center [1298, 746] width 301 height 51
click at [1453, 87] on icon "check" at bounding box center [1453, 93] width 24 height 24
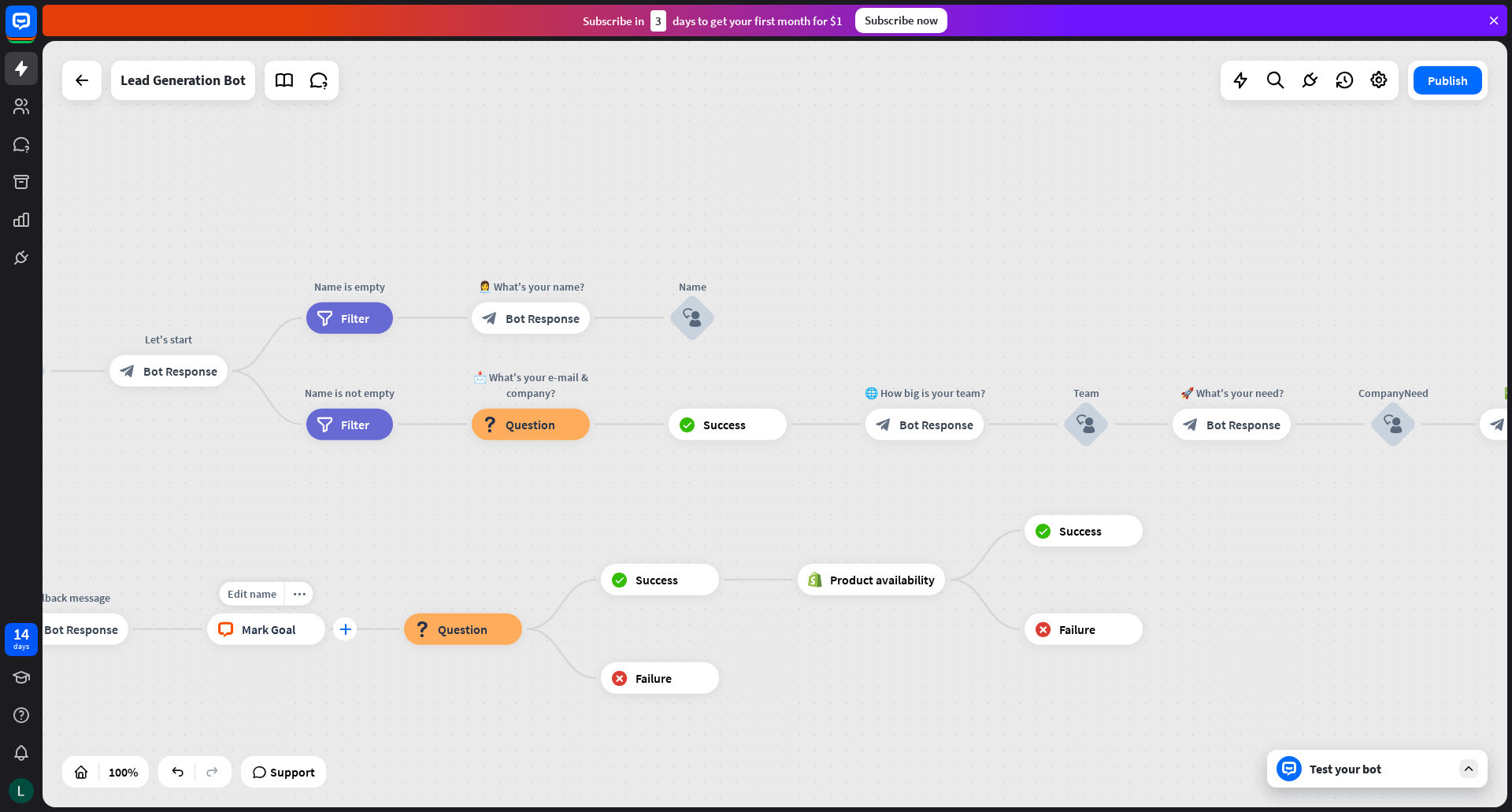
click at [350, 631] on icon "plus" at bounding box center [345, 629] width 11 height 11
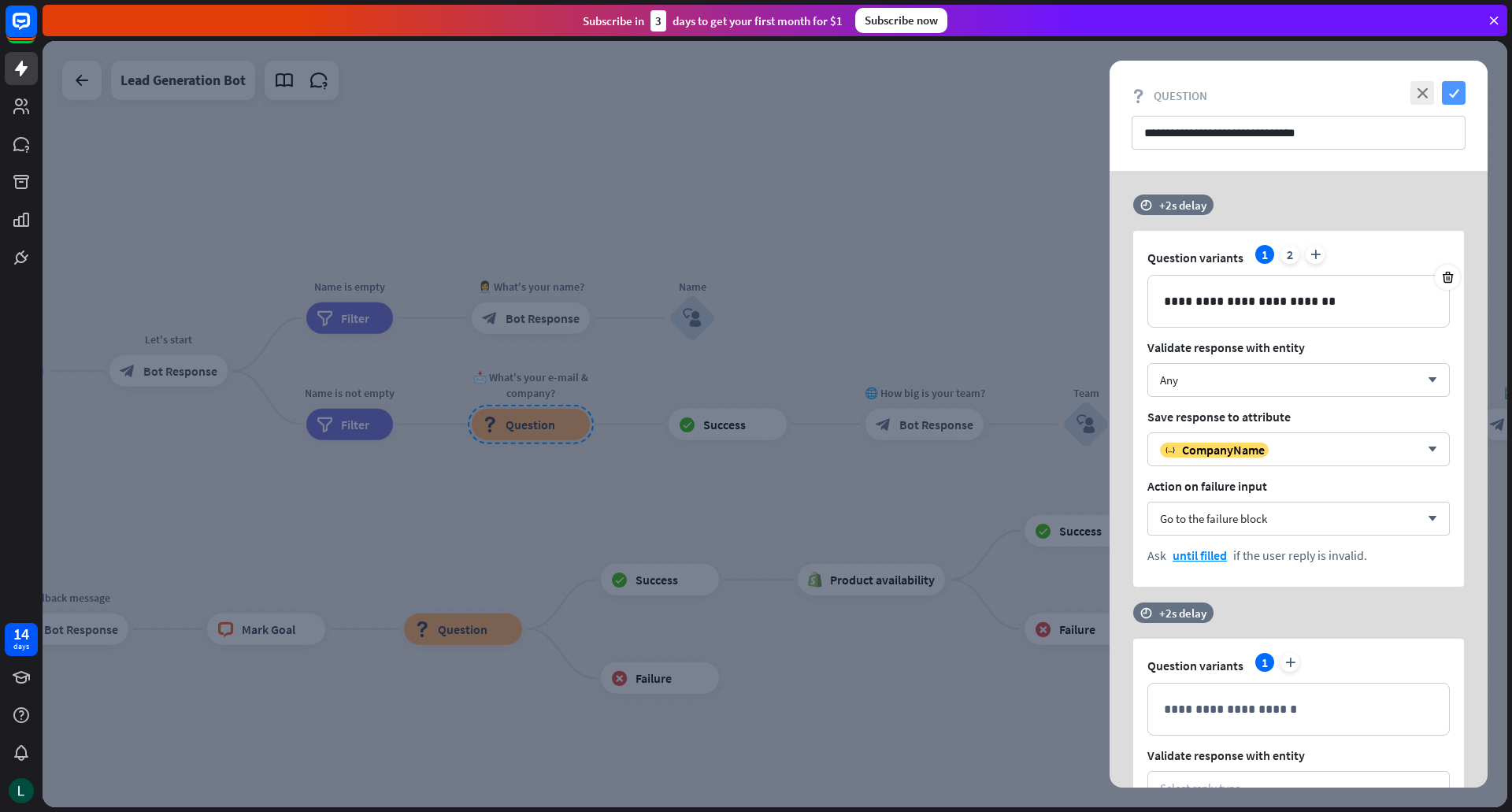
click at [1463, 92] on icon "check" at bounding box center [1453, 93] width 24 height 24
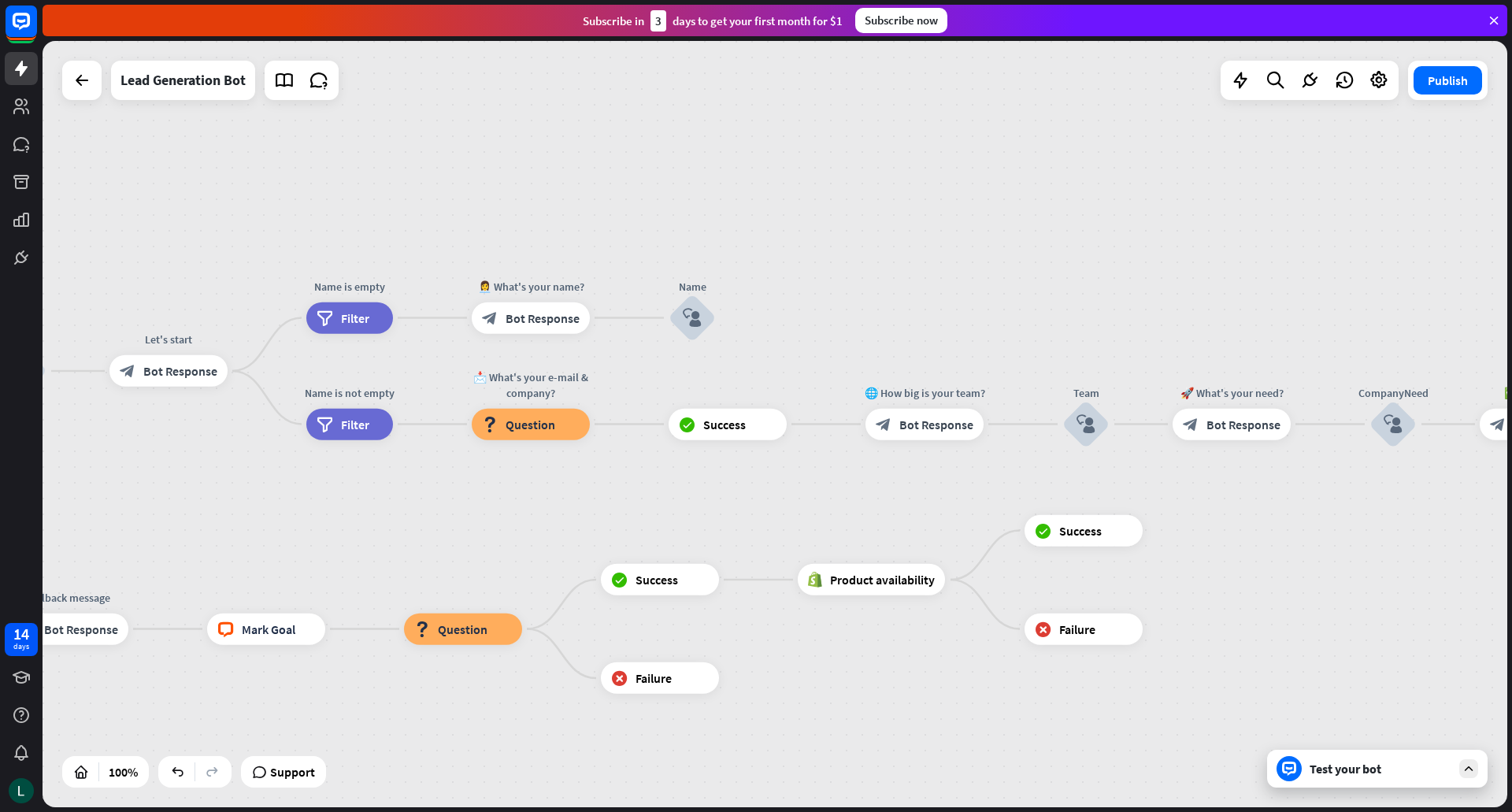
click at [1501, 26] on div "Subscribe [DATE] to get your first month for $1 Subscribe now" at bounding box center [774, 20] width 1465 height 31
click at [1492, 16] on icon at bounding box center [1493, 20] width 14 height 14
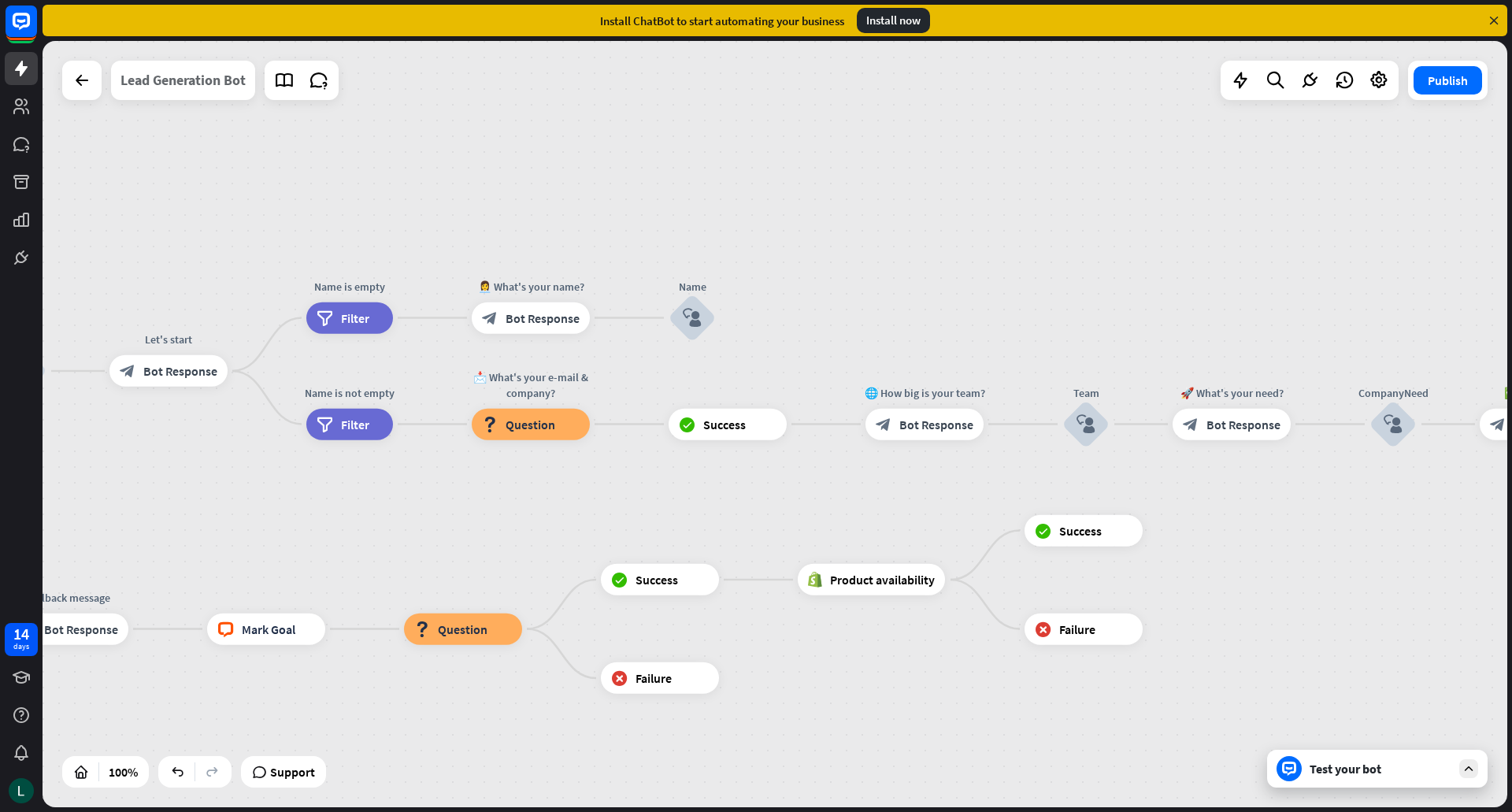
click at [147, 73] on div "Lead Generation Bot" at bounding box center [182, 80] width 125 height 40
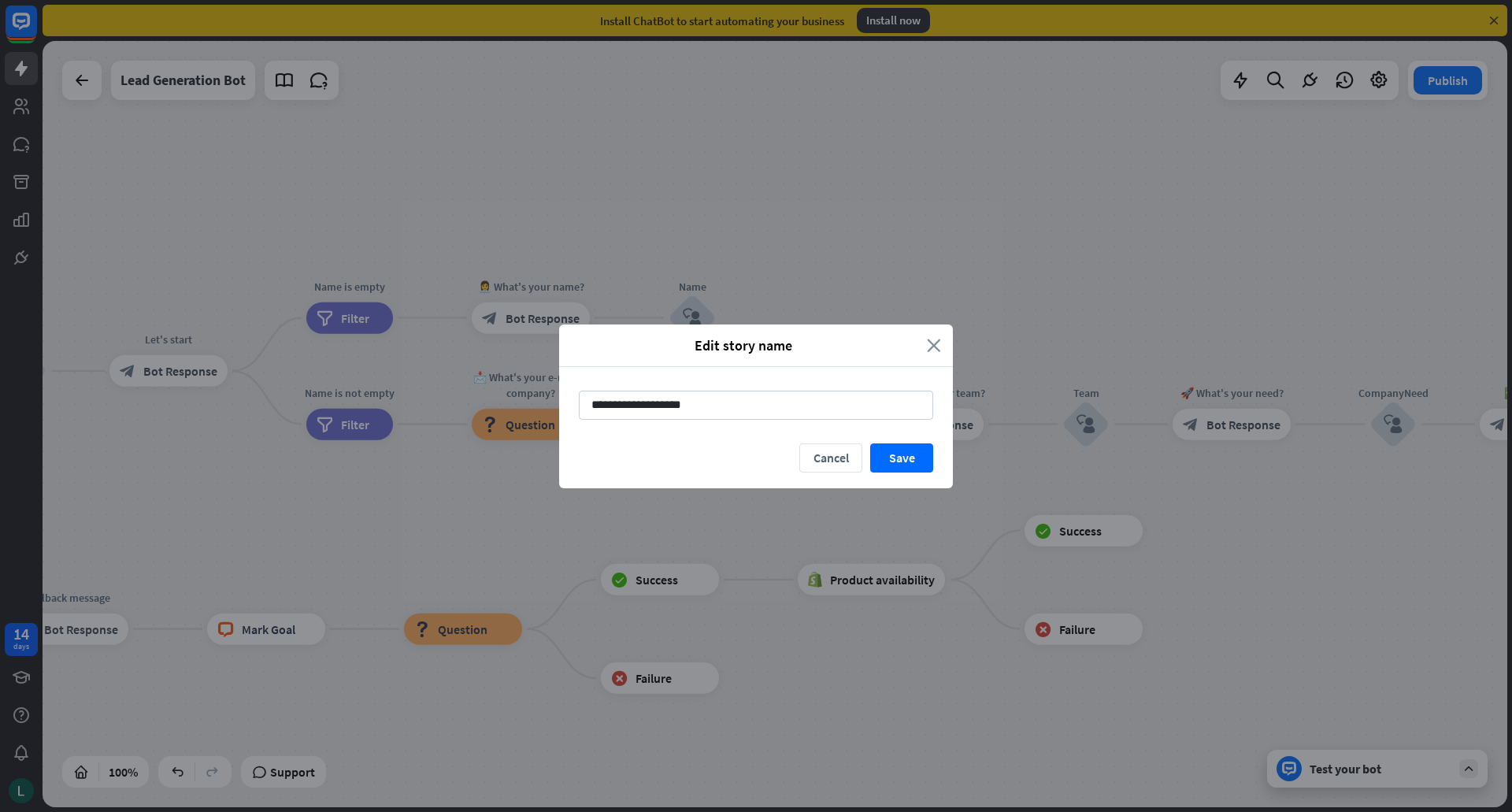
click at [937, 343] on icon "close" at bounding box center [933, 345] width 14 height 18
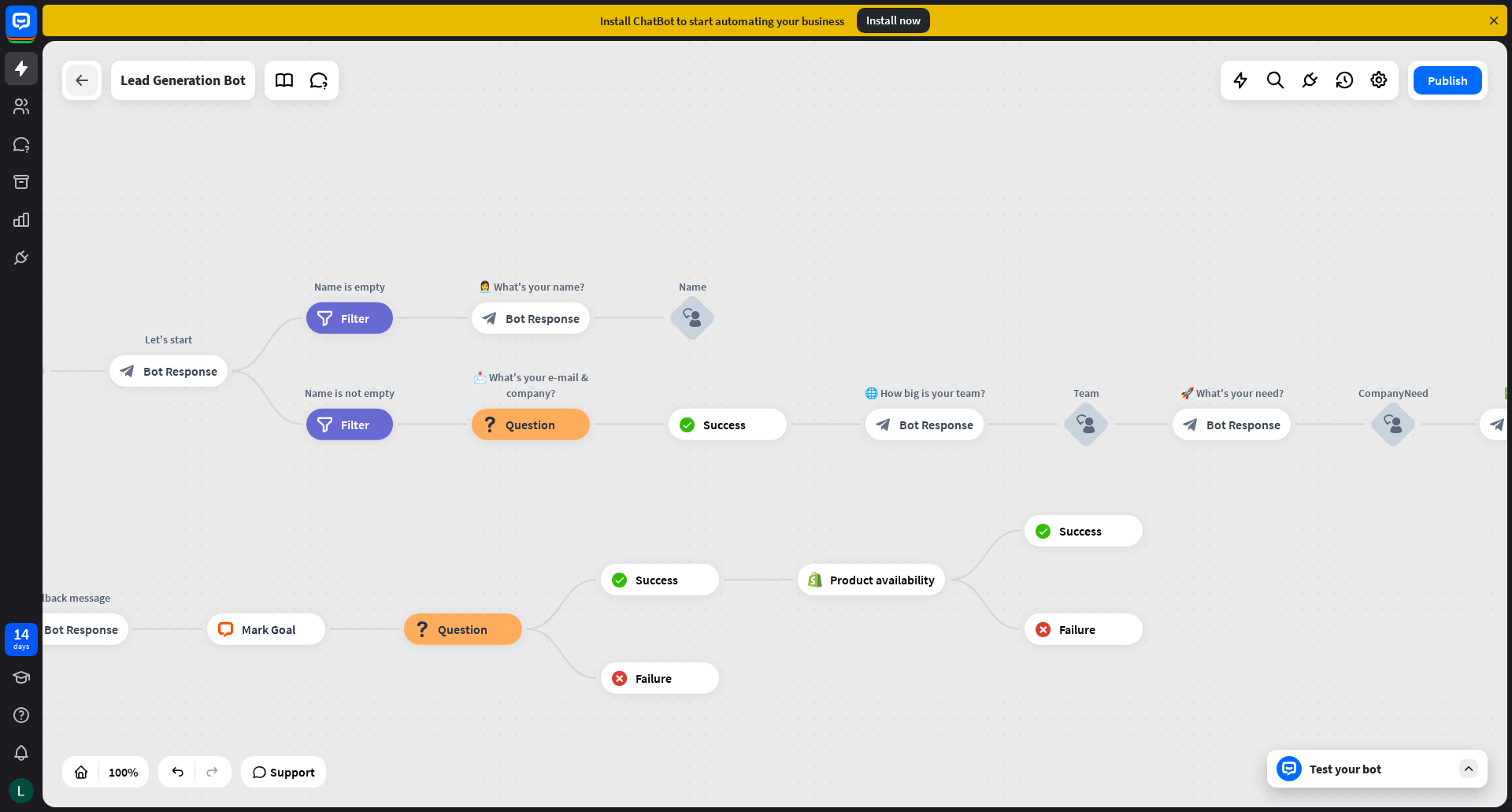
click at [71, 92] on div at bounding box center [81, 79] width 31 height 31
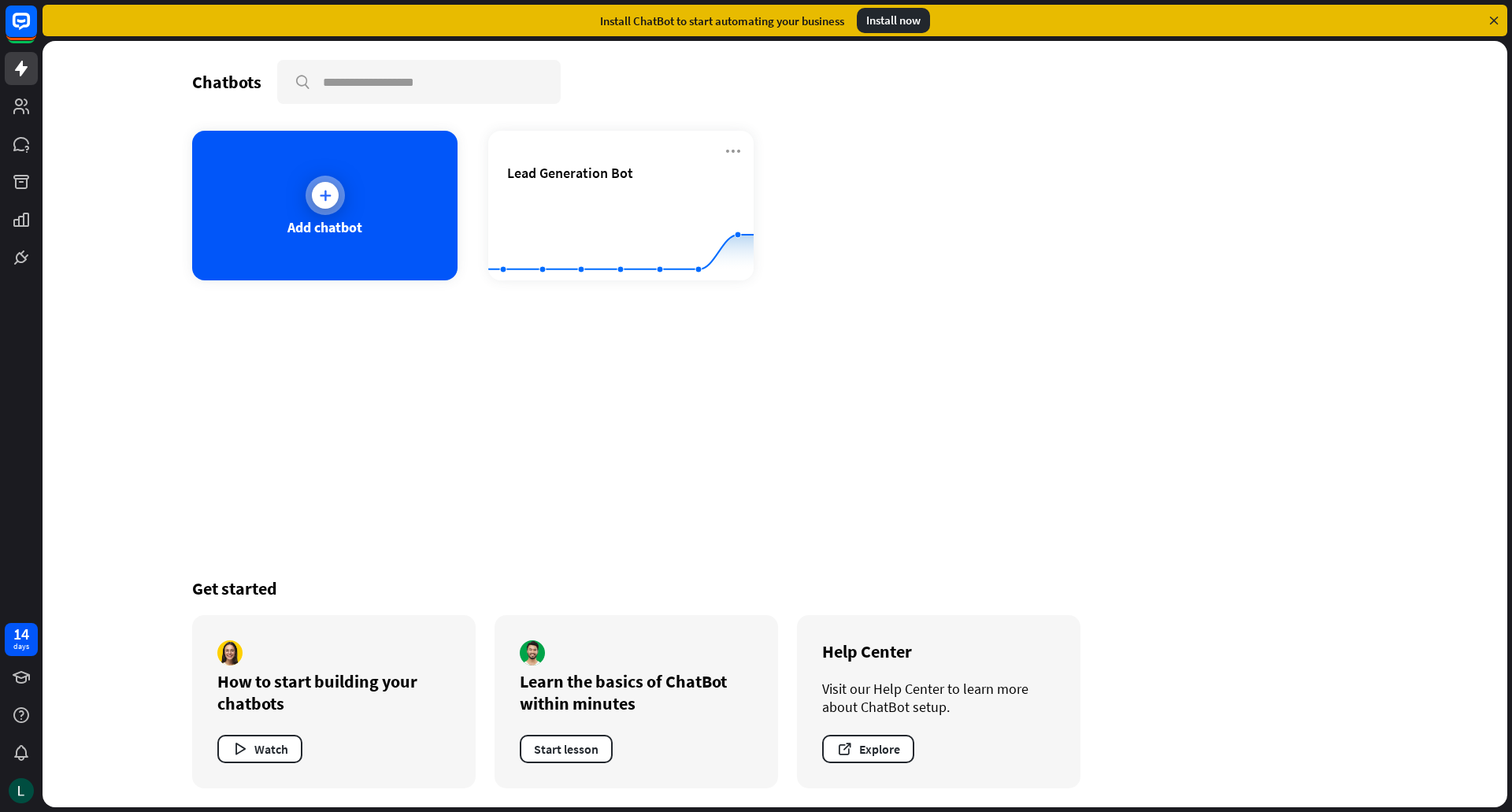
click at [280, 177] on div "Add chatbot" at bounding box center [324, 205] width 266 height 149
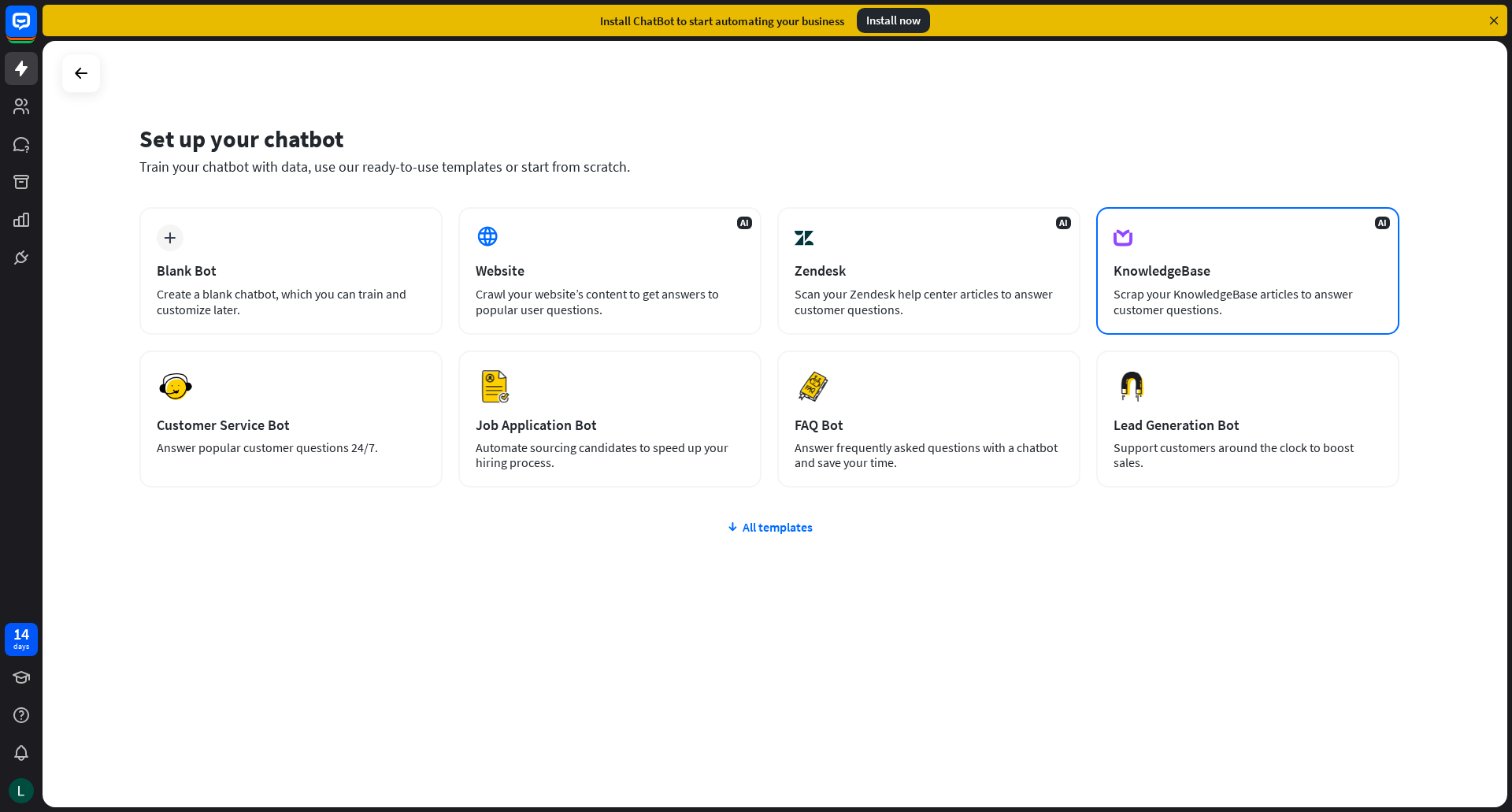
click at [1198, 261] on div "AI KnowledgeBase Scrap your KnowledgeBase articles to answer customer questions." at bounding box center [1247, 270] width 304 height 128
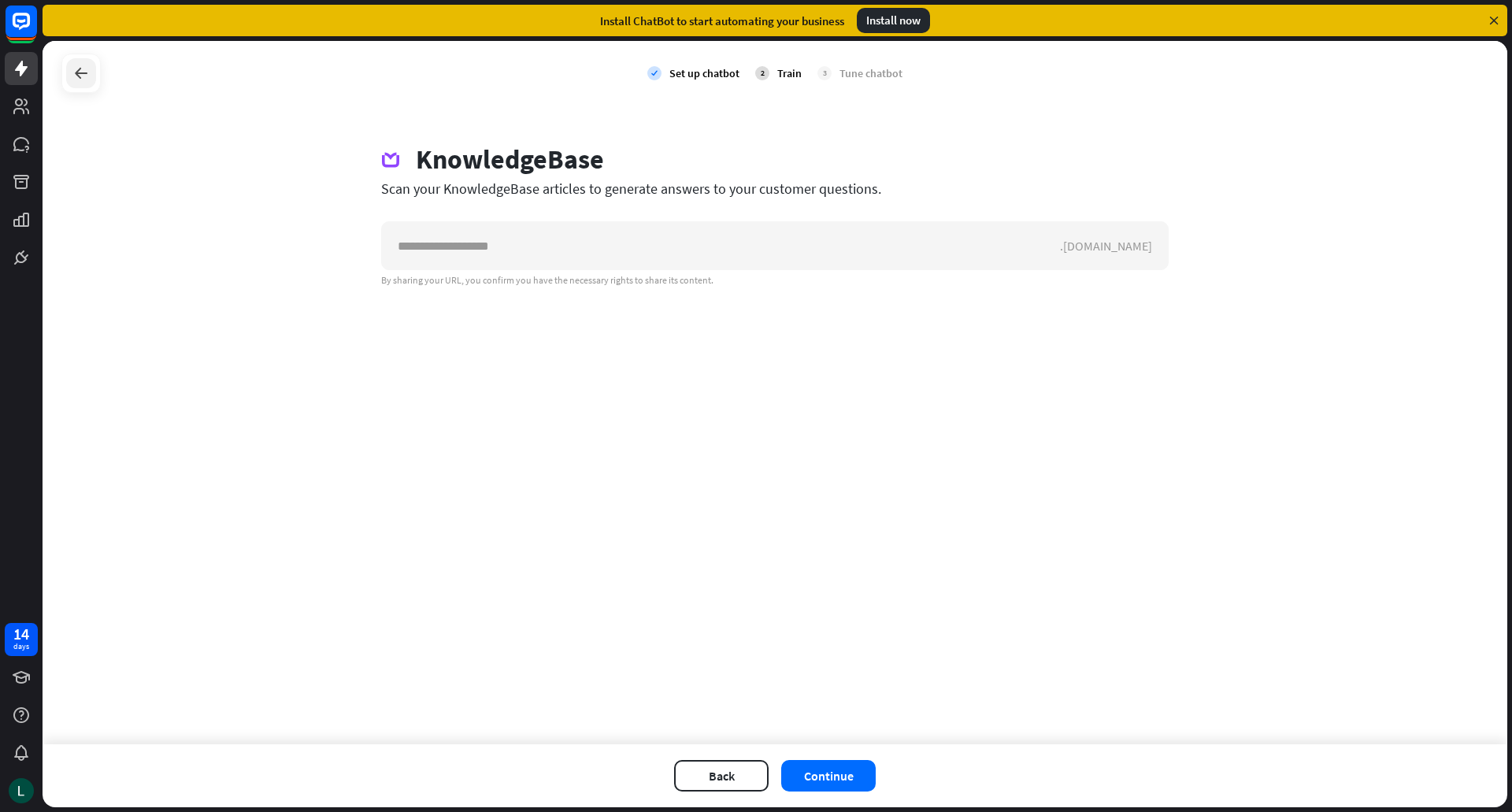
click at [79, 74] on icon at bounding box center [81, 73] width 19 height 19
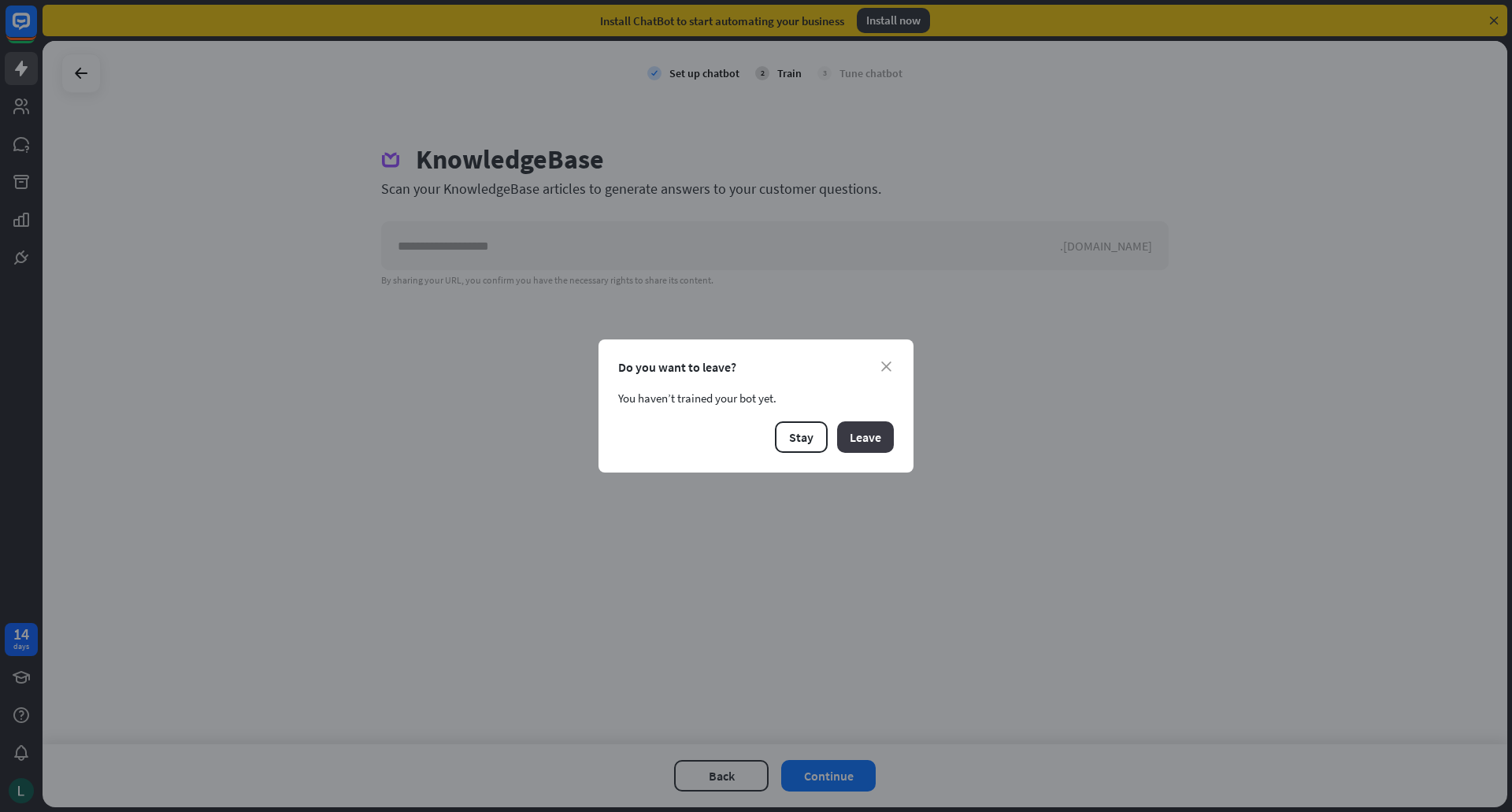
click at [863, 436] on button "Leave" at bounding box center [865, 436] width 57 height 31
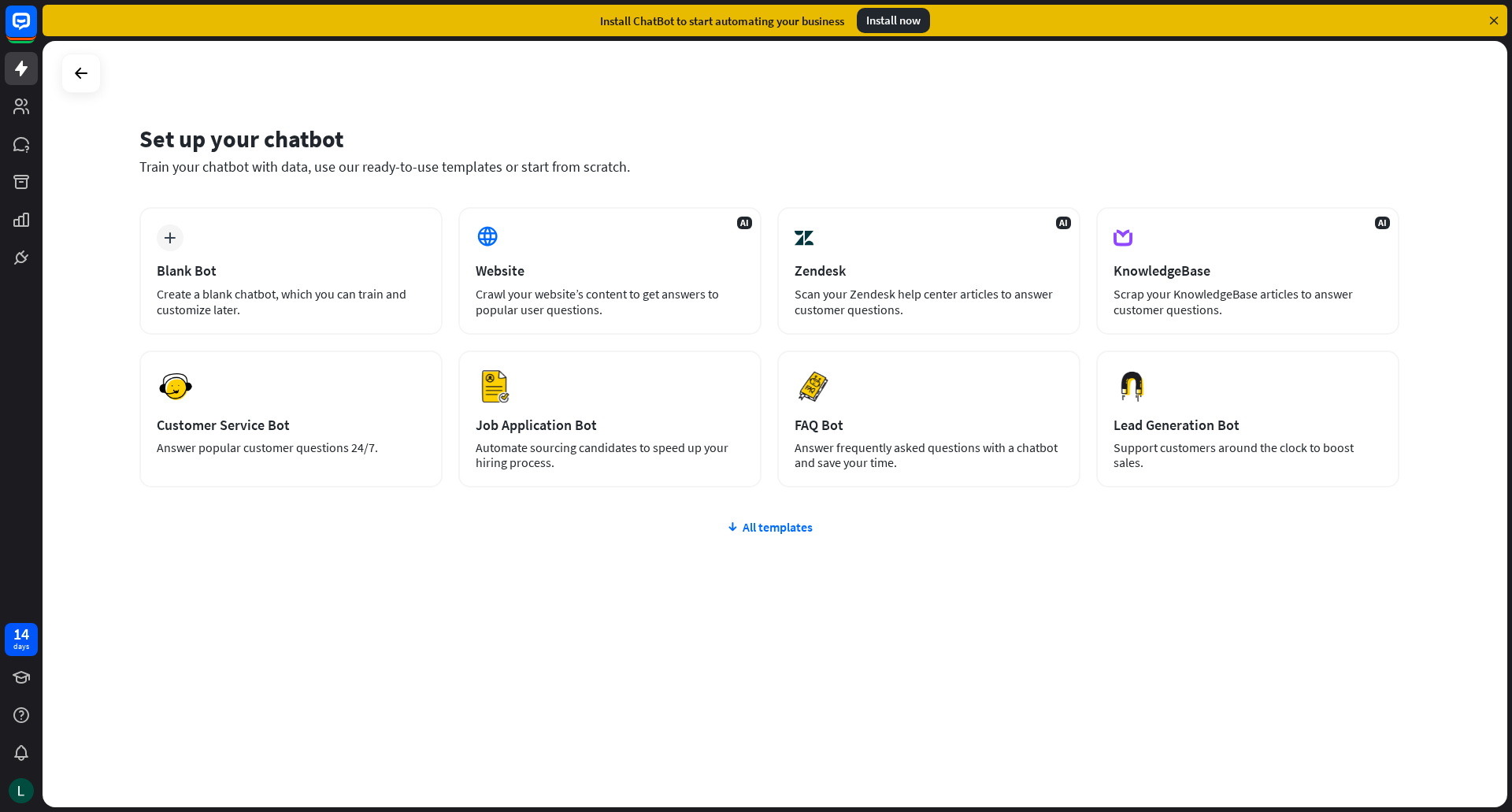
click at [745, 538] on div "plus Blank Bot Create a blank chatbot, which you can train and customize later.…" at bounding box center [769, 441] width 1260 height 469
click at [770, 525] on div "All templates" at bounding box center [769, 527] width 1260 height 16
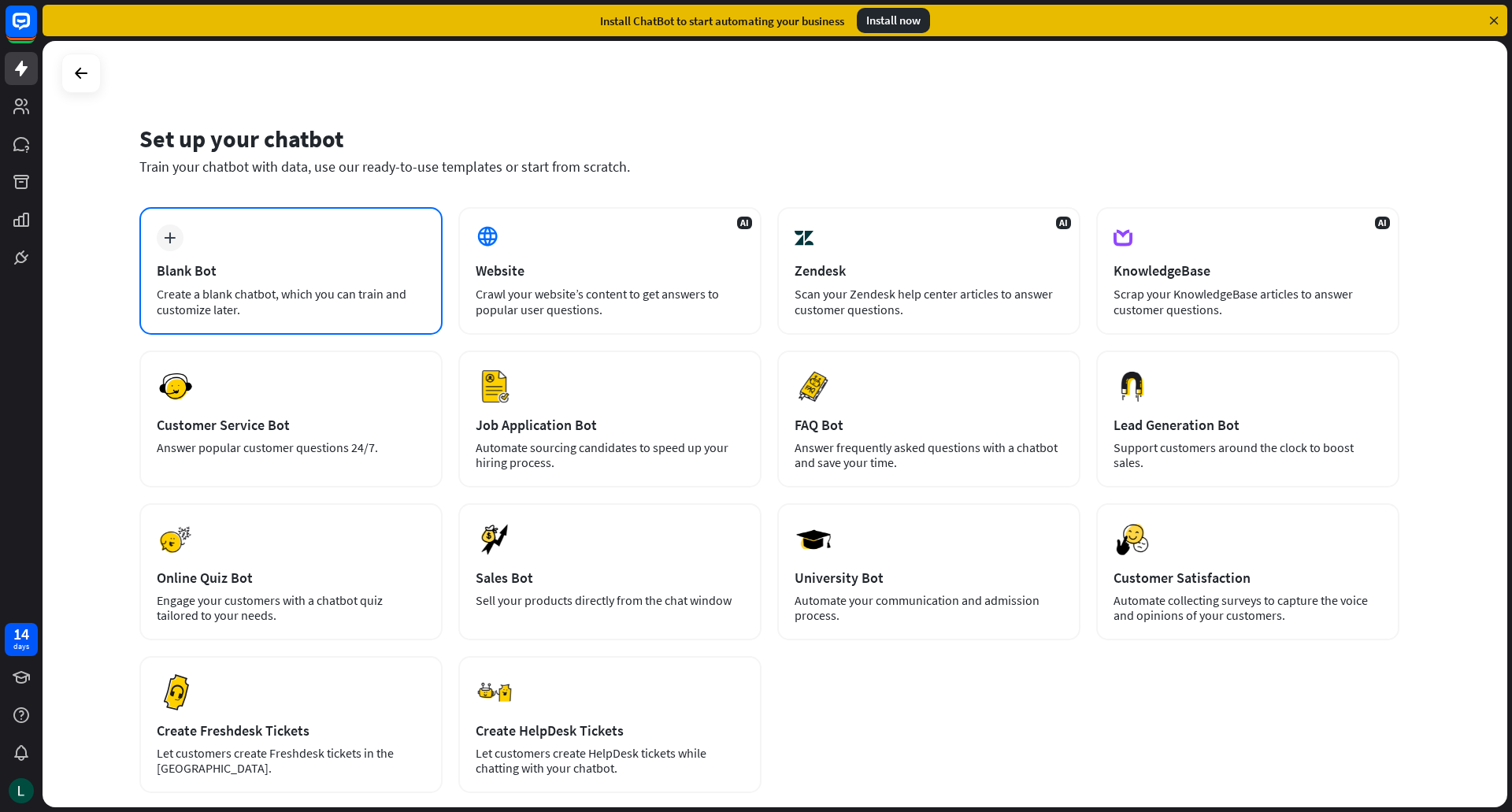
click at [180, 233] on div "plus" at bounding box center [170, 237] width 26 height 26
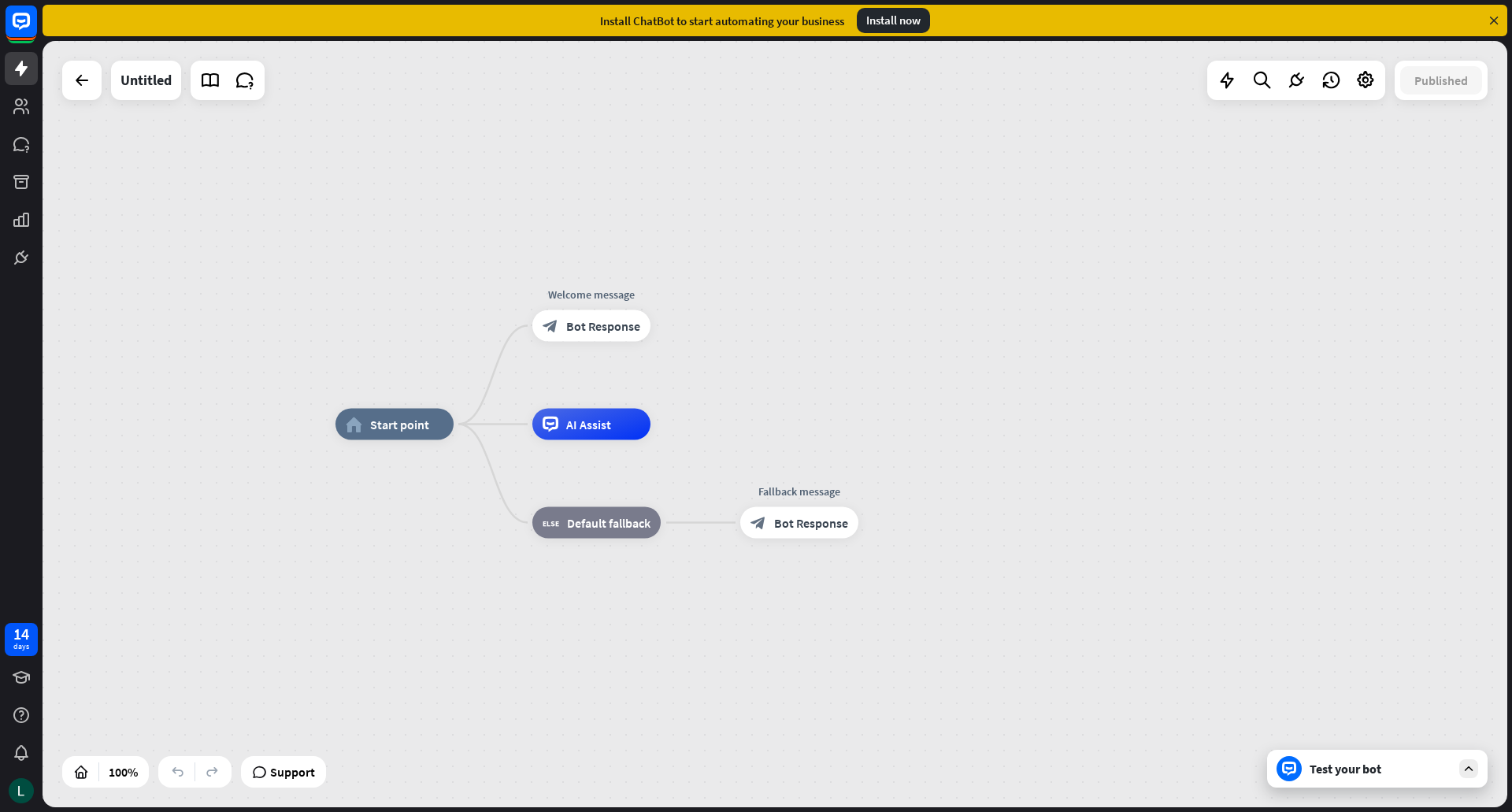
click at [96, 97] on div at bounding box center [82, 80] width 40 height 40
click at [78, 73] on icon at bounding box center [82, 80] width 19 height 19
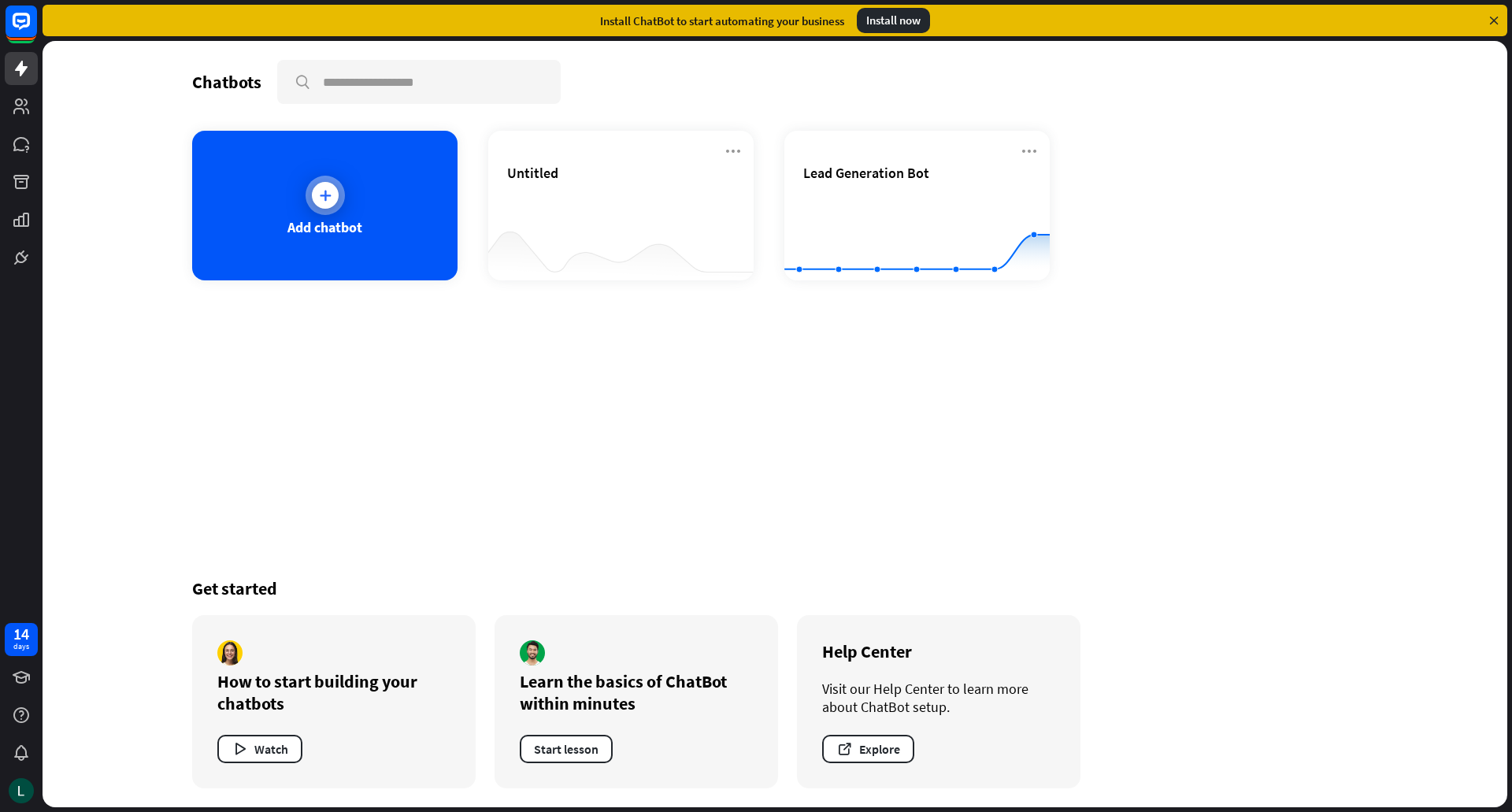
click at [339, 199] on div at bounding box center [325, 196] width 40 height 40
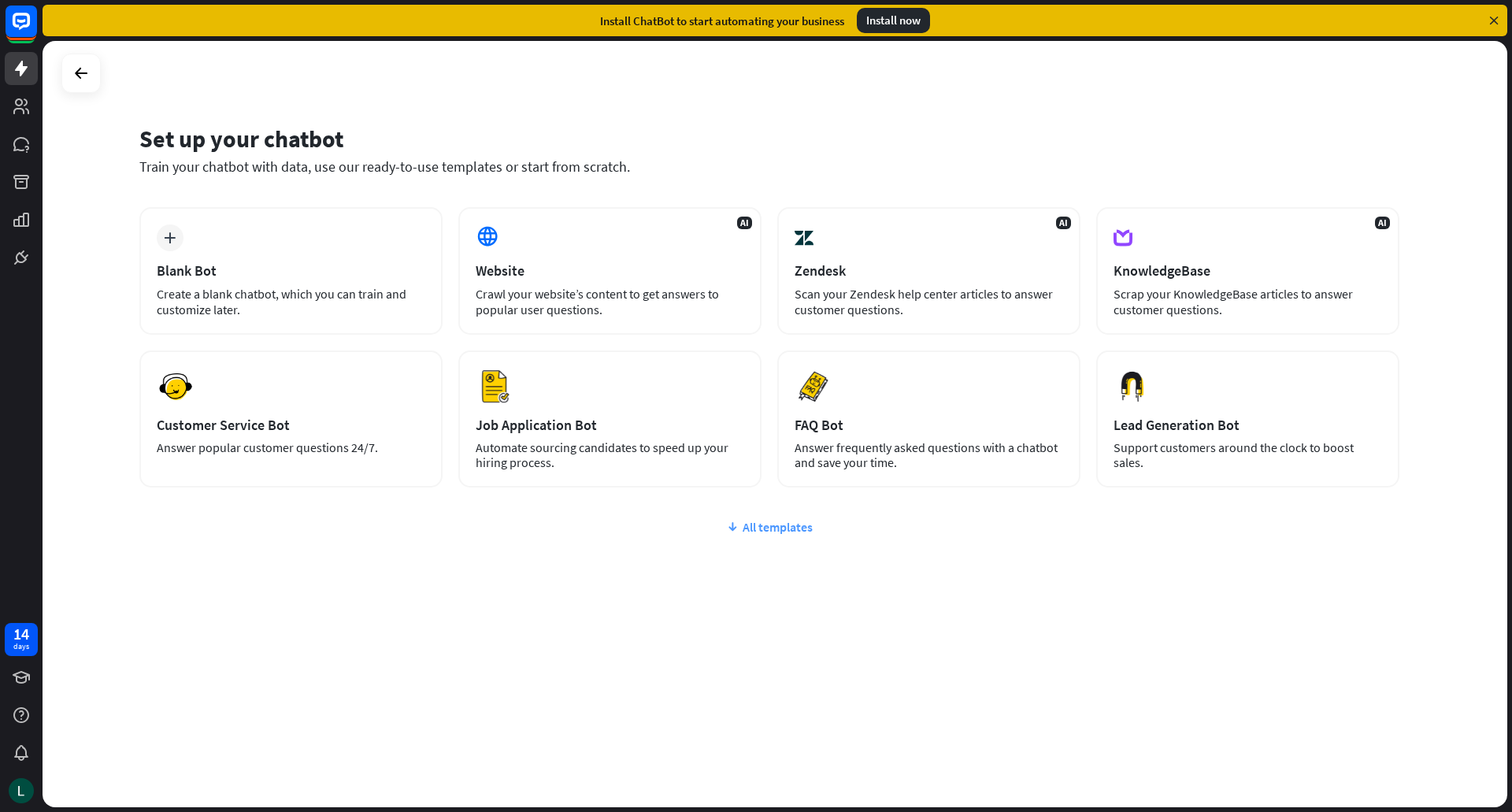
click at [789, 532] on div "All templates" at bounding box center [769, 527] width 1260 height 16
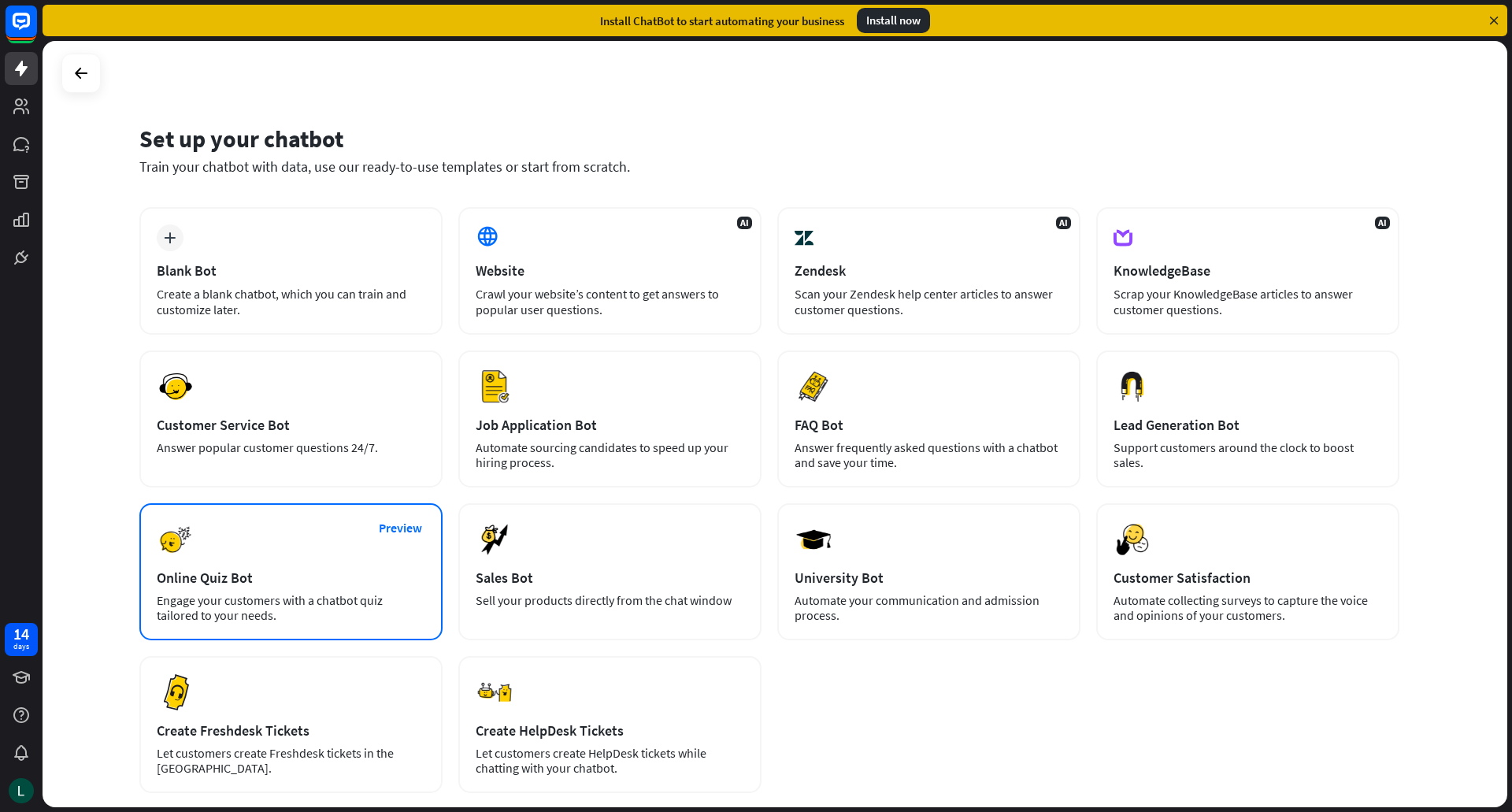
click at [345, 599] on div "Engage your customers with a chatbot quiz tailored to your needs." at bounding box center [291, 608] width 269 height 30
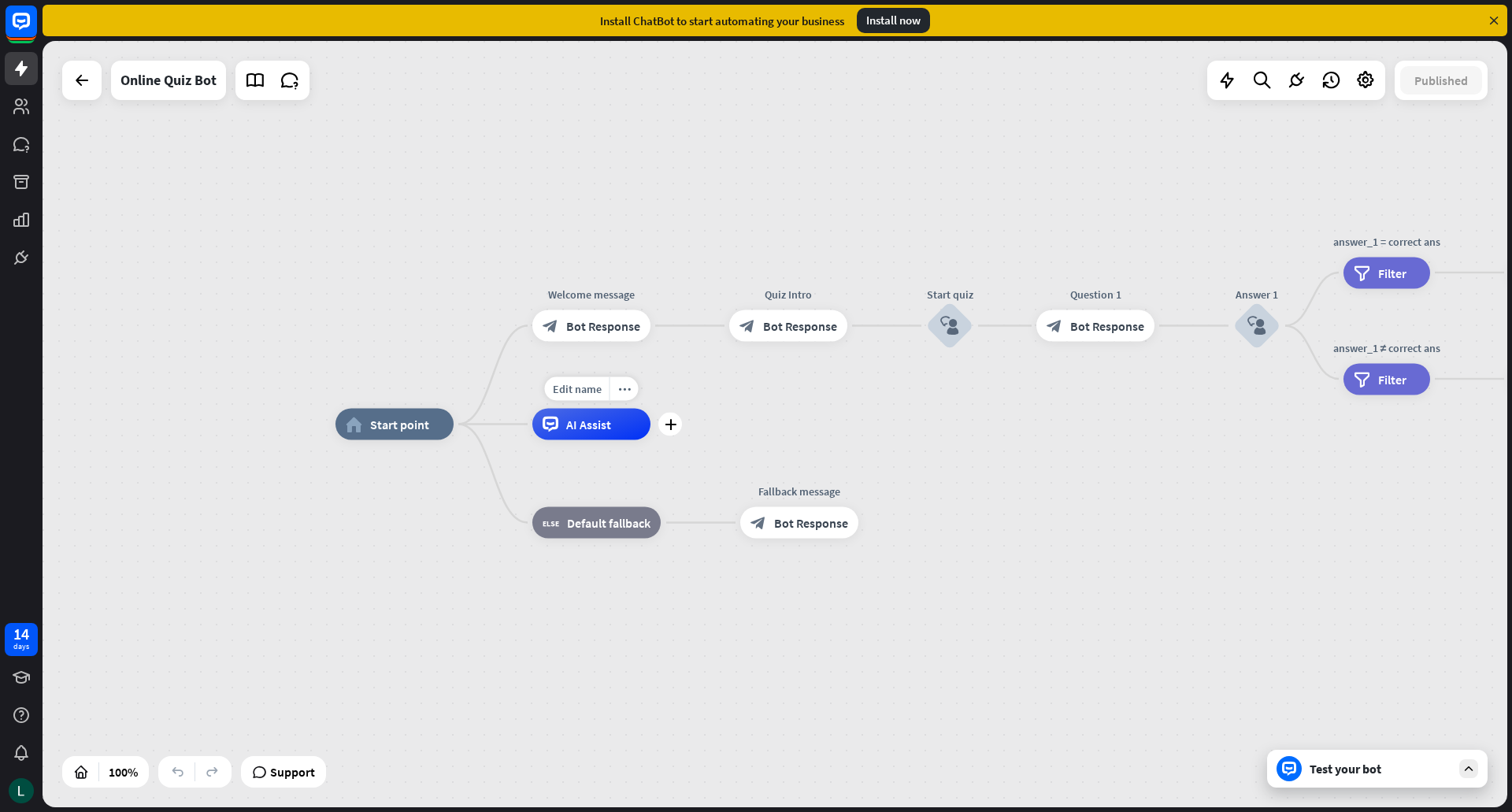
click at [651, 434] on div "Edit name more_horiz plus AI Assist" at bounding box center [591, 423] width 118 height 31
click at [670, 427] on icon "plus" at bounding box center [670, 424] width 11 height 11
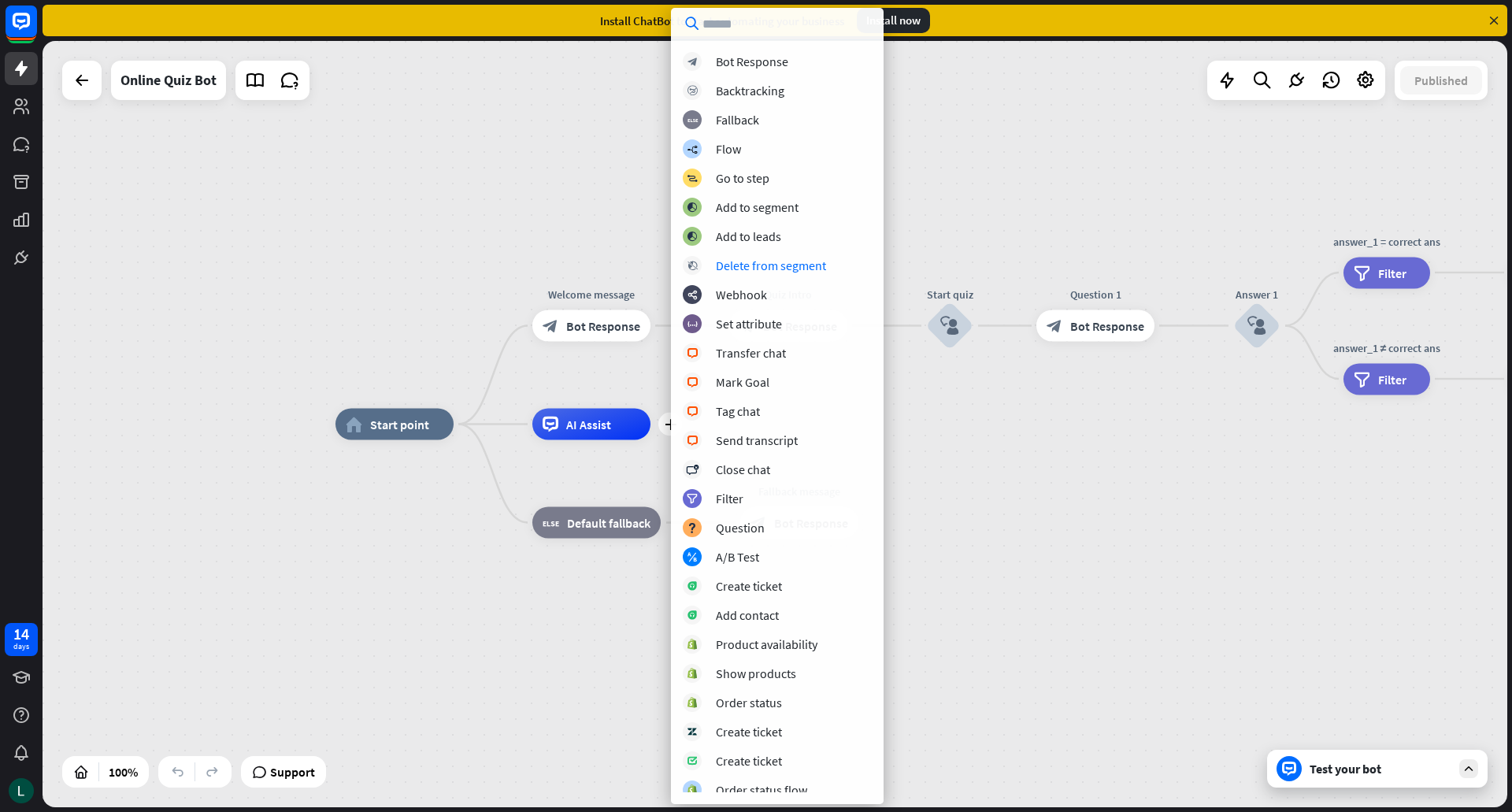
scroll to position [36, 0]
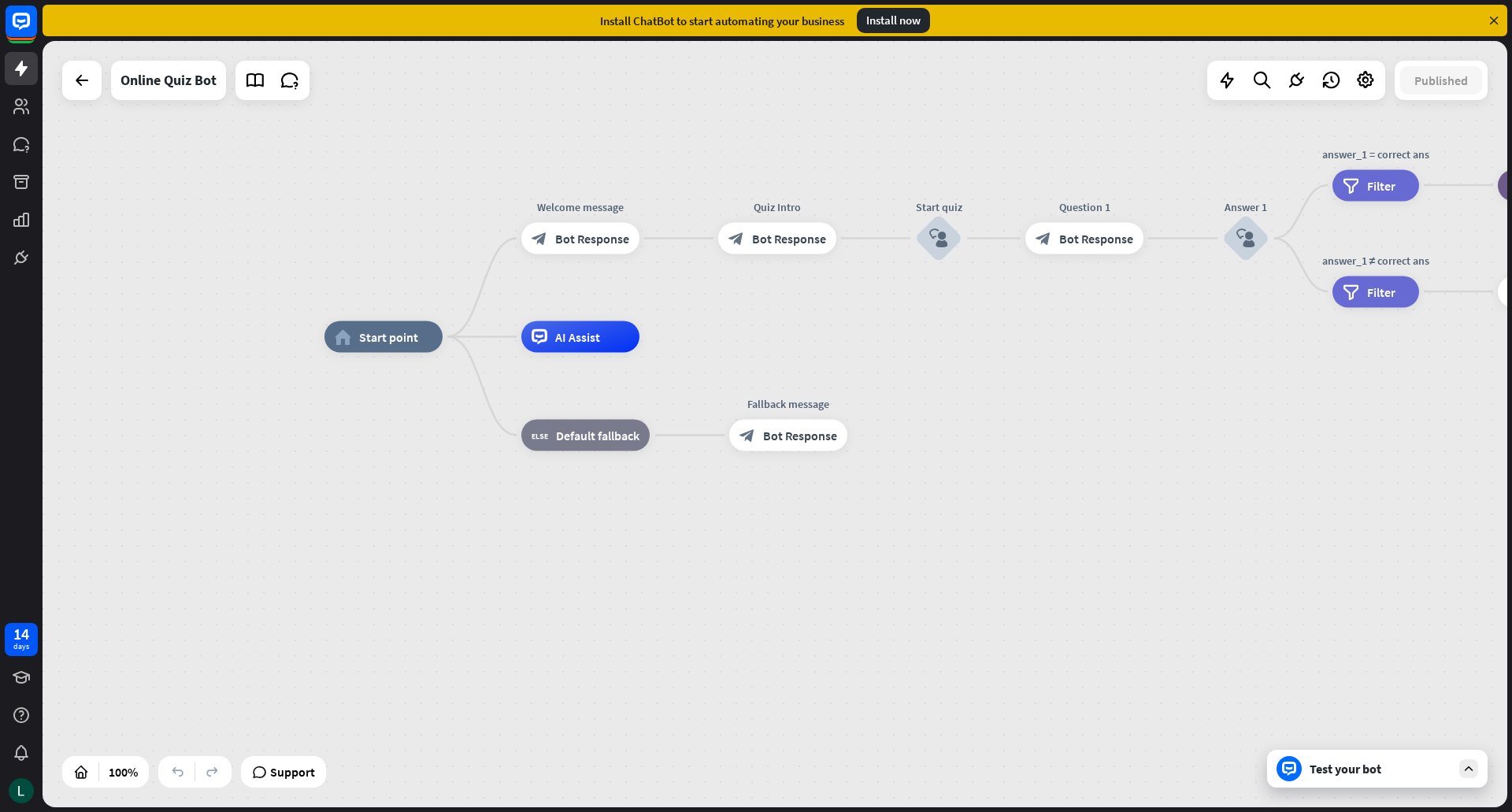
drag, startPoint x: 883, startPoint y: 389, endPoint x: 873, endPoint y: 311, distance: 78.6
click at [873, 311] on div "home_2 Start point Welcome message block_bot_response Bot Response Quiz Intro b…" at bounding box center [774, 423] width 1465 height 766
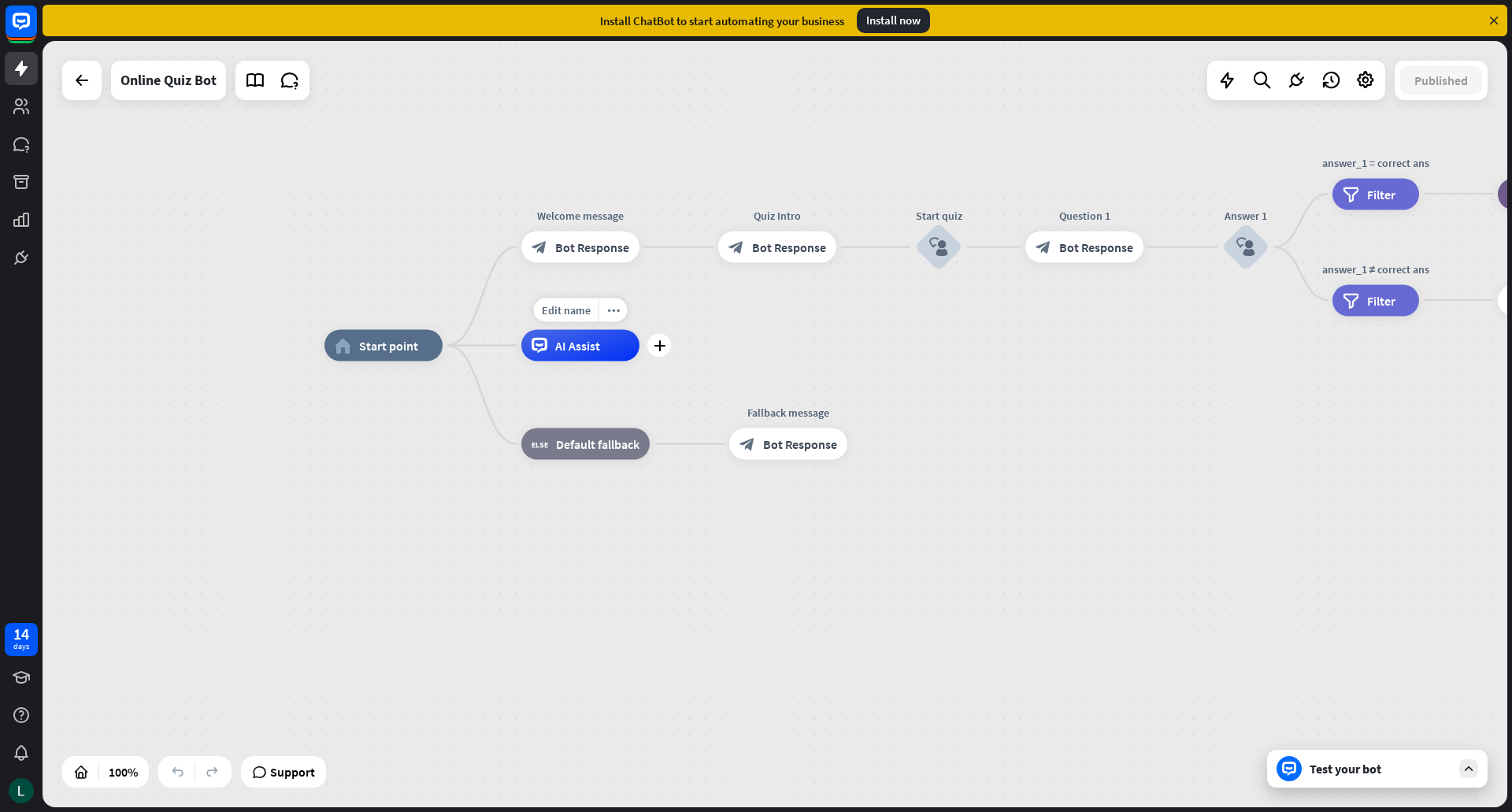
click at [593, 360] on div "AI Assist" at bounding box center [580, 345] width 118 height 31
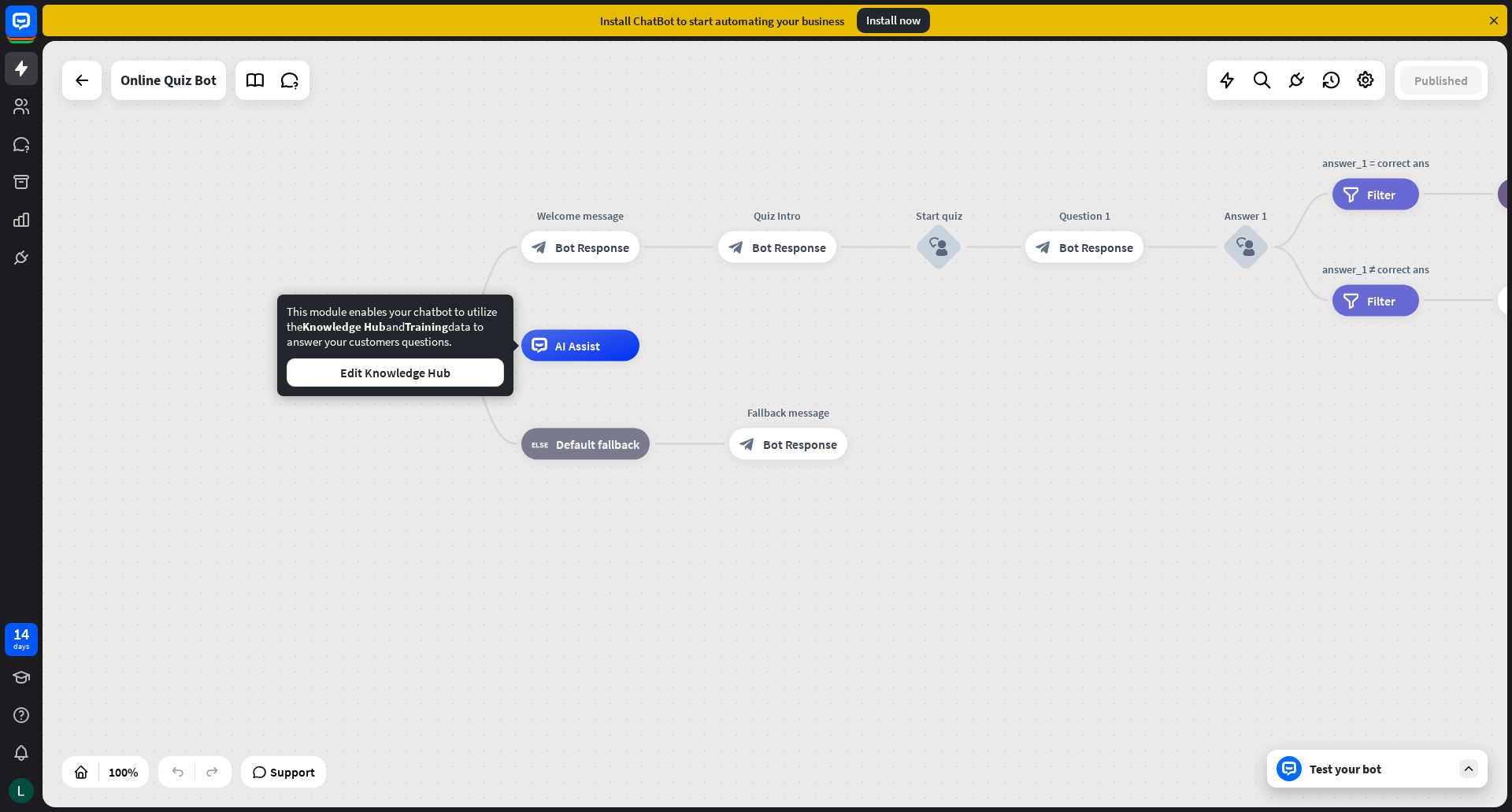
click at [354, 427] on div "home_2 Start point Welcome message block_bot_response Bot Response Quiz Intro b…" at bounding box center [1056, 729] width 1465 height 766
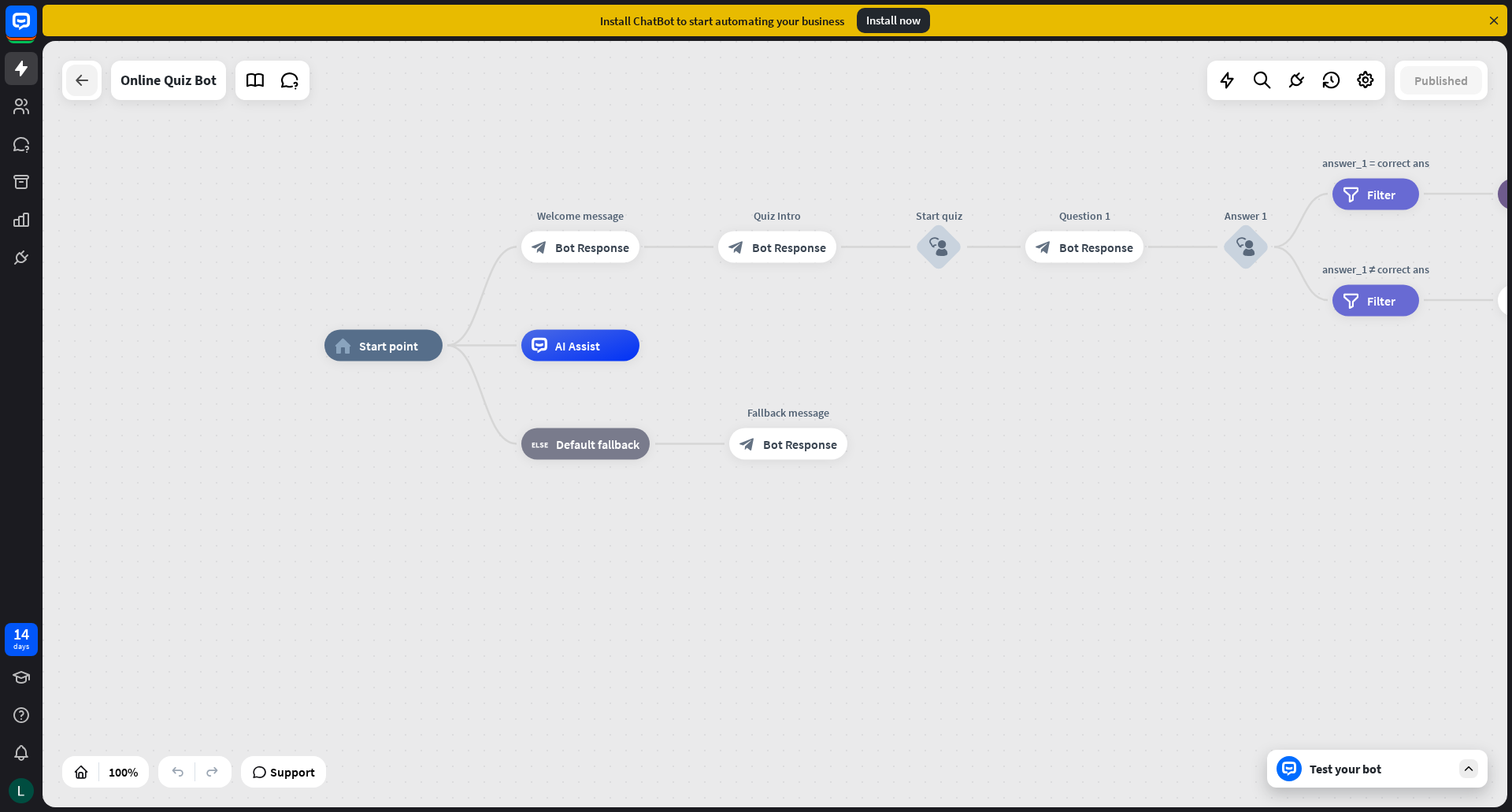
click at [81, 75] on icon at bounding box center [82, 80] width 19 height 19
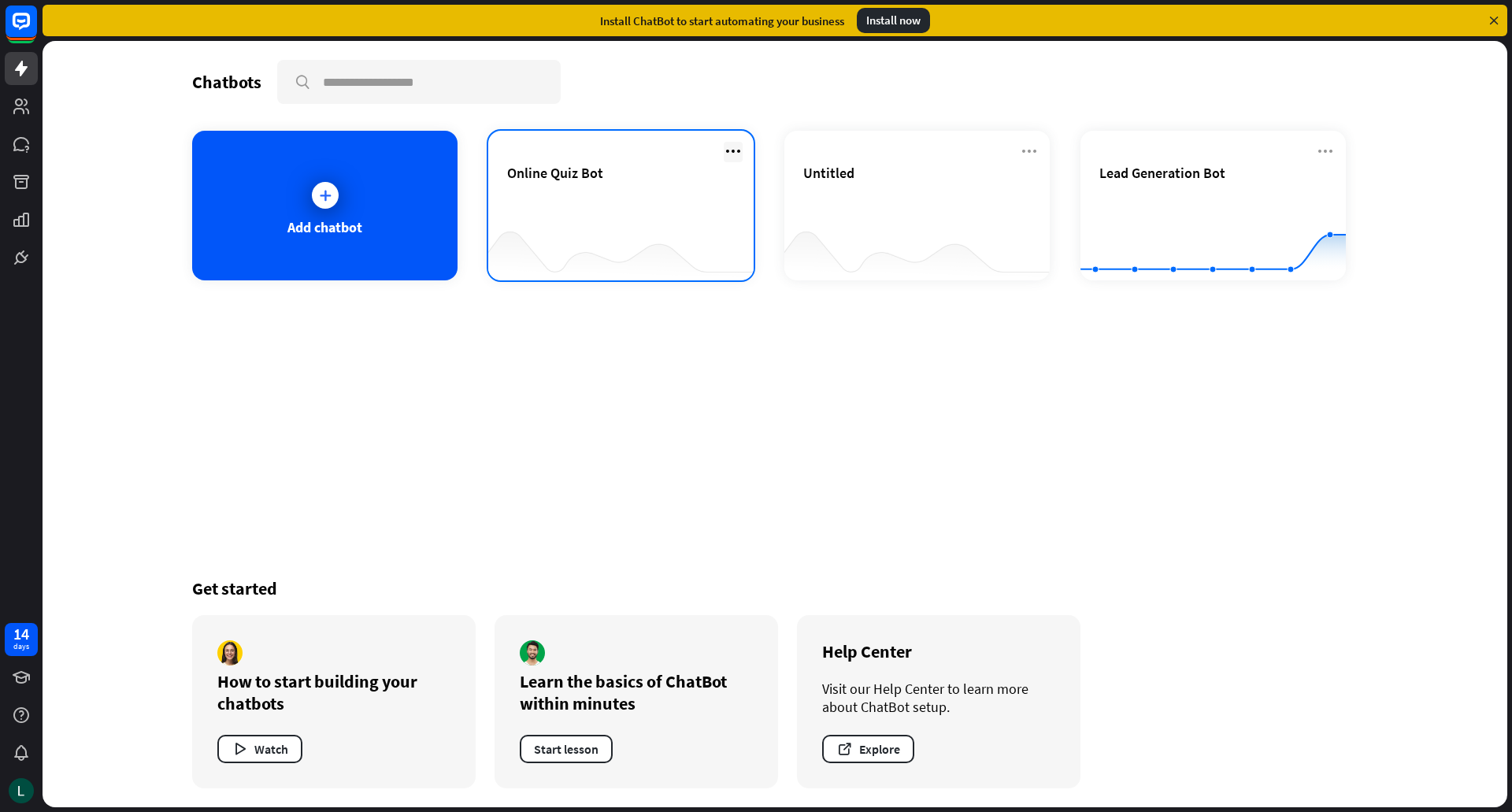
click at [732, 149] on icon at bounding box center [733, 151] width 19 height 19
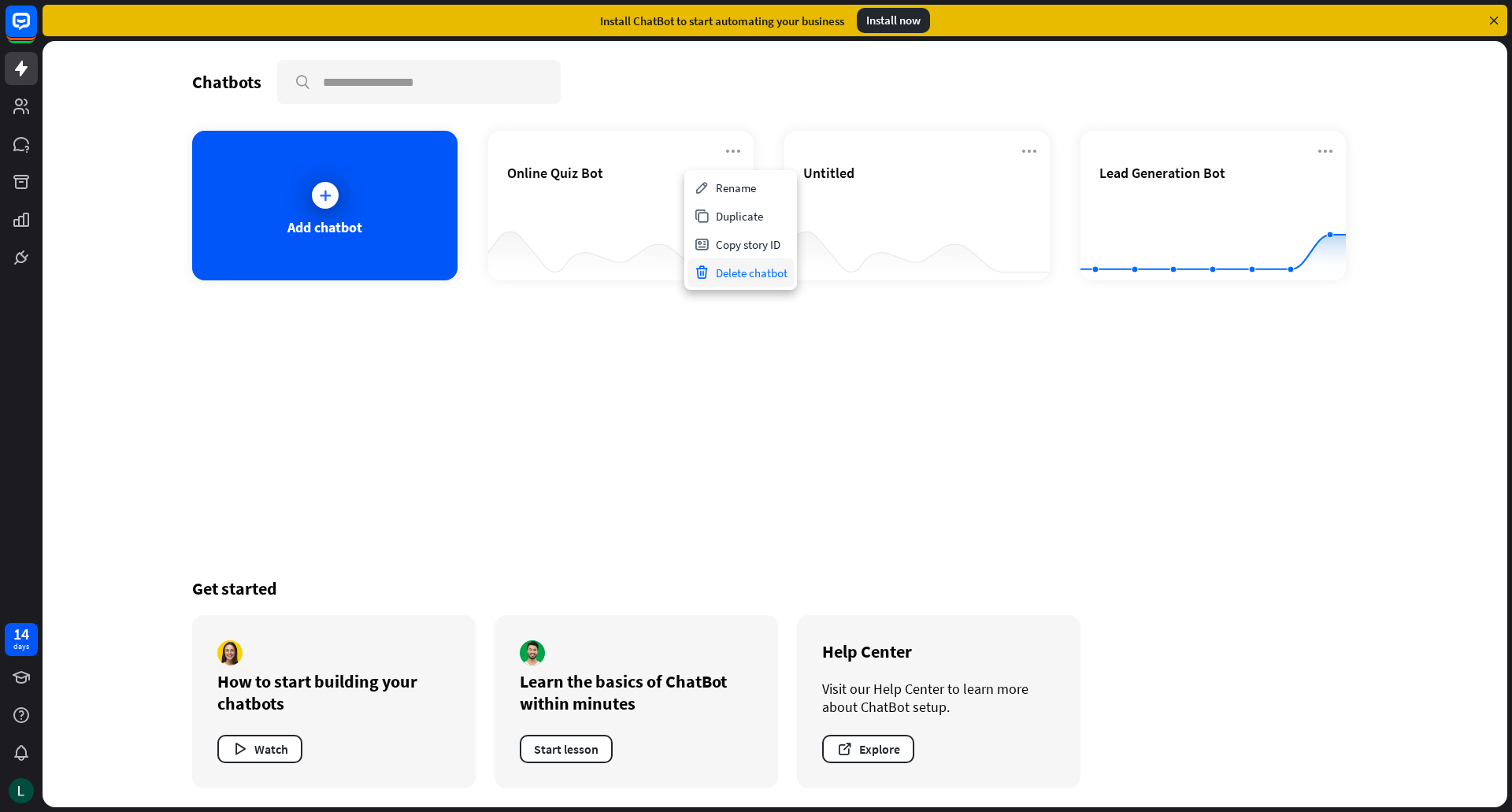
click at [729, 268] on div "Delete chatbot" at bounding box center [740, 272] width 106 height 28
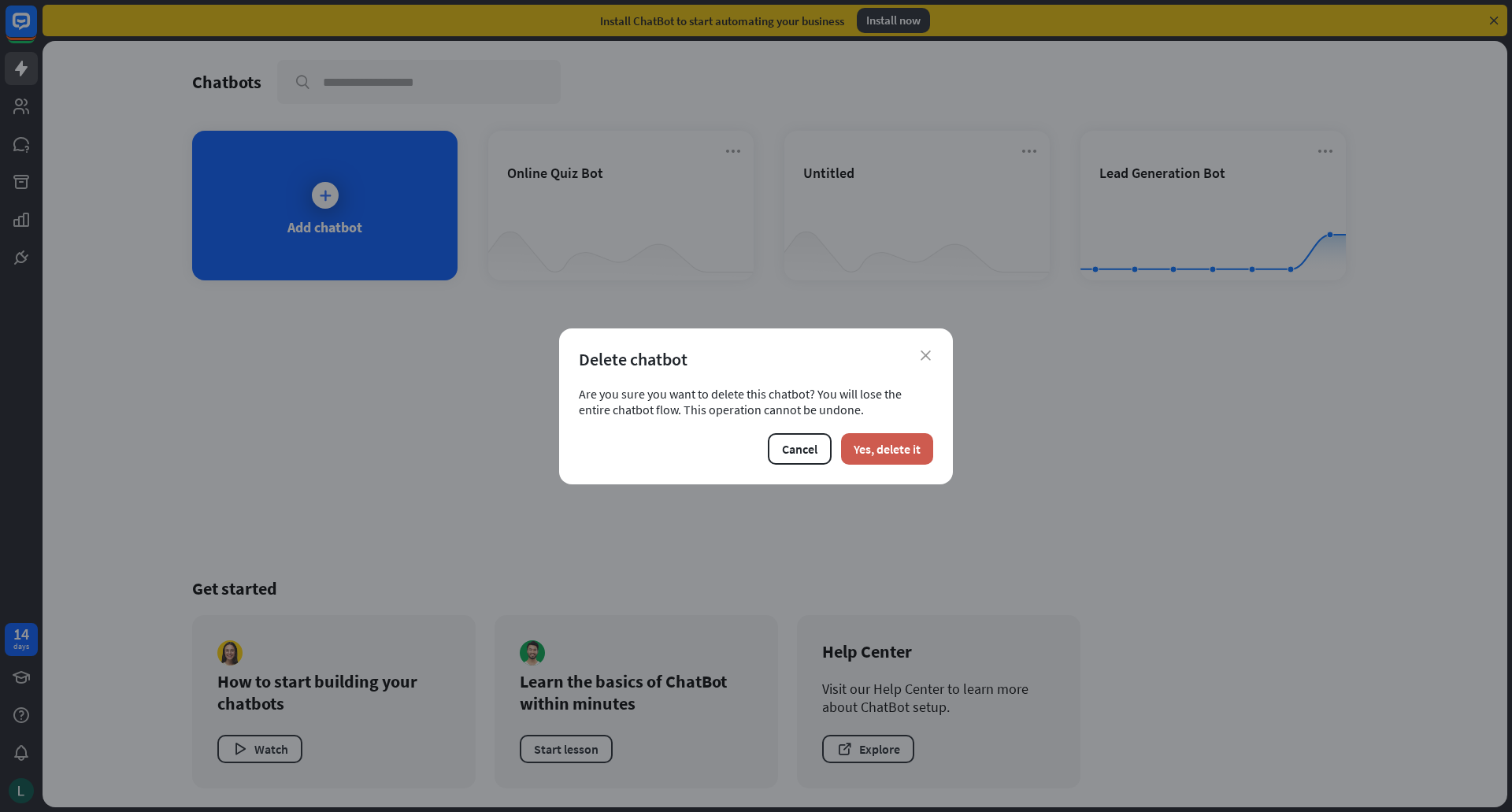
click at [920, 444] on button "Yes, delete it" at bounding box center [886, 448] width 92 height 31
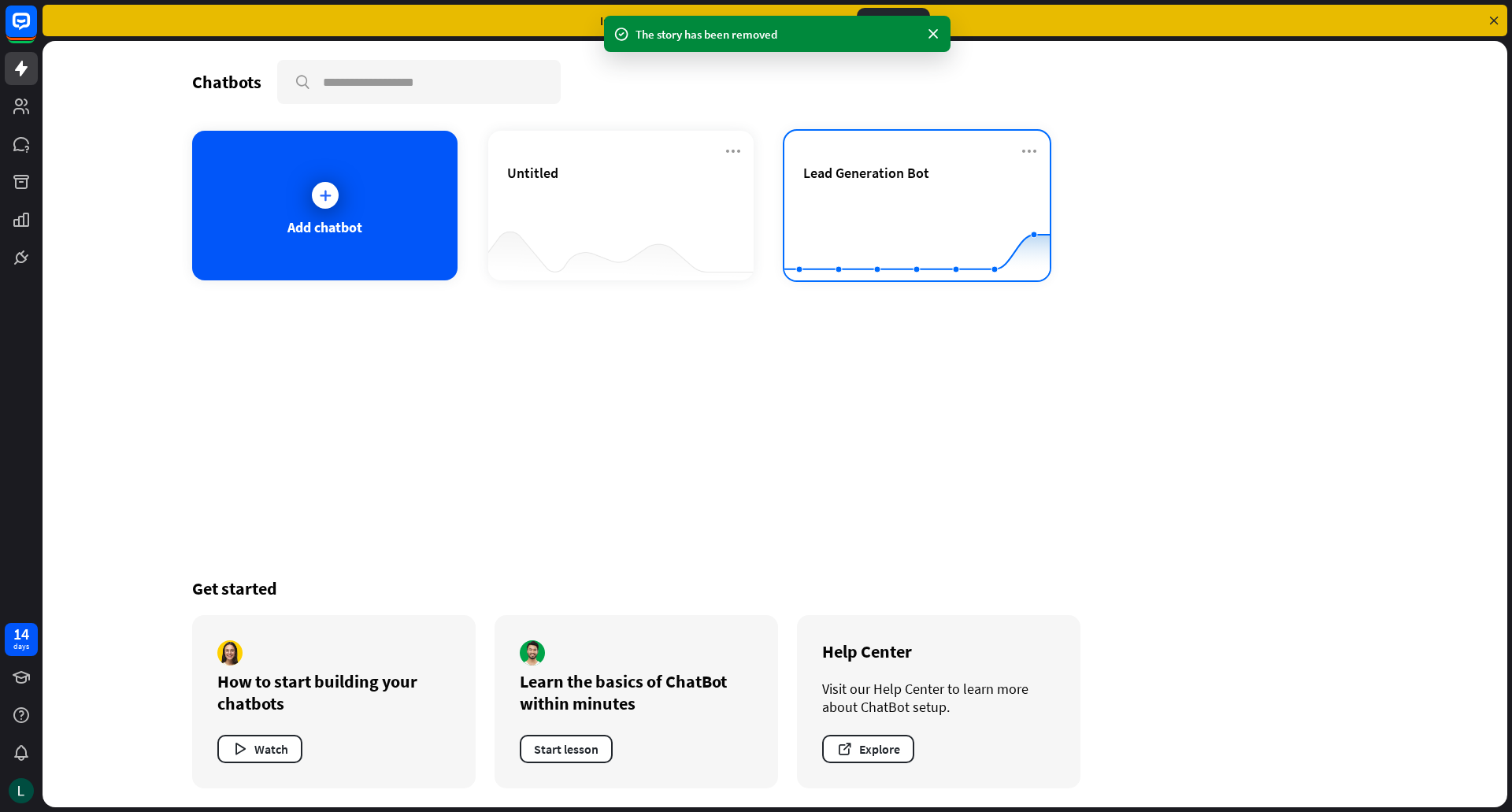
click at [1033, 140] on div "Lead Generation Bot Created with Highcharts 10.1.0 0 2 4" at bounding box center [916, 205] width 266 height 149
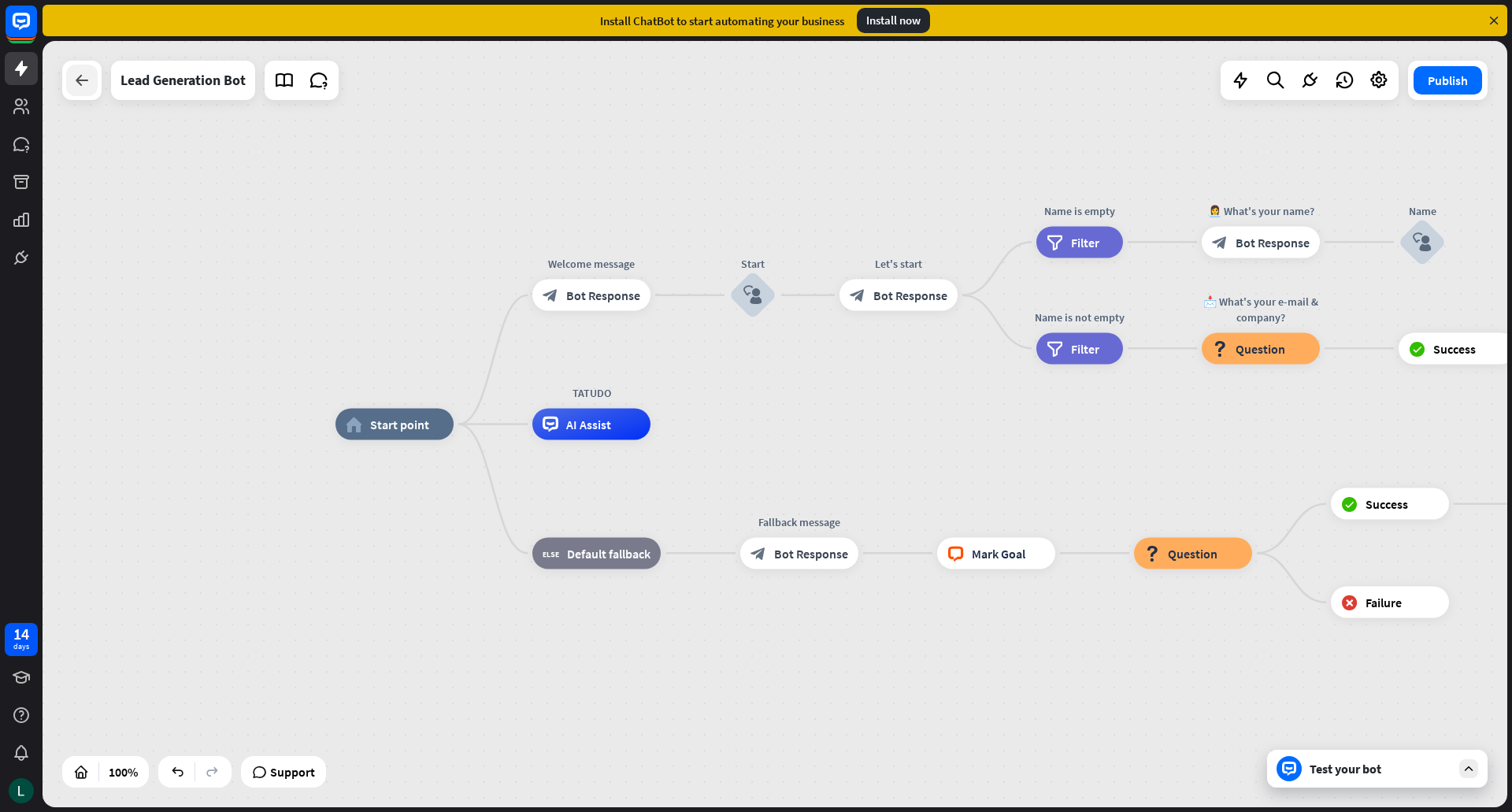
click at [79, 77] on icon at bounding box center [82, 80] width 19 height 19
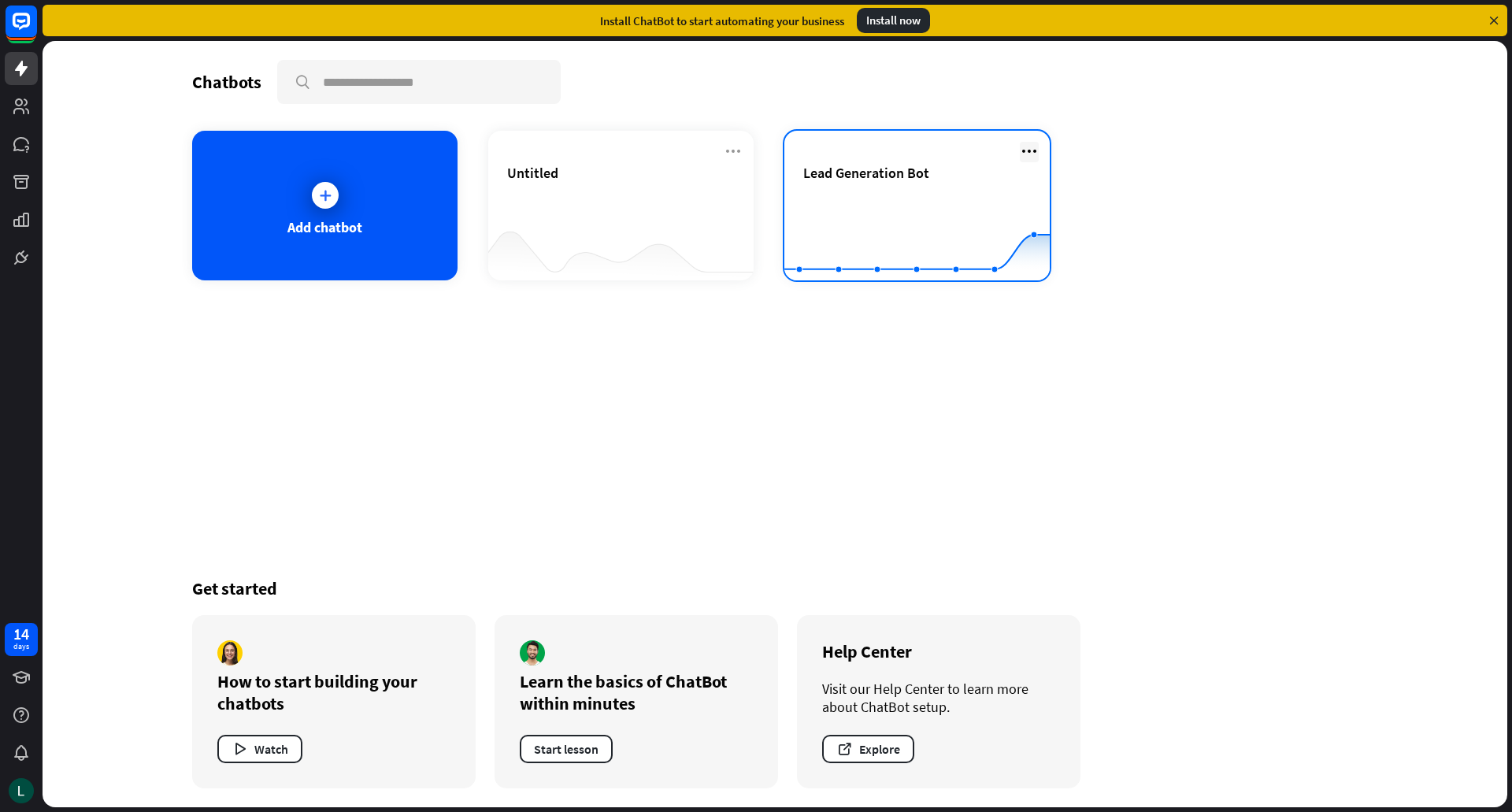
click at [1033, 146] on icon at bounding box center [1029, 151] width 19 height 19
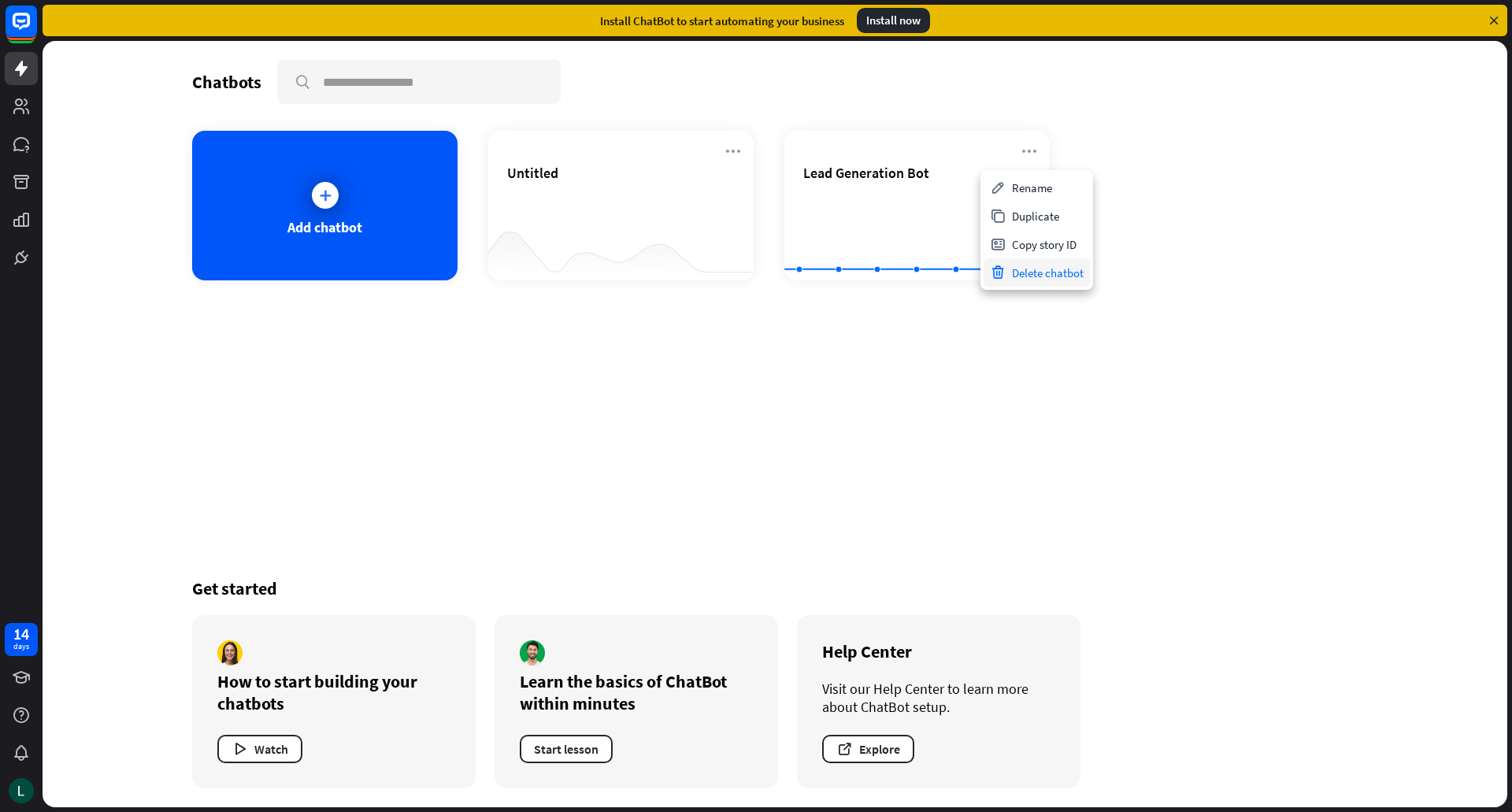
click at [1015, 265] on div "Delete chatbot" at bounding box center [1036, 272] width 106 height 28
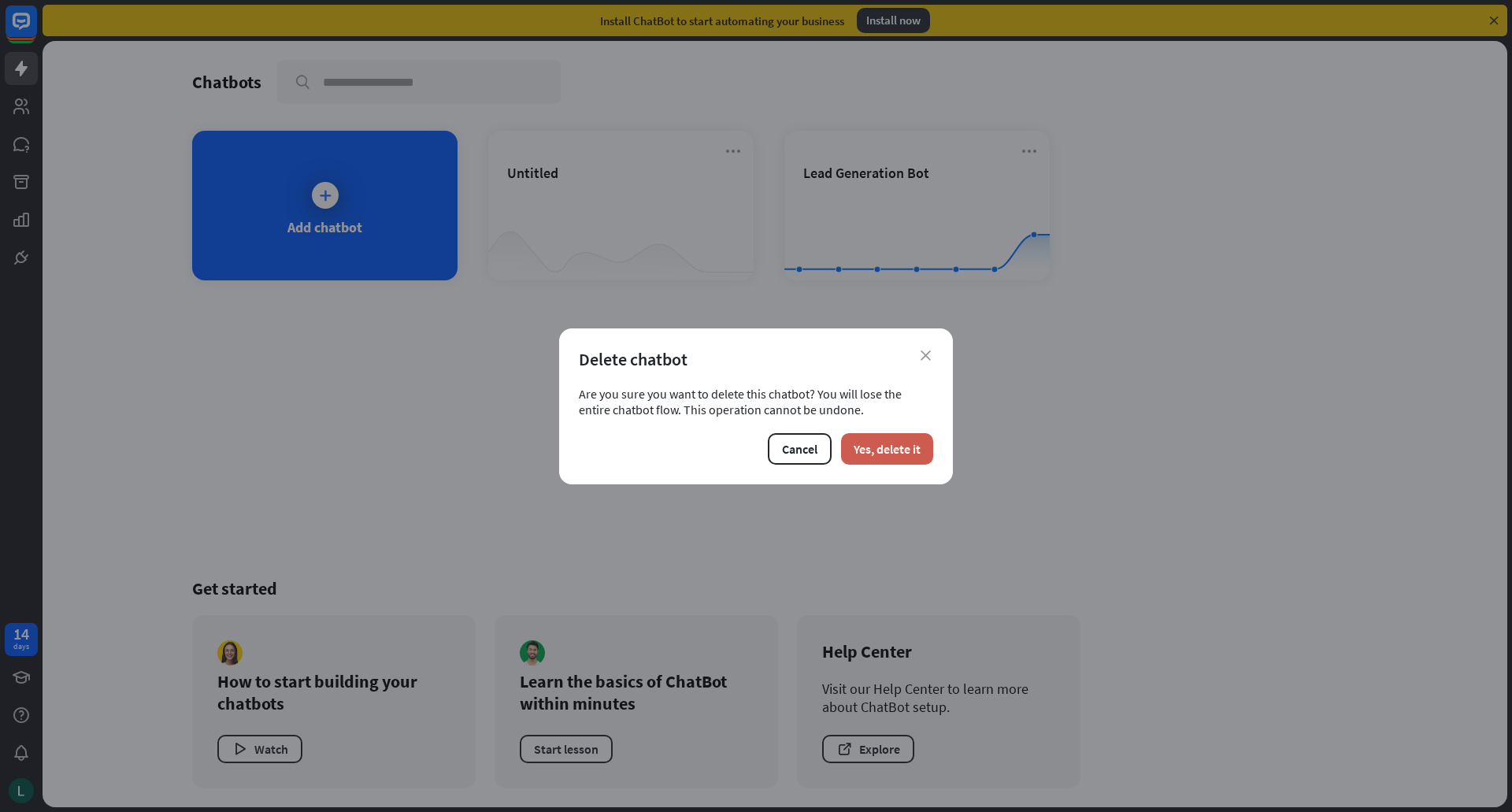
click at [895, 439] on button "Yes, delete it" at bounding box center [886, 448] width 92 height 31
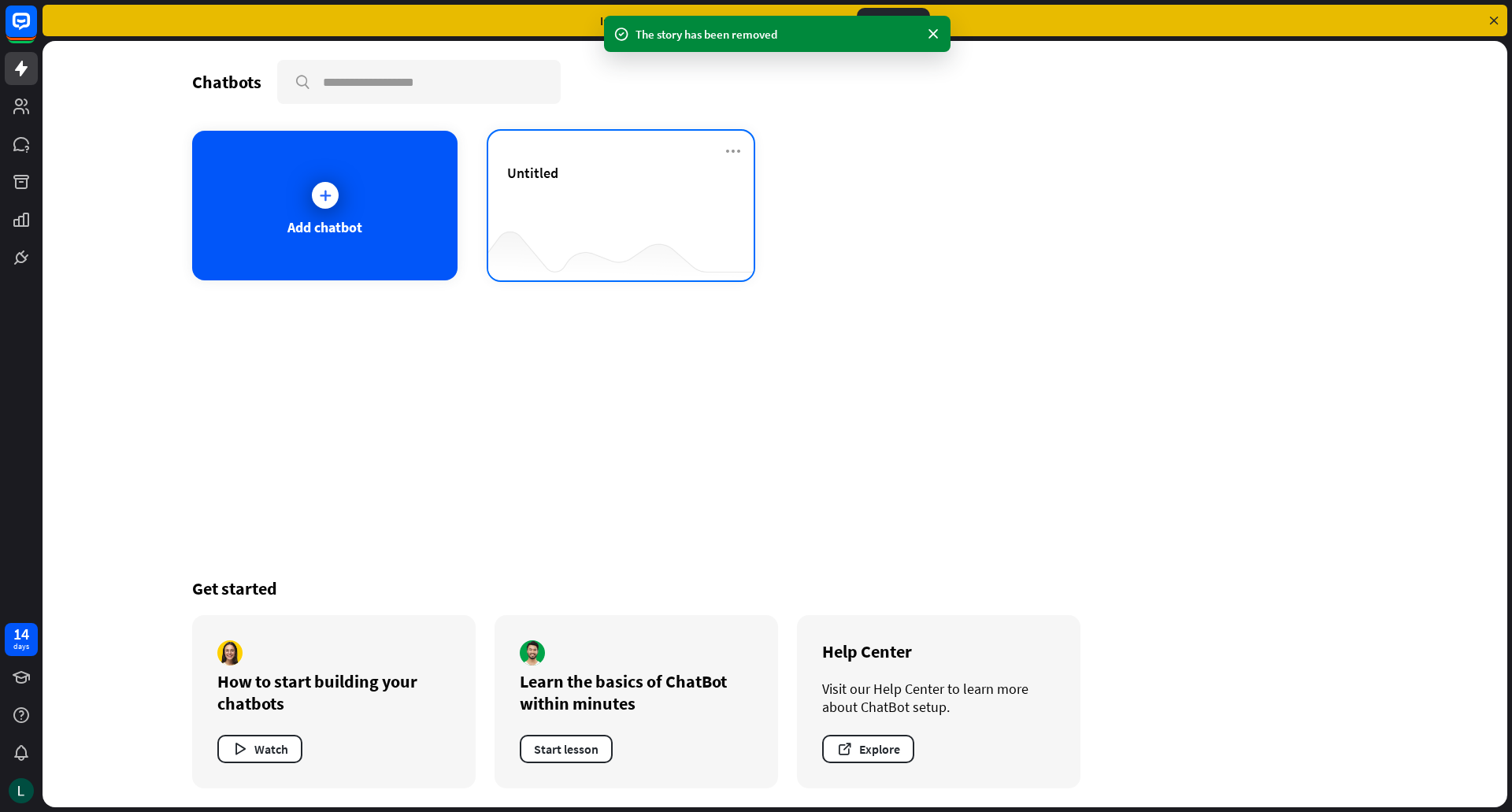
click at [616, 171] on div "Untitled" at bounding box center [620, 172] width 228 height 18
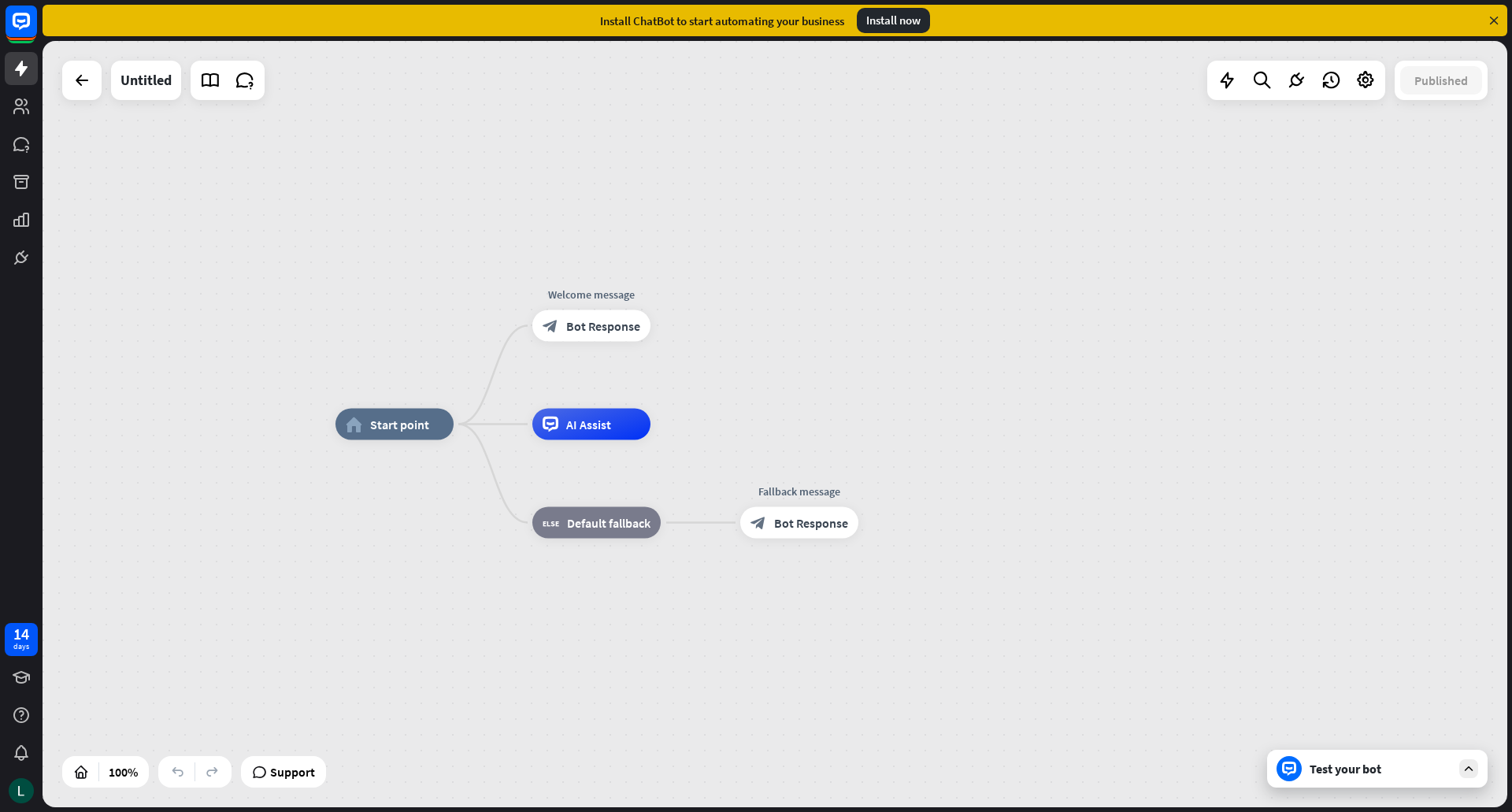
click at [685, 442] on div "home_2 Start point Welcome message block_bot_response Bot Response AI Assist bl…" at bounding box center [1068, 807] width 1465 height 766
click at [671, 430] on div "plus" at bounding box center [669, 423] width 24 height 24
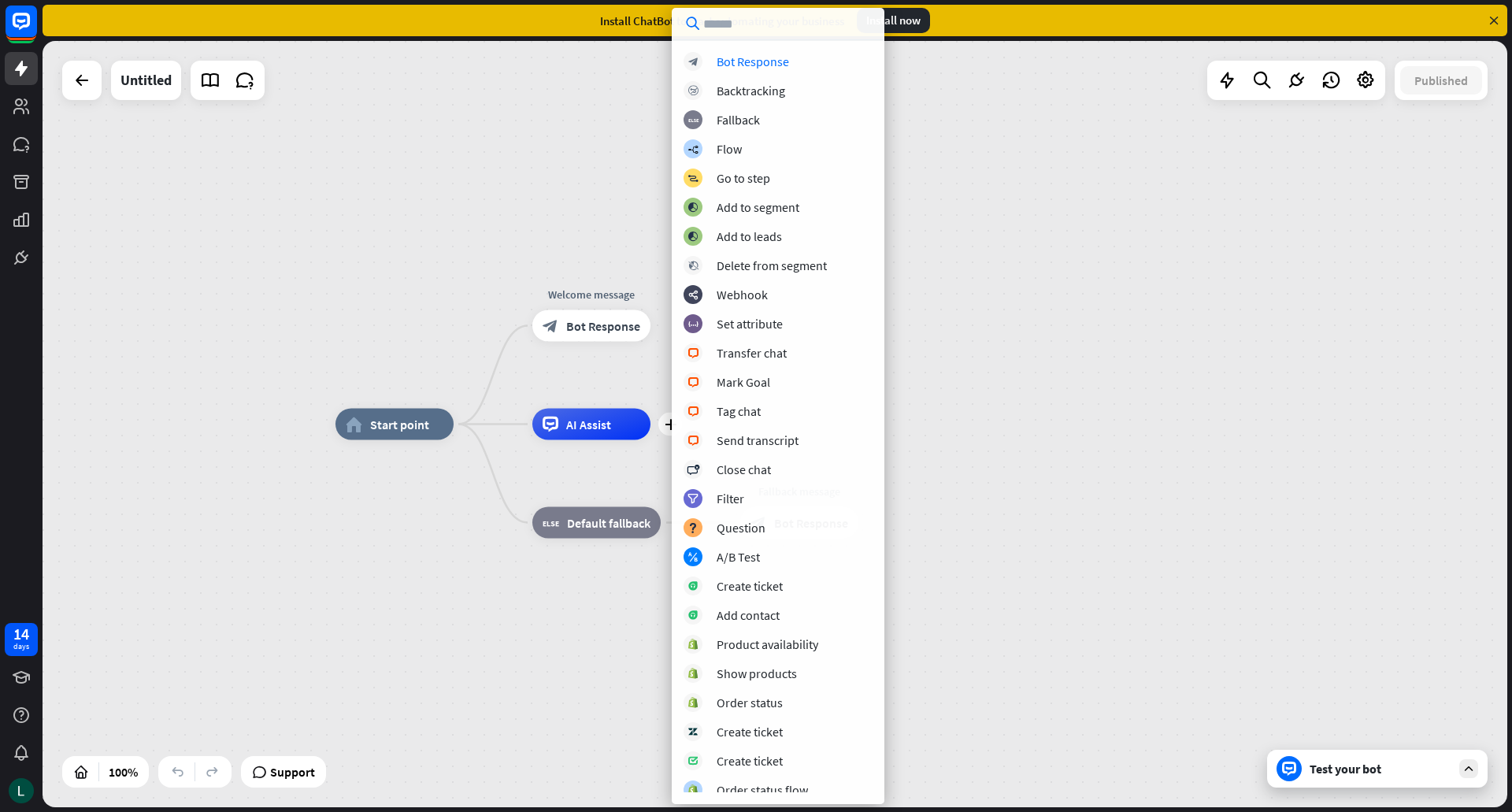
scroll to position [36, 0]
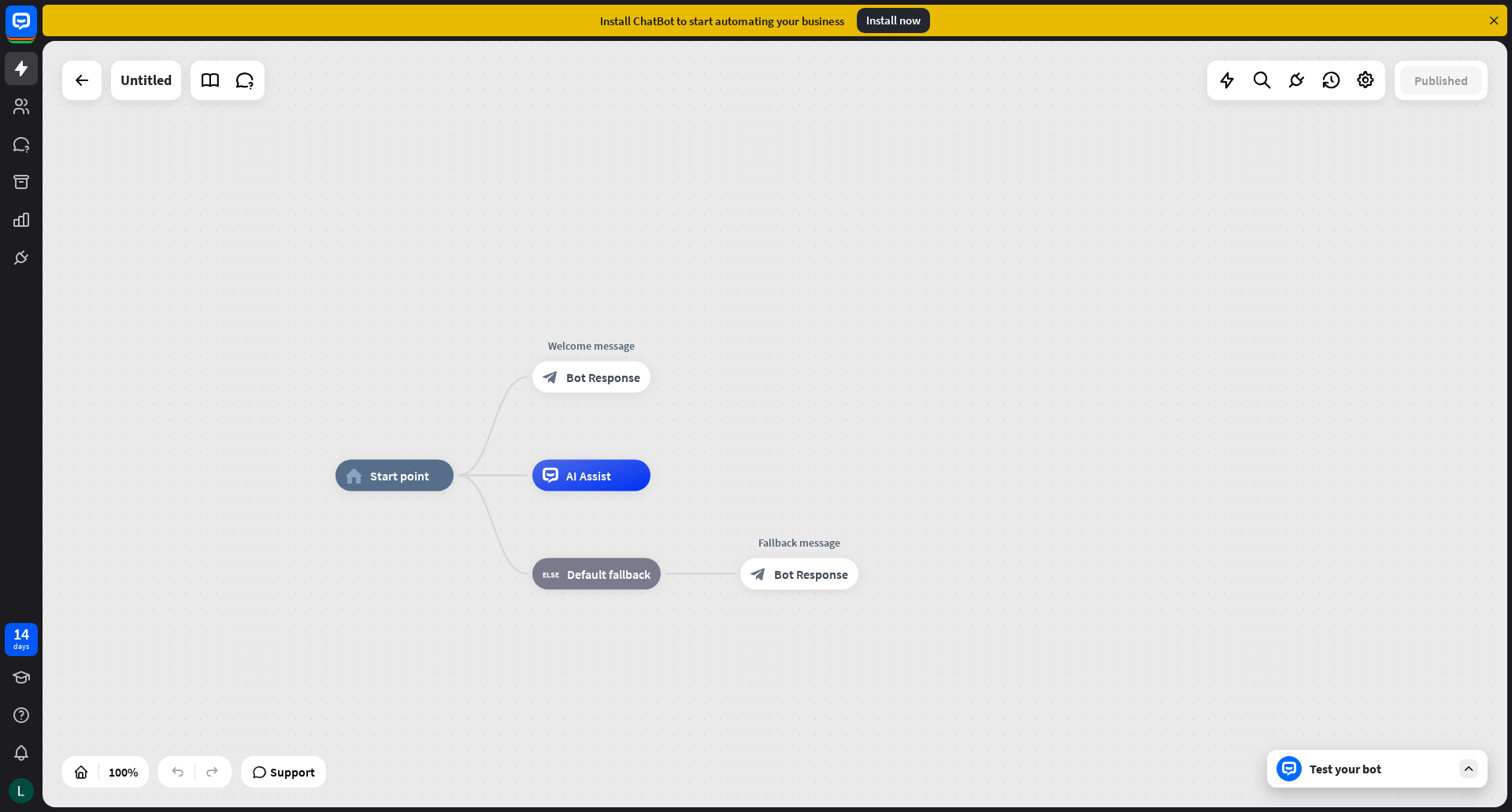
drag, startPoint x: 886, startPoint y: 341, endPoint x: 886, endPoint y: 392, distance: 51.0
click at [886, 392] on div "home_2 Start point Welcome message block_bot_response Bot Response AI Assist bl…" at bounding box center [774, 423] width 1465 height 766
click at [675, 482] on div "plus" at bounding box center [669, 475] width 24 height 24
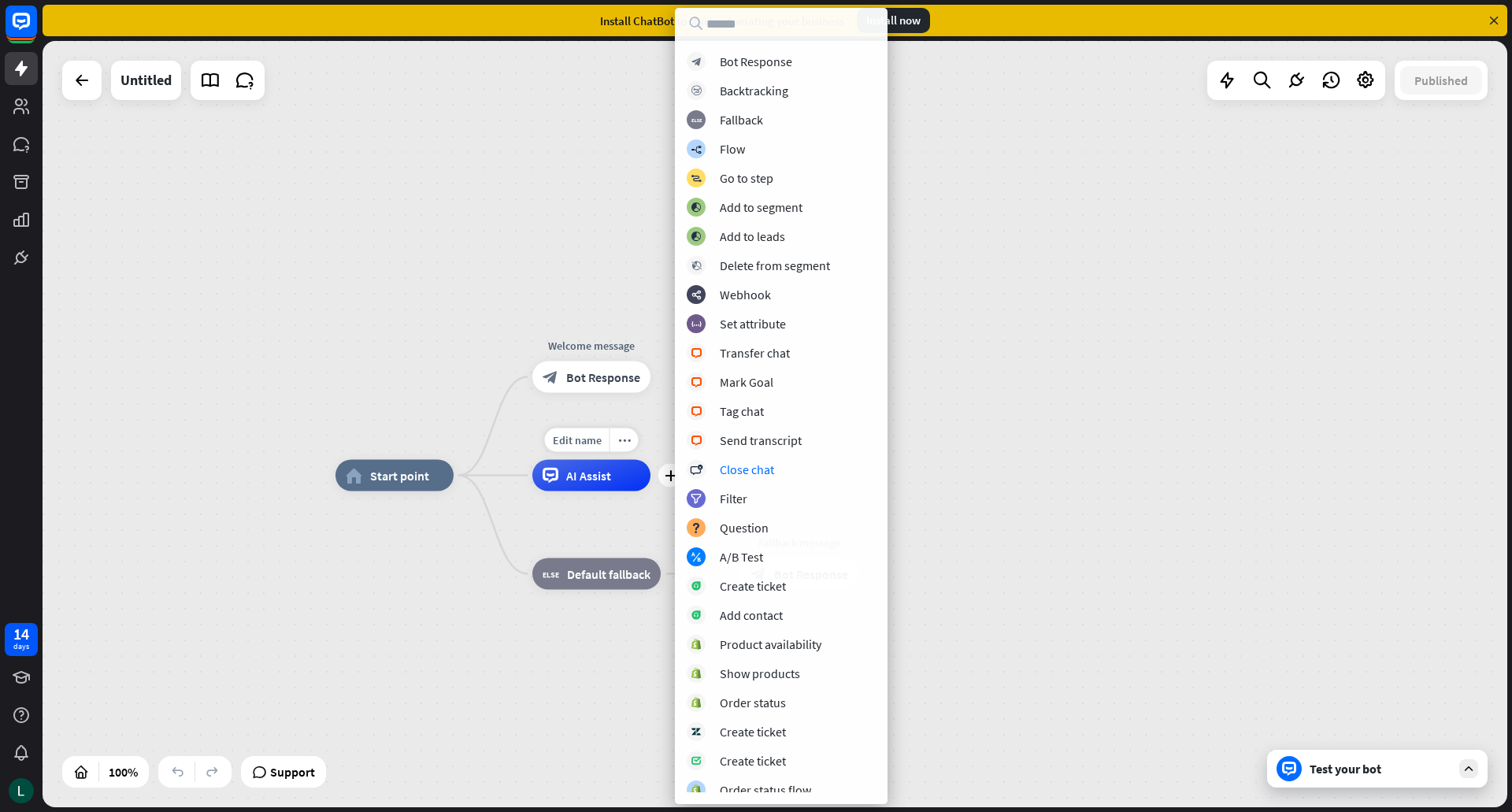
click at [575, 487] on div "AI Assist" at bounding box center [591, 475] width 118 height 31
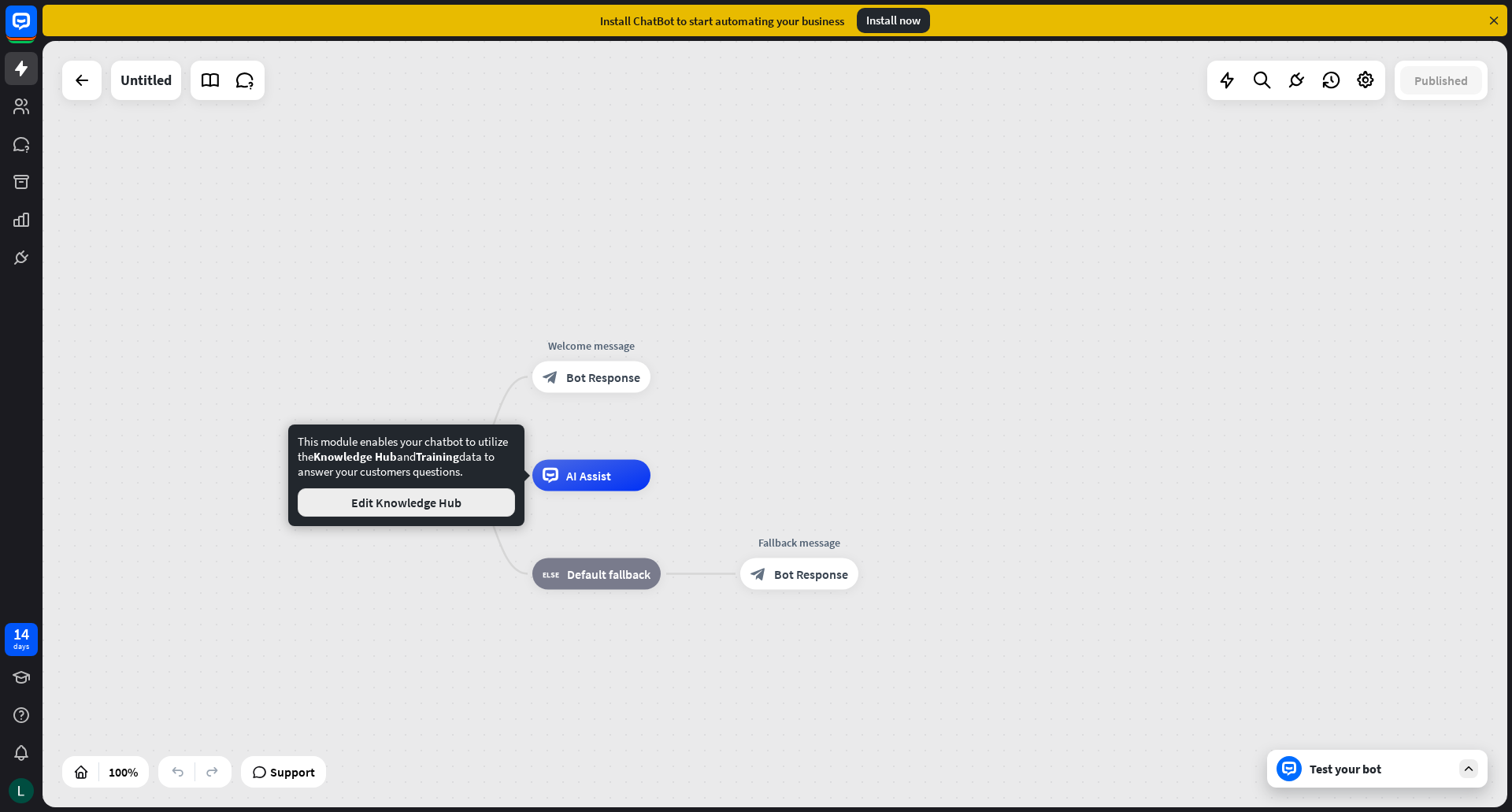
click at [447, 506] on button "Edit Knowledge Hub" at bounding box center [407, 502] width 217 height 28
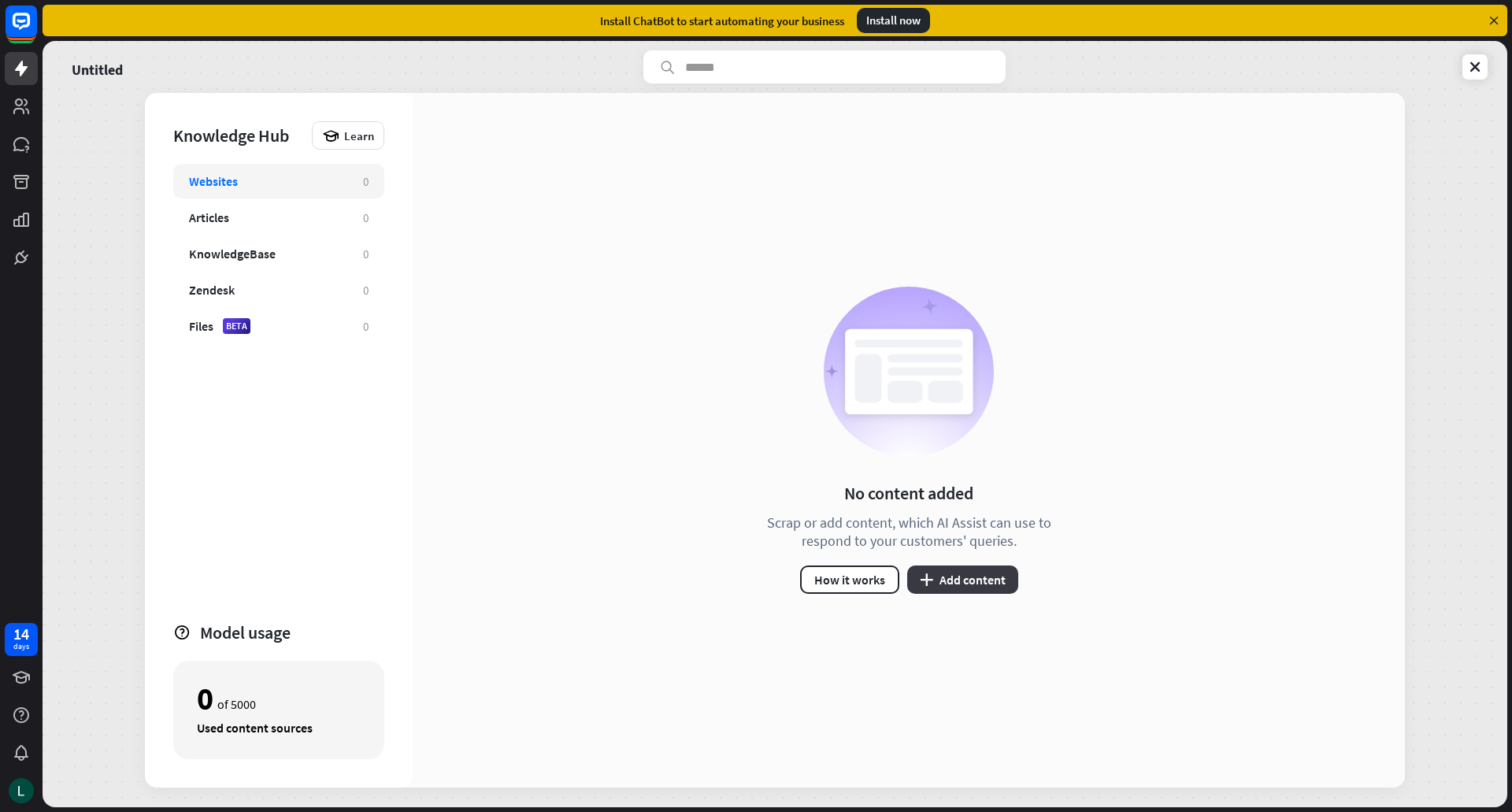
click at [927, 580] on icon "plus" at bounding box center [927, 579] width 13 height 12
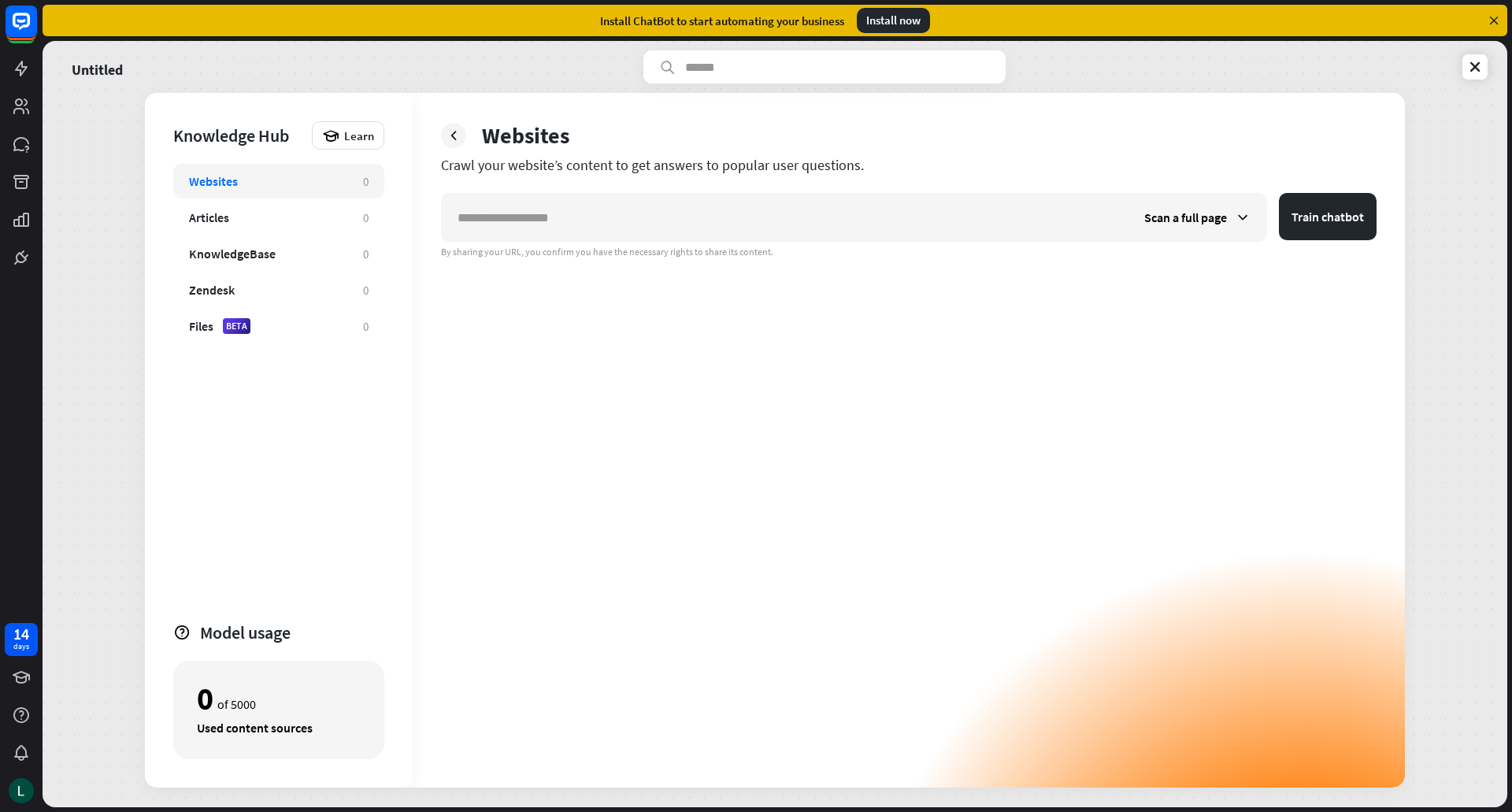
click at [973, 258] on div "Scan a full page Train chatbot By sharing your URL, you confirm you have the ne…" at bounding box center [908, 490] width 935 height 595
click at [1475, 66] on icon at bounding box center [1474, 66] width 16 height 16
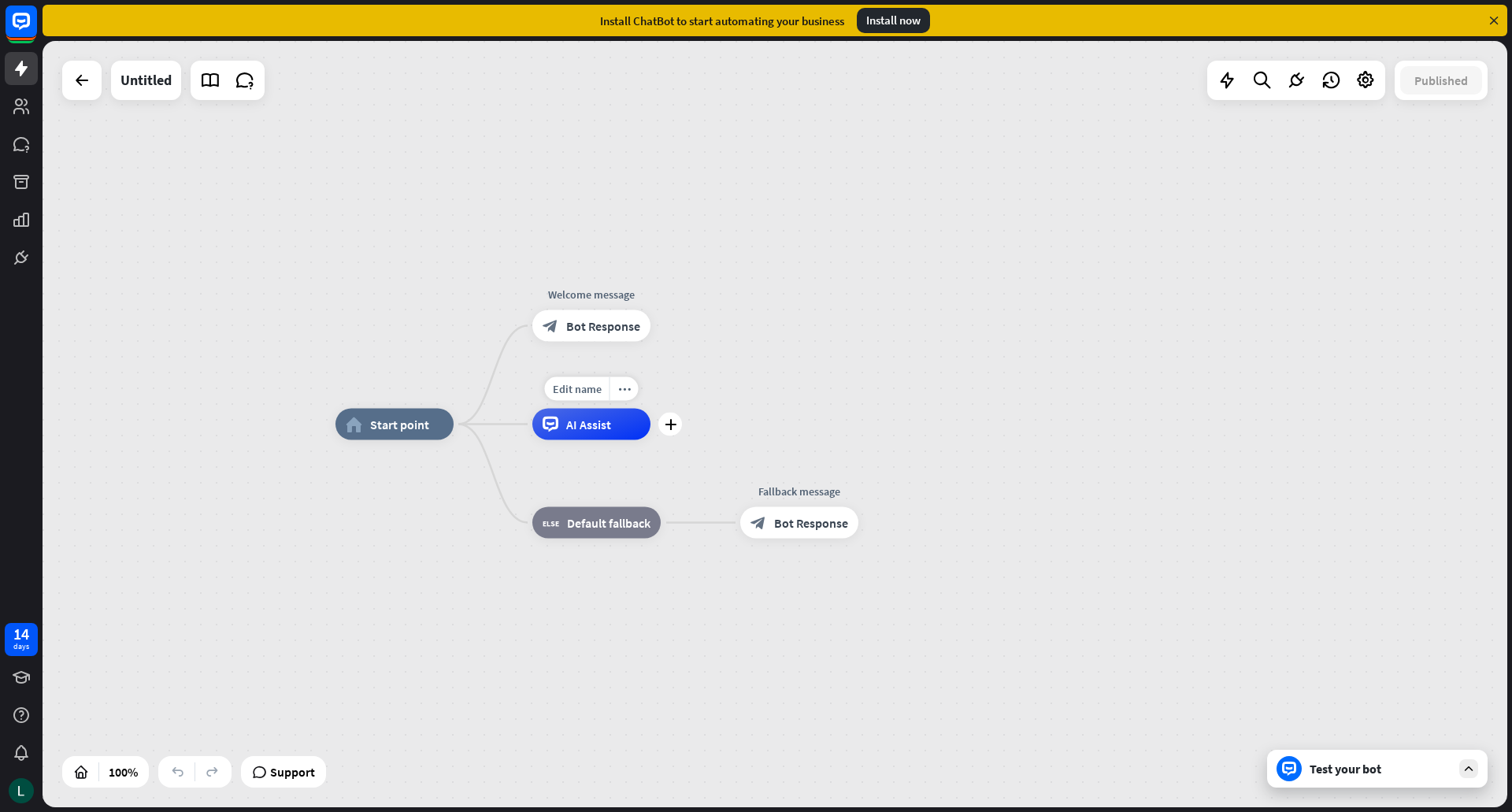
click at [651, 440] on div "Edit name more_horiz plus AI Assist" at bounding box center [591, 423] width 118 height 31
click at [651, 436] on div "Edit name more_horiz plus AI Assist" at bounding box center [591, 423] width 118 height 31
click at [675, 424] on div "plus" at bounding box center [669, 423] width 24 height 24
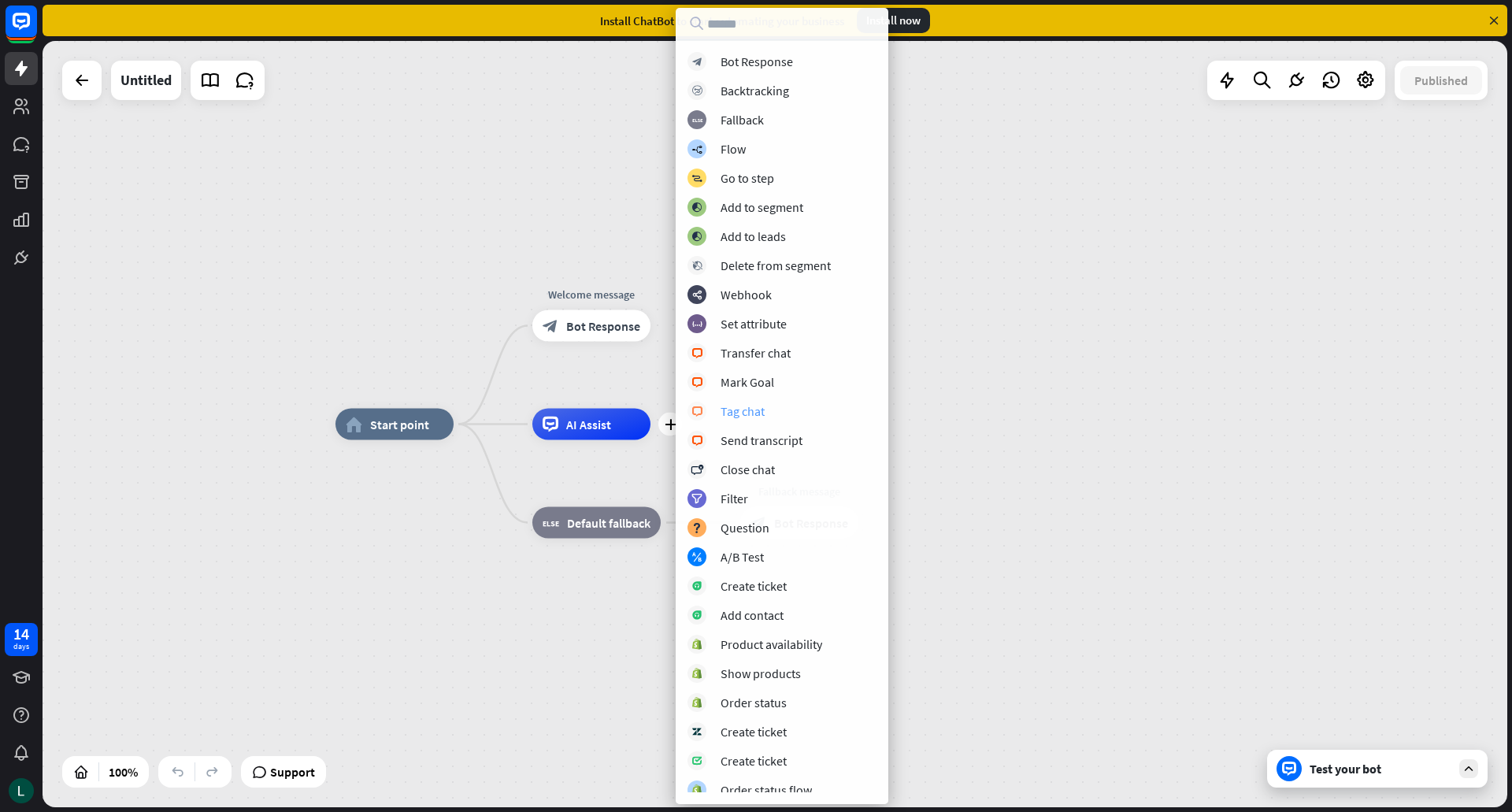
click at [757, 411] on div "Tag chat" at bounding box center [742, 410] width 44 height 16
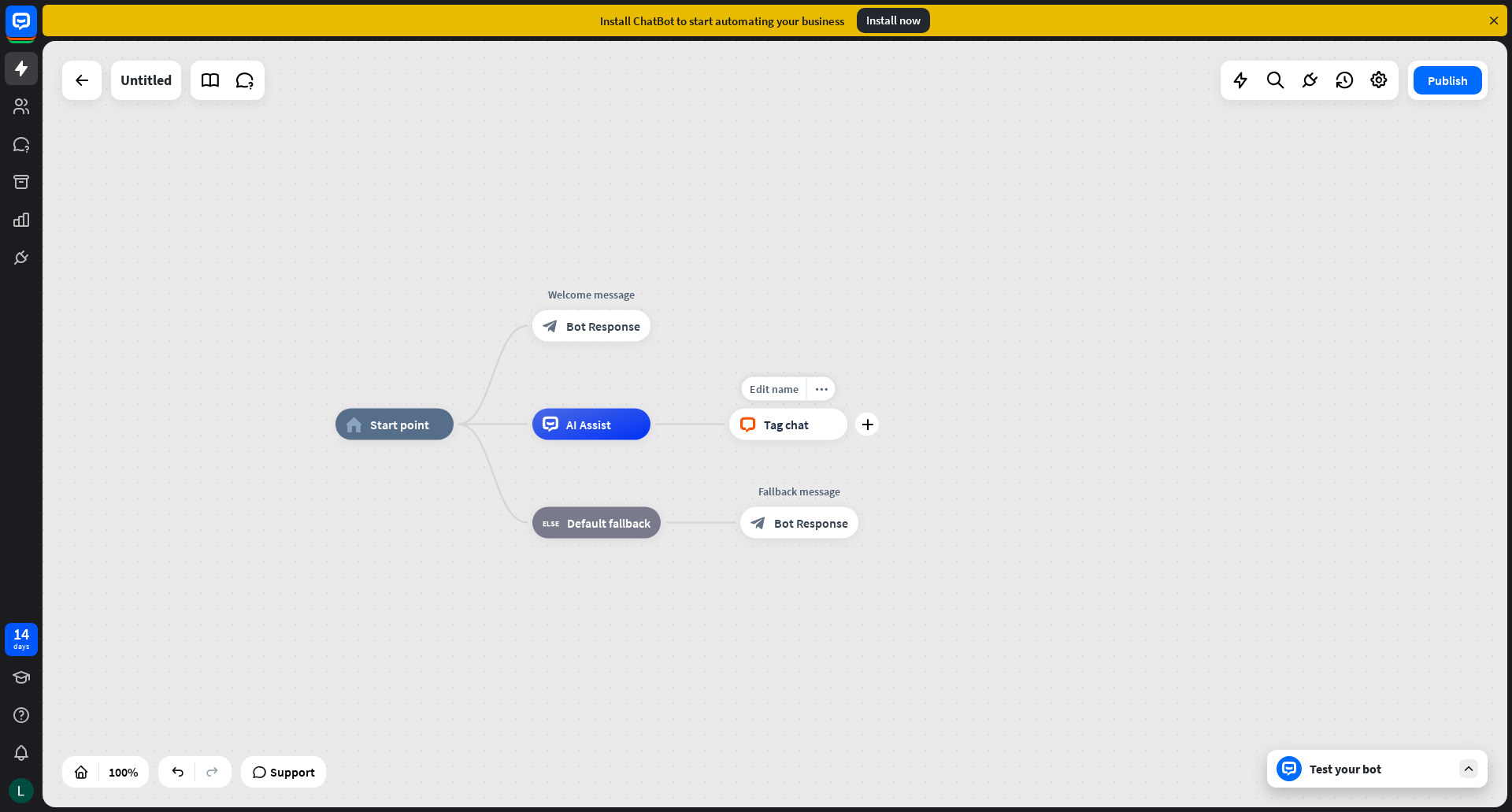
click at [826, 429] on div "block_livechat Tag chat" at bounding box center [788, 423] width 118 height 31
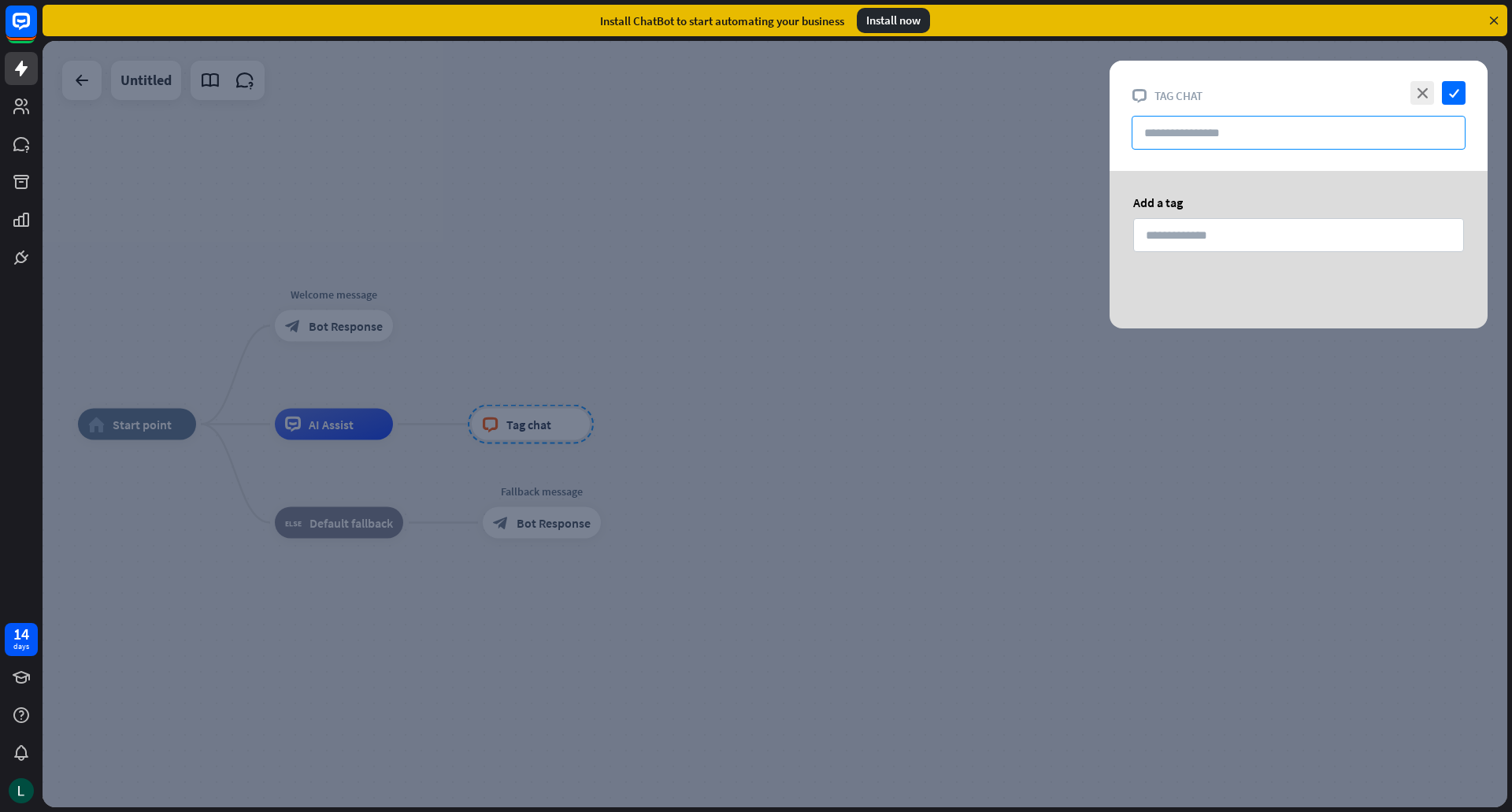
click at [1320, 143] on input "text" at bounding box center [1298, 132] width 334 height 34
paste input "**********"
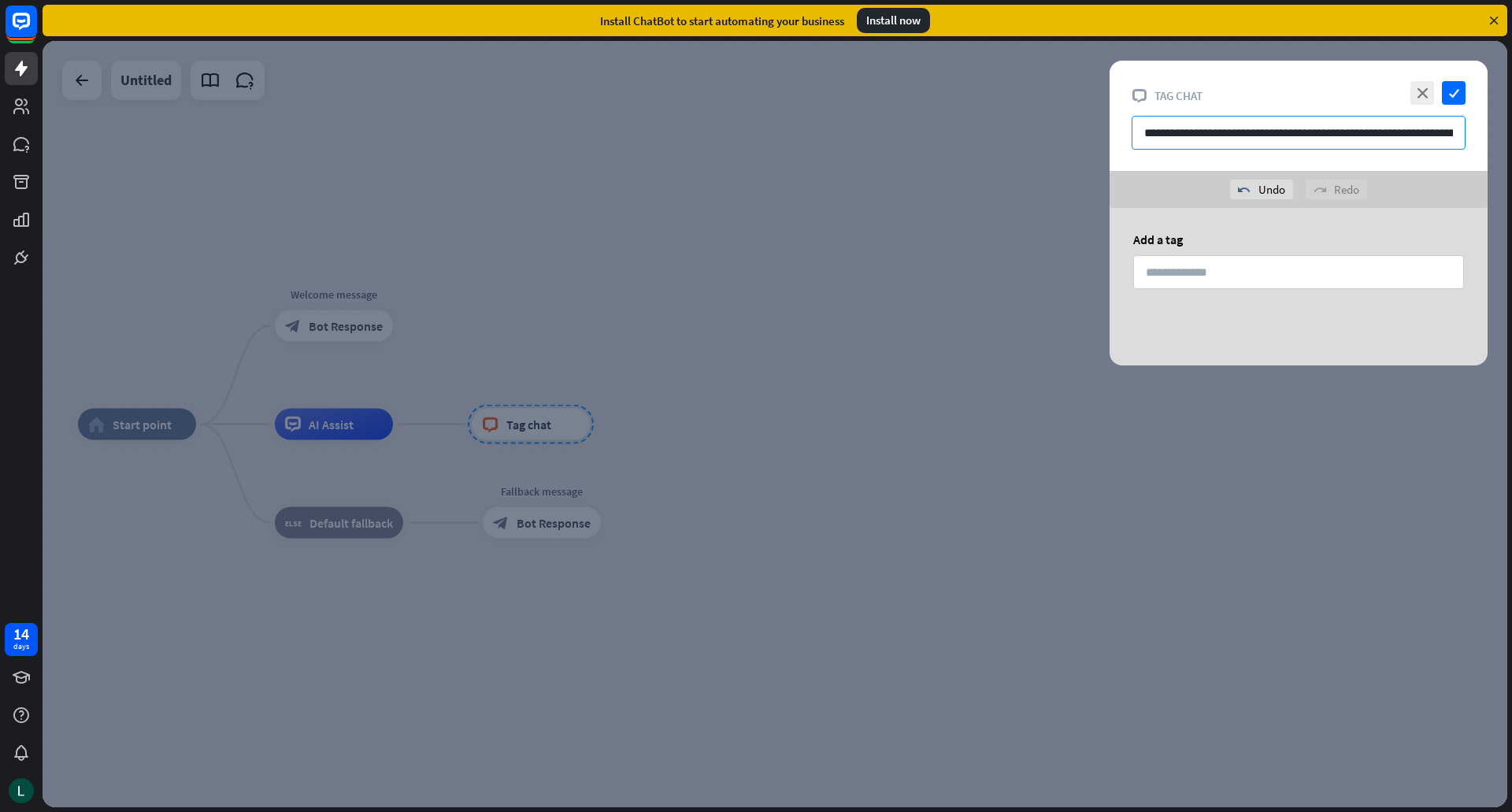
scroll to position [0, 106]
type input "**********"
click at [1257, 264] on input at bounding box center [1298, 272] width 331 height 34
type input "*"
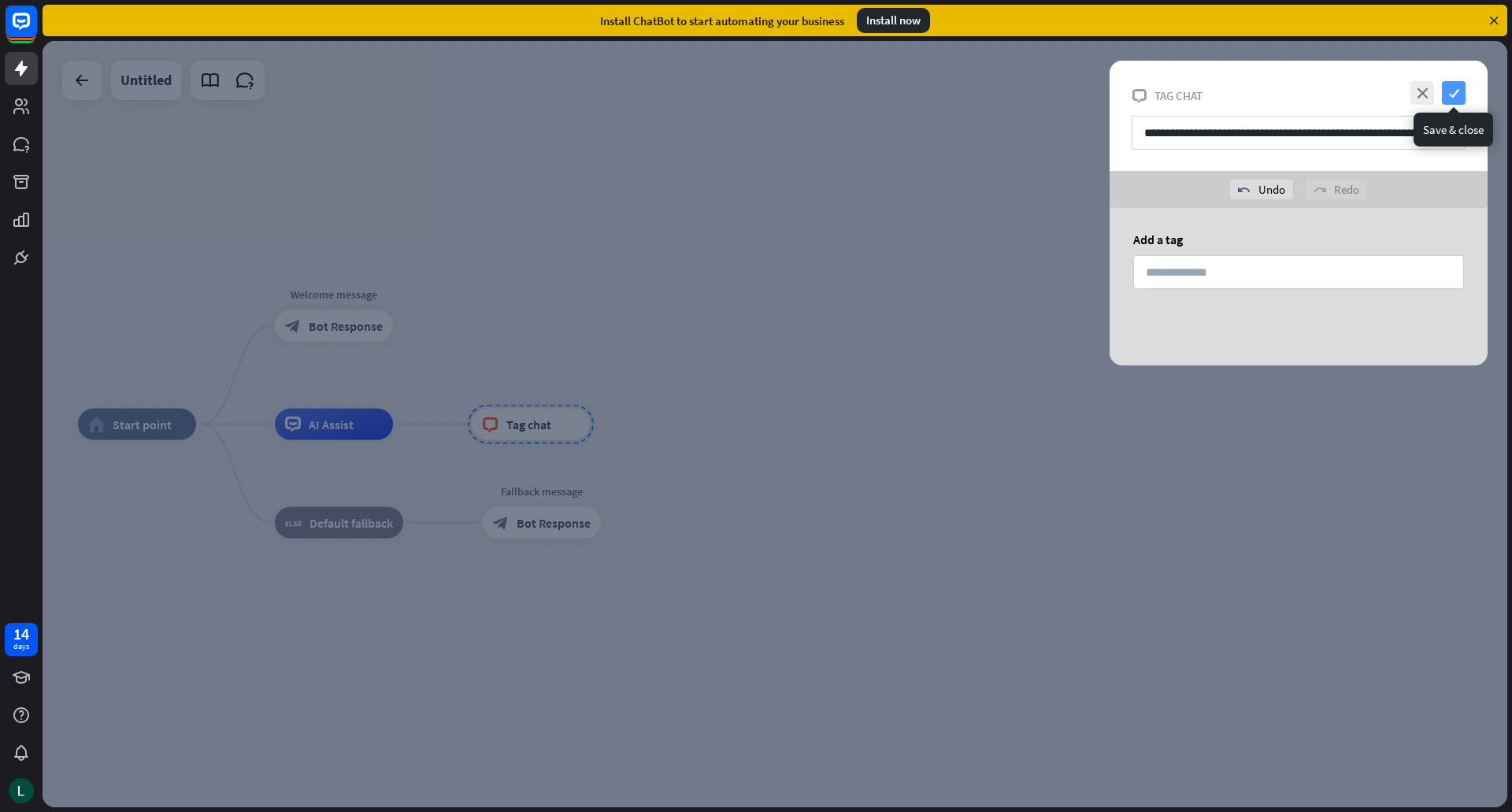
click at [1461, 86] on icon "check" at bounding box center [1453, 93] width 24 height 24
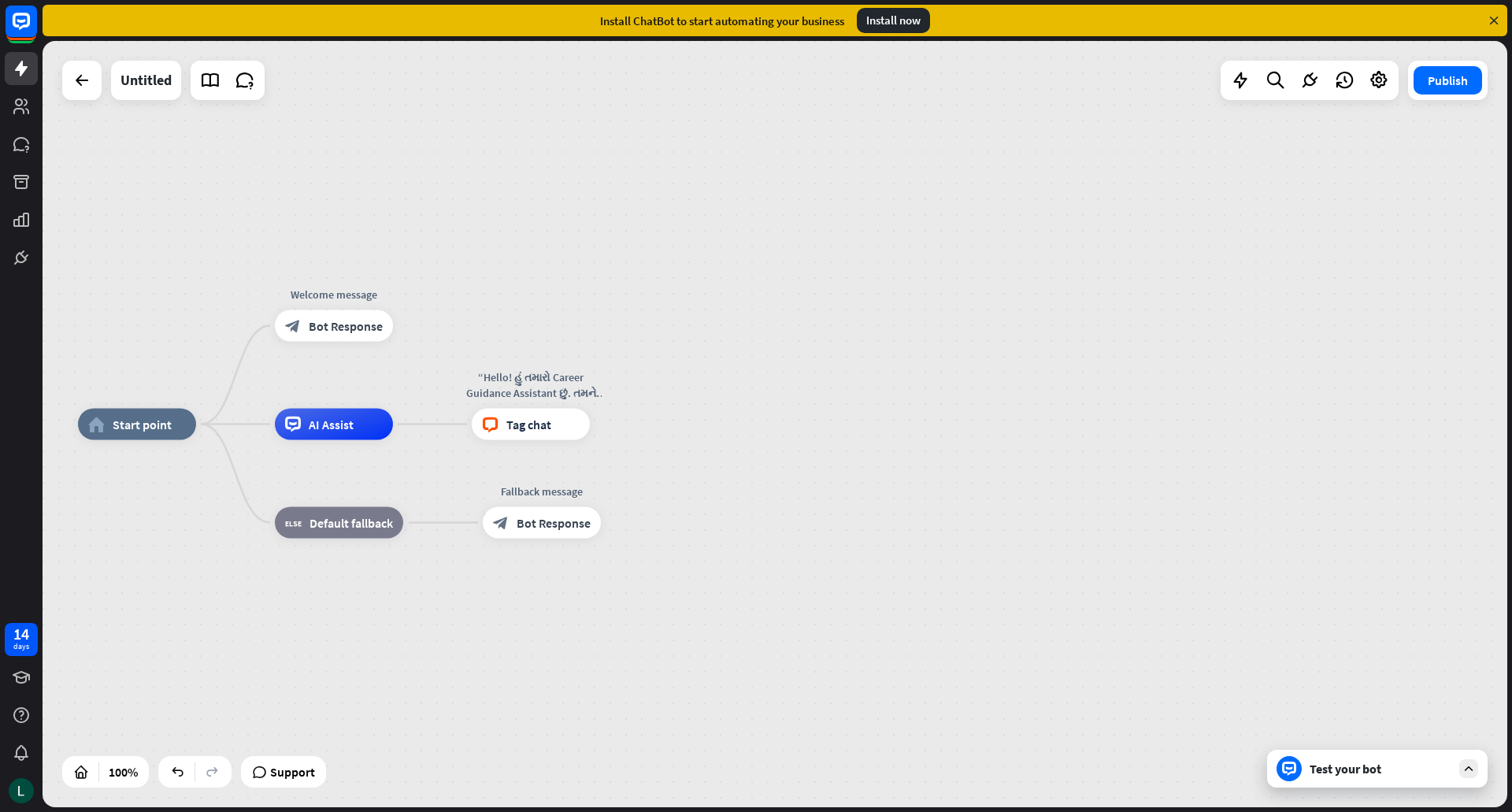
click at [1357, 770] on div "Test your bot" at bounding box center [1381, 768] width 142 height 16
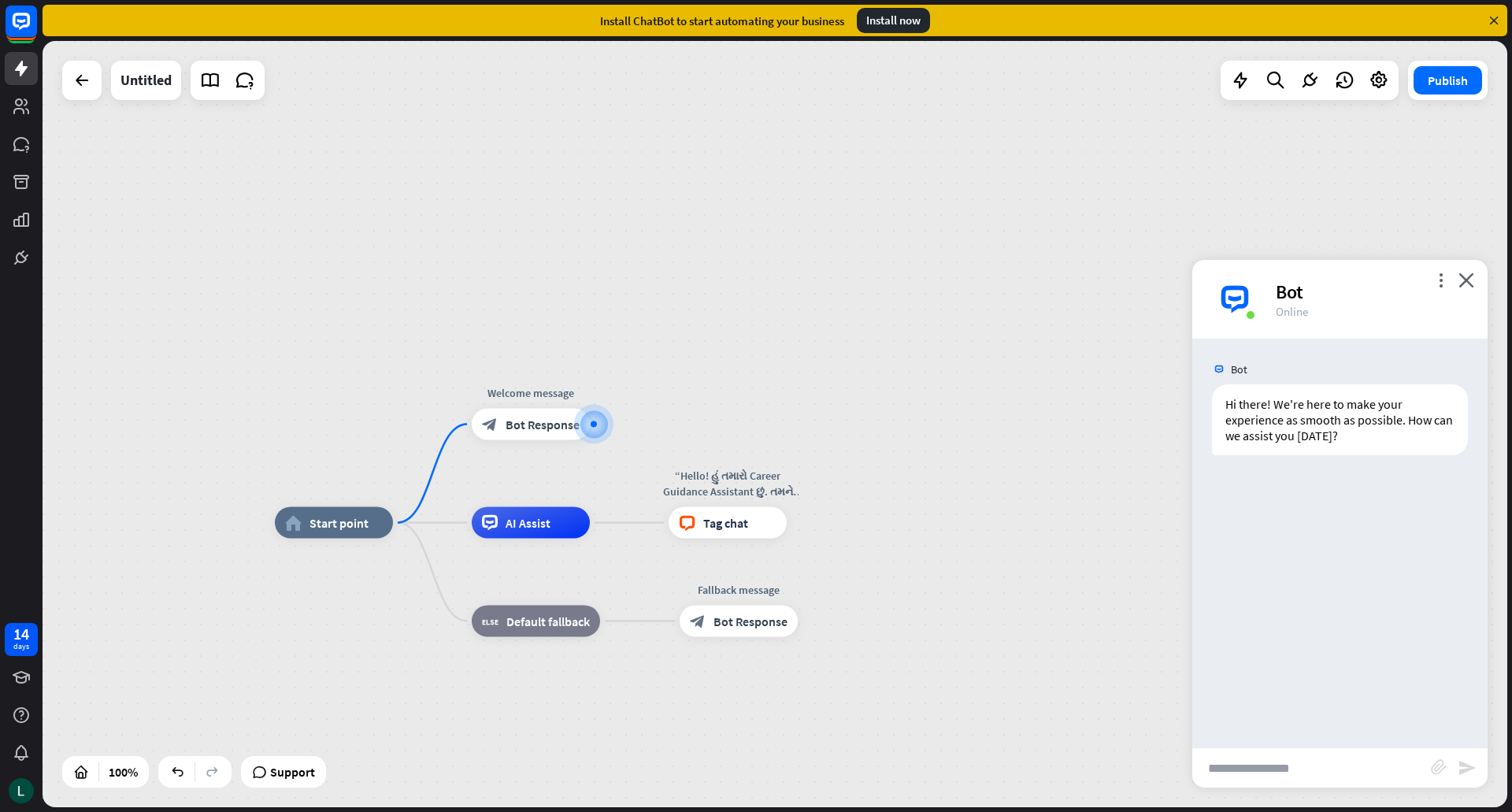
click at [1357, 770] on input "text" at bounding box center [1312, 768] width 238 height 40
type input "**"
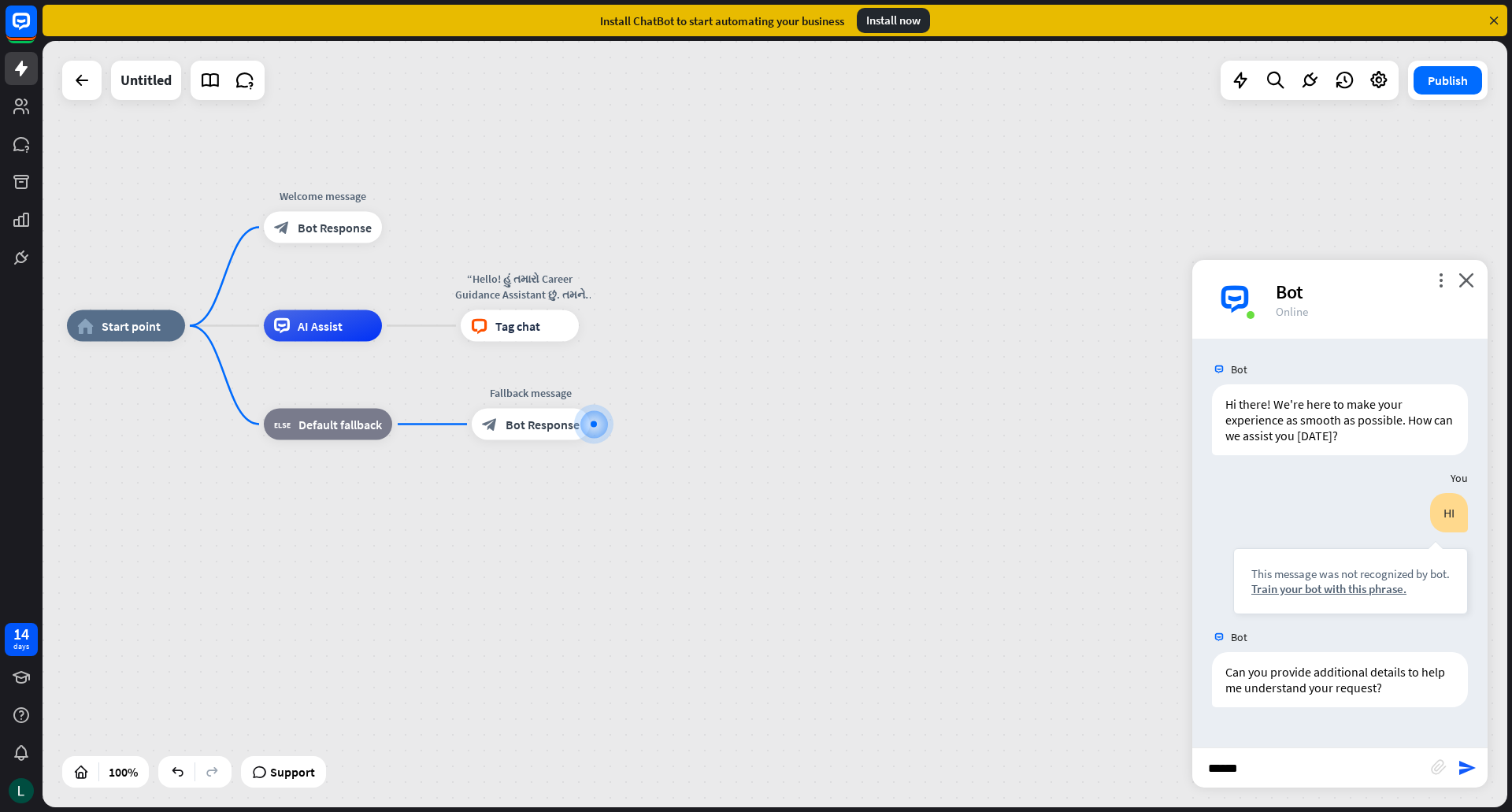
type input "*******"
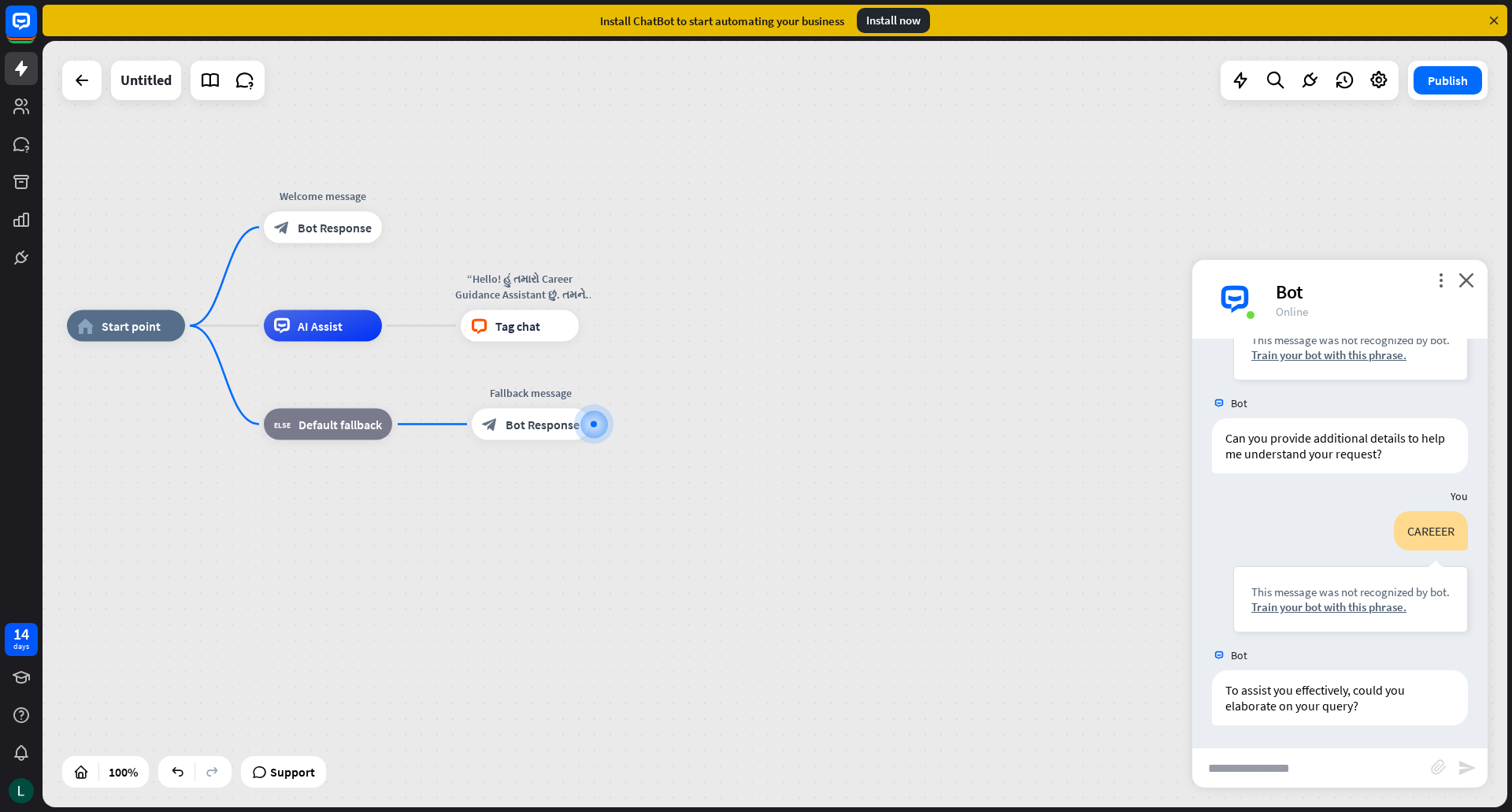
scroll to position [235, 0]
click at [1473, 286] on icon "close" at bounding box center [1466, 280] width 16 height 15
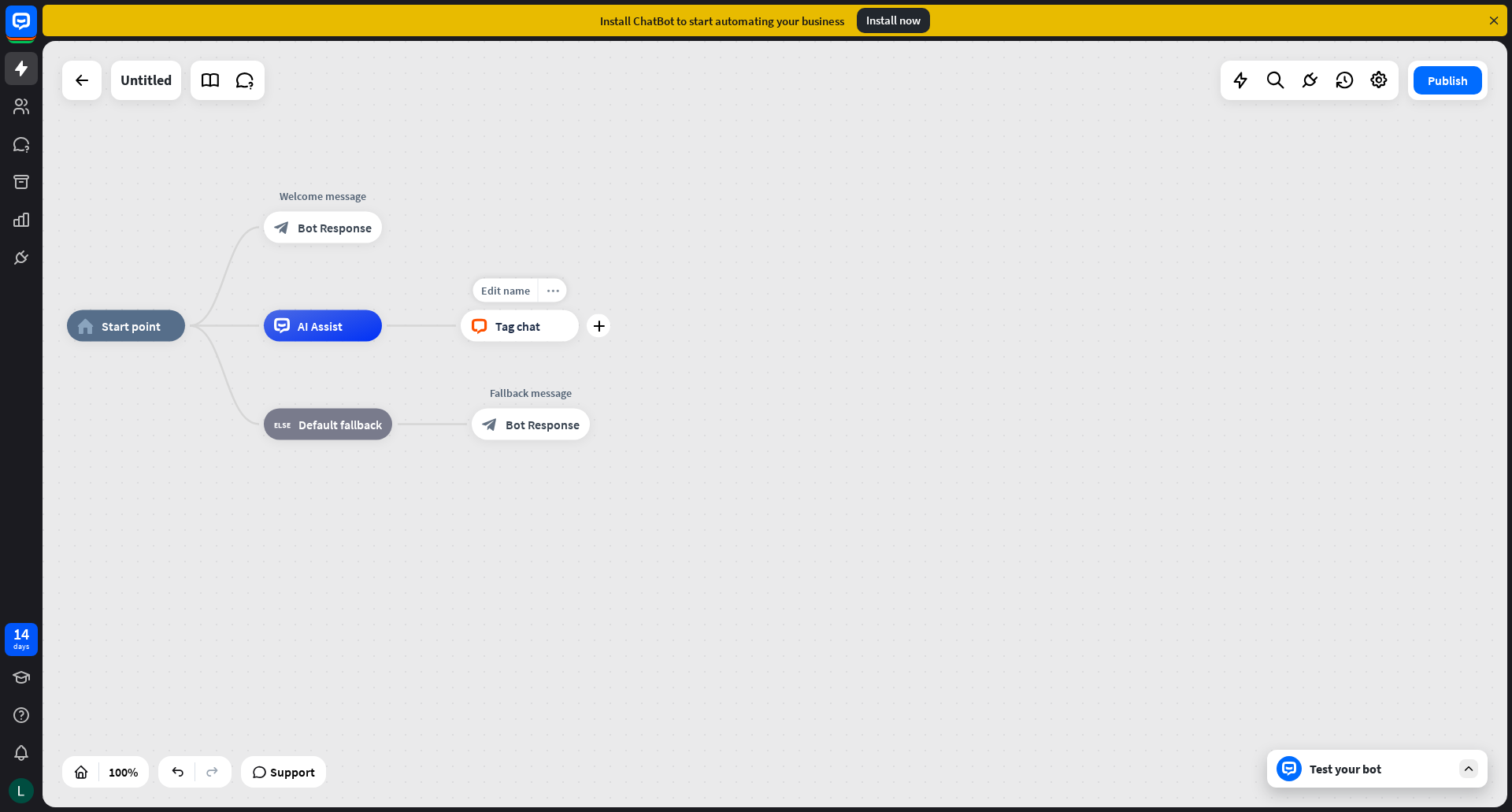
click at [551, 299] on div "more_horiz" at bounding box center [552, 290] width 29 height 24
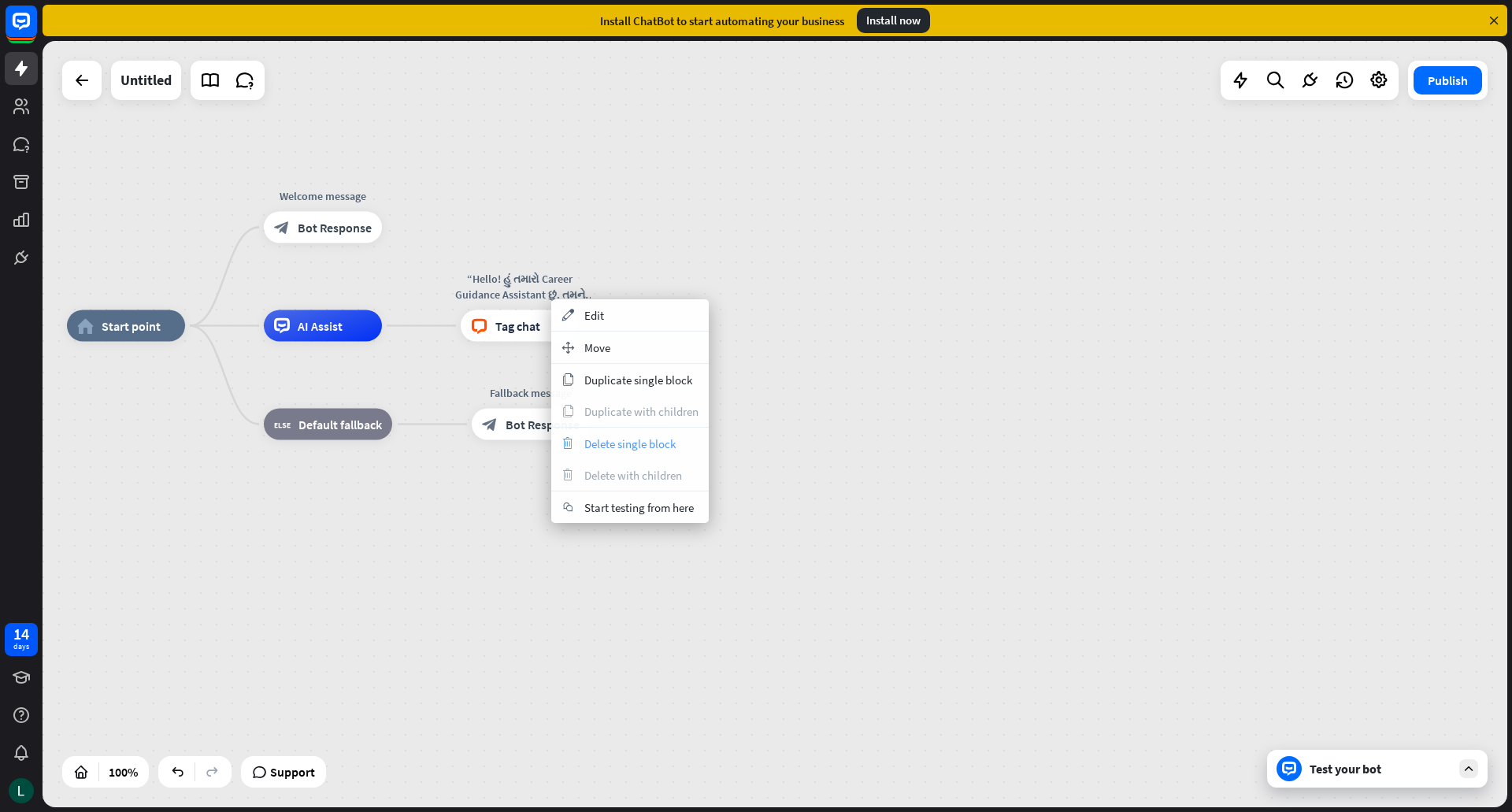
click at [610, 448] on span "Delete single block" at bounding box center [630, 443] width 92 height 15
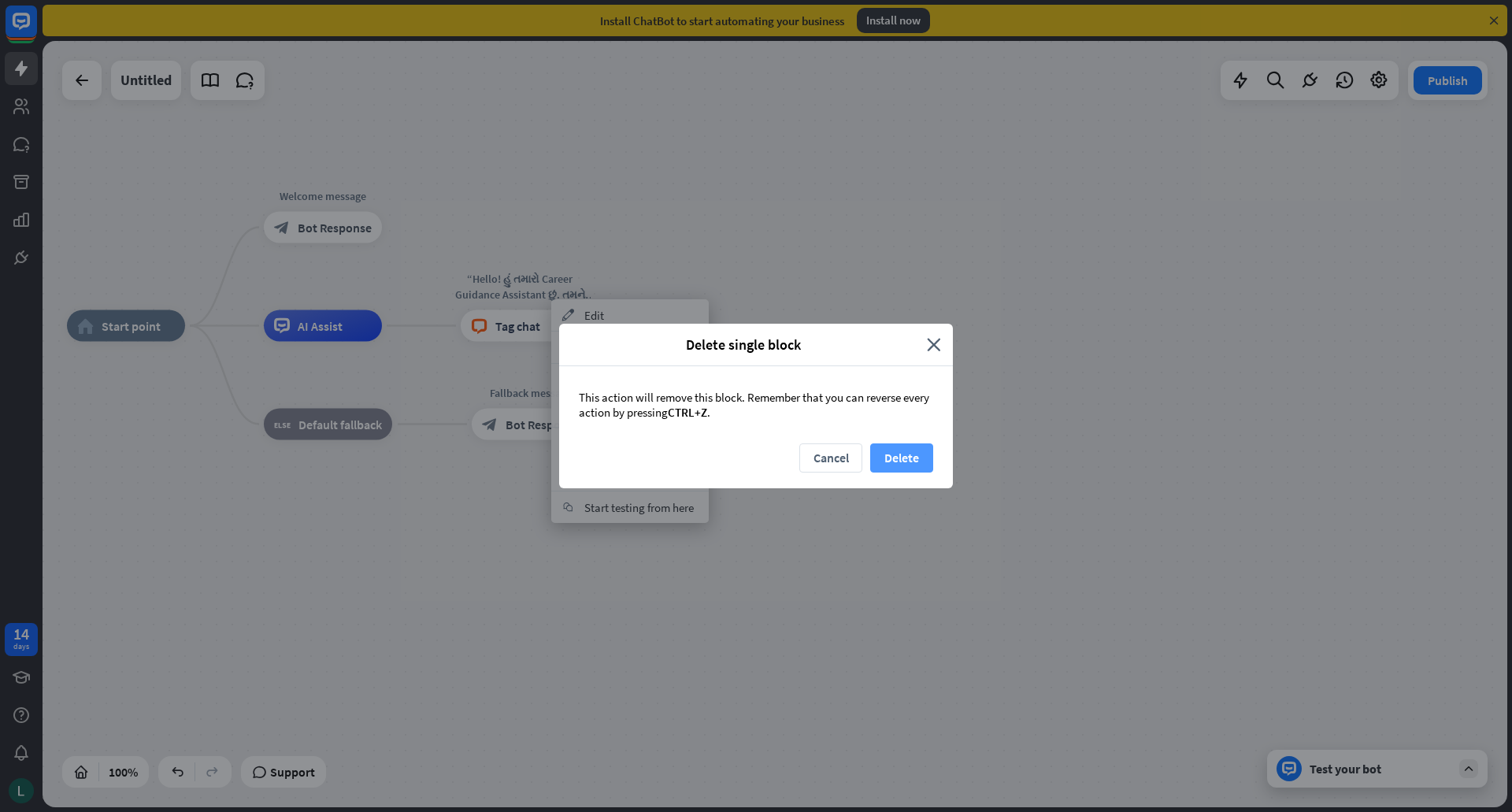
click at [901, 463] on button "Delete" at bounding box center [901, 458] width 63 height 29
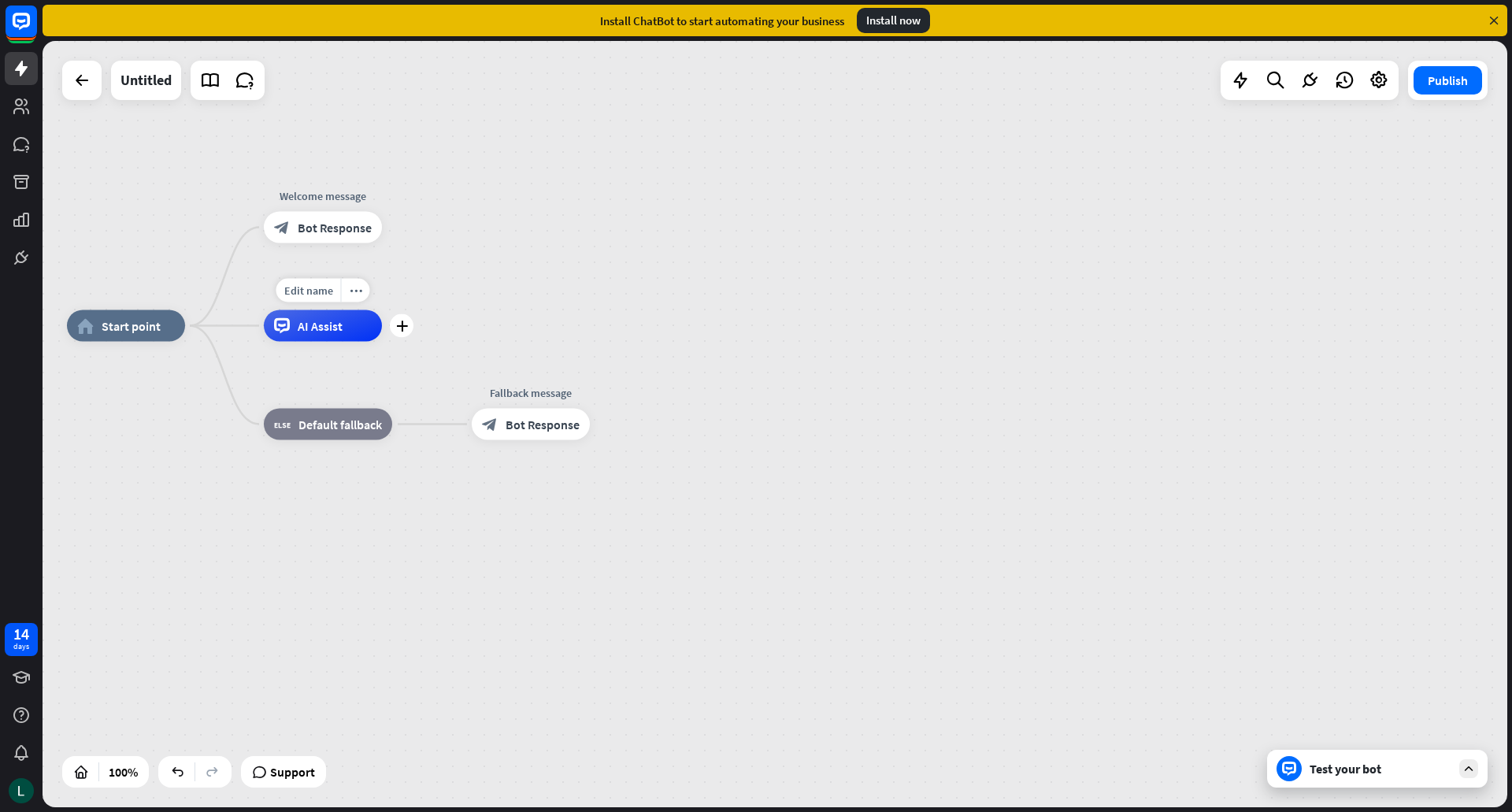
click at [382, 341] on div "Edit name more_horiz plus AI Assist" at bounding box center [322, 325] width 118 height 31
click at [398, 332] on div "plus" at bounding box center [401, 325] width 24 height 24
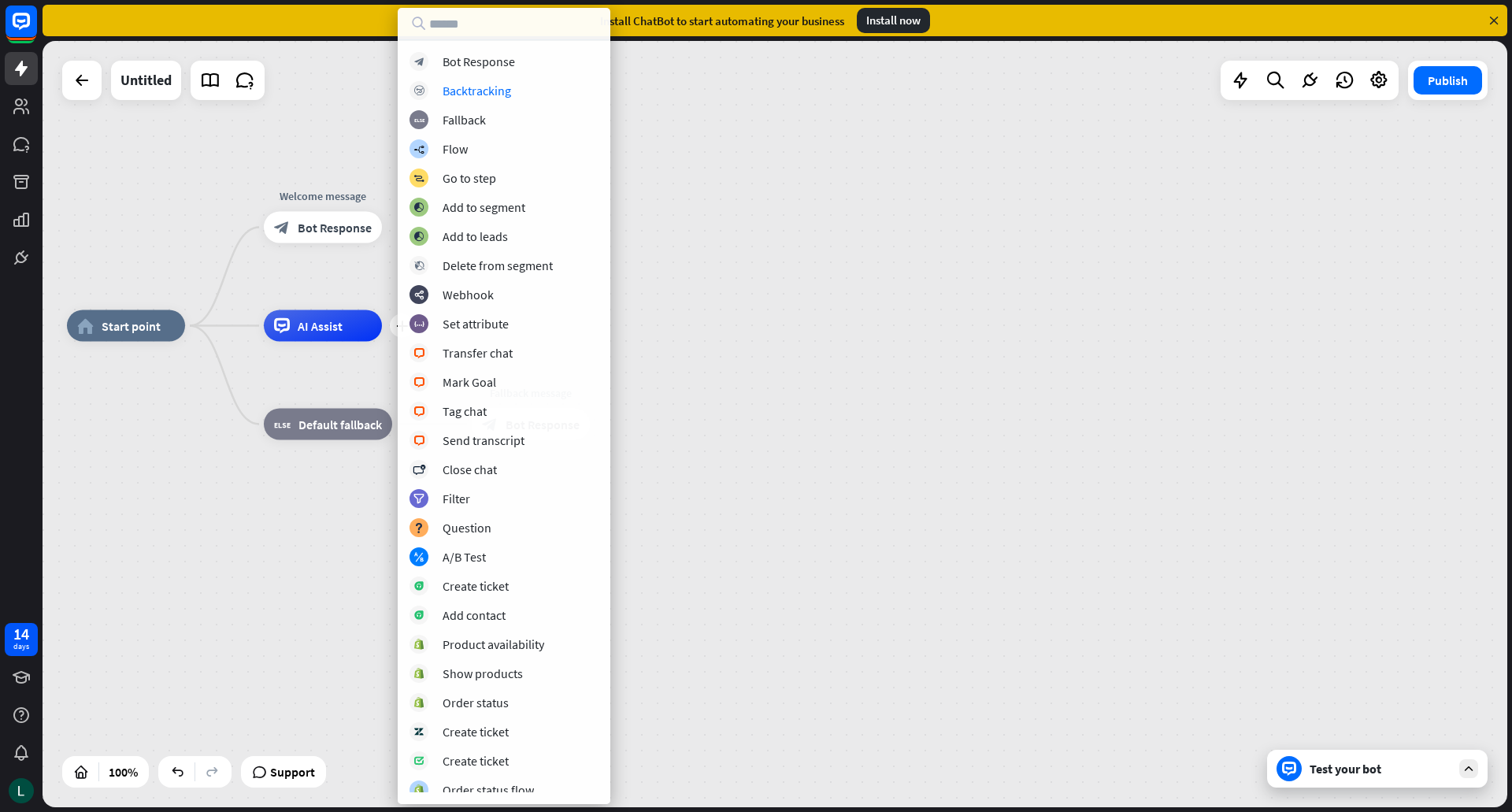
click at [496, 72] on div "block_bot_response Bot Response block_backtracking Backtracking block_fallback …" at bounding box center [504, 422] width 213 height 740
click at [485, 57] on div "Bot Response" at bounding box center [478, 61] width 73 height 16
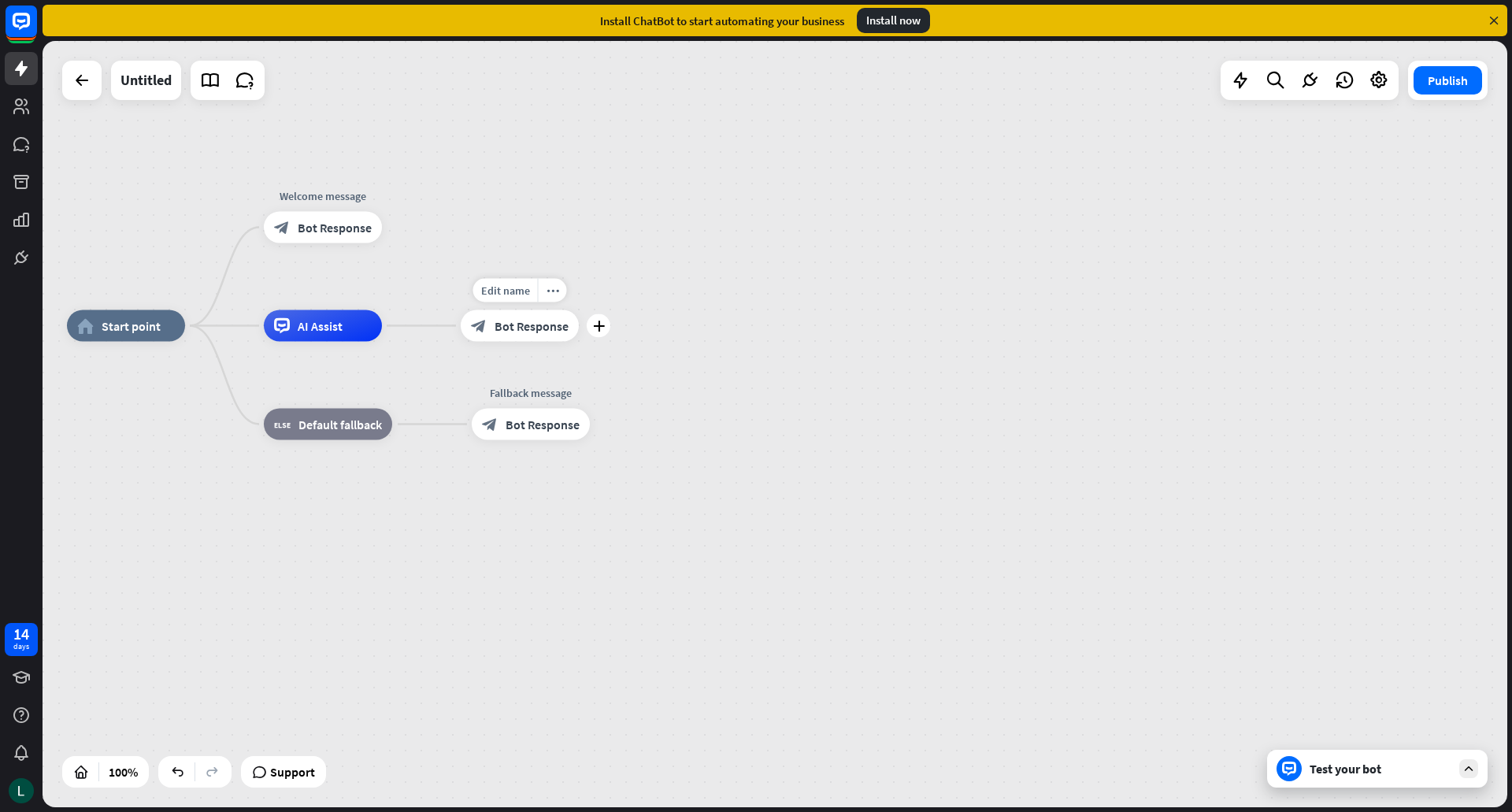
click at [531, 324] on span "Bot Response" at bounding box center [531, 325] width 74 height 16
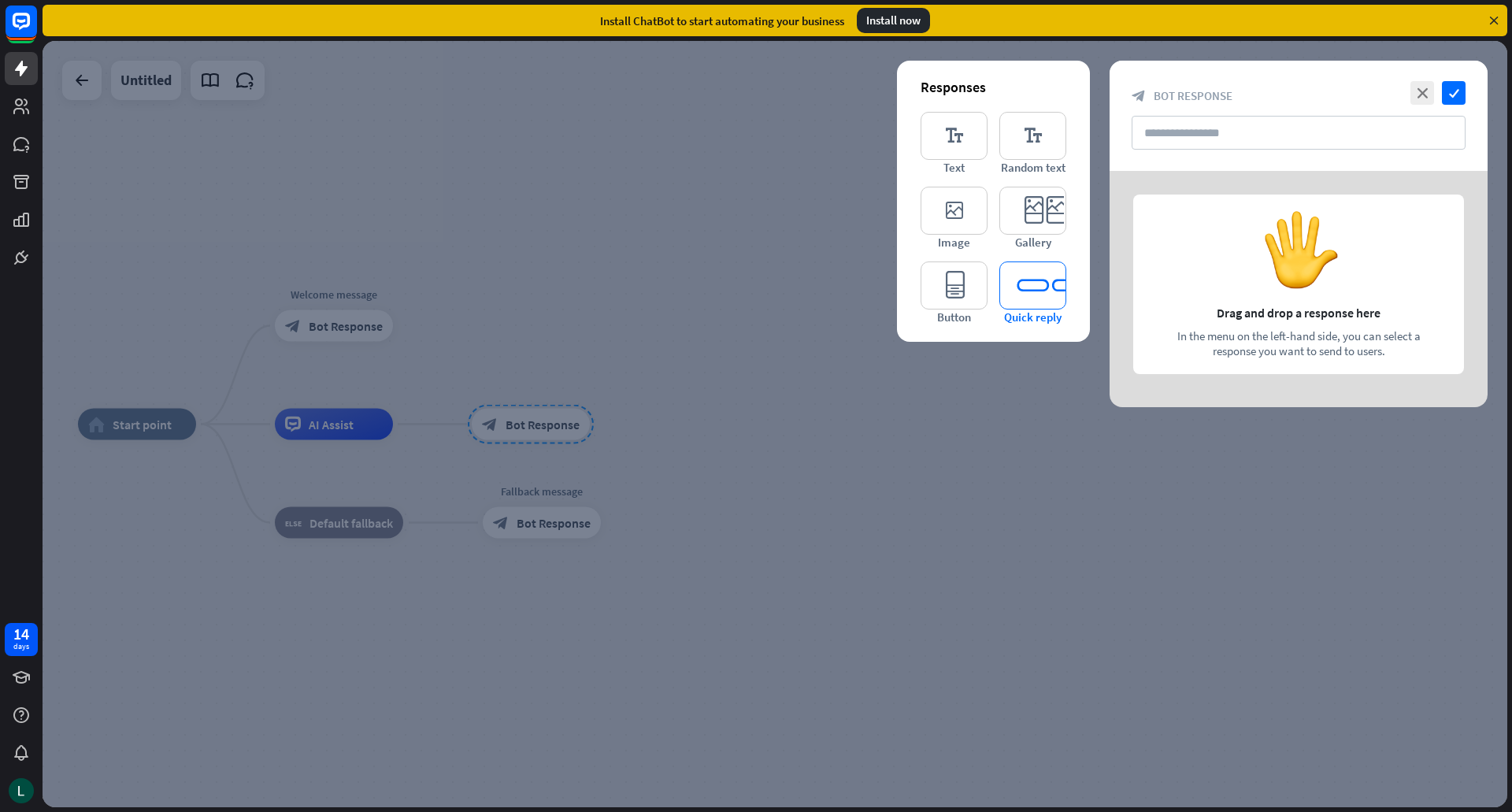
click at [1027, 289] on icon "editor_quick_replies" at bounding box center [1033, 285] width 67 height 48
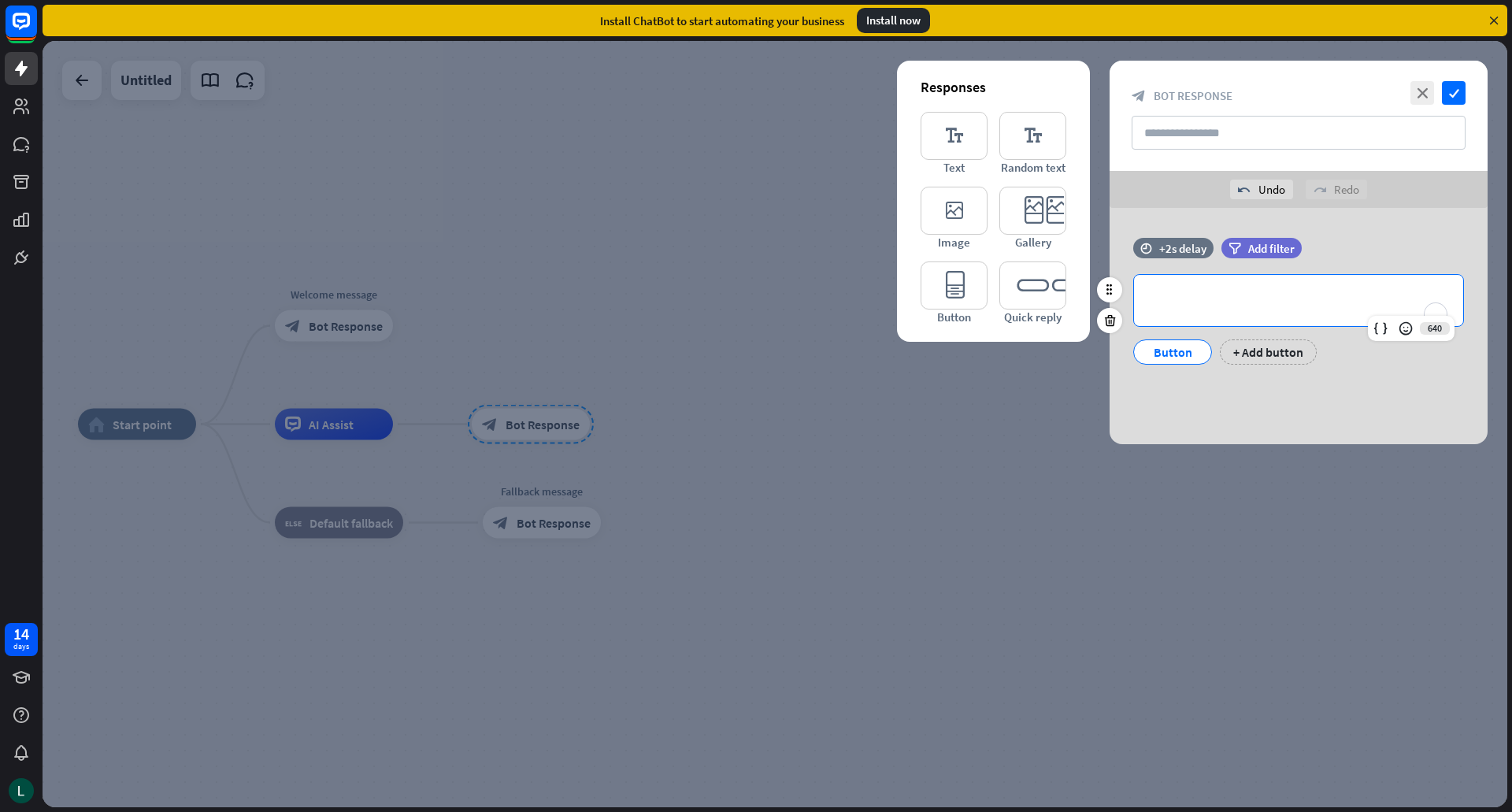
click at [1196, 307] on p "**********" at bounding box center [1298, 300] width 298 height 20
